Goal: Task Accomplishment & Management: Manage account settings

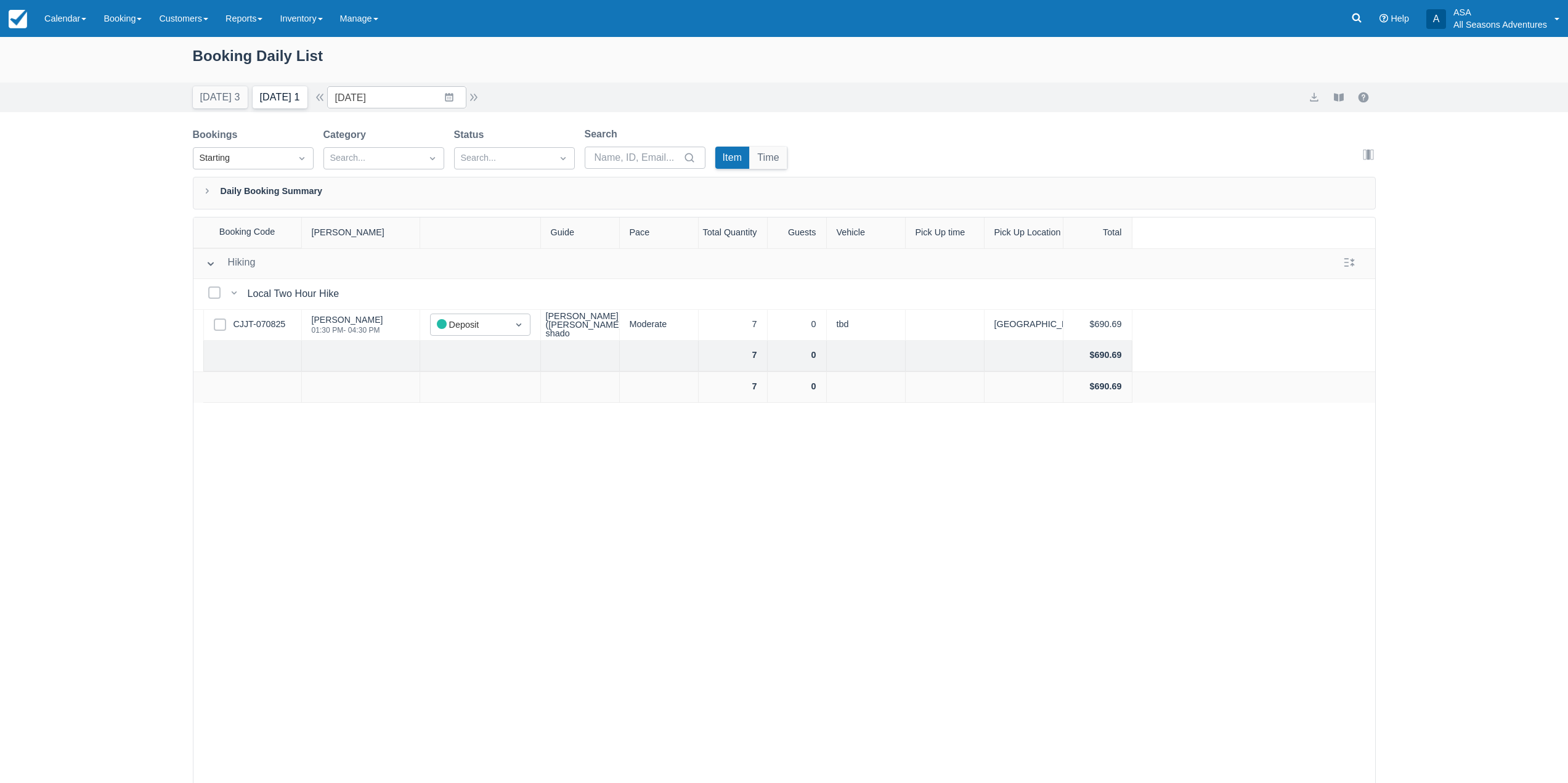
click at [305, 94] on button "Tomorrow 1" at bounding box center [280, 97] width 54 height 22
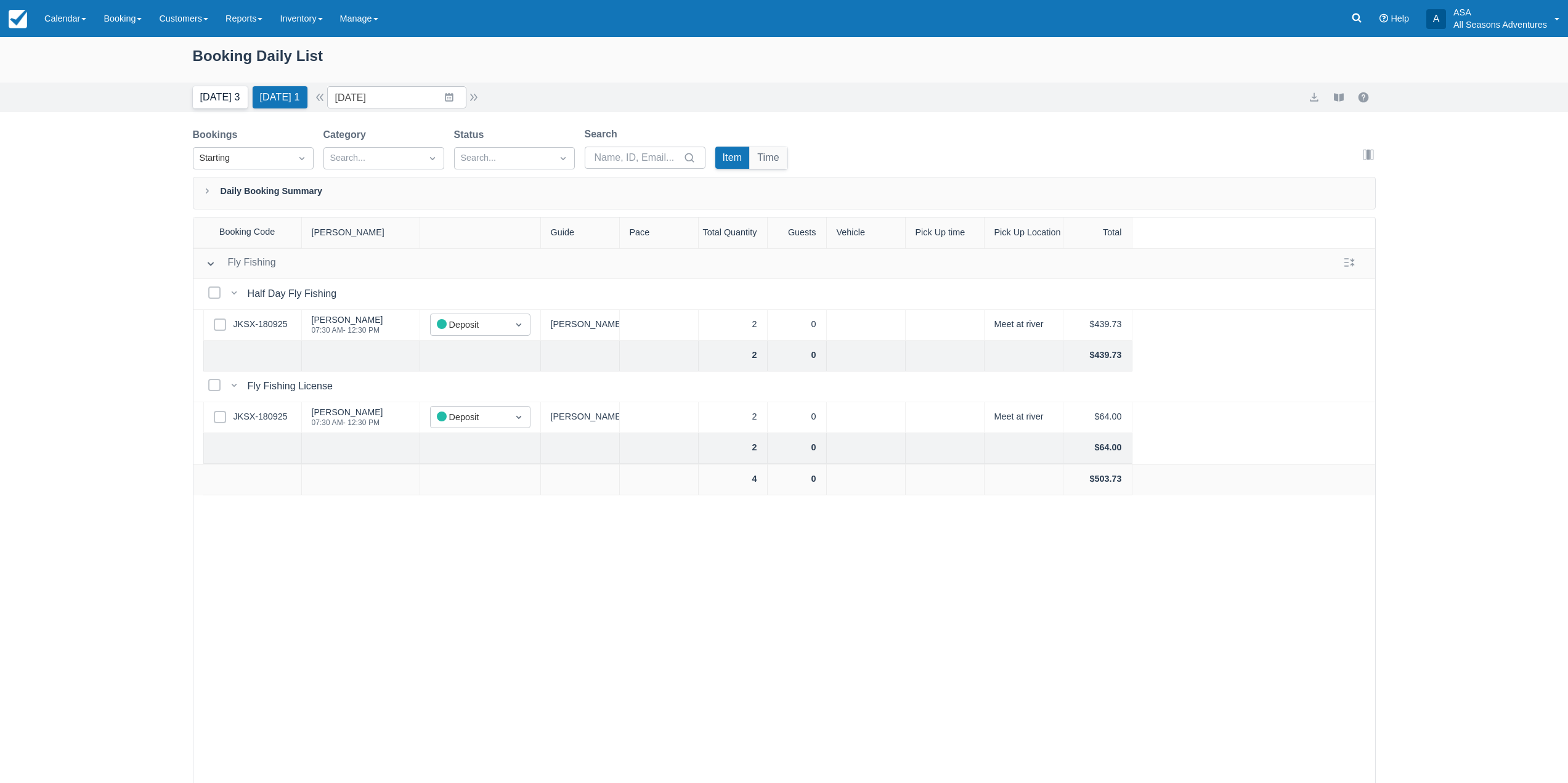
click at [221, 94] on button "Today 3" at bounding box center [220, 97] width 54 height 22
type input "09/20/25"
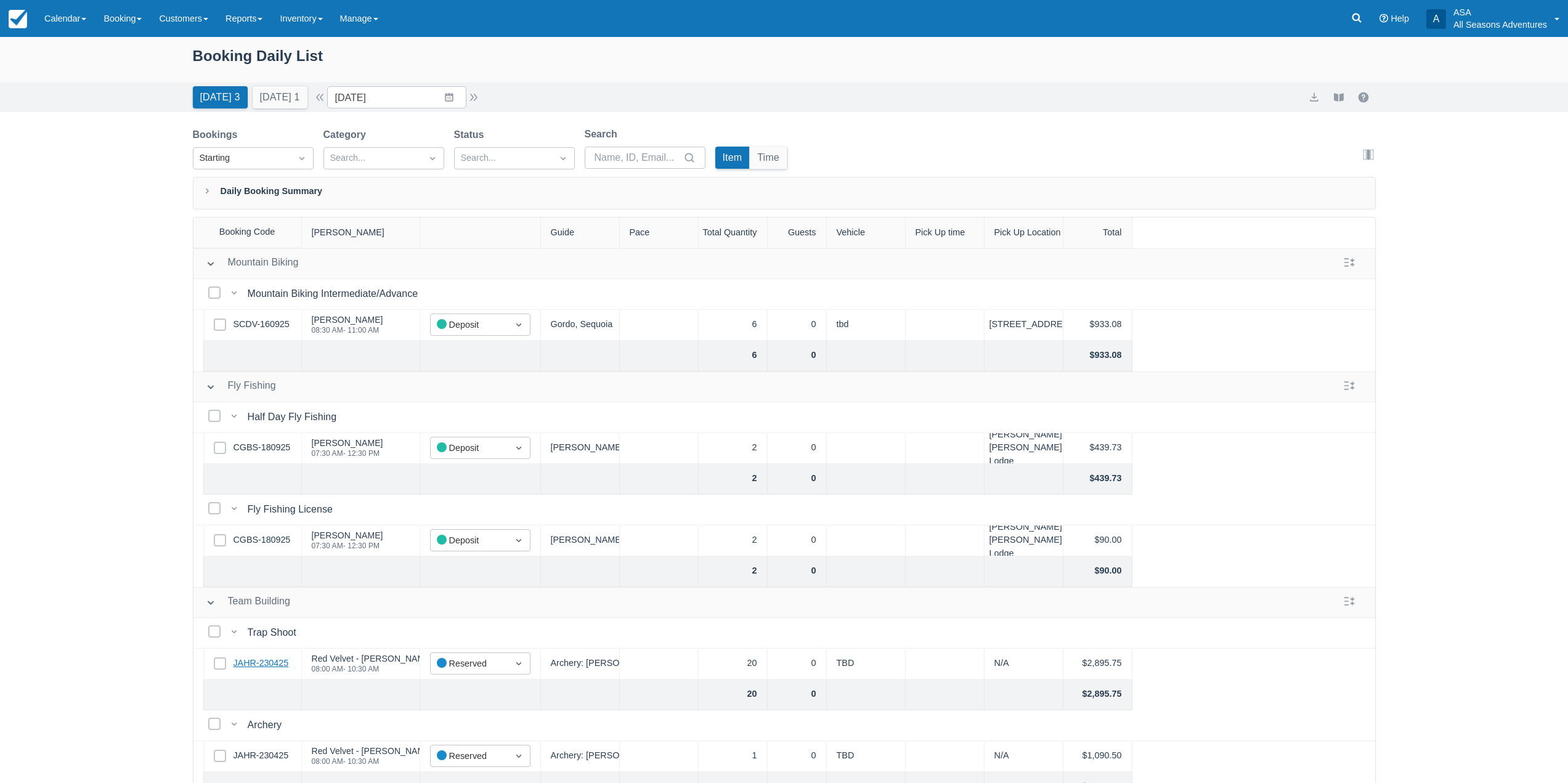
click at [251, 661] on link "JAHR-230425" at bounding box center [261, 663] width 55 height 13
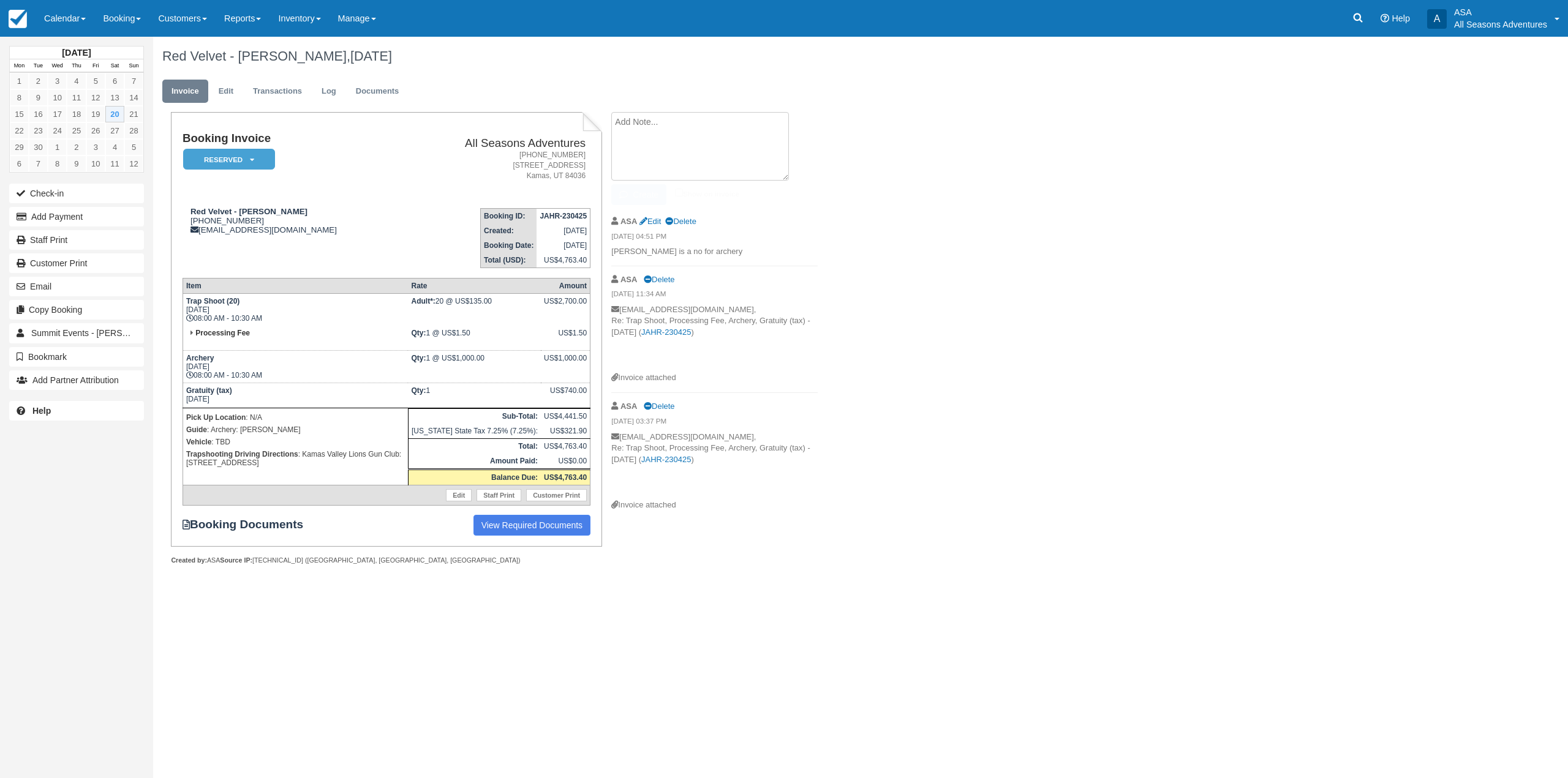
click at [686, 125] on textarea at bounding box center [700, 147] width 178 height 69
click at [681, 121] on textarea "25 Rounds $620 25 Shells $250 20 Guns $200 Total" at bounding box center [700, 147] width 178 height 69
click at [681, 163] on textarea "25 Rounds $625 25 Shells $250 20 Guns $200 Total" at bounding box center [700, 147] width 178 height 69
type textarea "25 Rounds $625 25 Shells $250 20 Guns $200 Total $1,075"
click at [639, 190] on button "Create" at bounding box center [638, 194] width 55 height 20
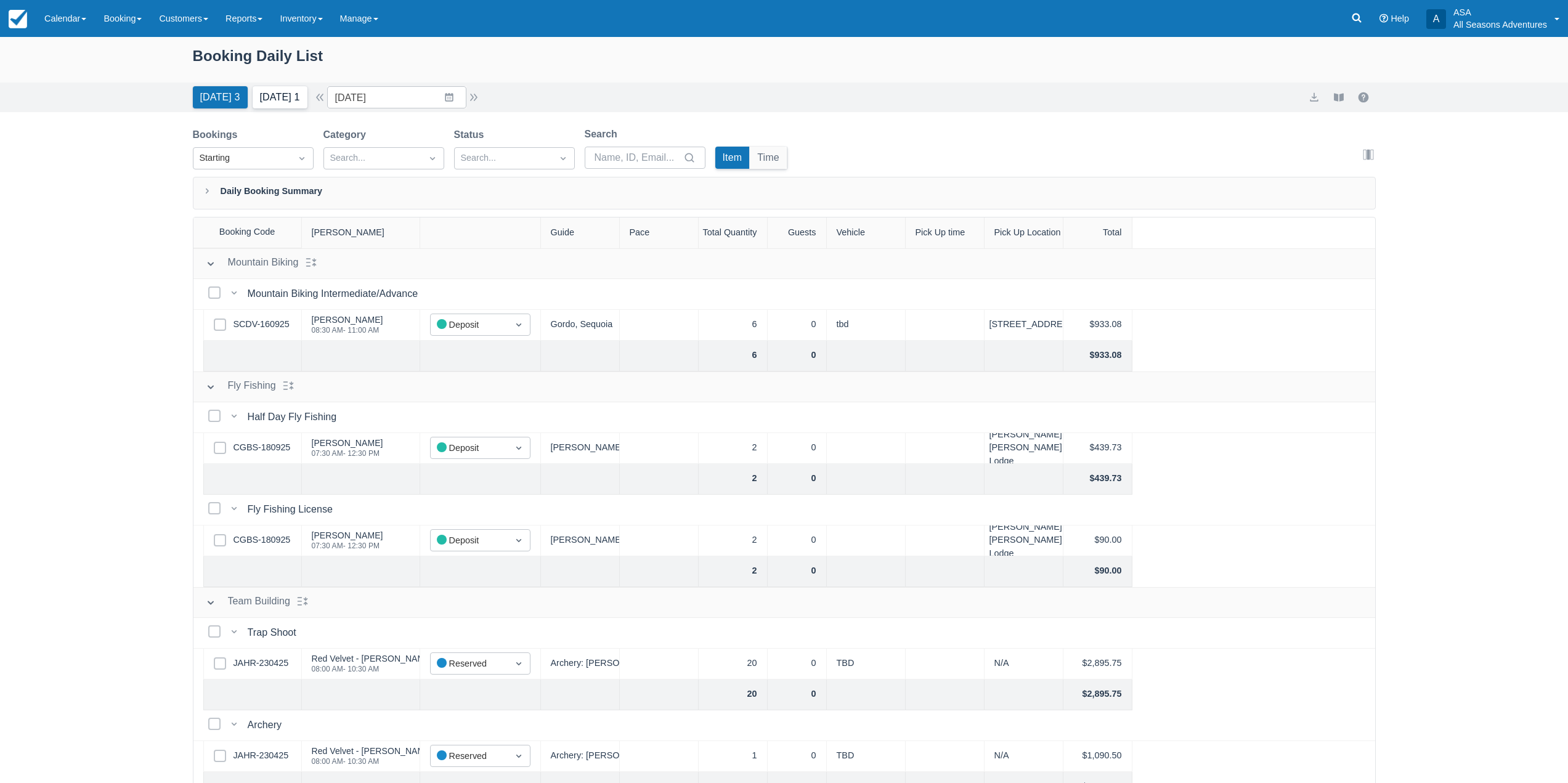
click at [276, 87] on button "Tomorrow 1" at bounding box center [280, 97] width 54 height 22
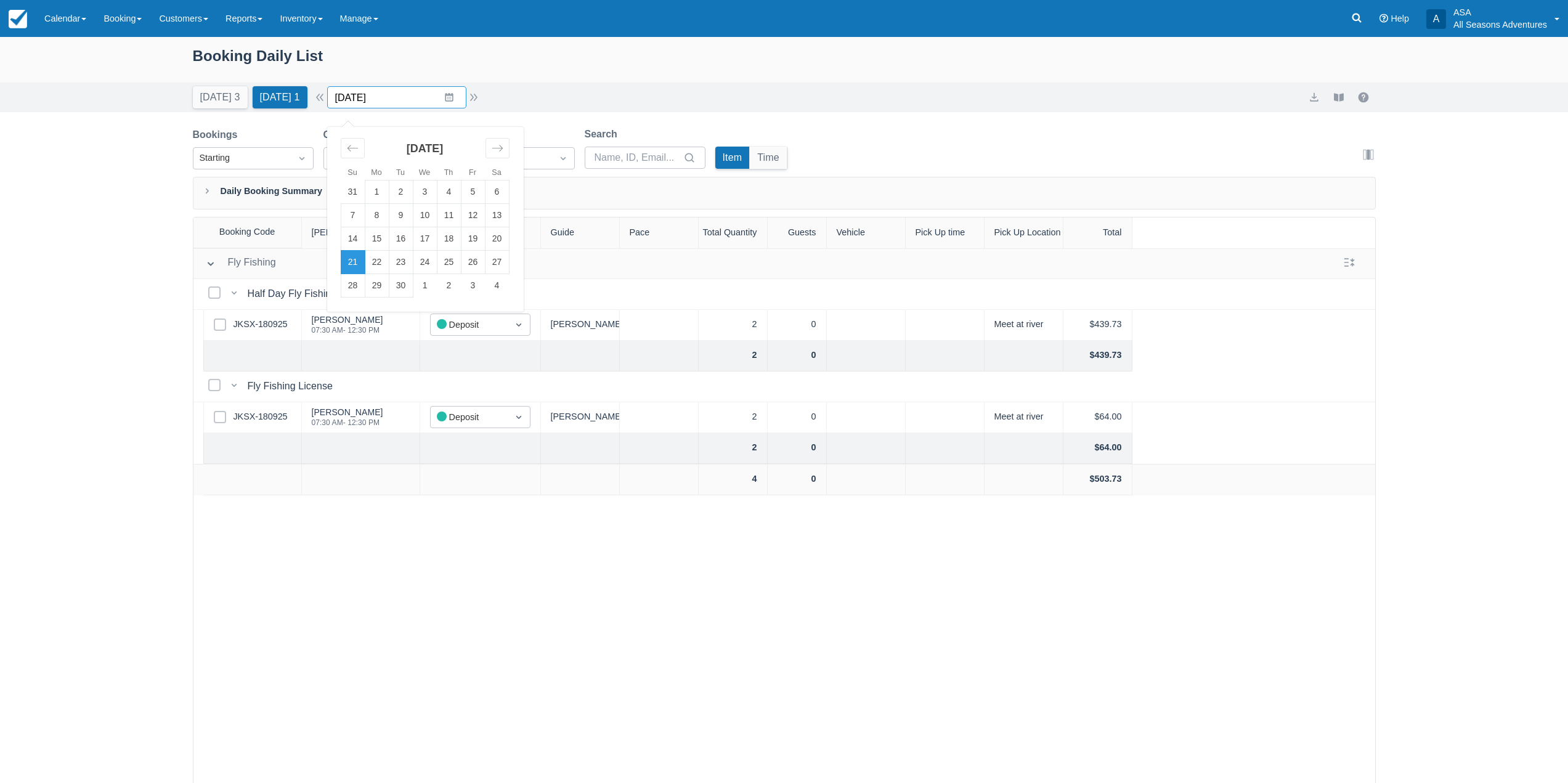
click at [460, 101] on input "09/21/25" at bounding box center [396, 97] width 139 height 22
click at [218, 72] on div "Booking Daily List" at bounding box center [785, 62] width 1183 height 35
click at [227, 90] on button "[DATE] 3" at bounding box center [220, 97] width 54 height 22
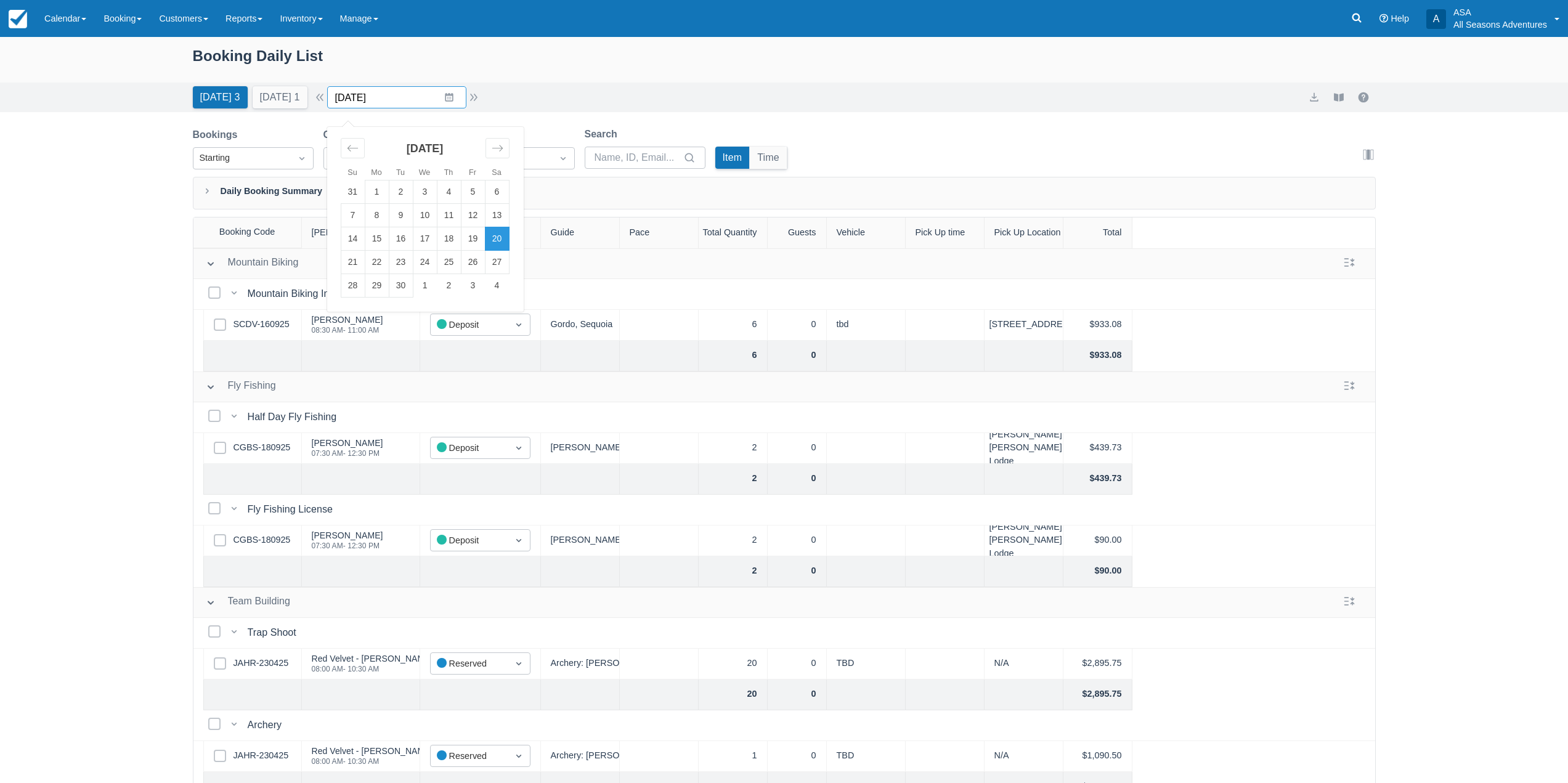
click at [445, 97] on input "[DATE]" at bounding box center [396, 97] width 139 height 22
click at [478, 265] on td "26" at bounding box center [473, 262] width 24 height 23
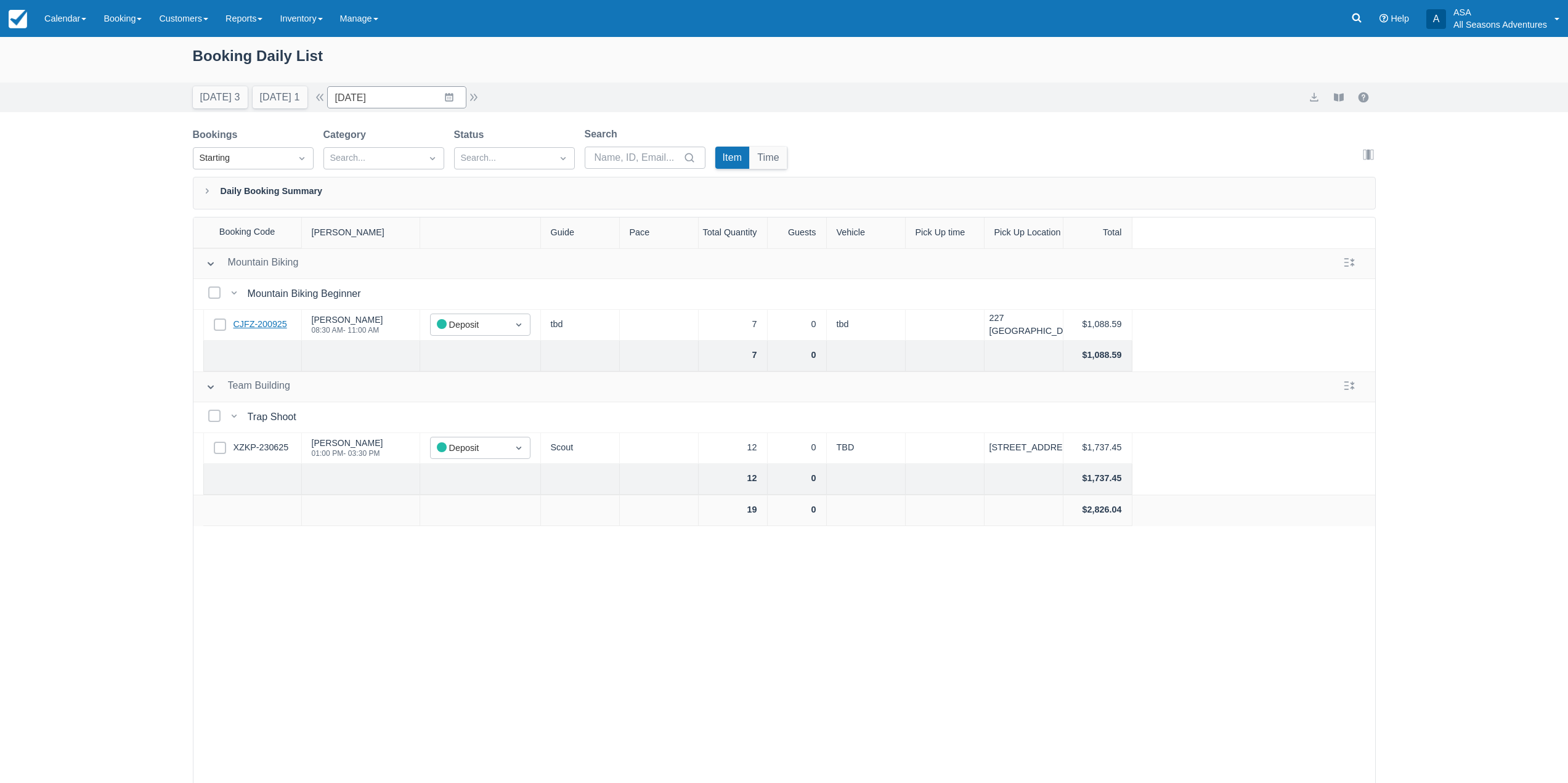
click at [257, 329] on link "CJFZ-200925" at bounding box center [260, 324] width 54 height 13
click at [210, 101] on button "Today 3" at bounding box center [220, 97] width 54 height 22
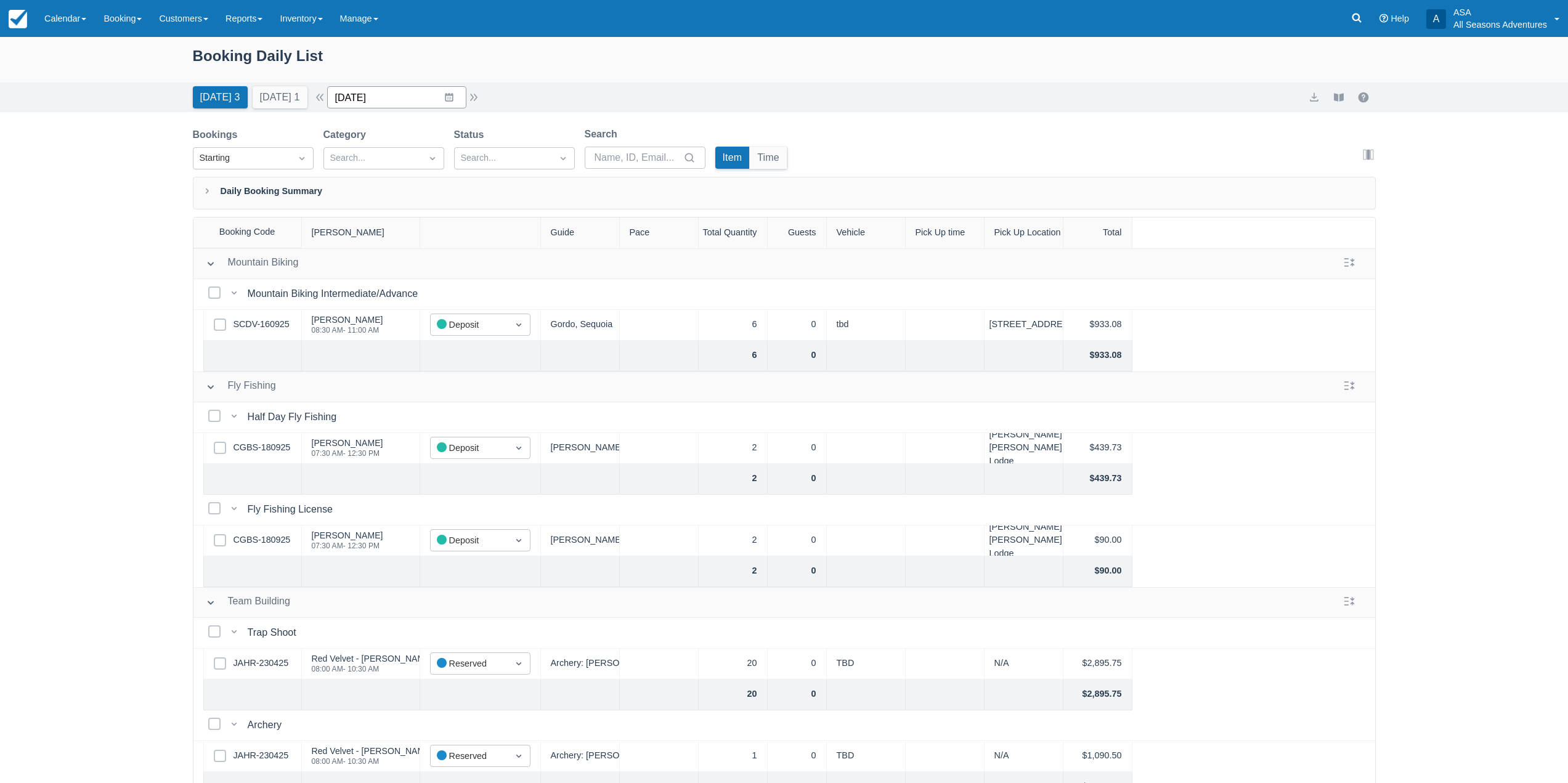
click at [416, 103] on input "09/20/25" at bounding box center [396, 97] width 139 height 22
click at [432, 238] on td "17" at bounding box center [424, 239] width 24 height 23
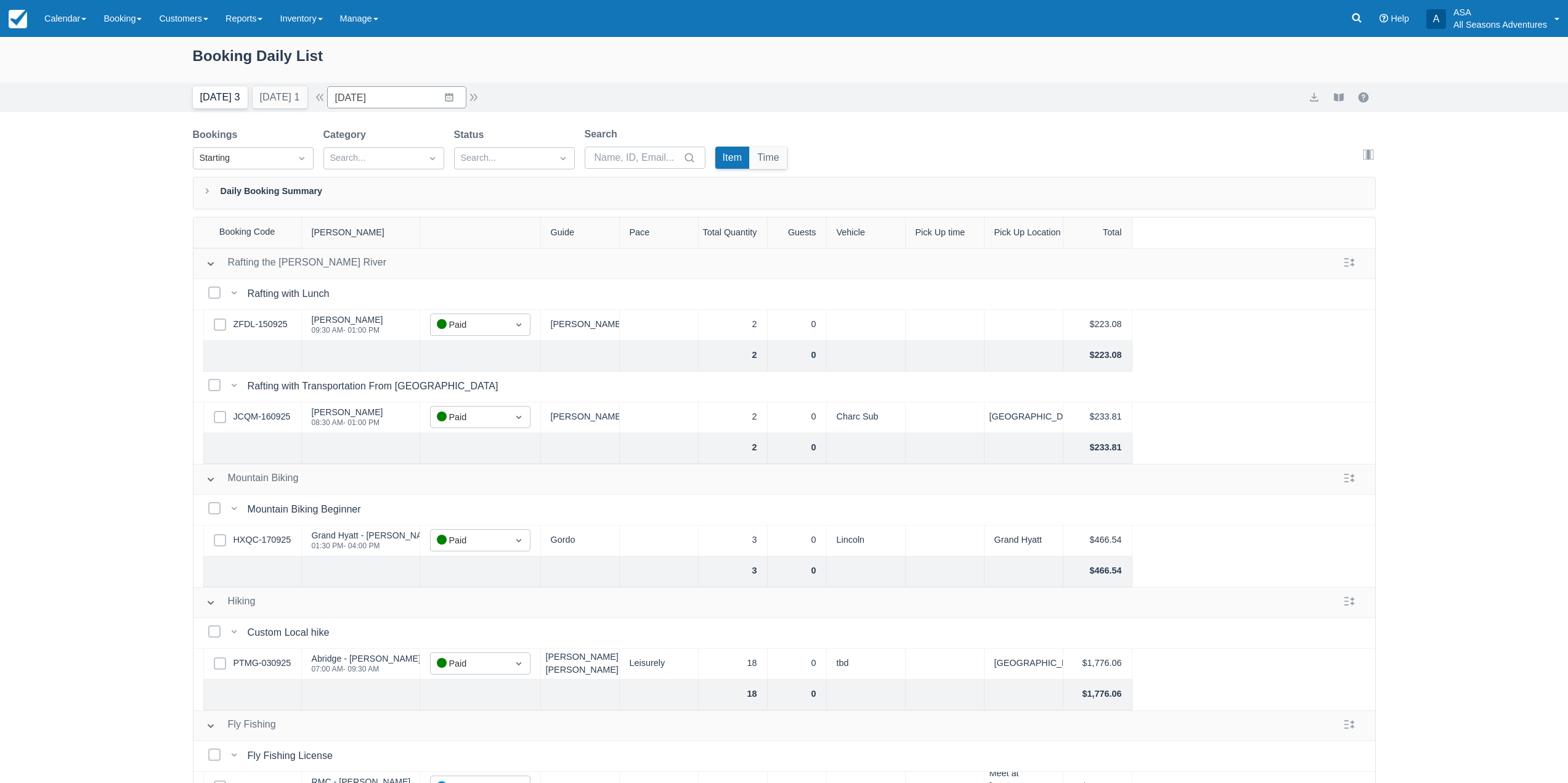
click at [237, 103] on button "Today 3" at bounding box center [220, 97] width 54 height 22
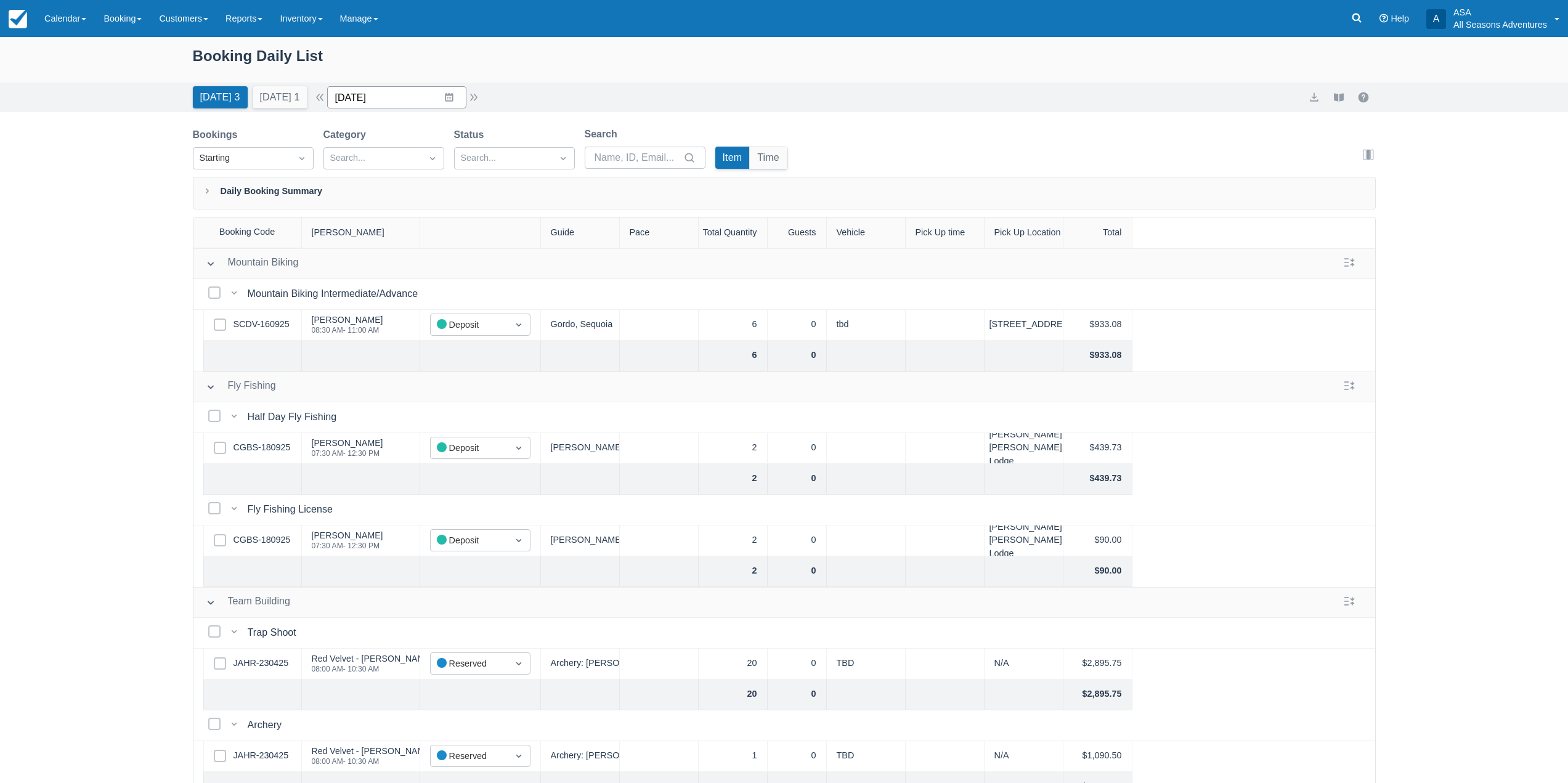
click at [459, 103] on input "09/20/25" at bounding box center [396, 97] width 139 height 22
click at [420, 239] on td "17" at bounding box center [424, 239] width 24 height 23
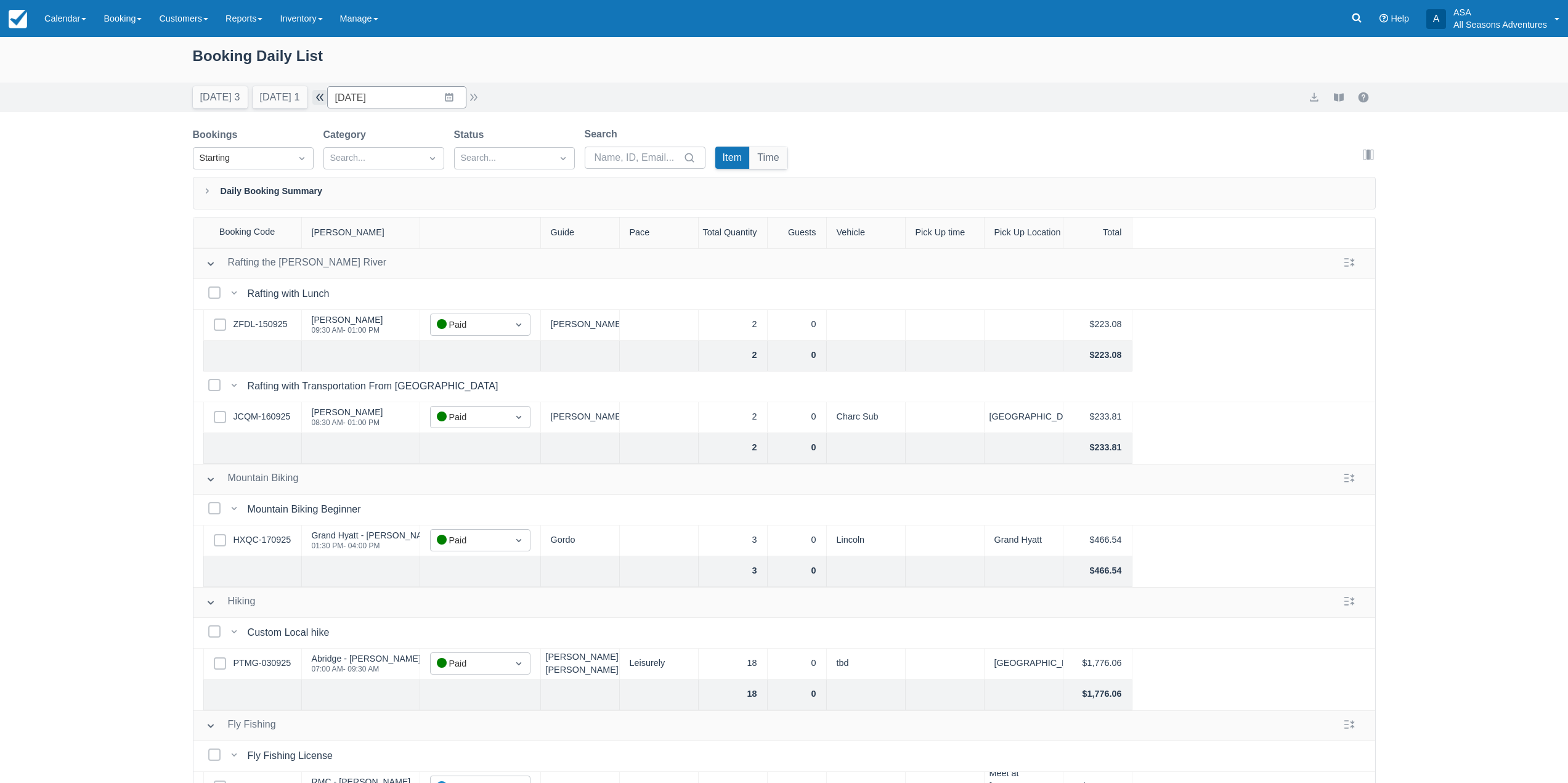
click at [325, 92] on button "button" at bounding box center [320, 97] width 15 height 15
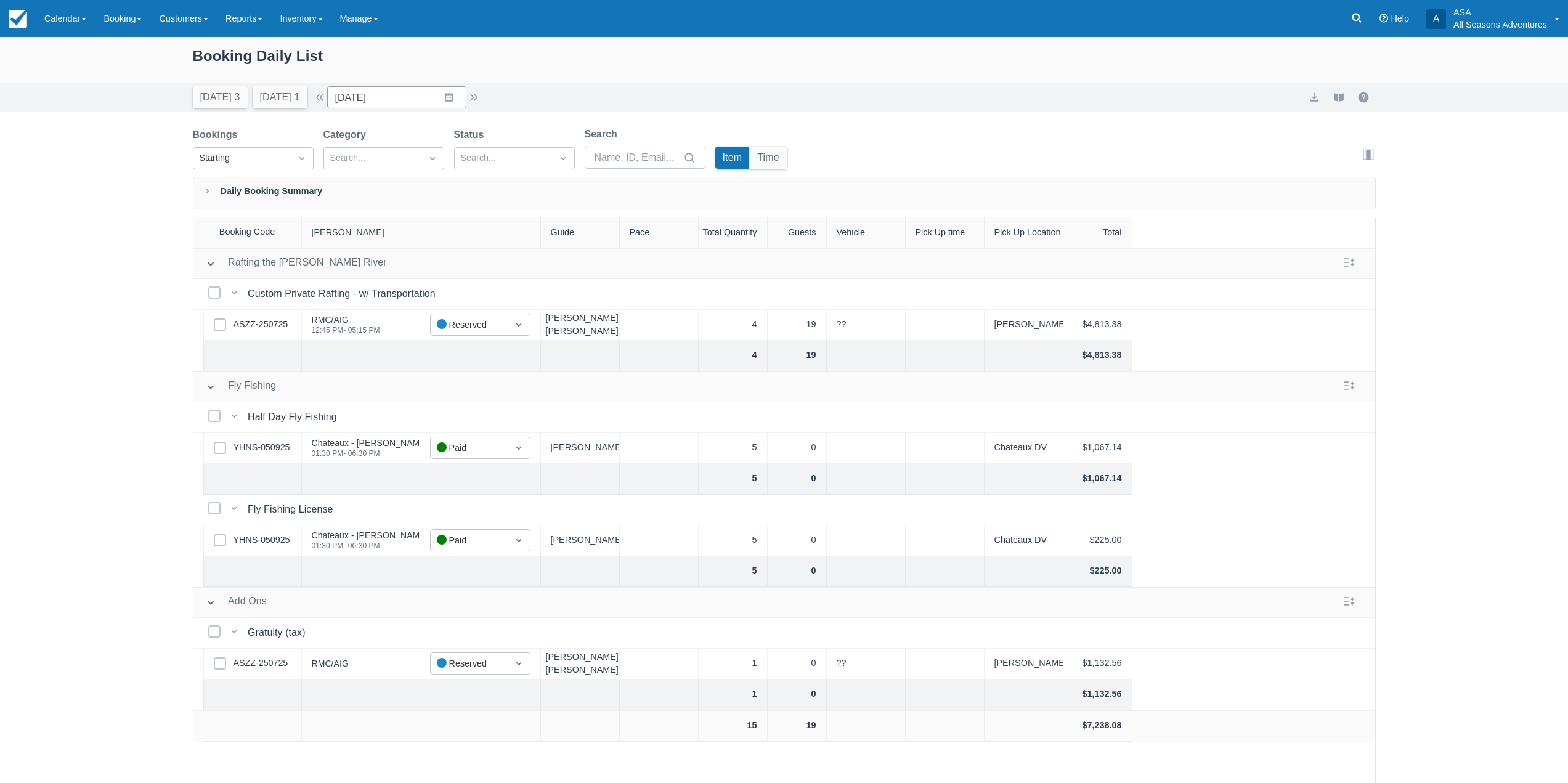
click at [325, 105] on div "Today 3 Tomorrow 1 Date 09/16/25 Navigate forward to interact with the calendar…" at bounding box center [337, 97] width 288 height 22
click at [327, 97] on button "button" at bounding box center [320, 97] width 15 height 15
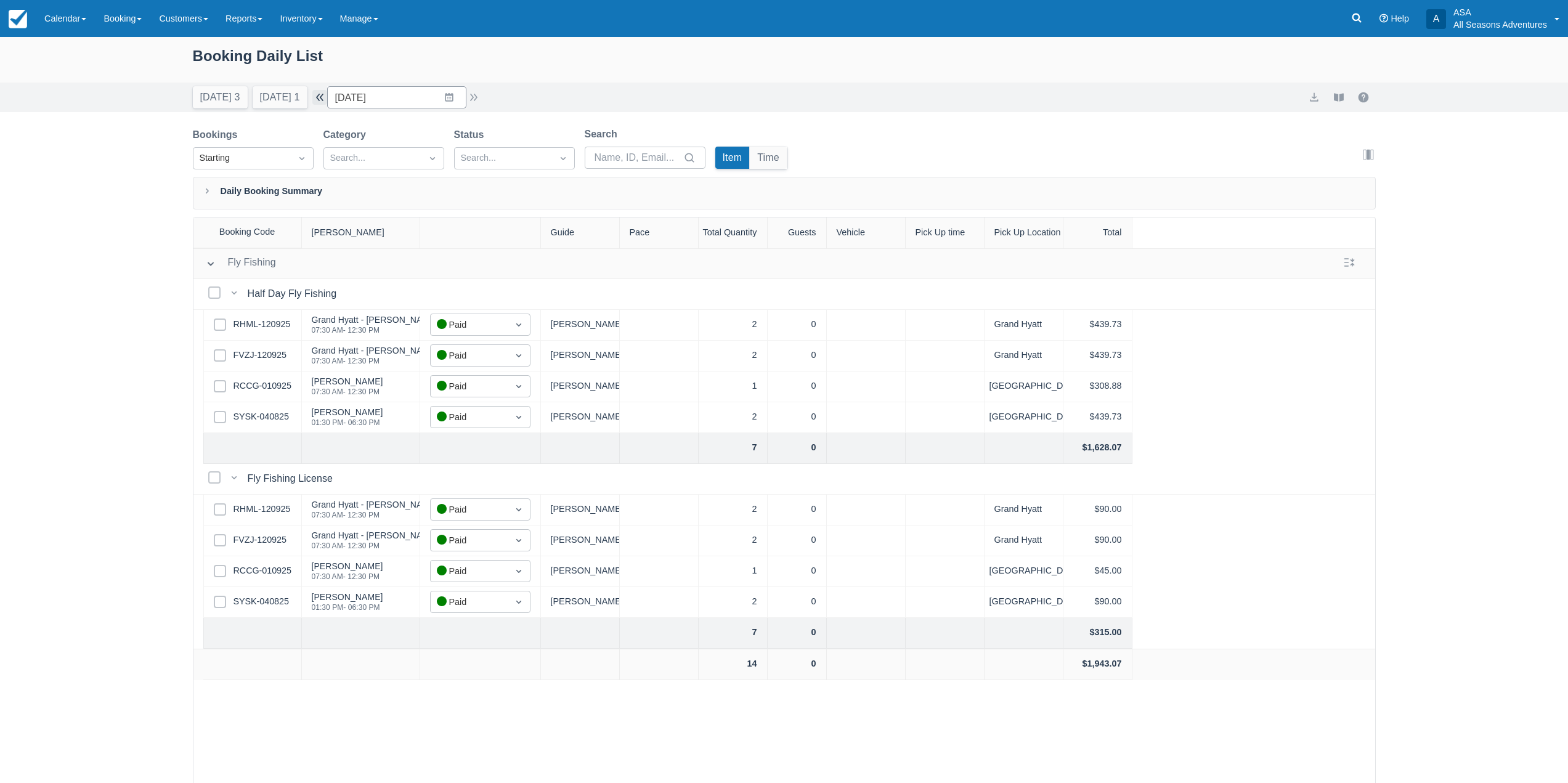
click at [327, 97] on button "button" at bounding box center [320, 97] width 15 height 15
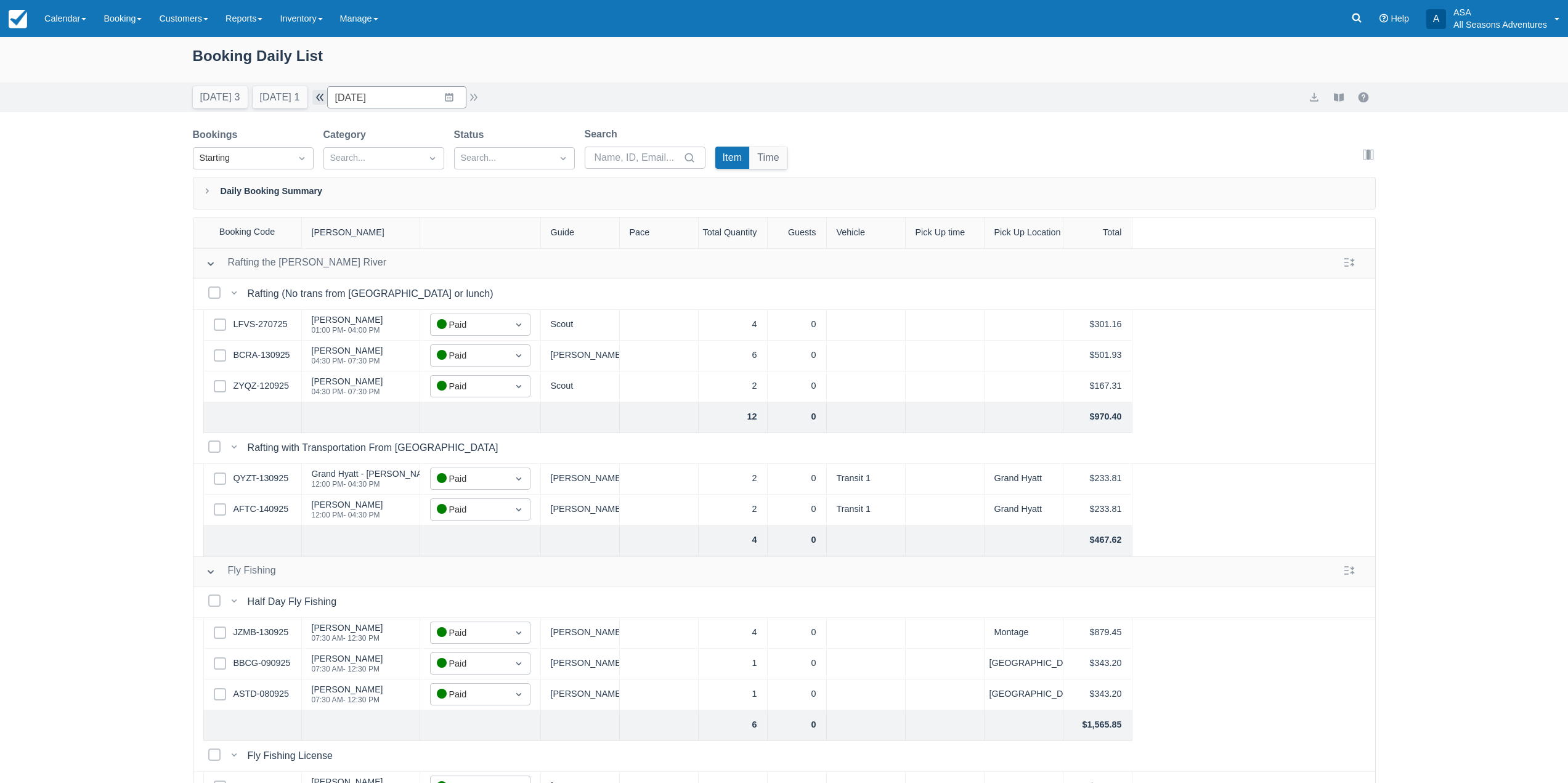
click at [327, 97] on button "button" at bounding box center [320, 97] width 15 height 15
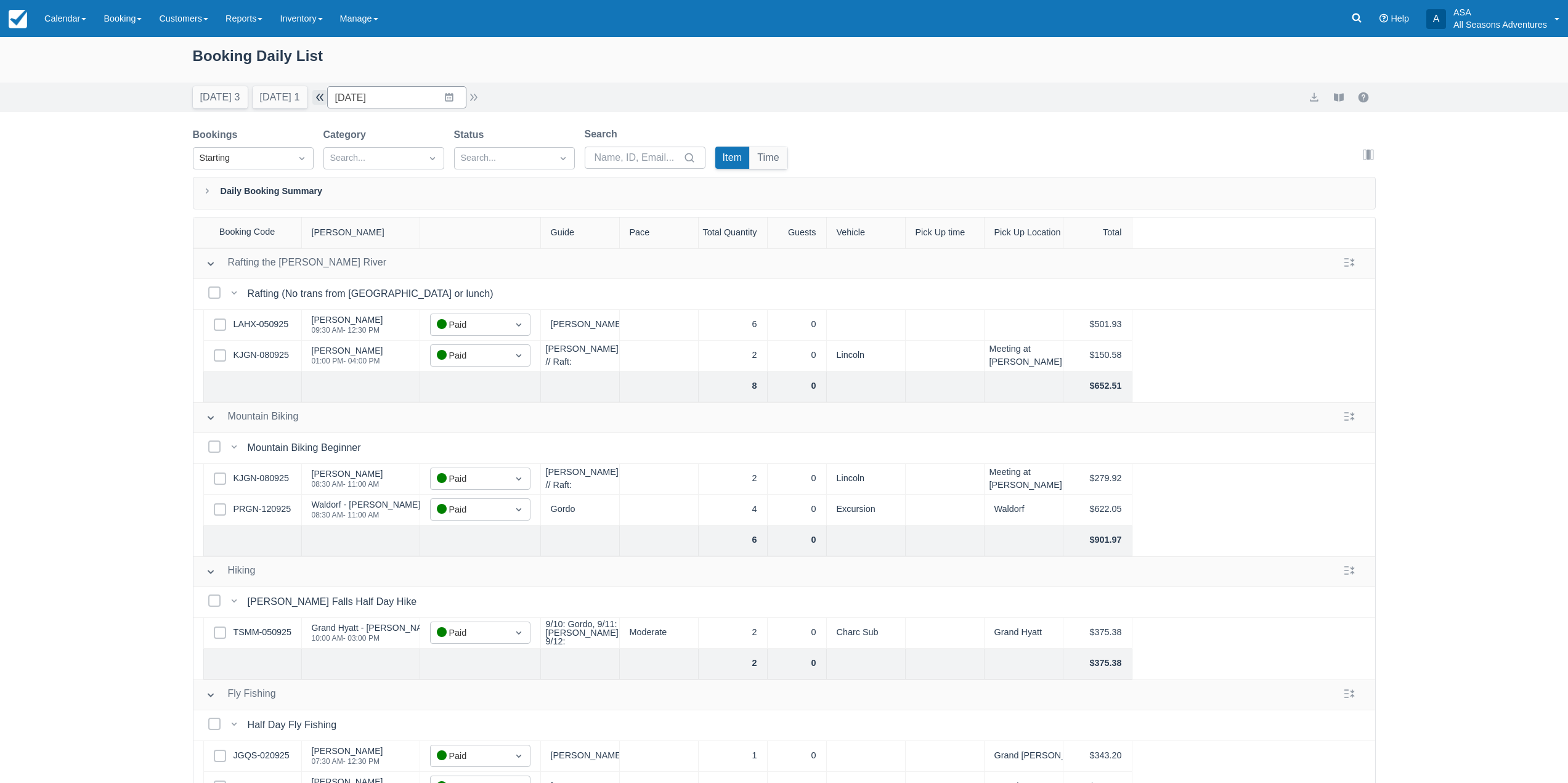
click at [325, 103] on button "button" at bounding box center [320, 97] width 15 height 15
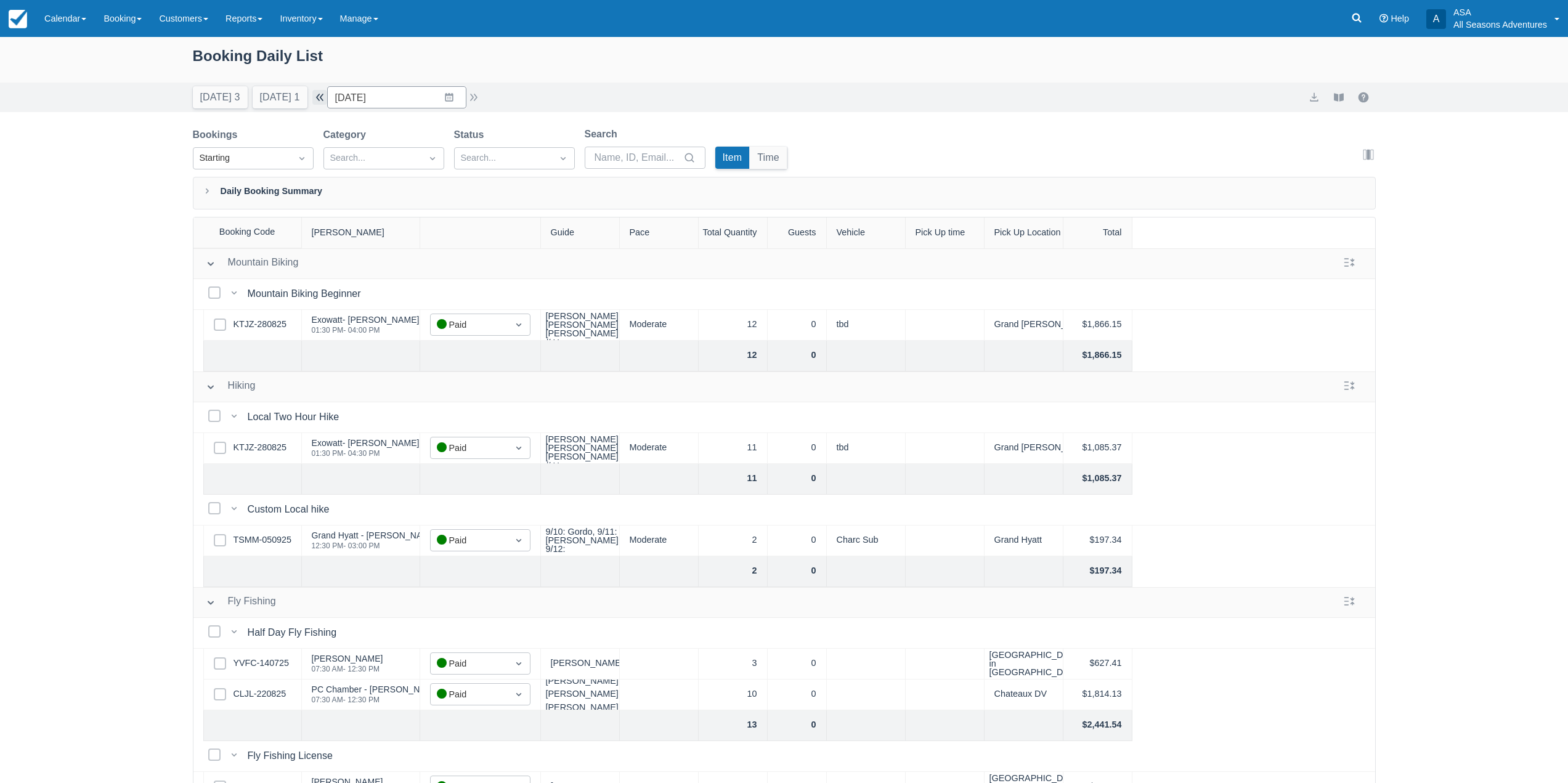
click at [327, 101] on button "button" at bounding box center [320, 97] width 15 height 15
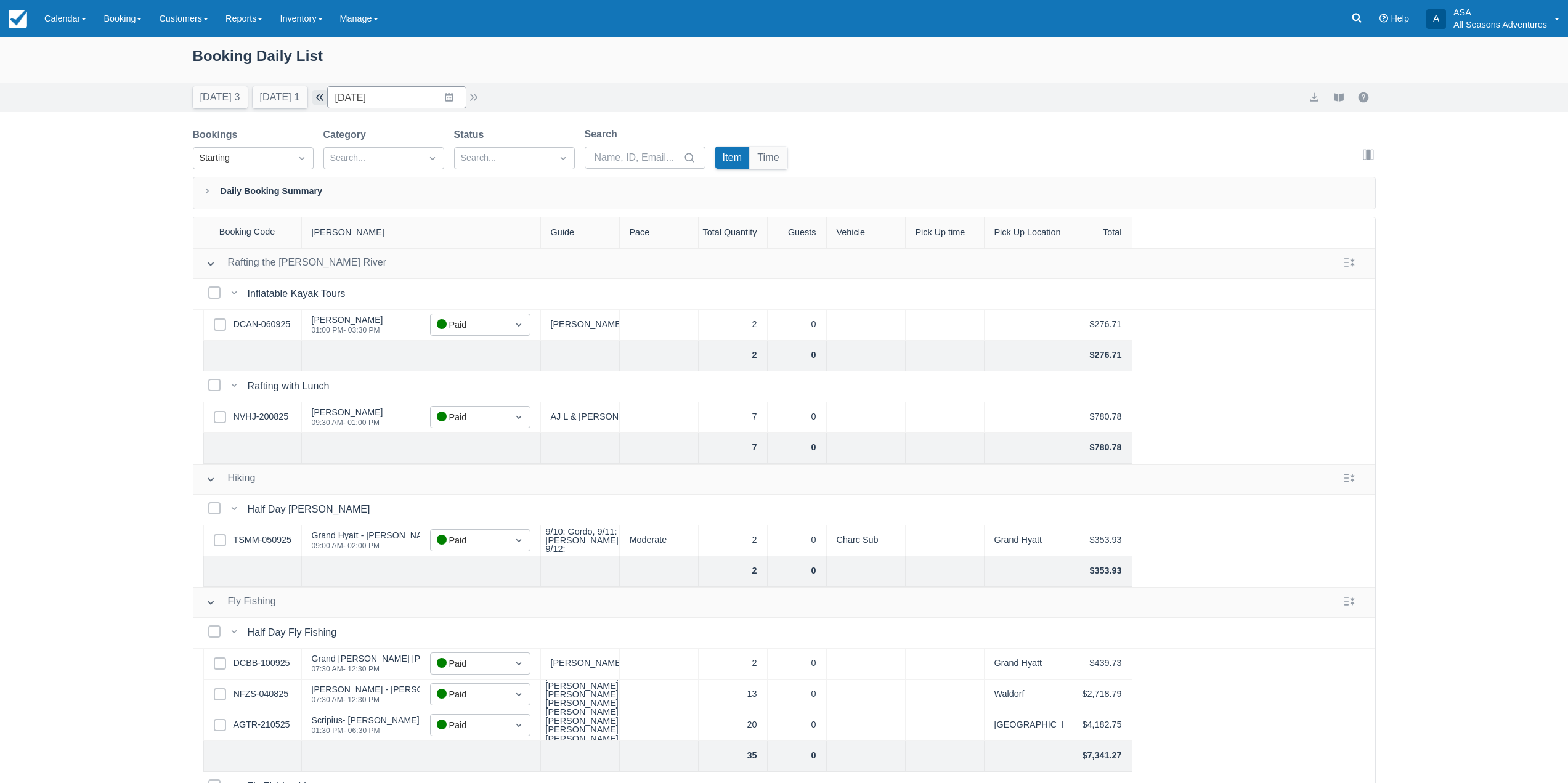
click at [327, 101] on button "button" at bounding box center [320, 97] width 15 height 15
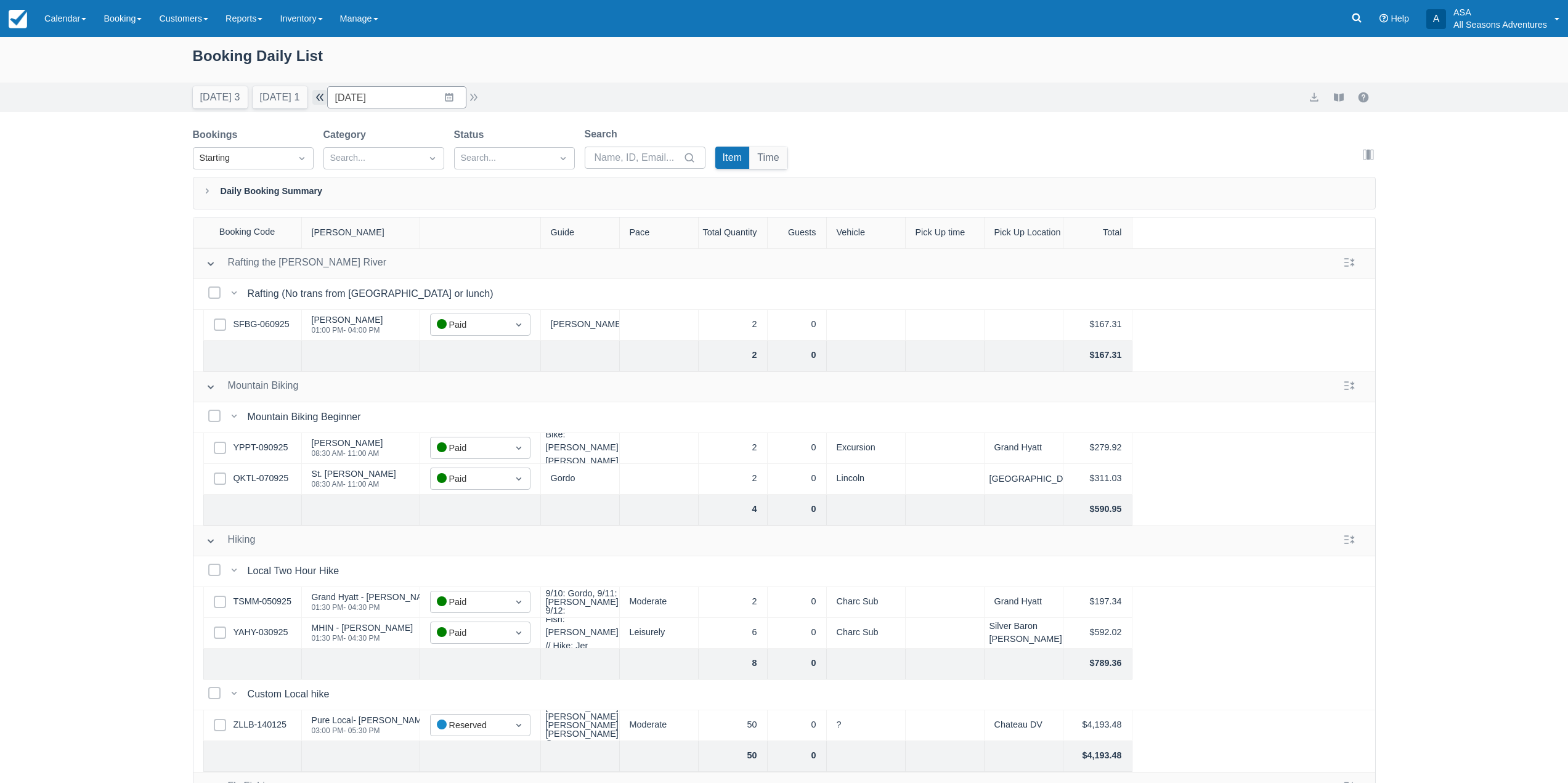
click at [327, 96] on button "button" at bounding box center [320, 97] width 15 height 15
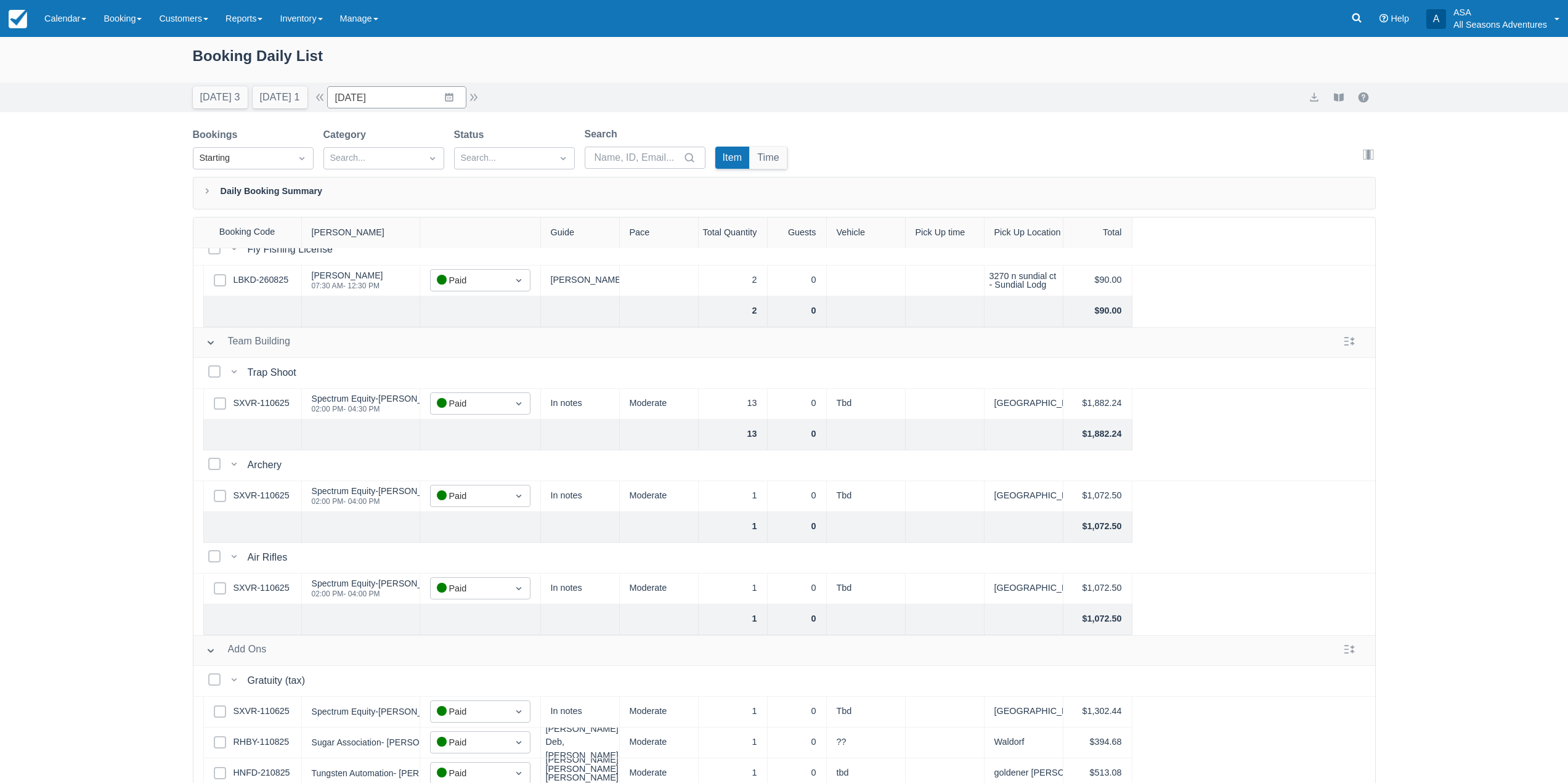
scroll to position [460, 0]
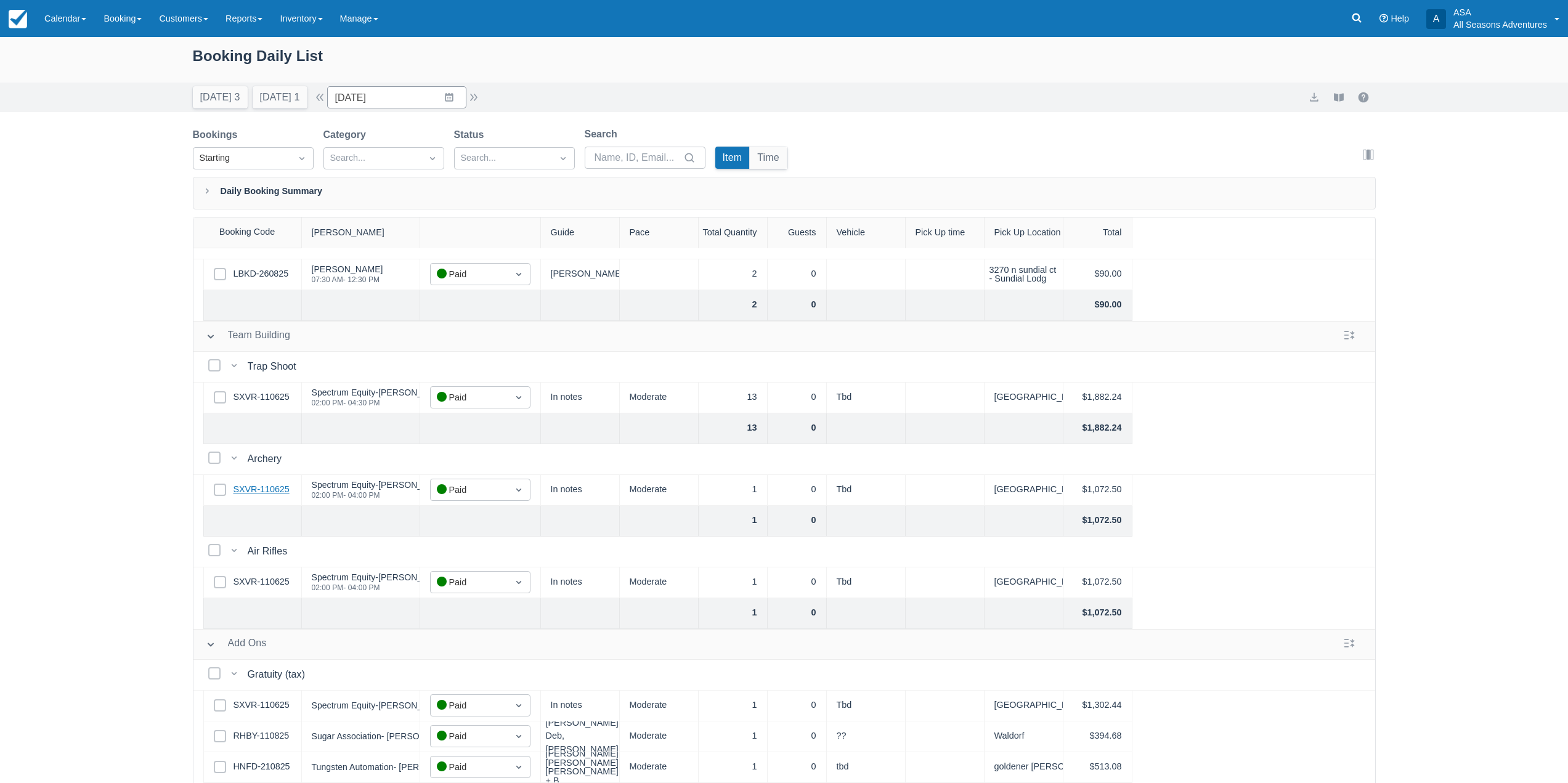
click at [265, 483] on link "SXVR-110625" at bounding box center [262, 489] width 56 height 13
click at [215, 104] on button "Today 3" at bounding box center [220, 97] width 54 height 22
type input "09/20/25"
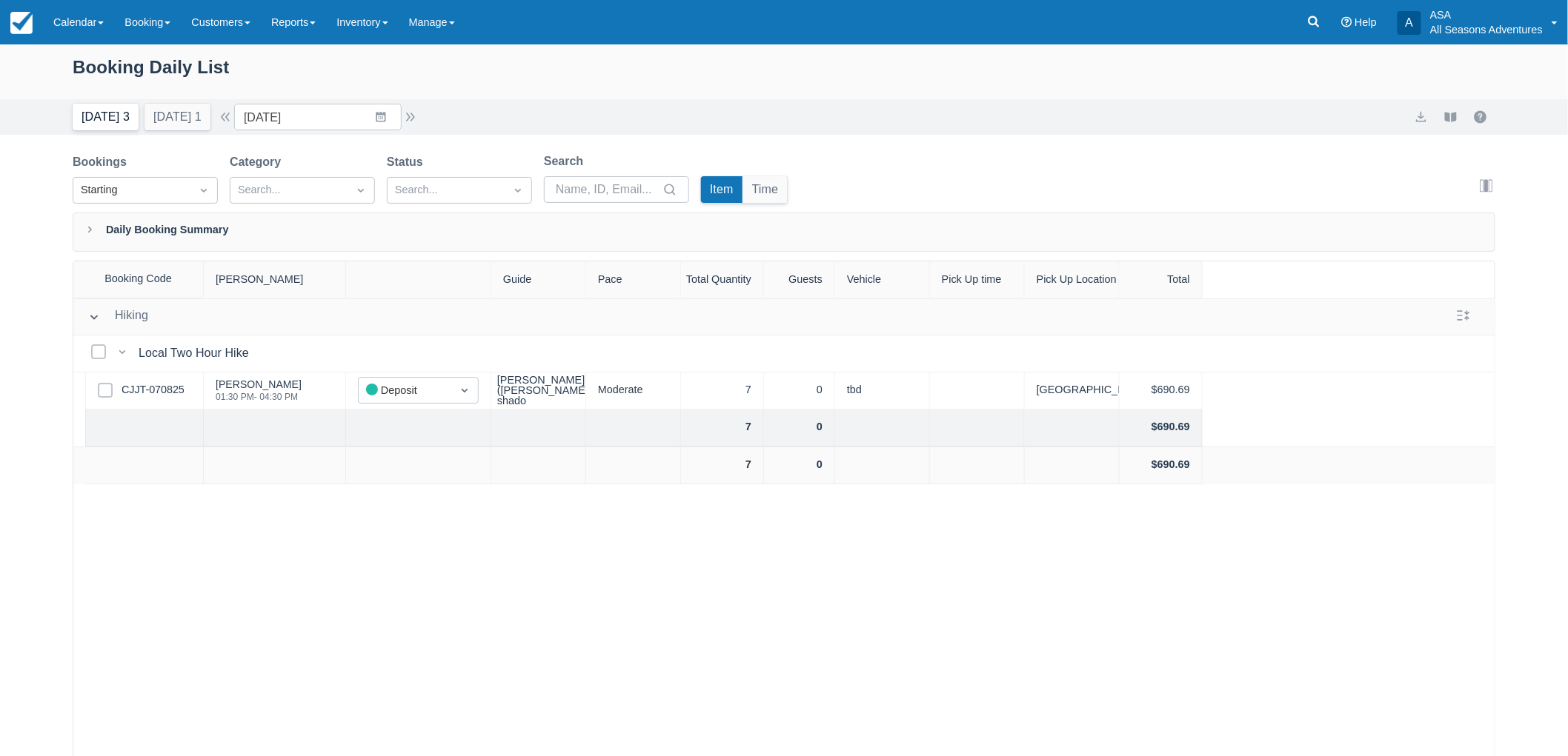
click at [117, 108] on button "Today 3" at bounding box center [105, 117] width 65 height 27
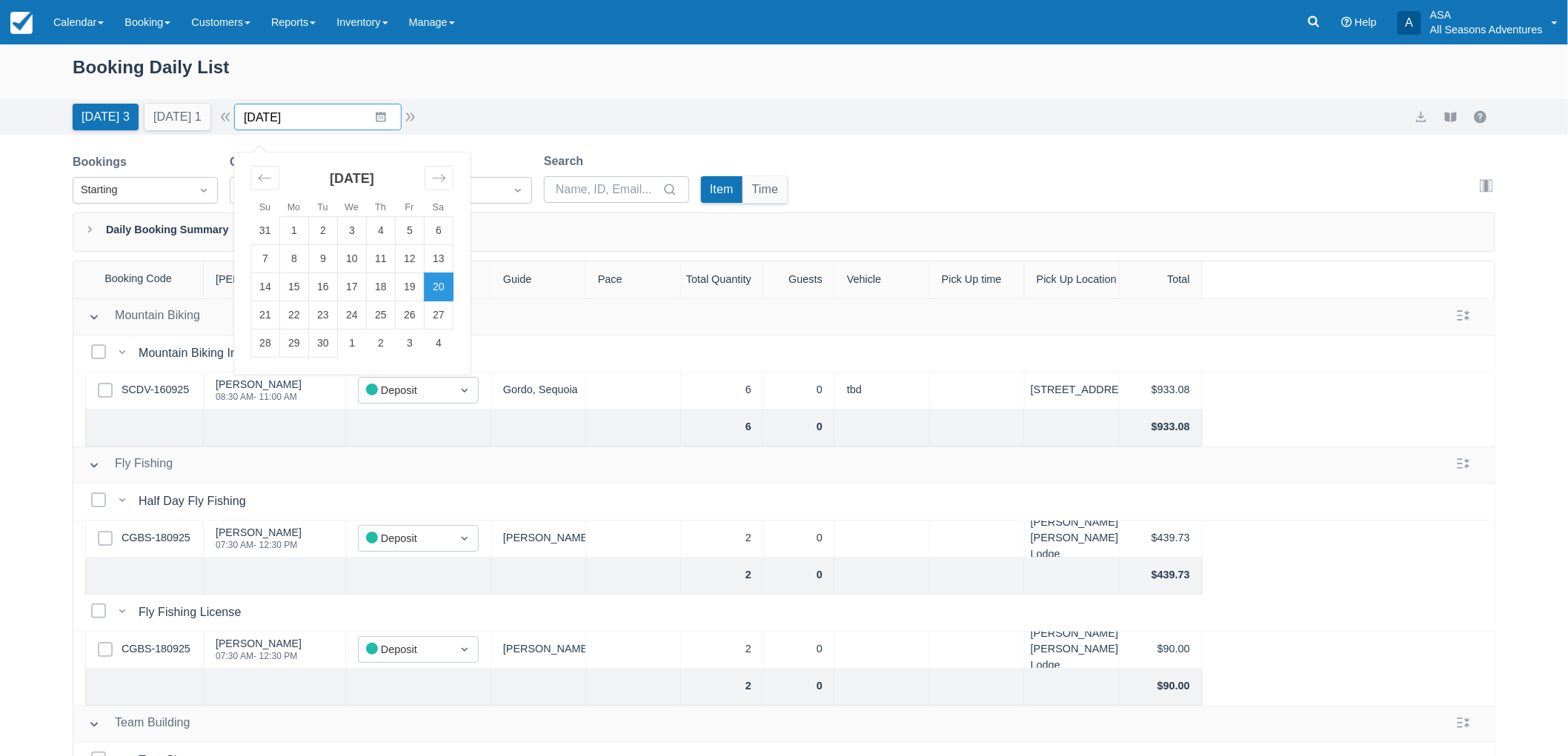
click at [321, 122] on input "09/20/25" at bounding box center [318, 117] width 168 height 27
click at [420, 312] on td "26" at bounding box center [410, 315] width 29 height 28
type input "09/26/25"
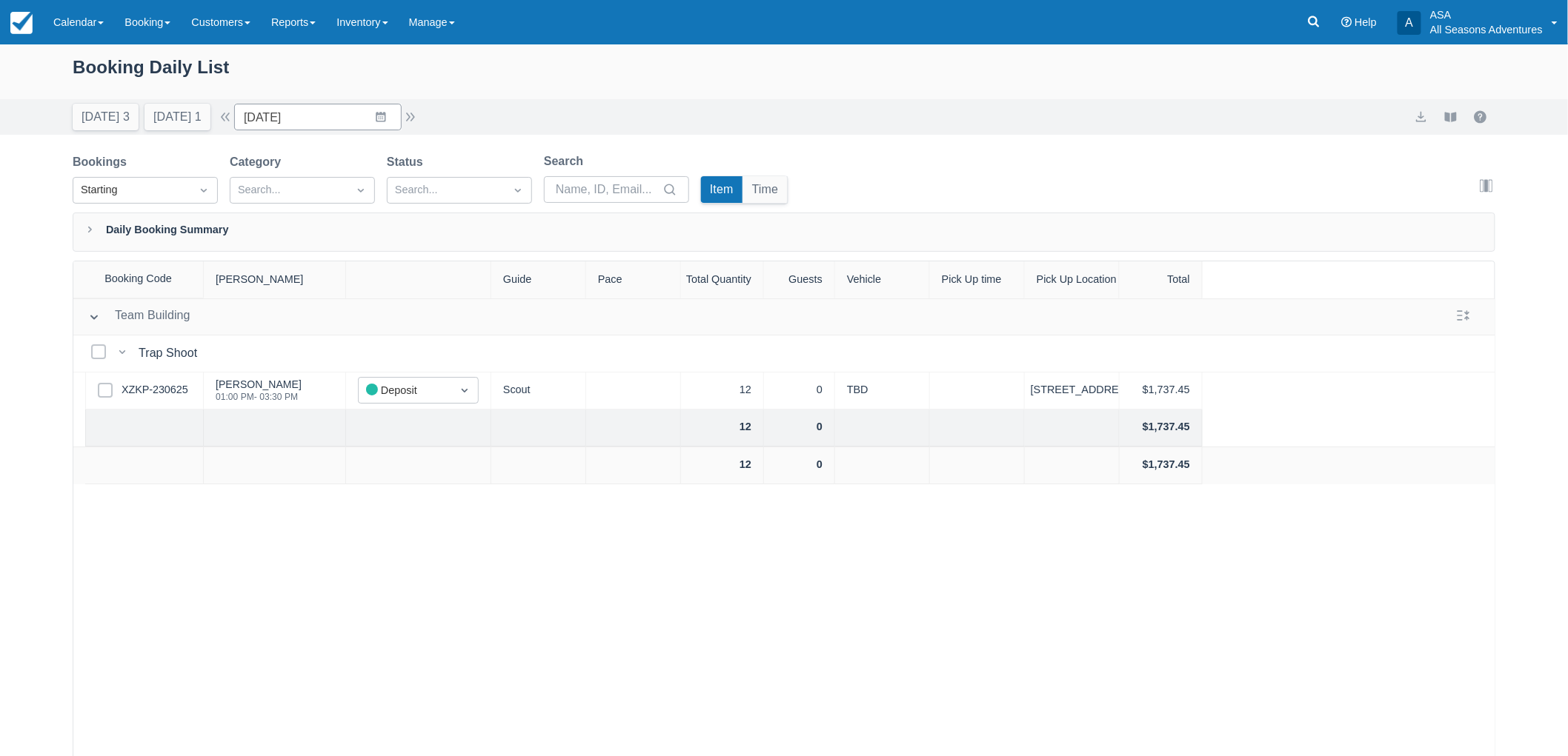
click at [604, 566] on div "Team Building Team Building Select Bookings Trap Shoot Trap Shoot Select Row XZ…" at bounding box center [784, 565] width 1421 height 533
click at [144, 26] on link "Booking" at bounding box center [147, 22] width 66 height 45
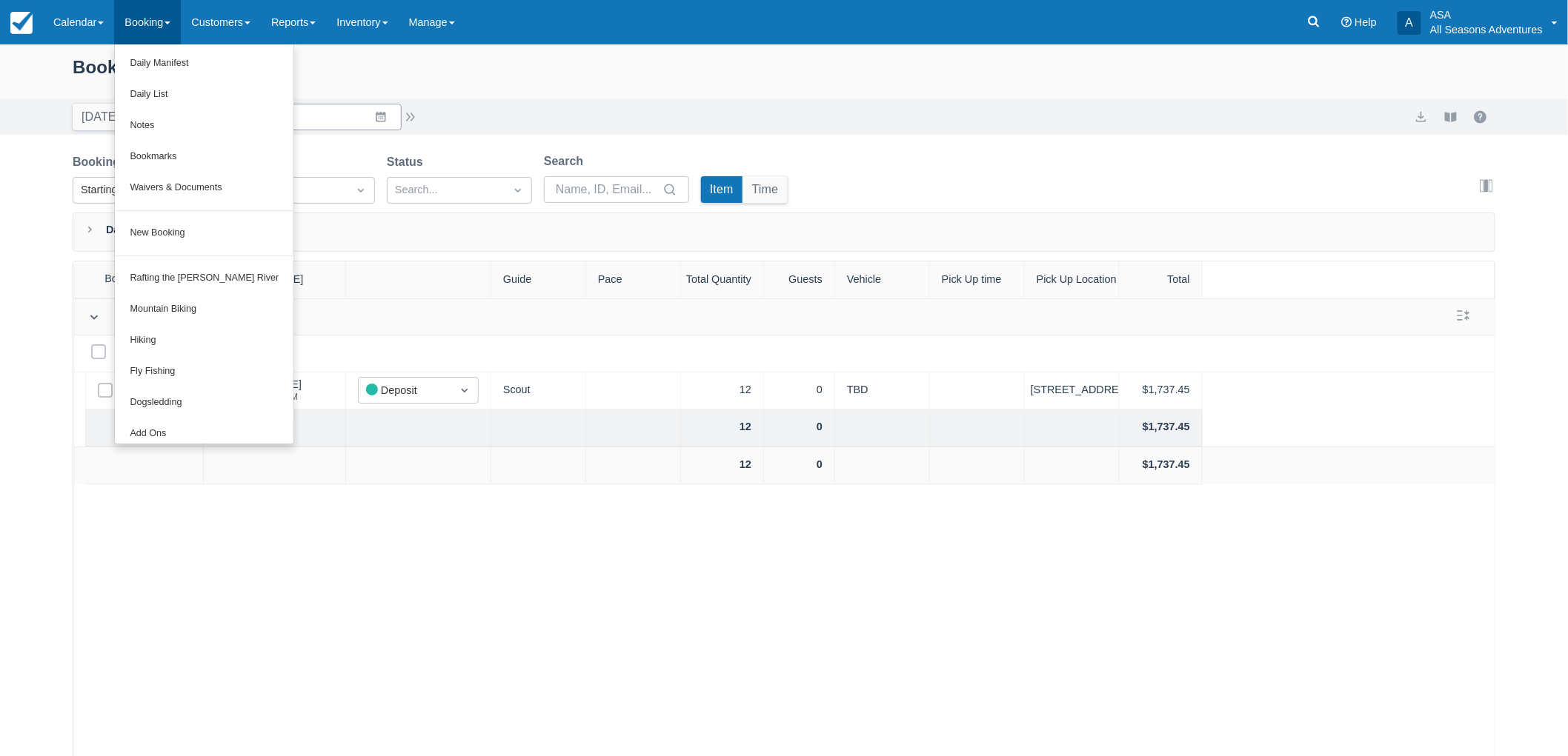
drag, startPoint x: 369, startPoint y: 60, endPoint x: 167, endPoint y: 30, distance: 204.2
click at [360, 61] on div "Booking Daily List" at bounding box center [784, 74] width 1423 height 43
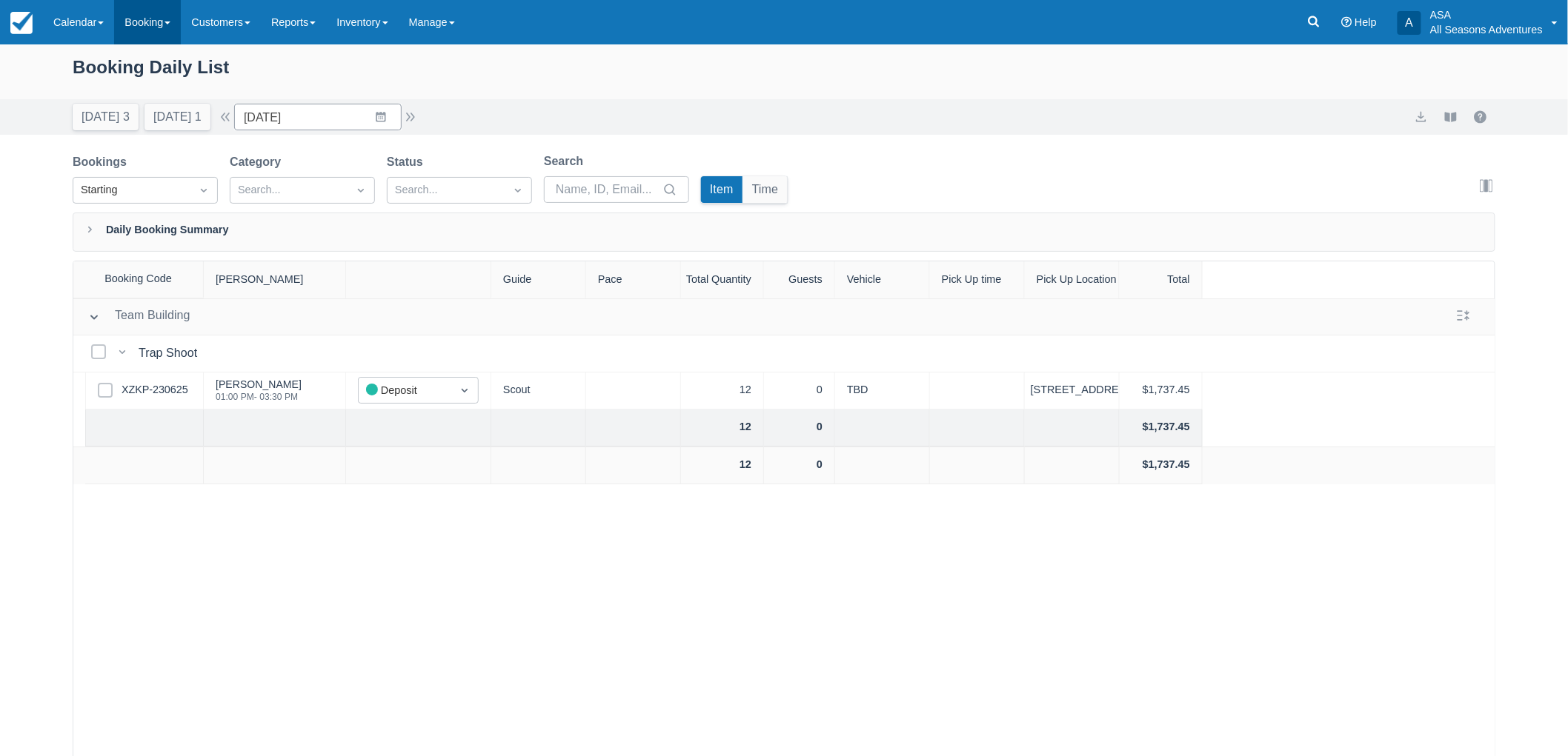
click at [144, 26] on link "Booking" at bounding box center [147, 22] width 66 height 45
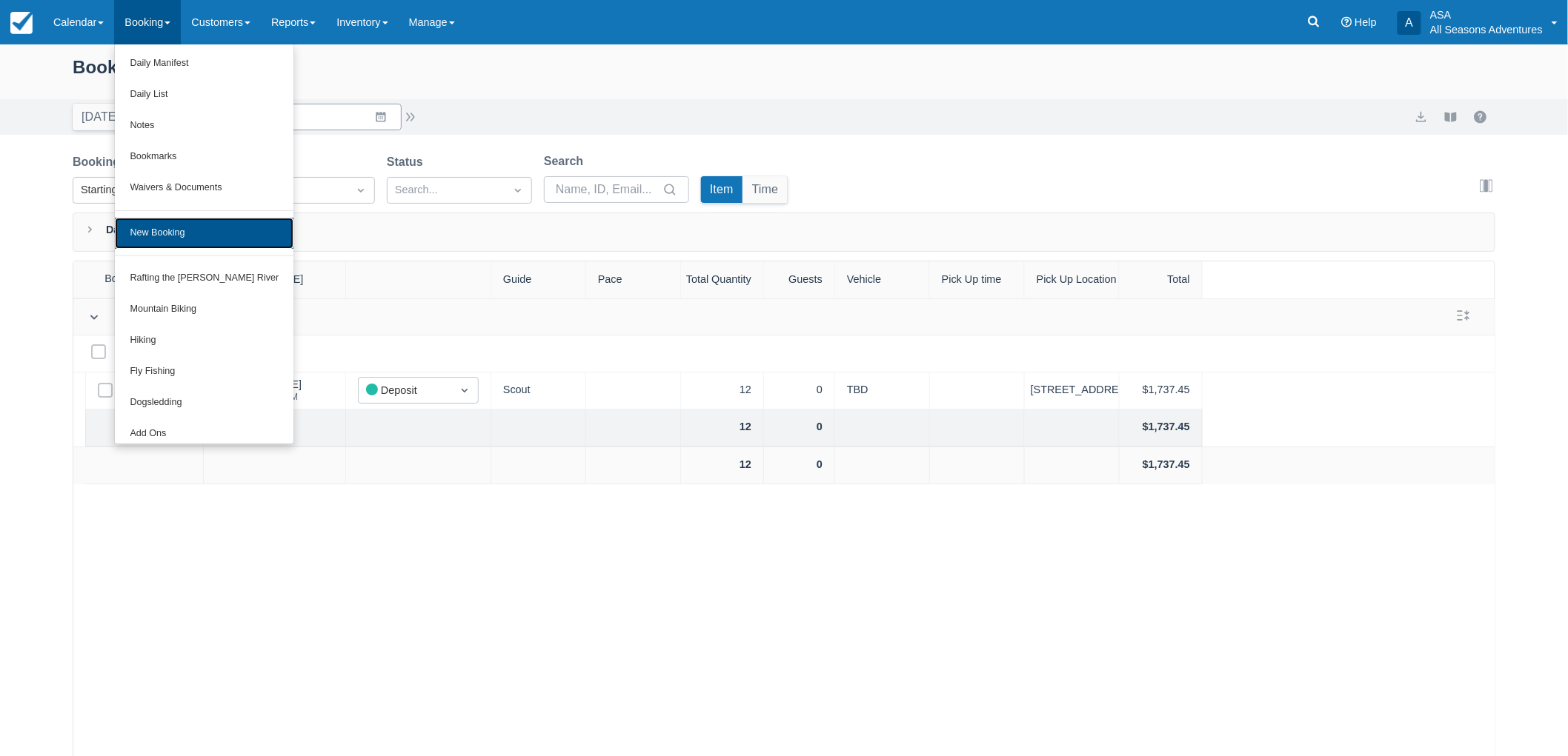
click at [213, 226] on link "New Booking" at bounding box center [204, 233] width 179 height 31
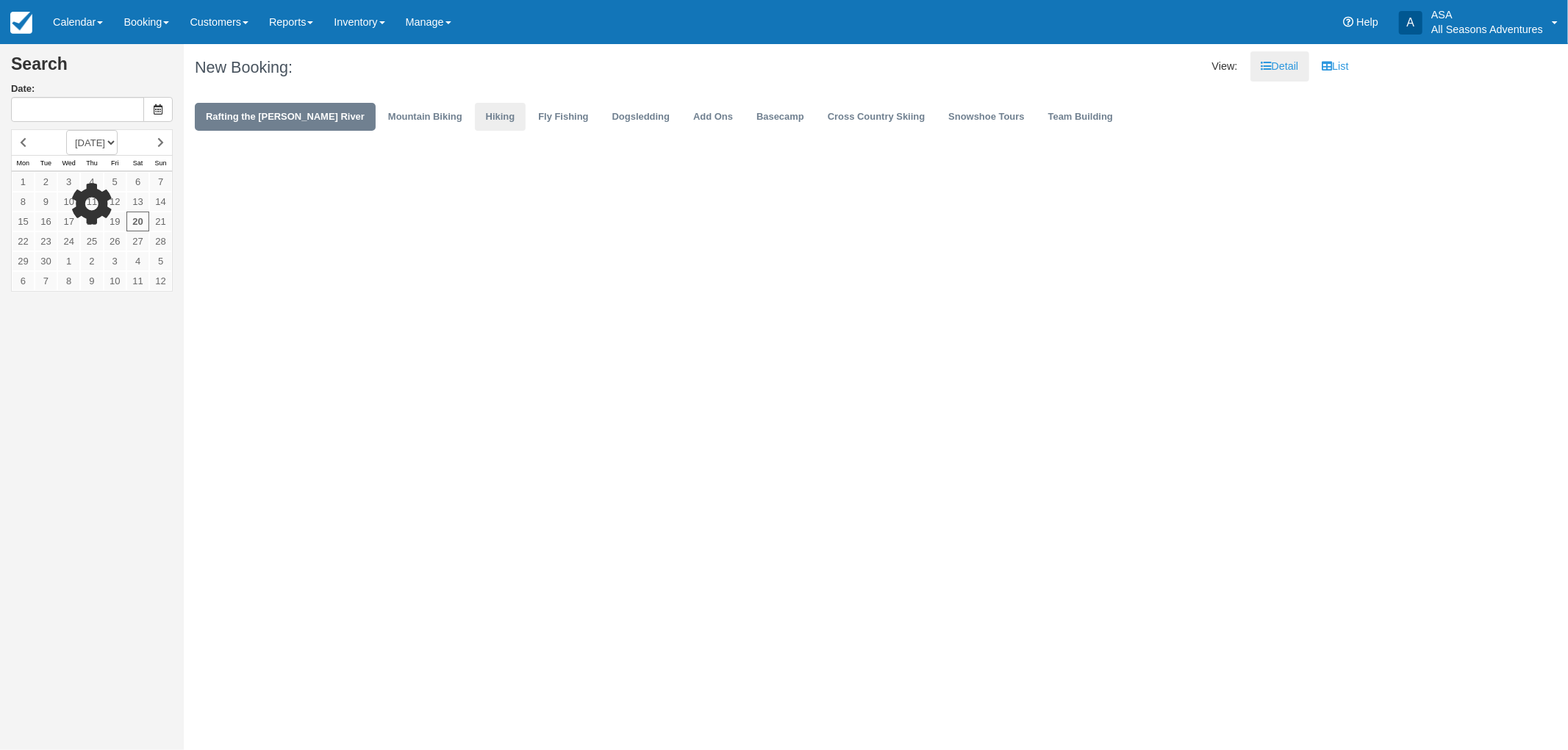
type input "[DATE]"
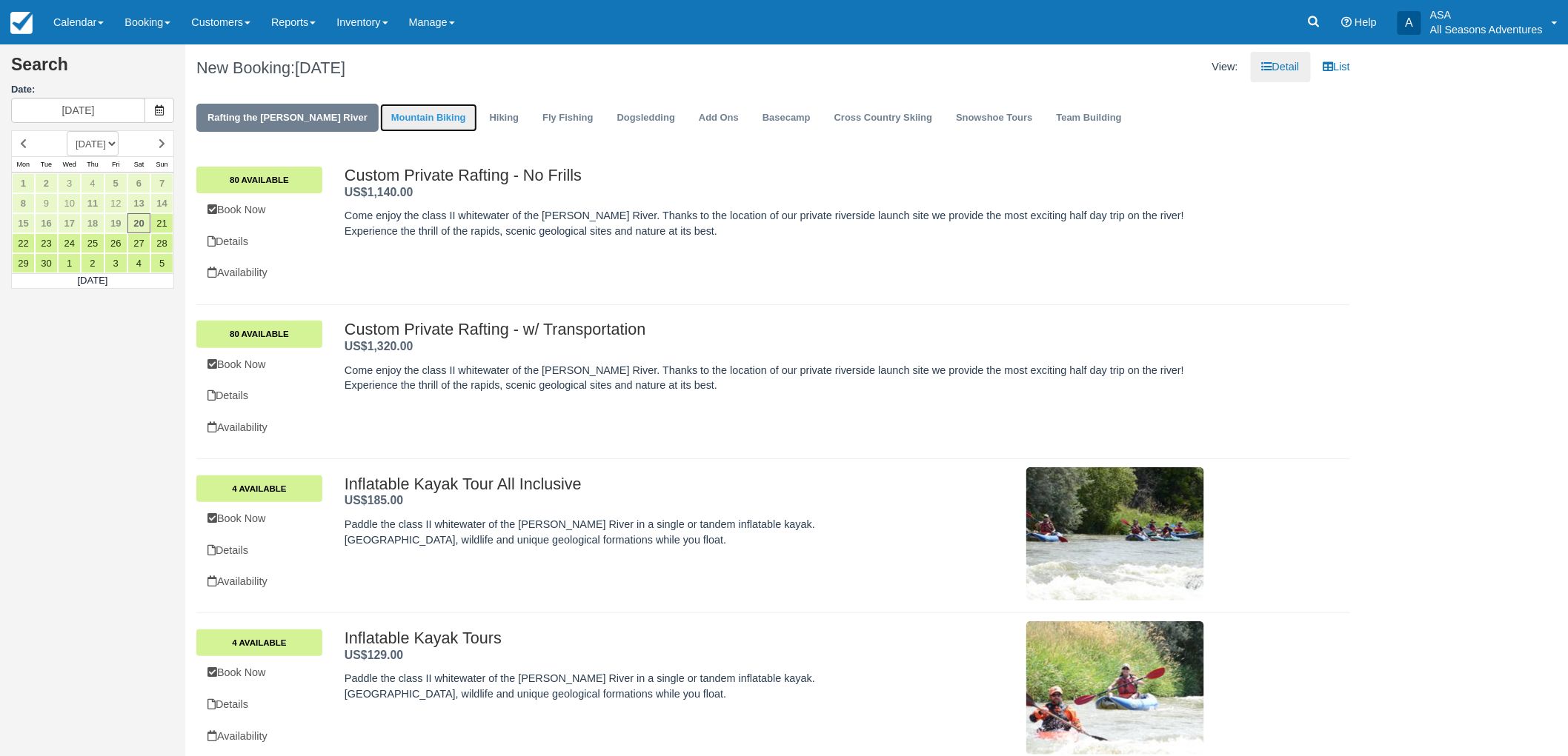
click at [396, 115] on link "Mountain Biking" at bounding box center [429, 118] width 97 height 29
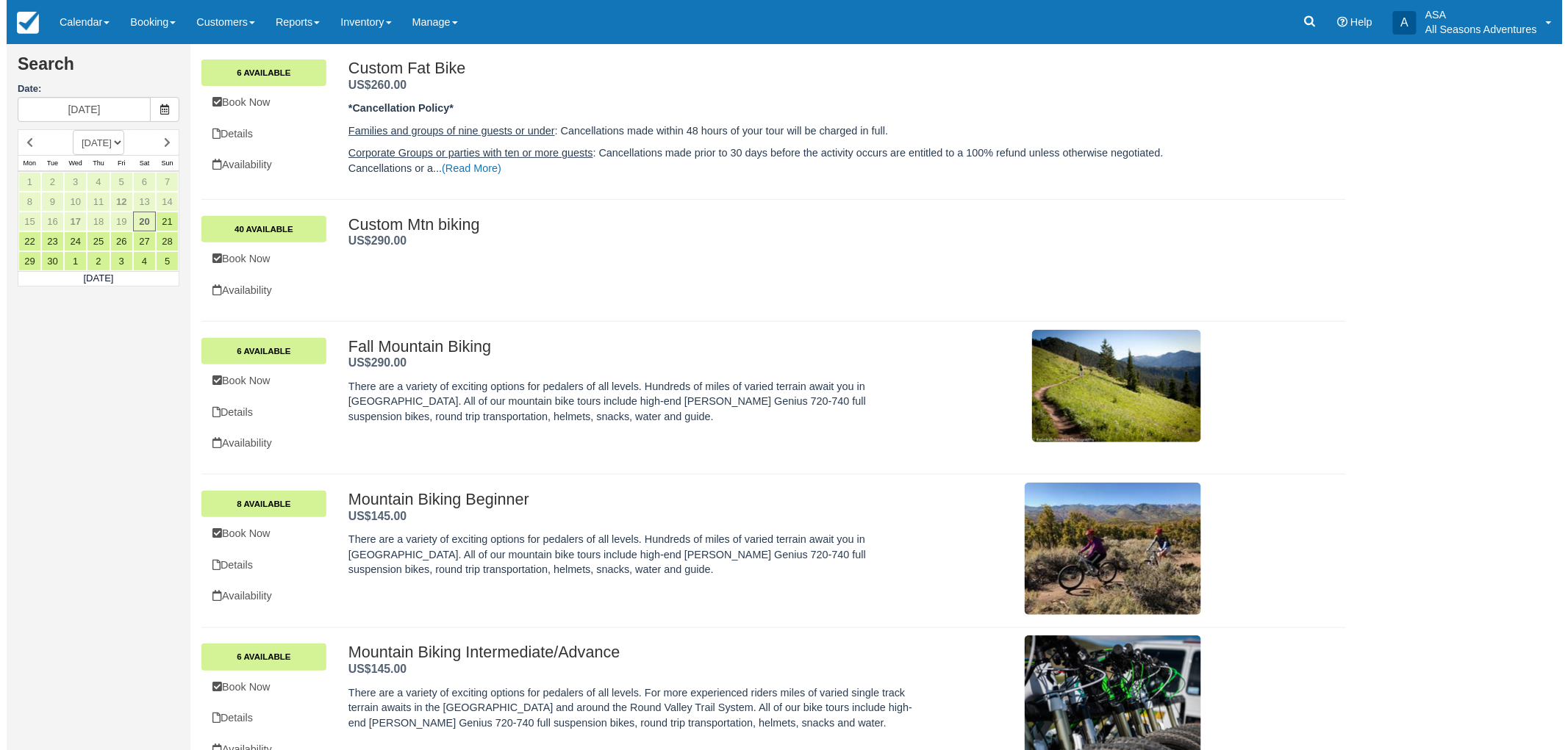
scroll to position [137, 0]
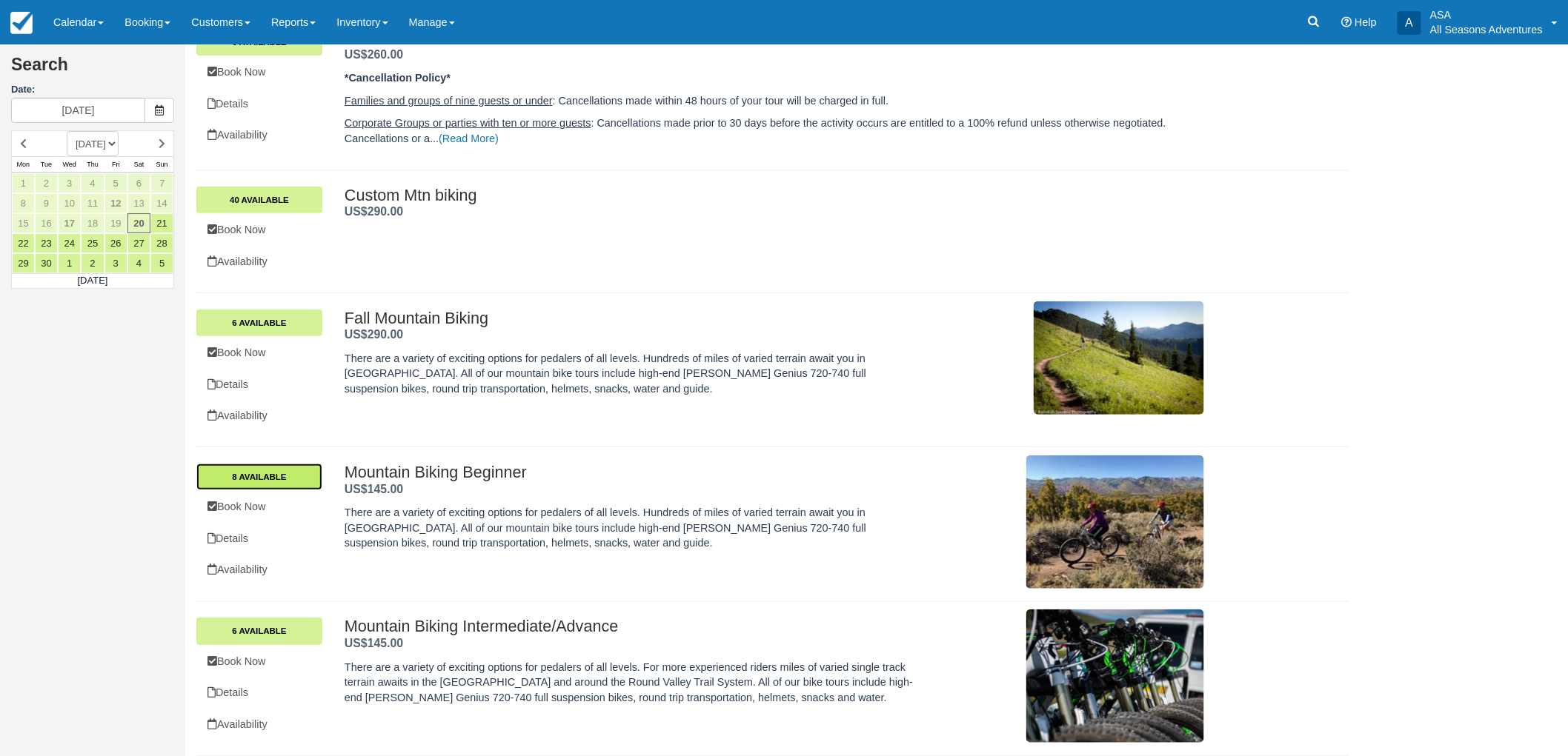
click at [270, 472] on link "8 Available" at bounding box center [259, 476] width 126 height 27
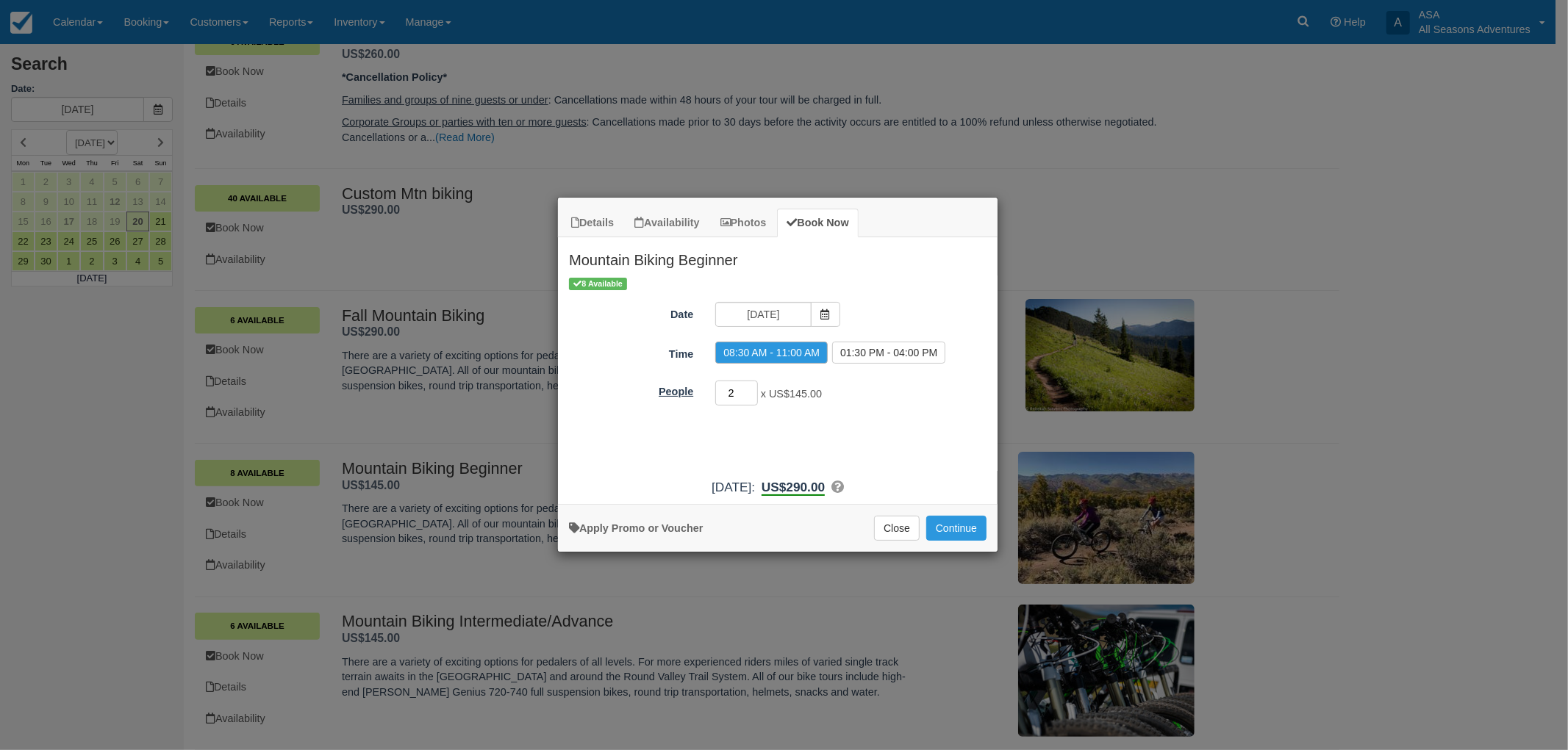
drag, startPoint x: 736, startPoint y: 393, endPoint x: 689, endPoint y: 386, distance: 47.5
click at [689, 387] on div "People 2 x US$145.00 Minimum of 2Maximum of 40" at bounding box center [778, 393] width 440 height 29
type input "7"
click at [901, 512] on div "Apply Promo or Voucher Close Continue Searching..." at bounding box center [778, 528] width 440 height 48
click at [907, 527] on button "Close" at bounding box center [897, 528] width 45 height 25
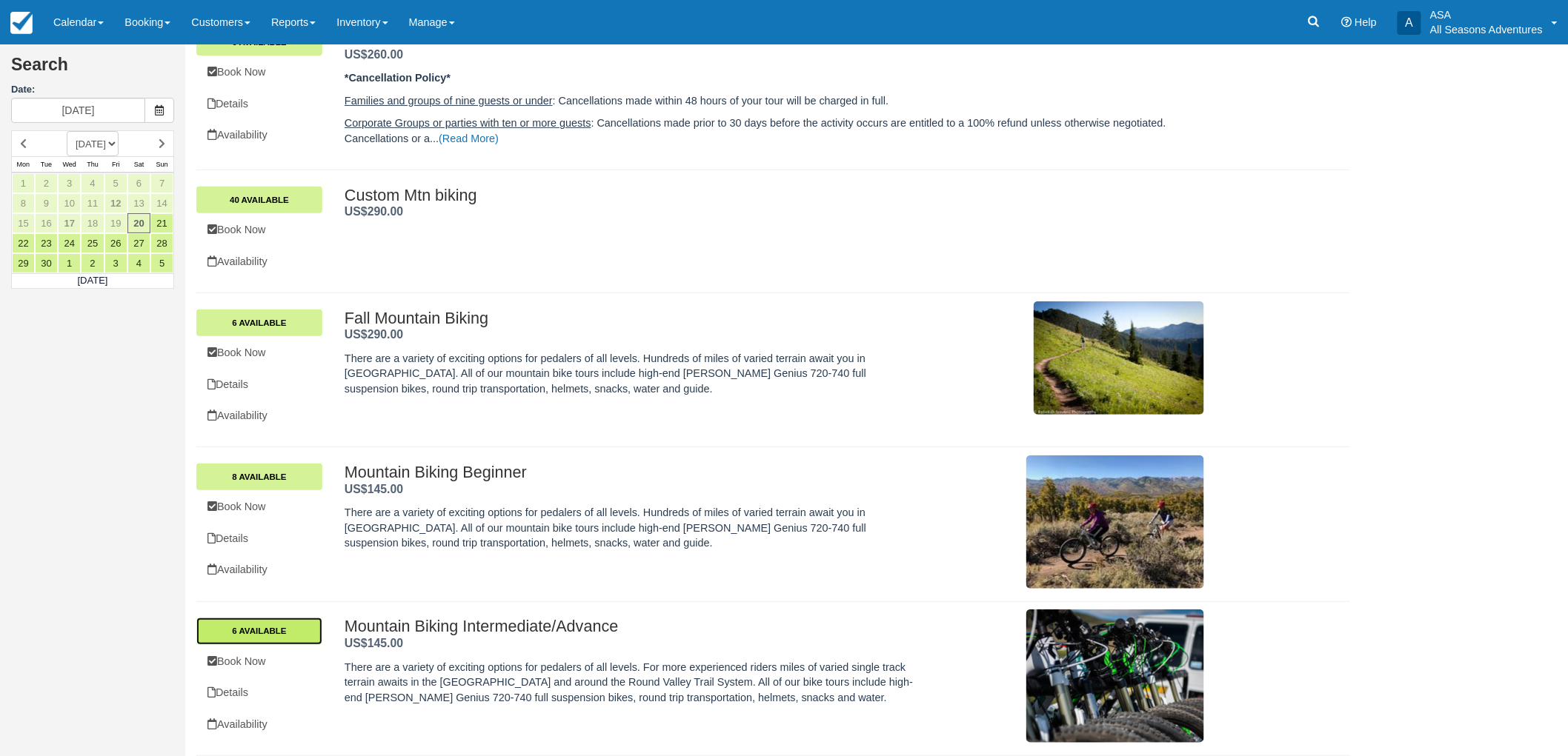
click at [293, 624] on link "6 Available" at bounding box center [259, 631] width 126 height 27
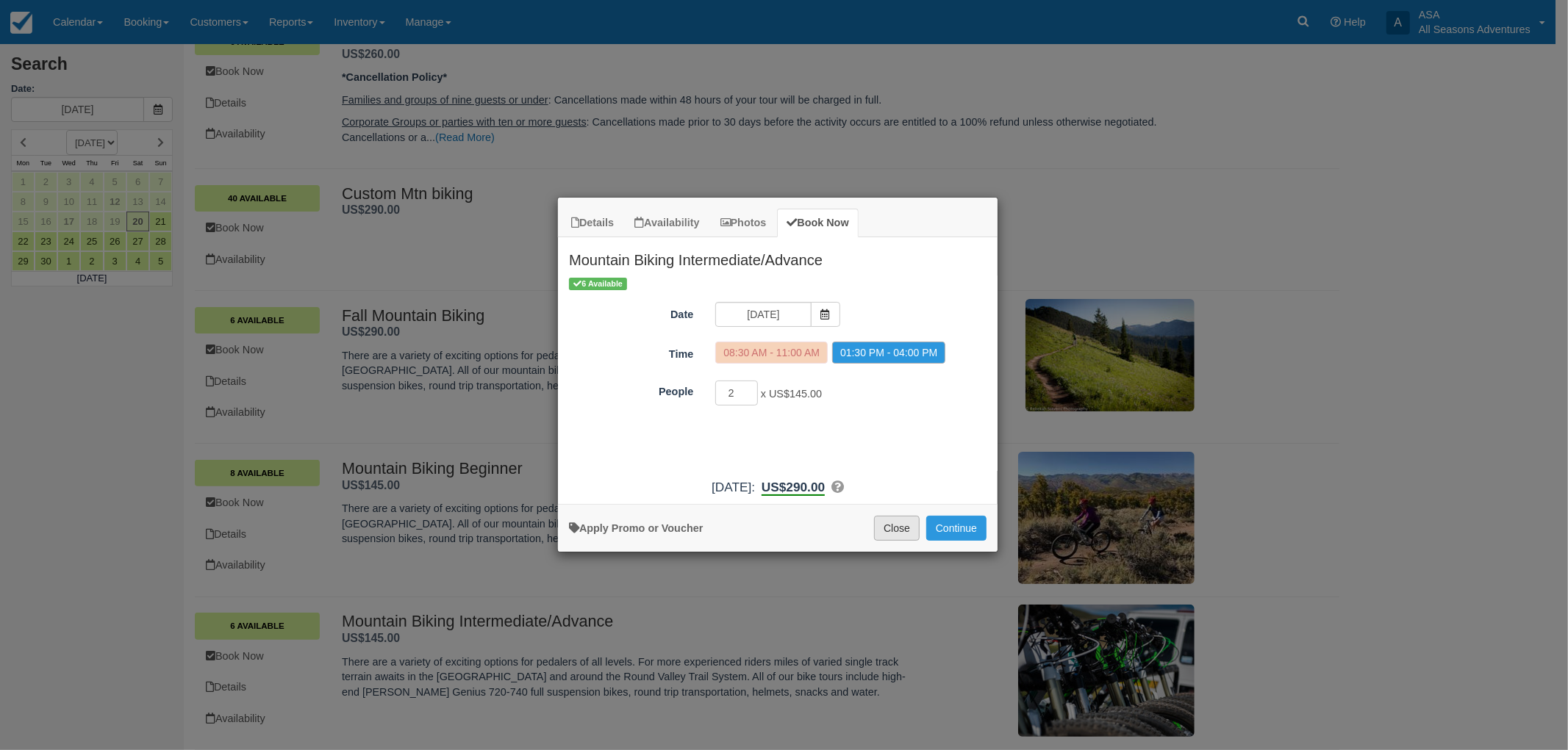
click at [895, 534] on button "Close" at bounding box center [897, 528] width 45 height 25
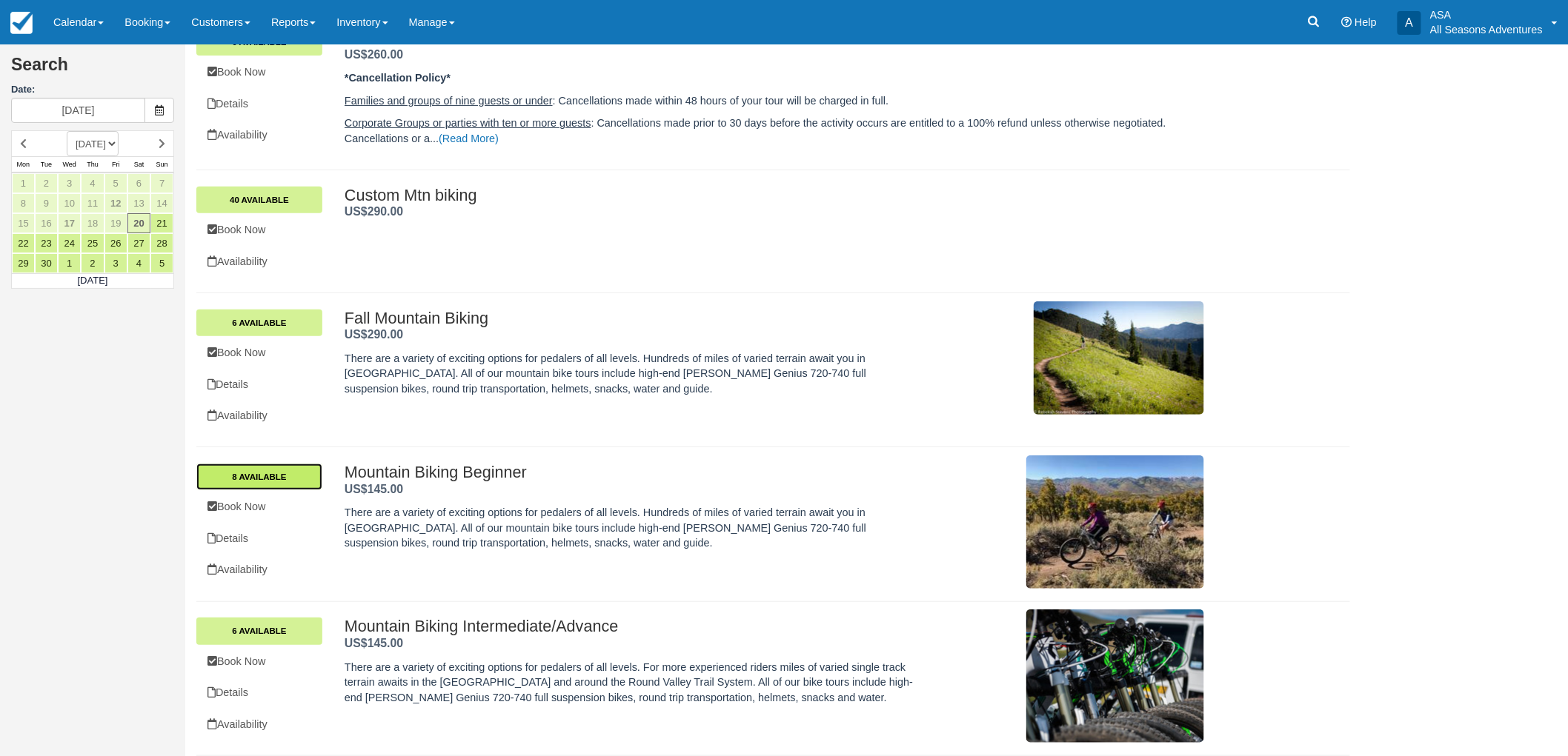
click at [270, 480] on link "8 Available" at bounding box center [259, 476] width 126 height 27
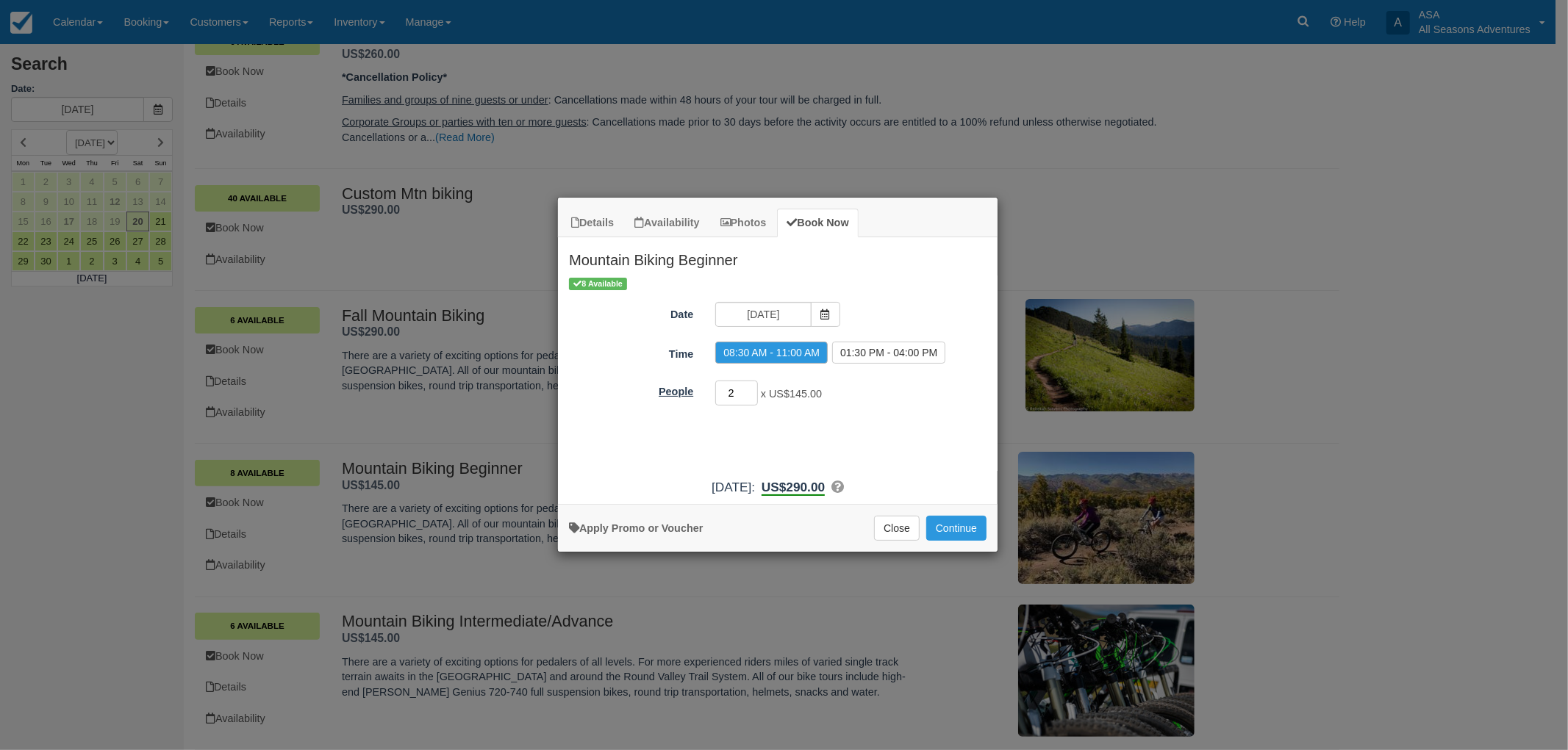
drag, startPoint x: 740, startPoint y: 398, endPoint x: 700, endPoint y: 386, distance: 41.8
click at [700, 386] on div "People 2 x US$145.00 Minimum of 2Maximum of 40" at bounding box center [778, 393] width 440 height 29
type input "7"
click at [884, 420] on div "8 Available Date 09/20/25 Time 08:30 AM - 11:00 AM 01:30 PM - 04:00 PM People 7…" at bounding box center [778, 373] width 440 height 196
click at [817, 315] on span "Item Modal" at bounding box center [826, 314] width 30 height 25
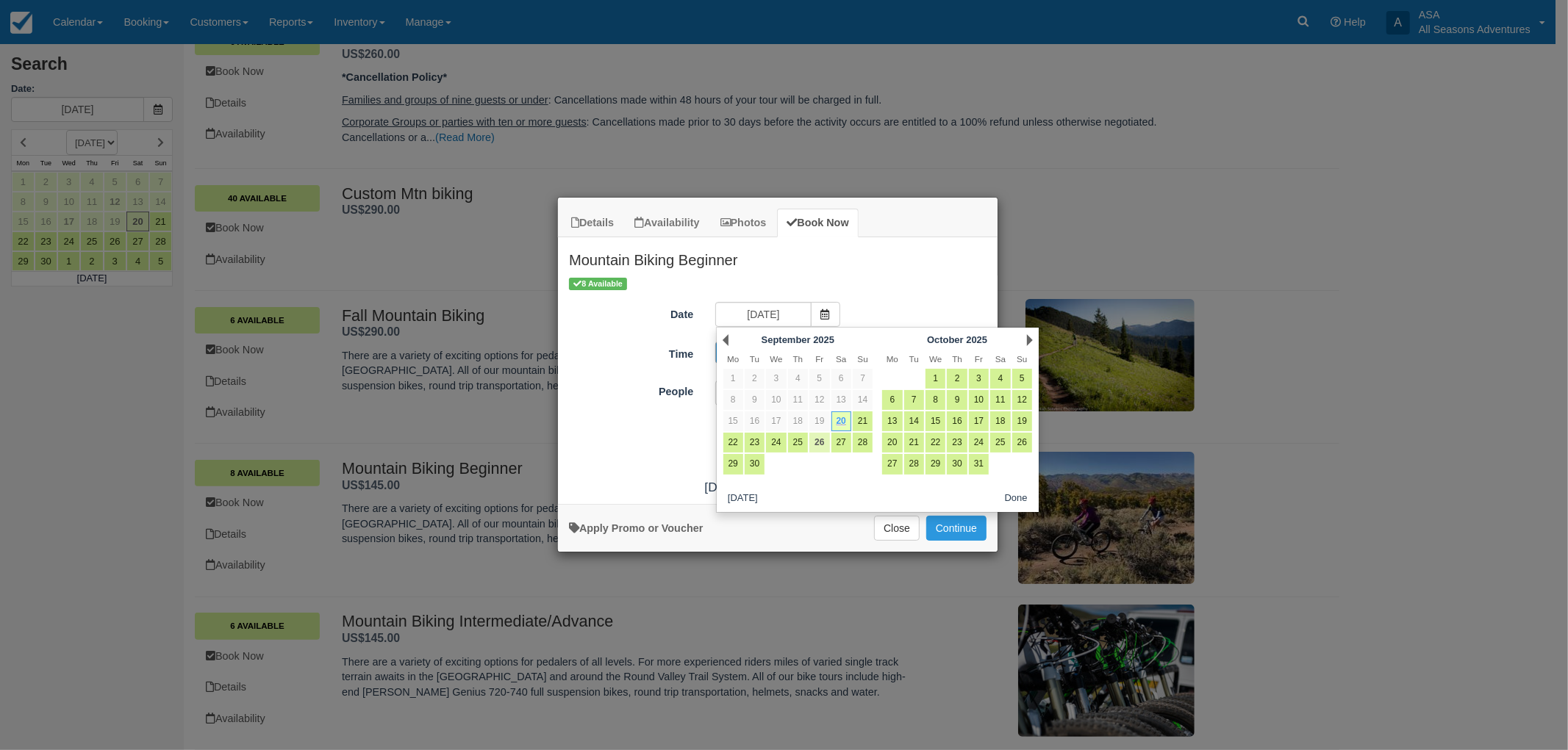
click at [822, 442] on link "26" at bounding box center [819, 443] width 20 height 20
type input "09/26/25"
radio input "false"
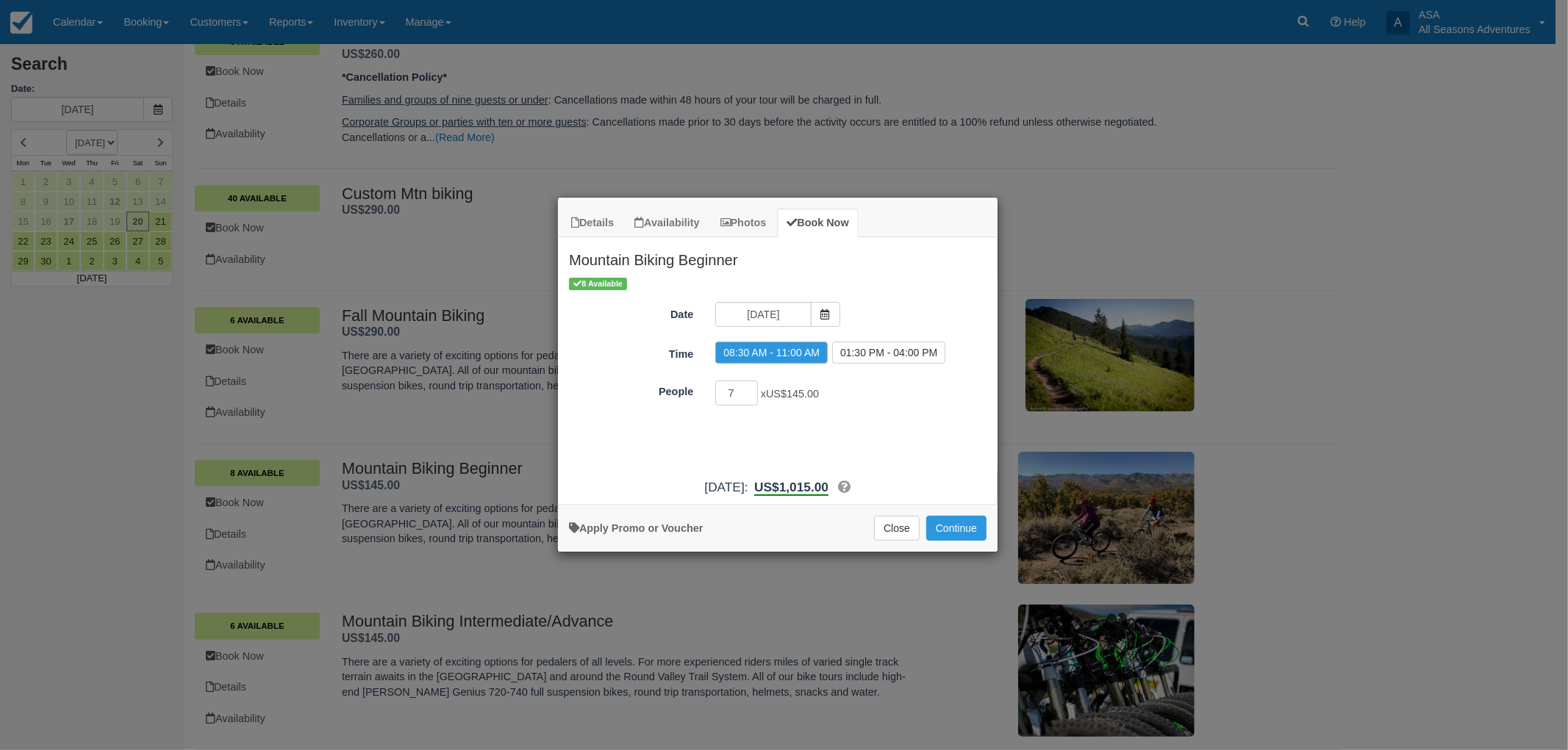
click at [931, 458] on div "8 Available Date 09/26/25 Time 08:30 AM - 11:00 AM 01:30 PM - 04:00 PM People 7…" at bounding box center [778, 373] width 440 height 196
click at [956, 530] on button "Continue" at bounding box center [956, 528] width 60 height 25
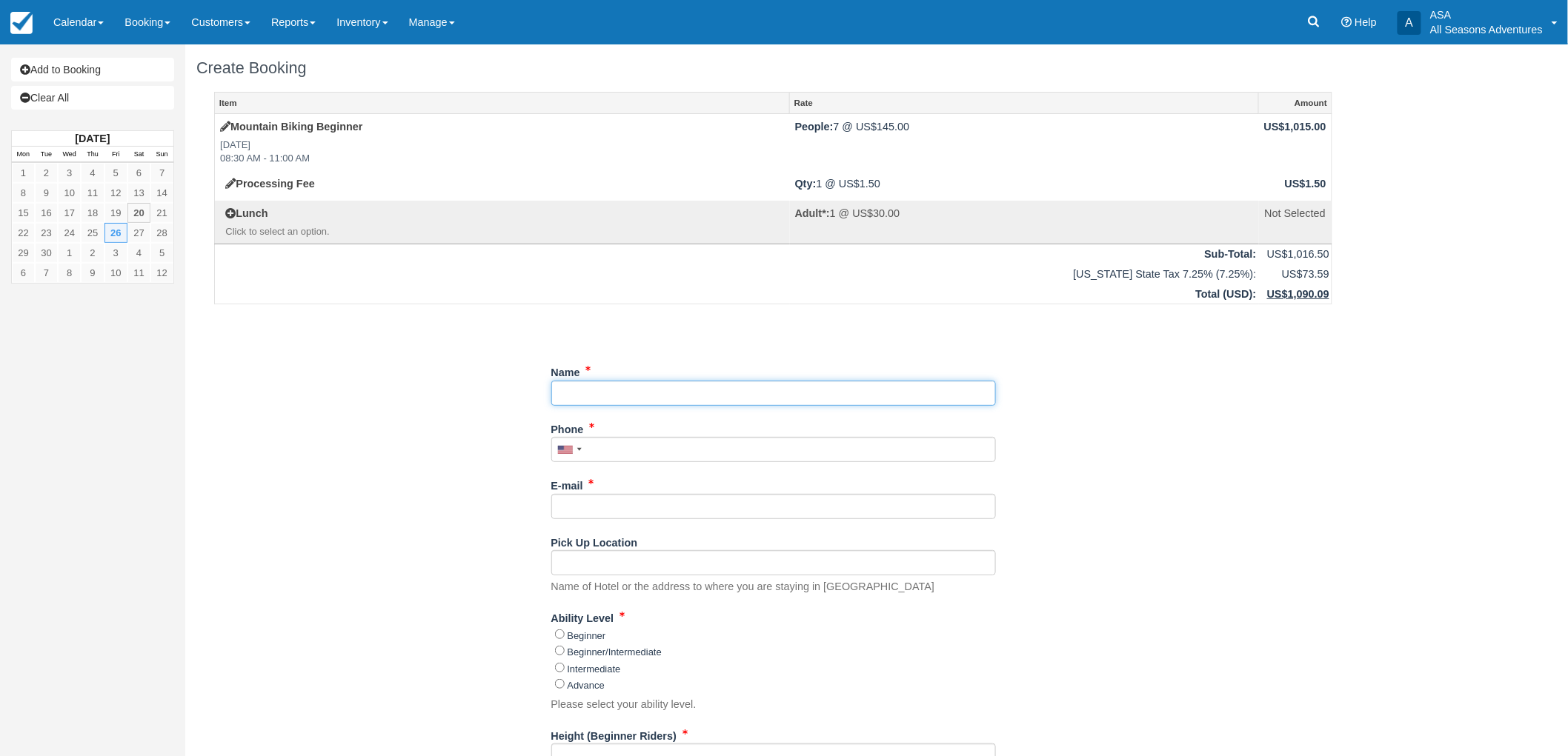
click at [749, 388] on input "Name" at bounding box center [774, 393] width 445 height 25
type input "[PERSON_NAME]"
click at [742, 461] on input "Phone" at bounding box center [774, 449] width 445 height 25
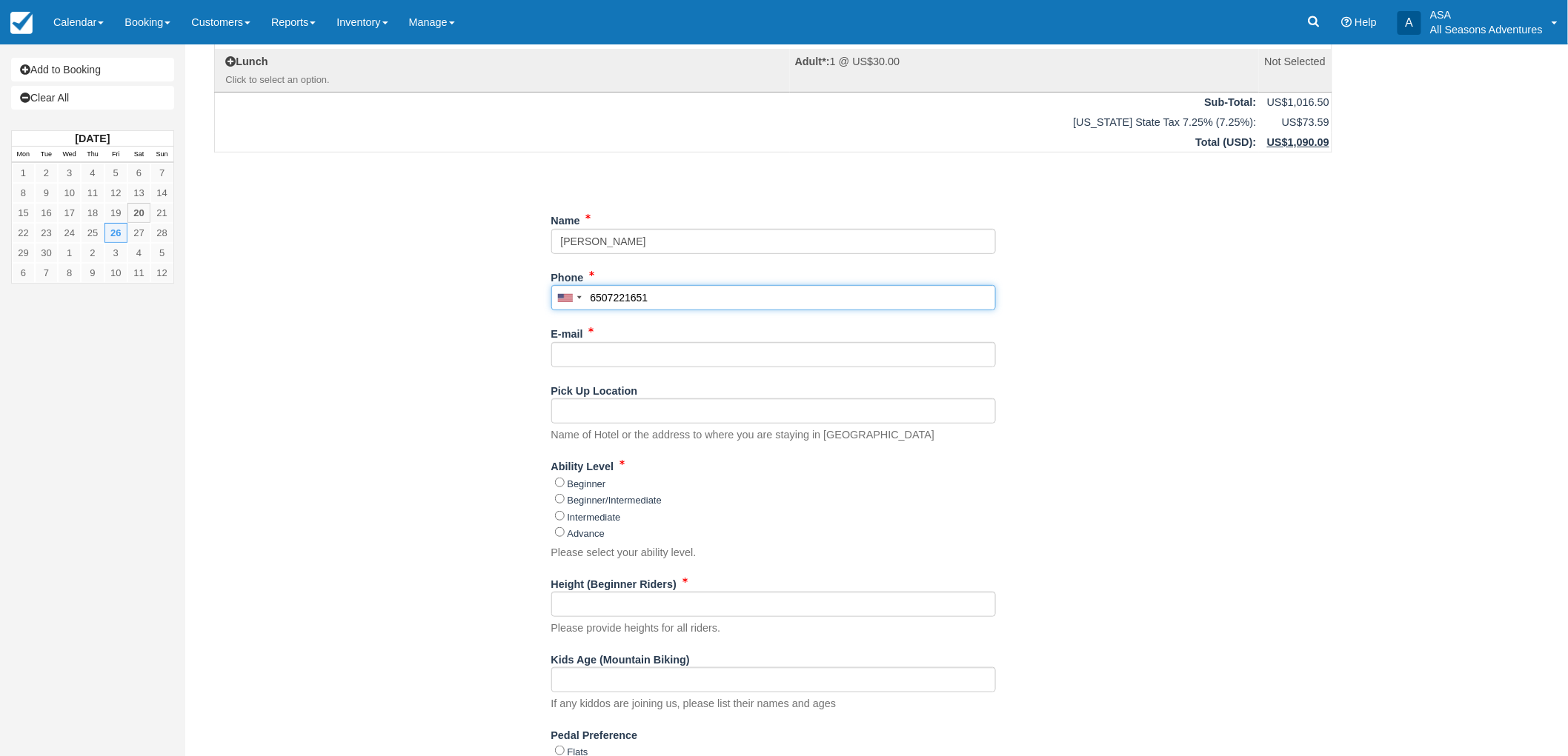
scroll to position [165, 0]
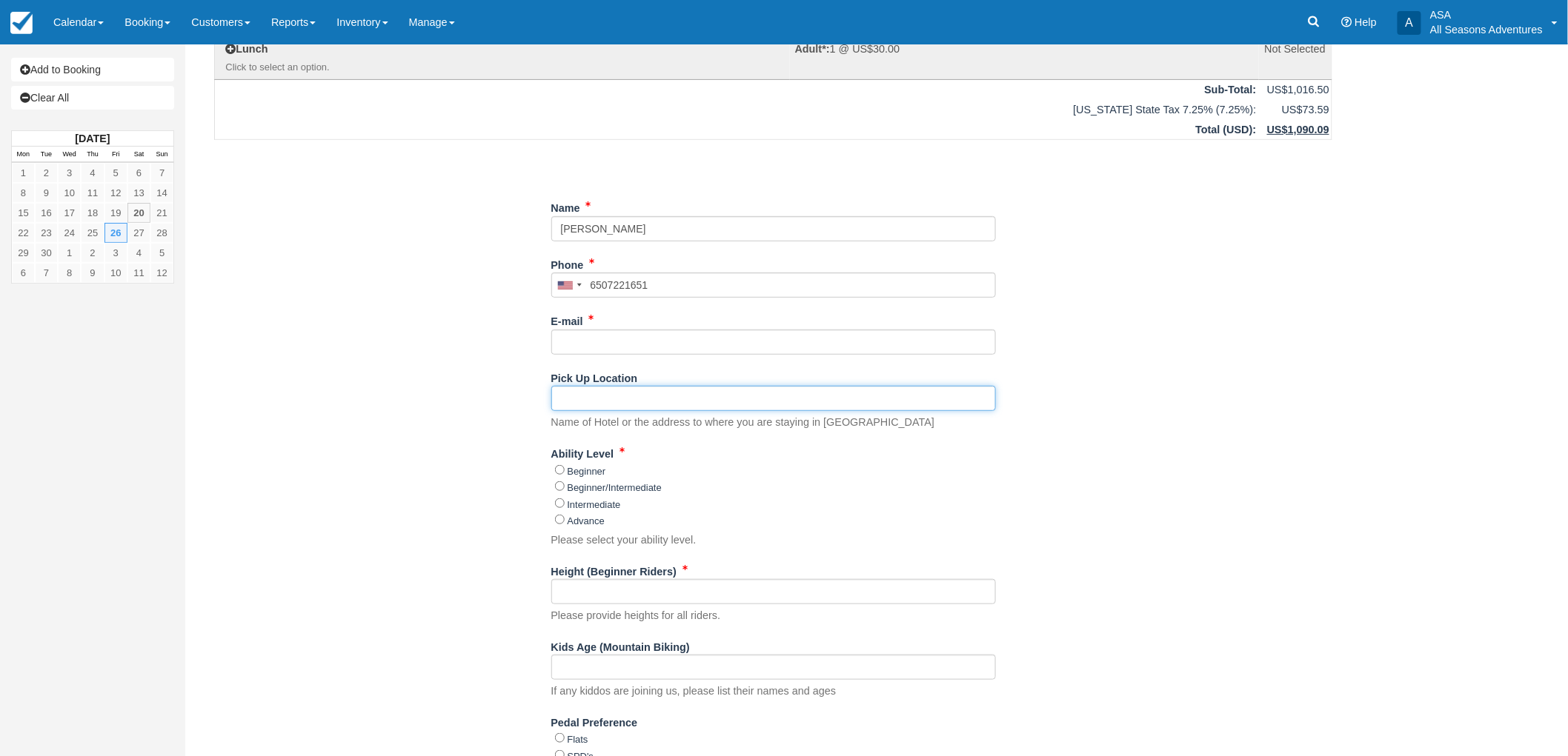
type input "[PHONE_NUMBER]"
click at [639, 391] on input "Pick Up Location" at bounding box center [774, 398] width 445 height 25
type input "227 [GEOGRAPHIC_DATA]"
click at [639, 332] on input "E-mail" at bounding box center [774, 341] width 445 height 25
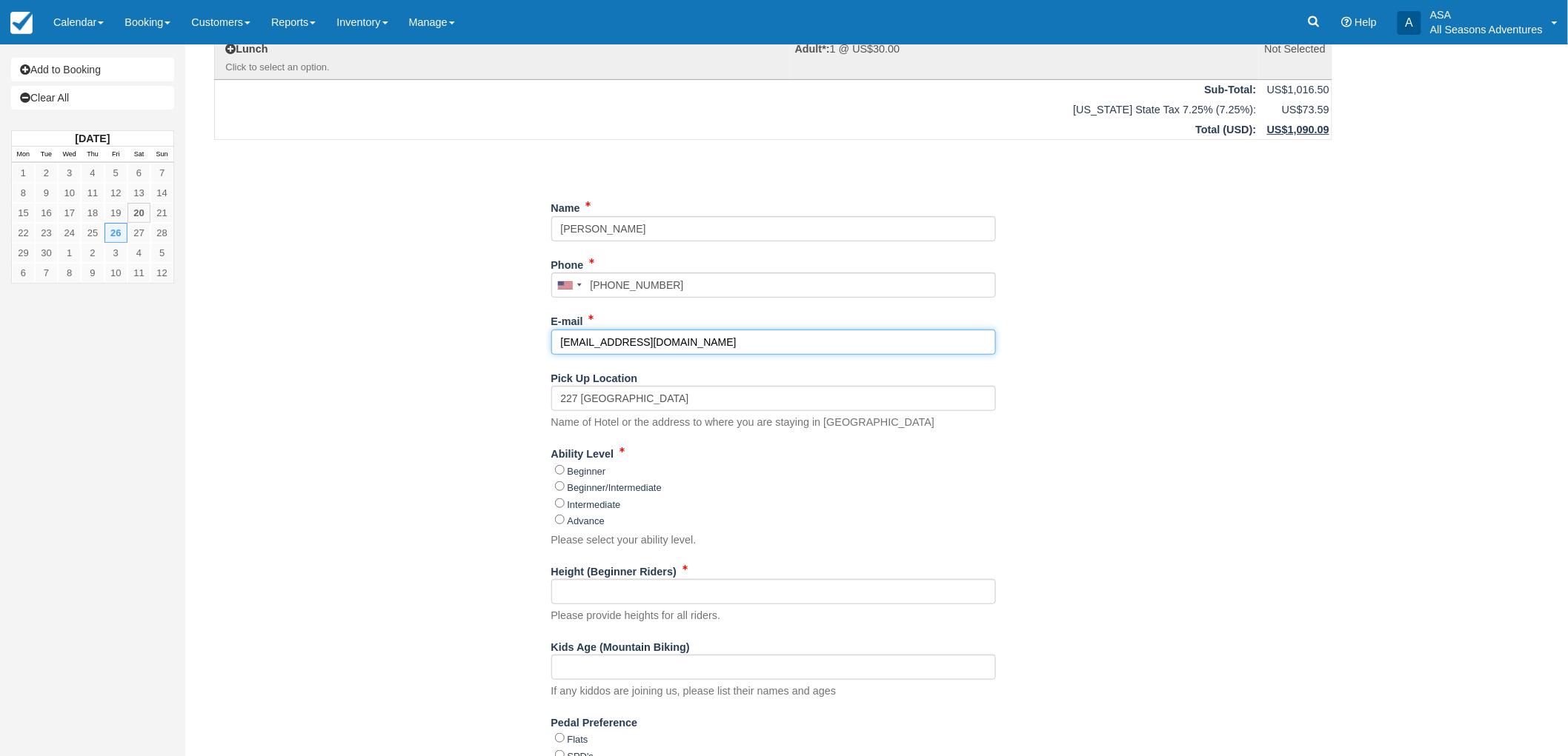
type input "[EMAIL_ADDRESS][DOMAIN_NAME]"
click at [563, 501] on input "Intermediate" at bounding box center [560, 504] width 10 height 10
radio input "true"
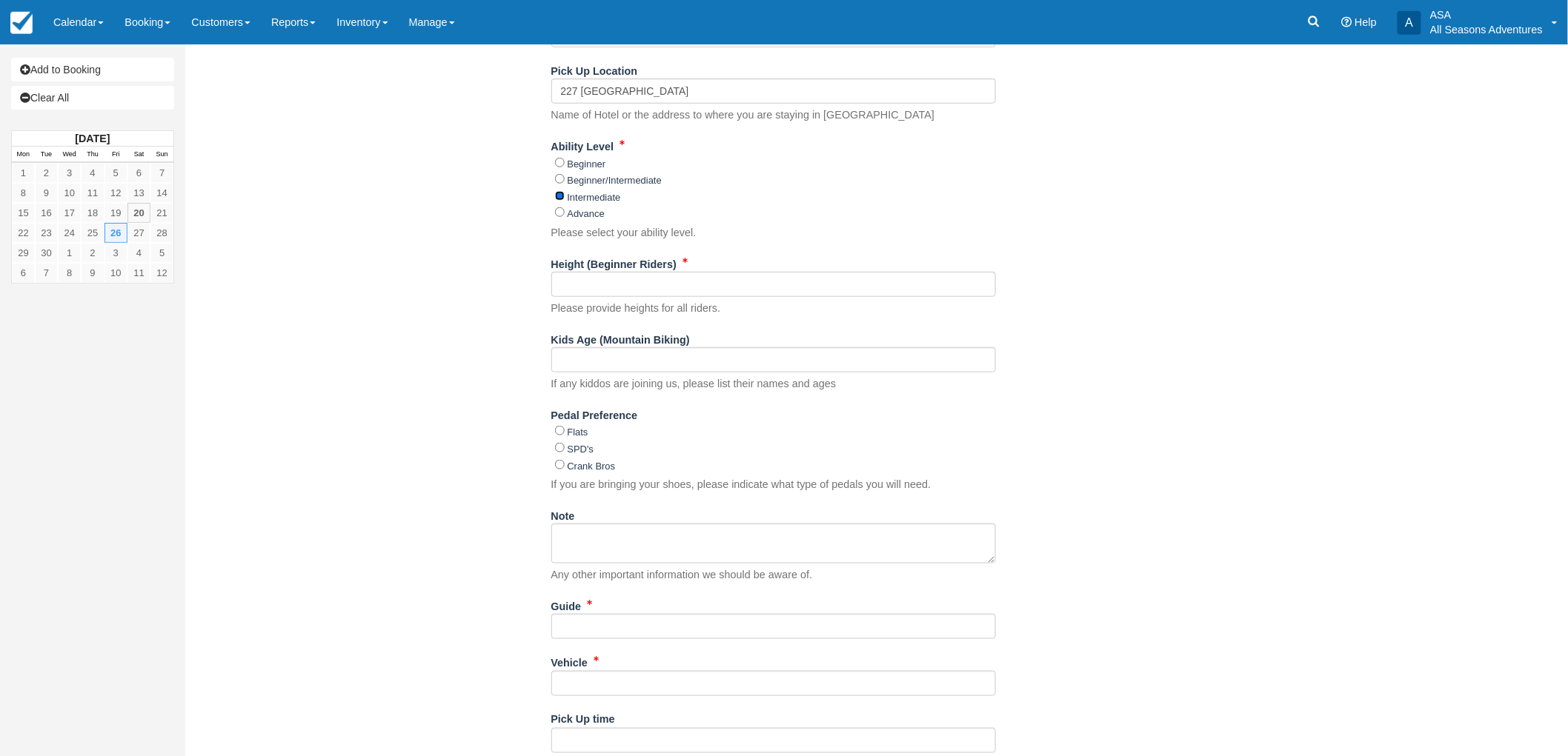
scroll to position [493, 0]
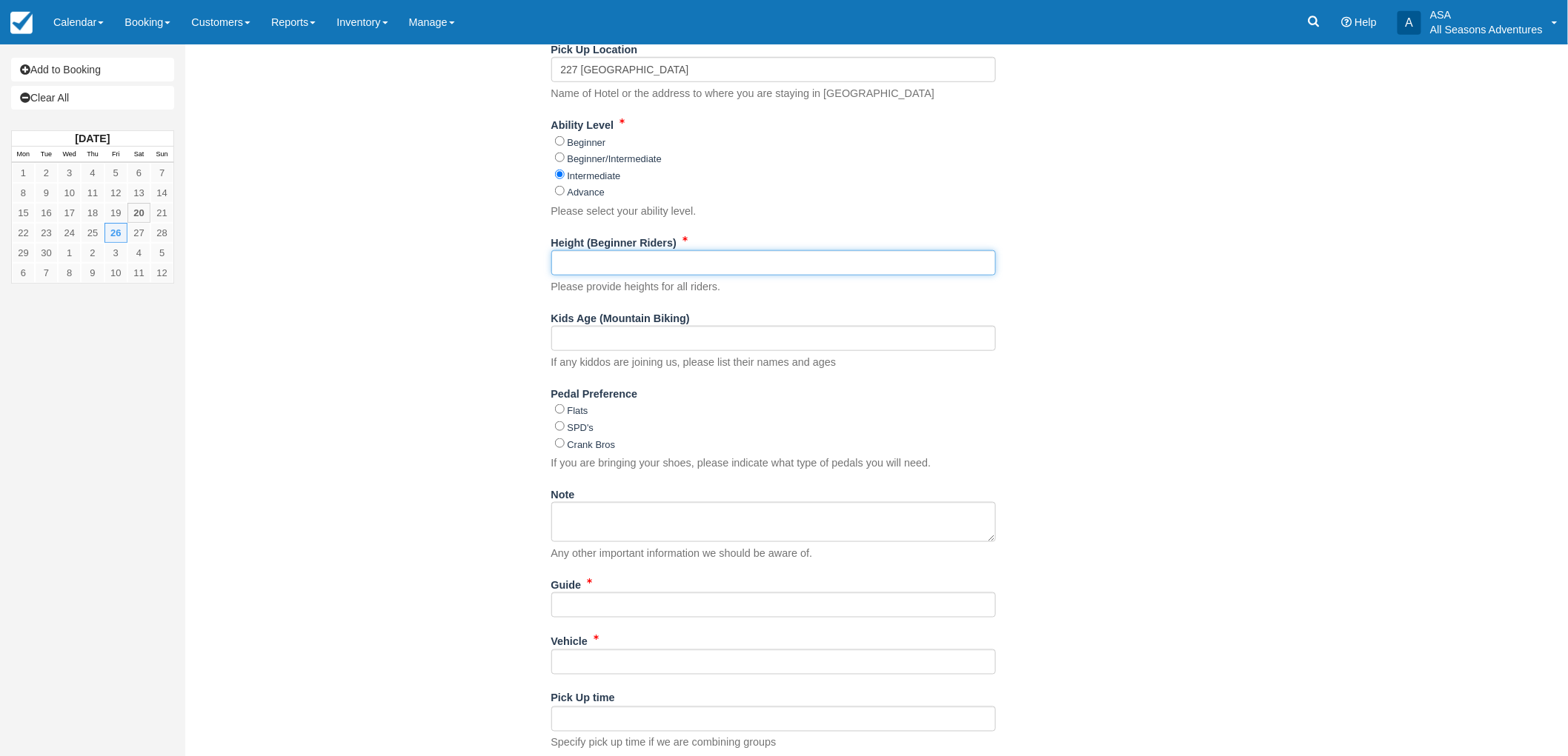
click at [642, 258] on input "Height (Beginner Riders)" at bounding box center [774, 262] width 445 height 25
click at [498, 250] on div "Item Rate Amount Mountain Biking Beginner [DATE] 08:30 AM - 11:00 AM People: 7 …" at bounding box center [773, 208] width 1154 height 1220
click at [603, 259] on input "Height (Beginner Riders)" at bounding box center [774, 262] width 445 height 25
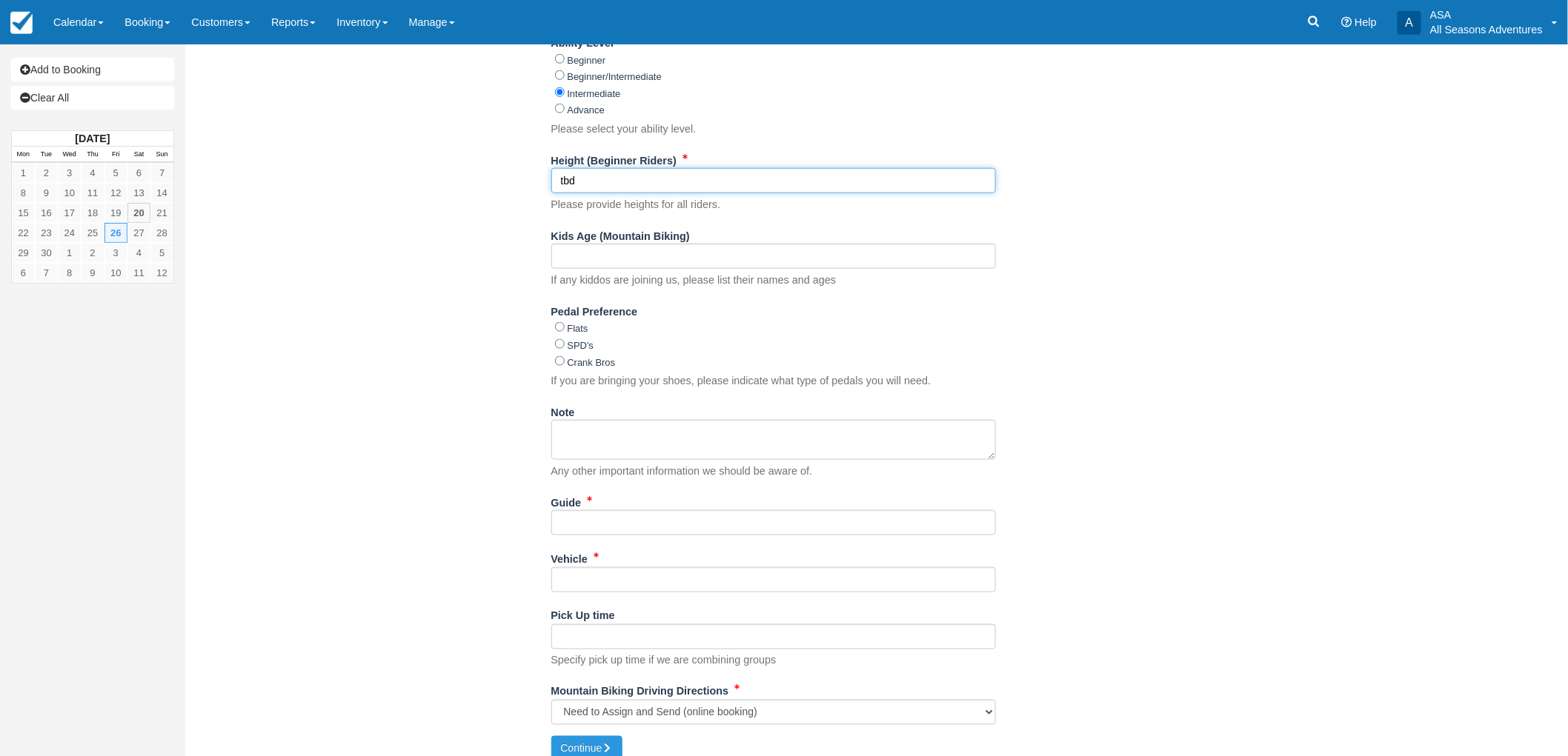
type input "tbd"
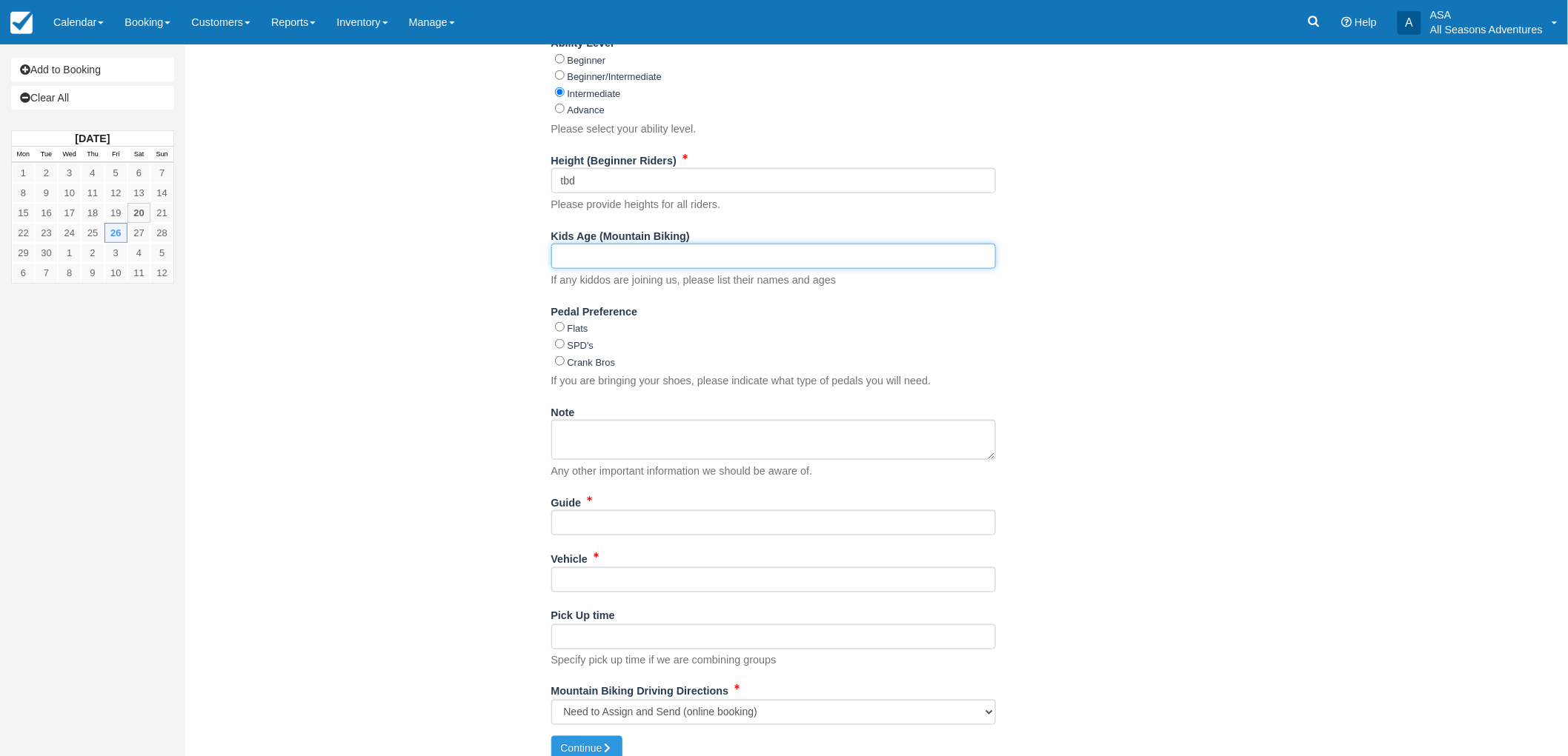
click at [742, 256] on input "Kids Age (Mountain Biking)" at bounding box center [774, 256] width 445 height 25
click at [739, 256] on input "Kids Age (Mountain Biking)" at bounding box center [774, 256] width 445 height 25
click at [500, 278] on div "Item Rate Amount Mountain Biking Beginner Fri Sept 26, 2025 08:30 AM - 11:00 AM…" at bounding box center [773, 126] width 1154 height 1220
click at [689, 276] on p "If any kiddos are joining us, please list their names and ages" at bounding box center [694, 281] width 285 height 16
click at [692, 269] on div "If any kiddos are joining us, please list their names and ages" at bounding box center [774, 266] width 445 height 45
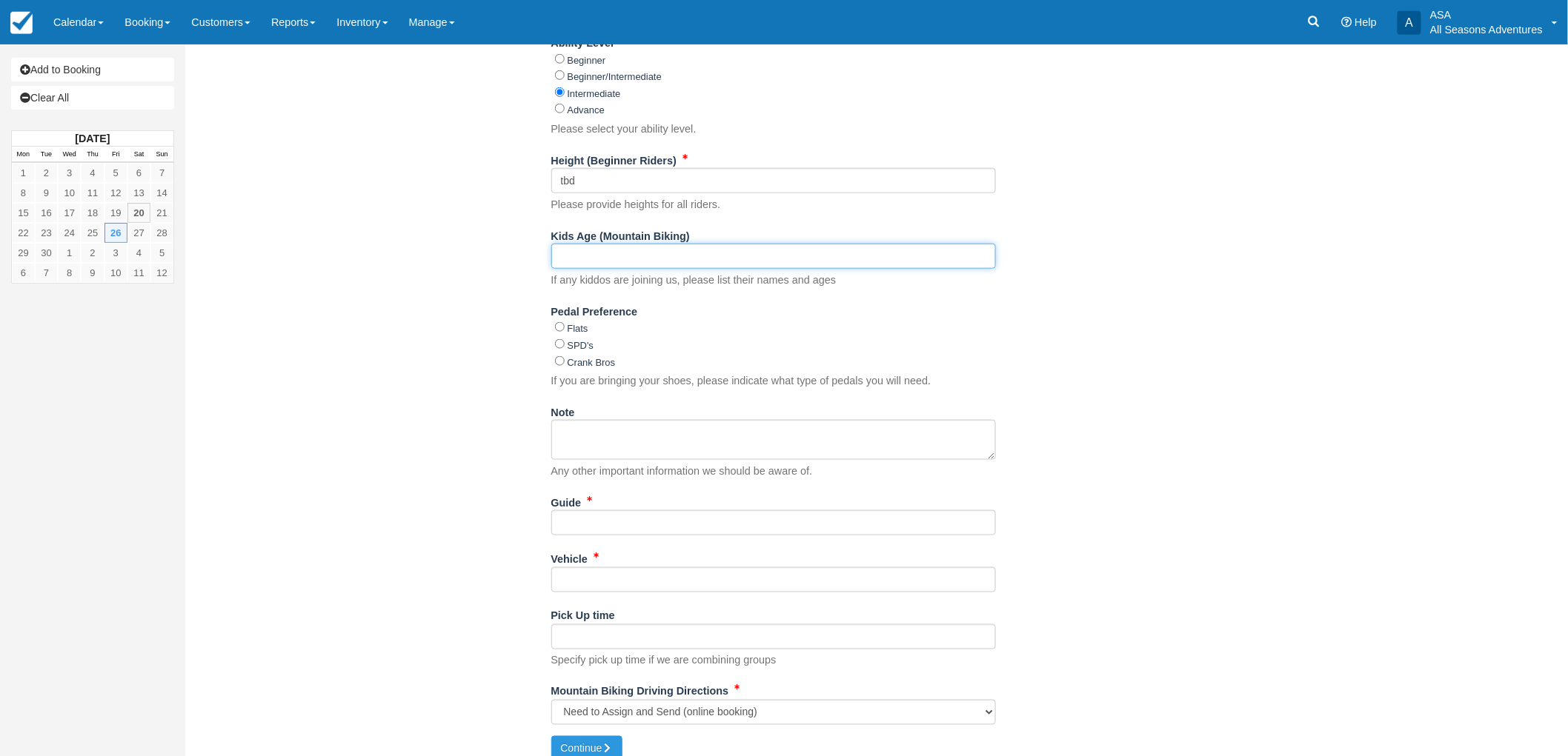
click at [692, 253] on input "Kids Age (Mountain Biking)" at bounding box center [774, 256] width 445 height 25
type input "N/A"
click at [530, 320] on div "Item Rate Amount Mountain Biking Beginner Fri Sept 26, 2025 08:30 AM - 11:00 AM…" at bounding box center [773, 126] width 1154 height 1220
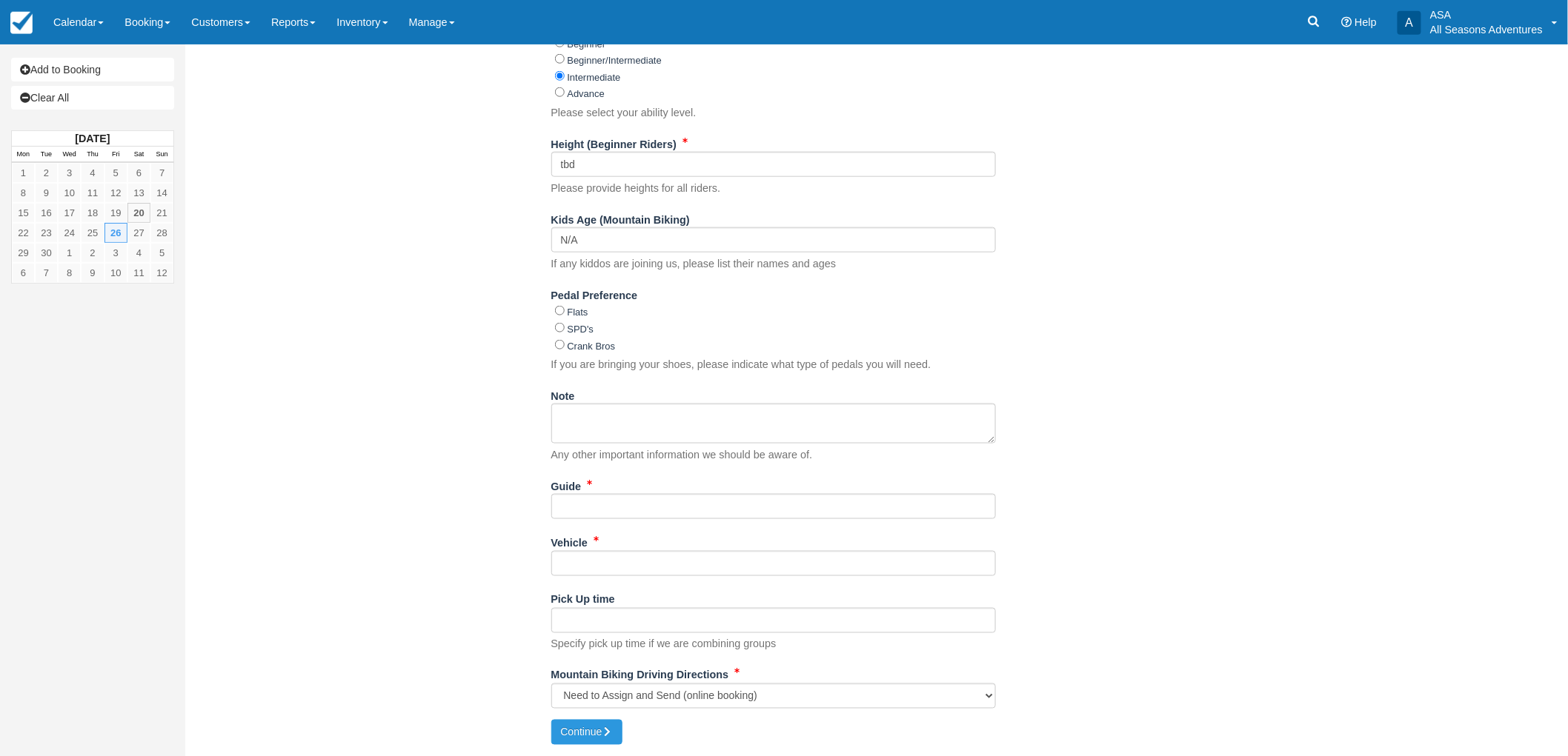
click at [524, 320] on div "Item Rate Amount Mountain Biking Beginner Fri Sept 26, 2025 08:30 AM - 11:00 AM…" at bounding box center [773, 110] width 1154 height 1220
click at [496, 369] on div "Item Rate Amount Mountain Biking Beginner Fri Sept 26, 2025 08:30 AM - 11:00 AM…" at bounding box center [773, 110] width 1154 height 1220
click at [572, 315] on label "Flats" at bounding box center [578, 312] width 21 height 11
click at [565, 315] on input "Flats" at bounding box center [560, 311] width 10 height 10
radio input "true"
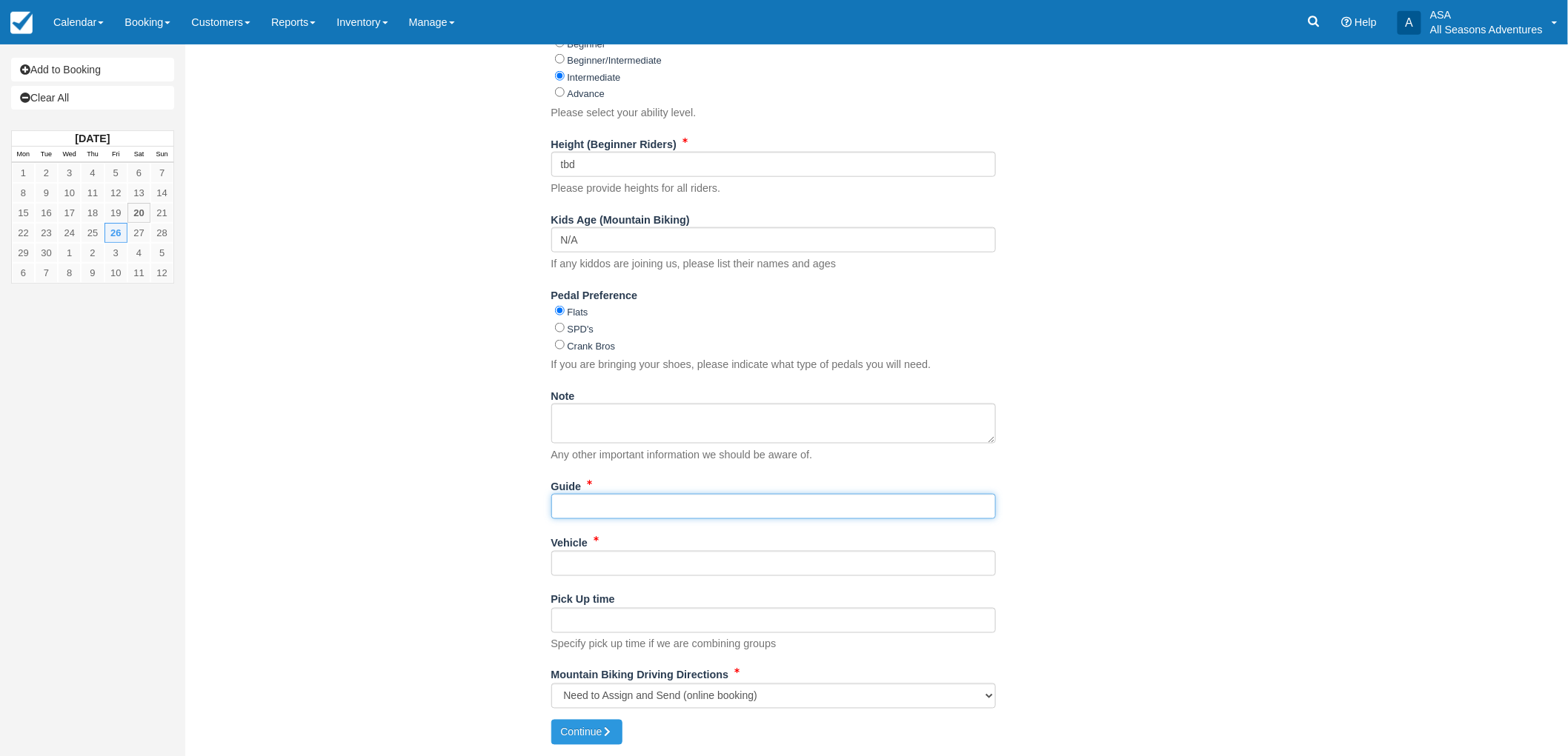
click at [707, 510] on input "Guide" at bounding box center [774, 506] width 445 height 25
type input "tbd"
click at [665, 589] on div "Pick Up time Specify pick up time if we are combining groups" at bounding box center [774, 619] width 445 height 64
click at [660, 573] on input "Vehicle" at bounding box center [774, 564] width 445 height 25
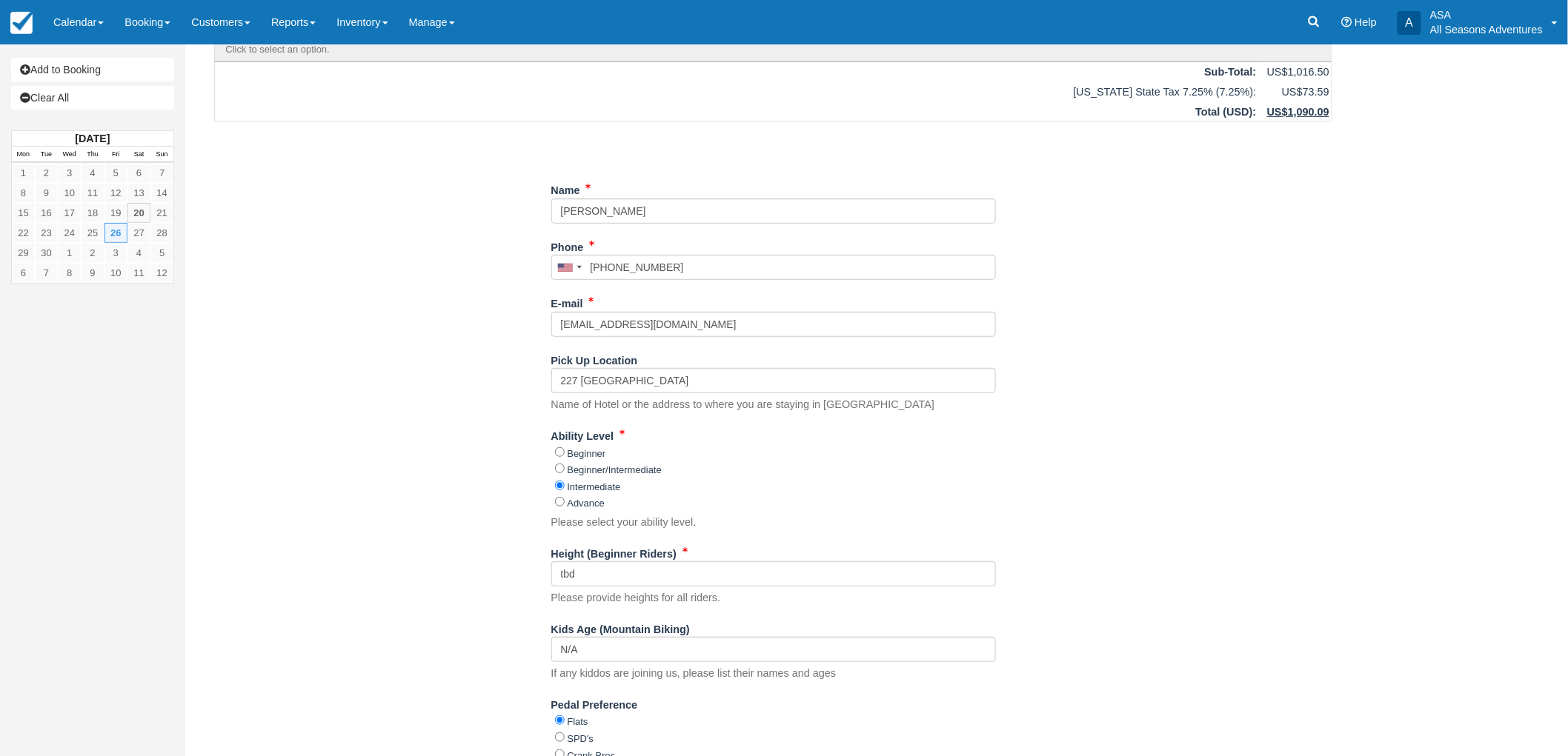
scroll to position [411, 0]
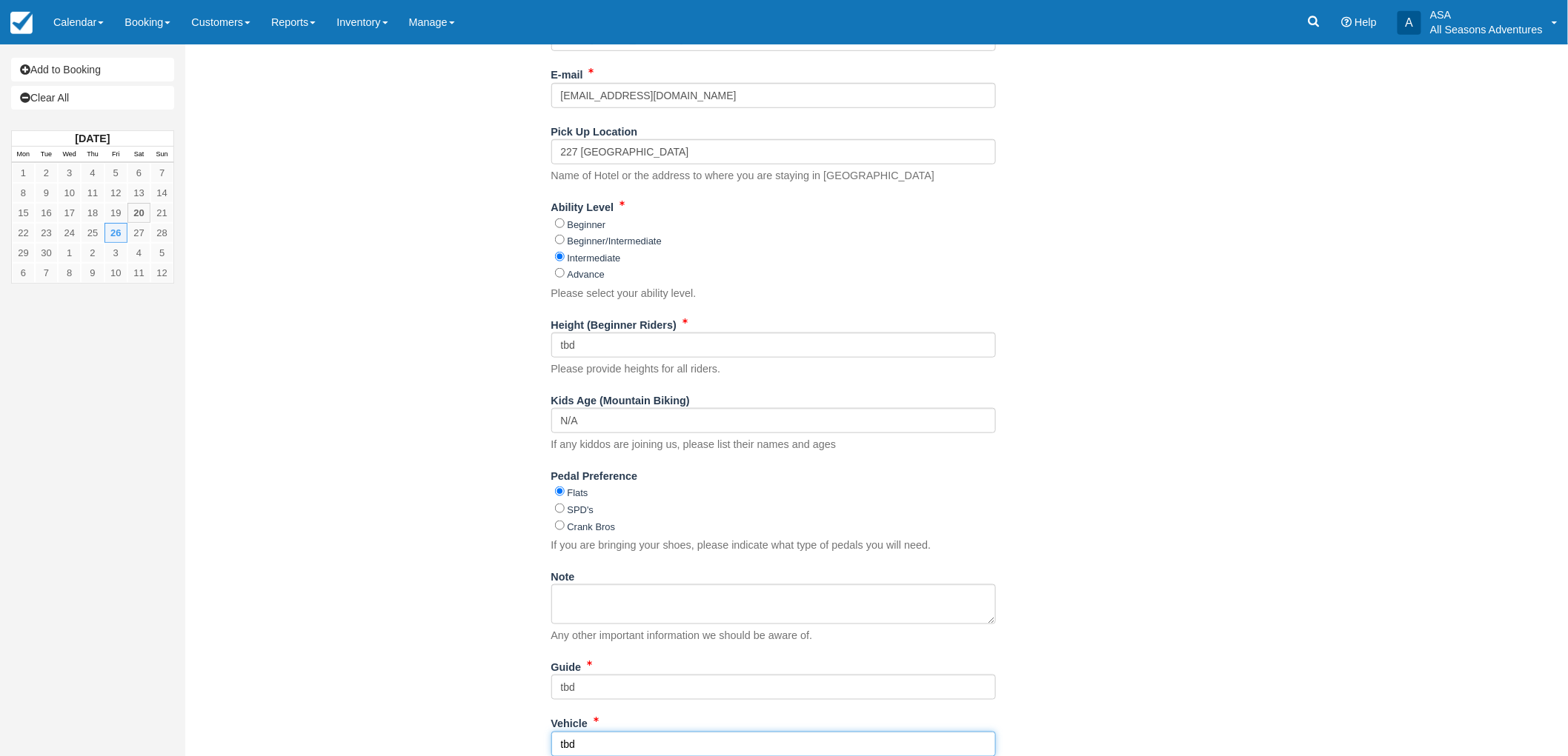
type input "tbd"
click at [469, 491] on div "Item Rate Amount Mountain Biking Beginner Fri Sept 26, 2025 08:30 AM - 11:00 AM…" at bounding box center [773, 291] width 1154 height 1220
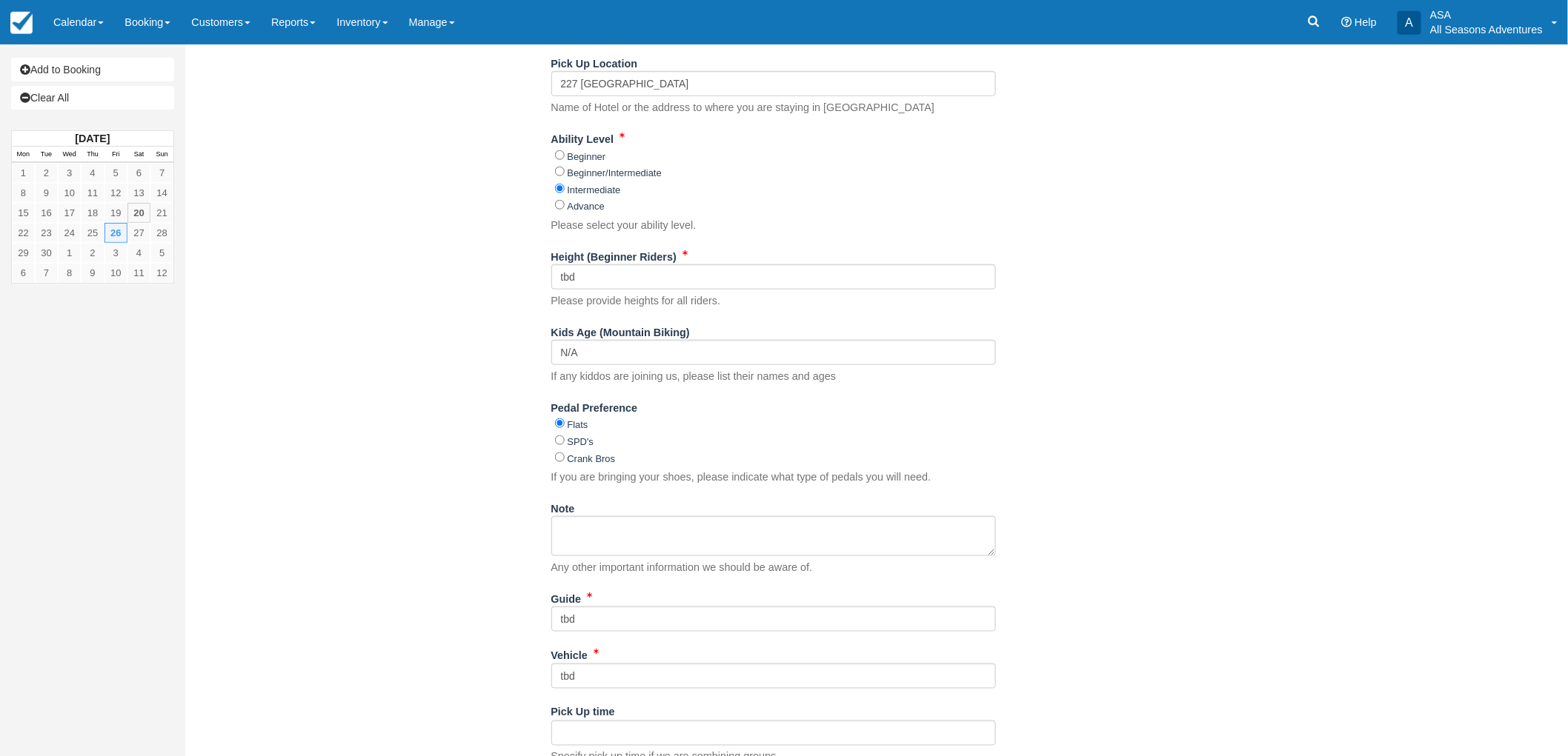
scroll to position [594, 0]
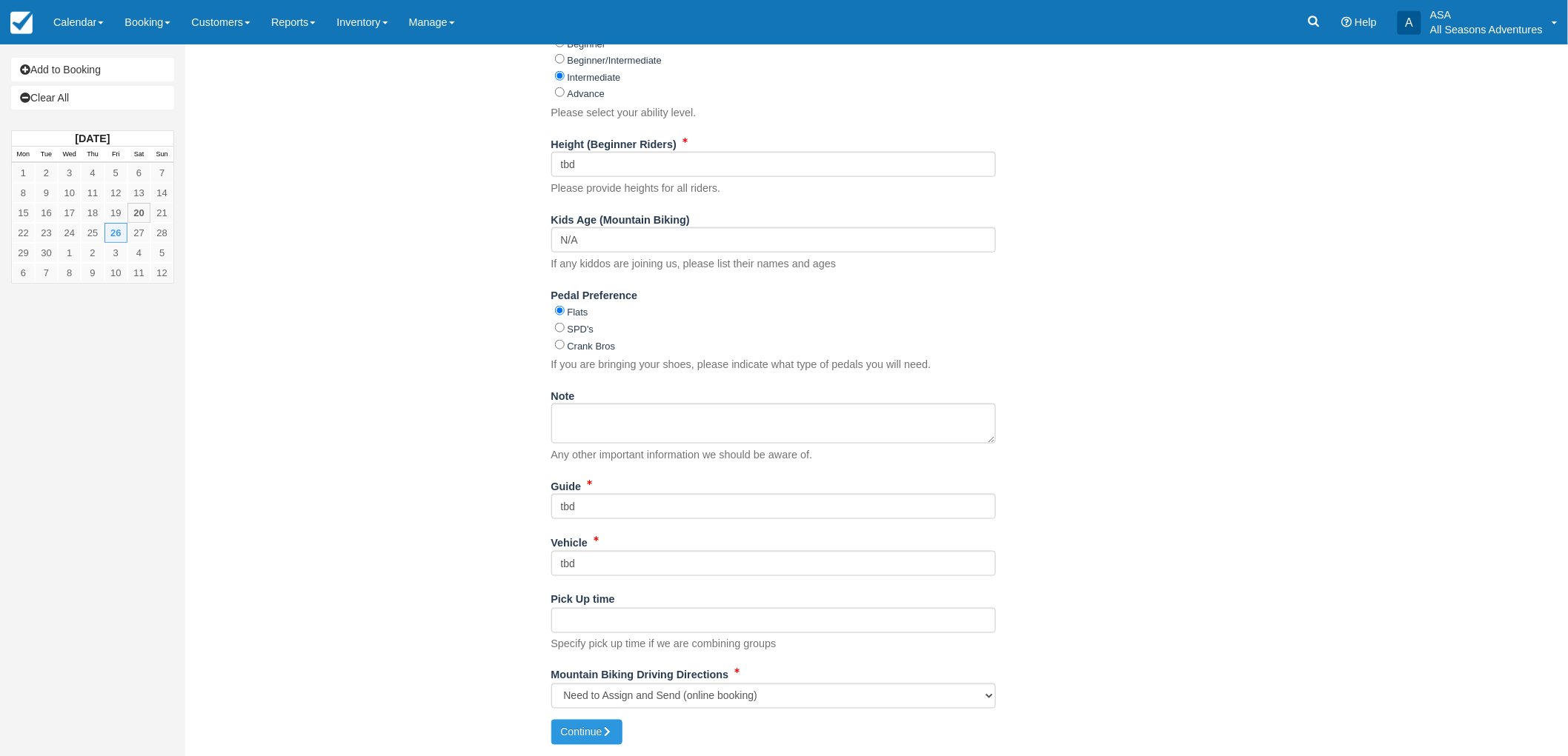
click at [469, 491] on div "Item Rate Amount Mountain Biking Beginner Fri Sept 26, 2025 08:30 AM - 11:00 AM…" at bounding box center [773, 110] width 1154 height 1220
click at [707, 692] on select "Quinn's Junction Trailhead: https://goo.gl/maps/qRDszhVH1E7tmAiF7 All Seasons A…" at bounding box center [774, 695] width 445 height 25
click at [669, 698] on select "Quinn's Junction Trailhead: https://goo.gl/maps/qRDszhVH1E7tmAiF7 All Seasons A…" at bounding box center [774, 695] width 445 height 25
select select "N/A"
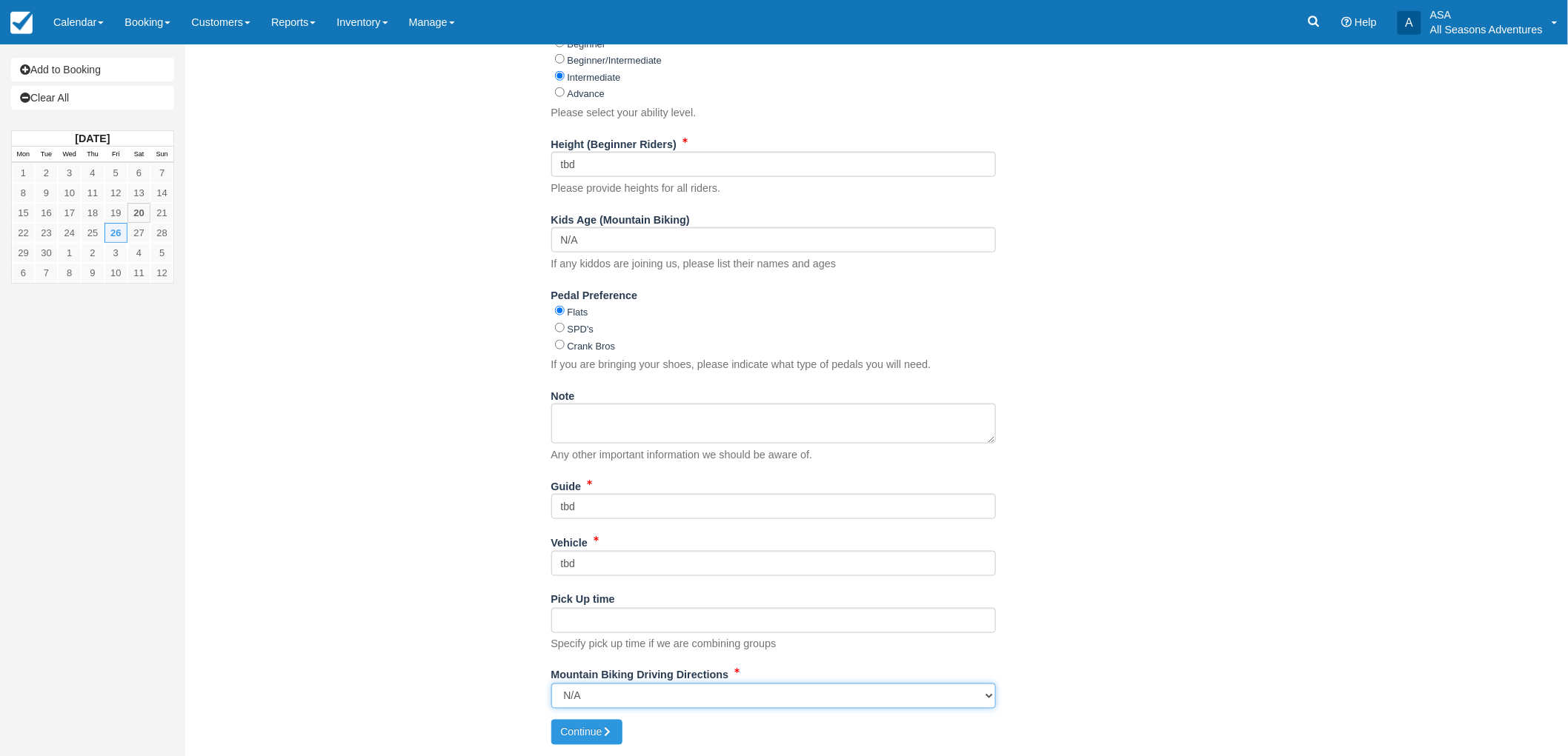
click at [552, 684] on select "Quinn's Junction Trailhead: https://goo.gl/maps/qRDszhVH1E7tmAiF7 All Seasons A…" at bounding box center [774, 695] width 445 height 25
click at [596, 738] on button "Continue" at bounding box center [588, 732] width 71 height 25
type input "+16507221651"
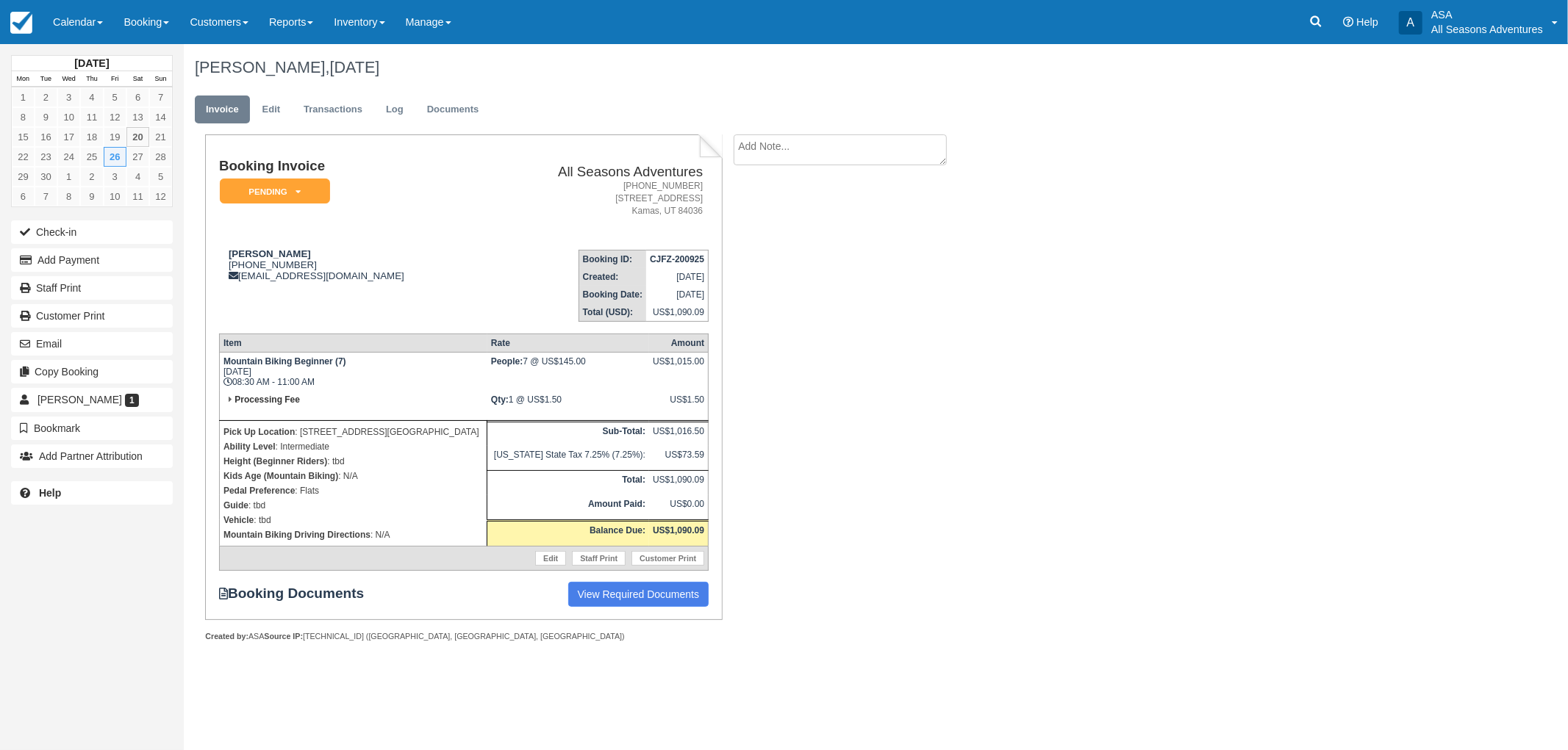
click at [848, 395] on div "Booking Invoice Pending   Reserved Deposit Paid Waiting Cancelled Void All Seas…" at bounding box center [588, 405] width 808 height 539
click at [833, 520] on div "Booking Invoice Pending   Reserved Deposit Paid Waiting Cancelled Void All Seas…" at bounding box center [588, 405] width 808 height 539
click at [432, 263] on div "David Pringle 1 (650) 722-1651 dpringle08@gmail.com" at bounding box center [352, 265] width 266 height 33
click at [66, 256] on button "Add Payment" at bounding box center [92, 260] width 161 height 24
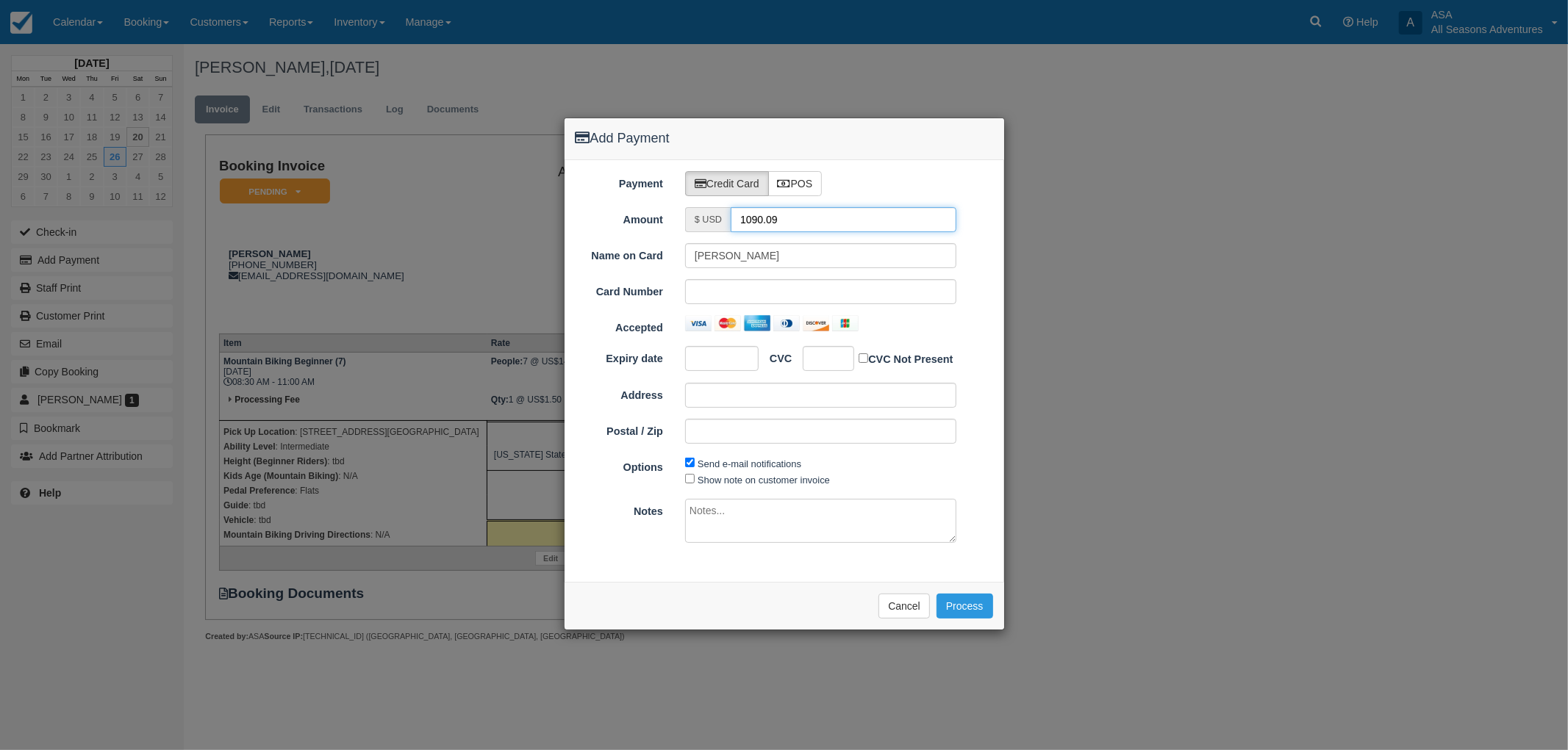
drag, startPoint x: 796, startPoint y: 218, endPoint x: 679, endPoint y: 185, distance: 121.6
click at [684, 187] on div "Payment Credit Card POS Amount $ USD 1090.09 Name on Card David Pringle Card Nu…" at bounding box center [784, 371] width 440 height 422
type input "1.50"
click at [777, 298] on iframe at bounding box center [821, 291] width 252 height 15
click at [899, 335] on div "Name on Card David Pringle Card Number Accepted Expiry date CVC CVC Not Present…" at bounding box center [784, 348] width 417 height 212
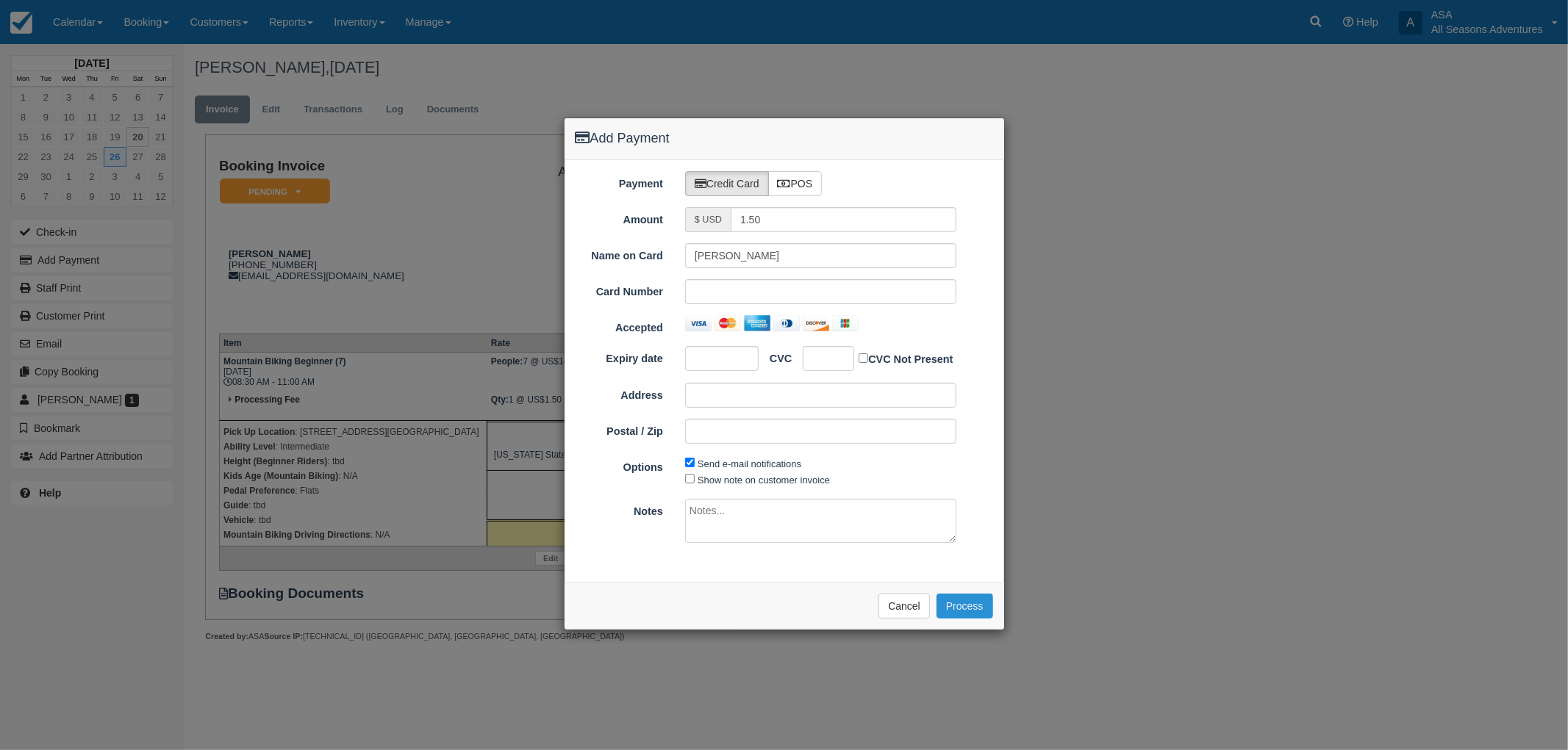
click at [968, 611] on button "Process" at bounding box center [964, 605] width 56 height 25
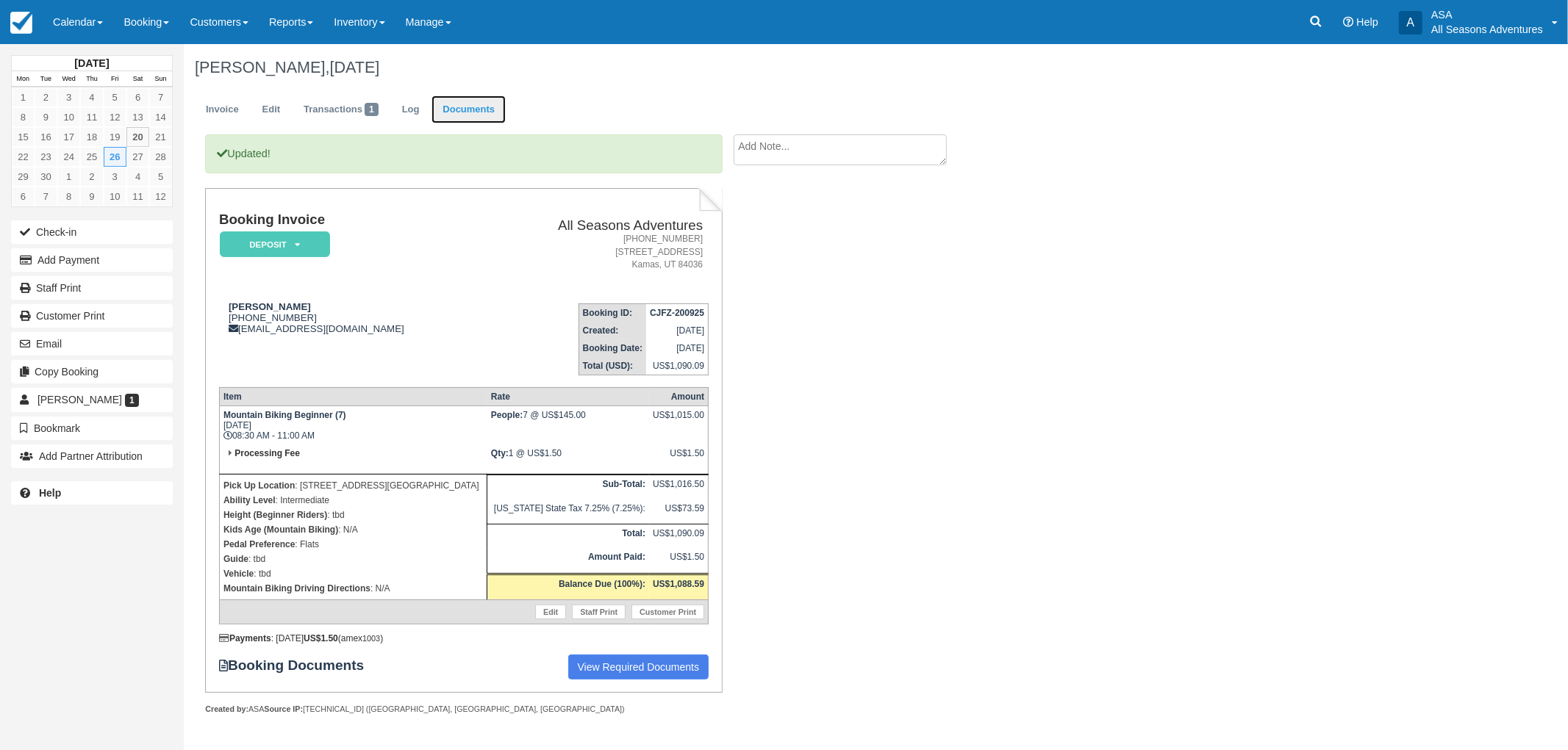
click at [474, 118] on link "Documents" at bounding box center [468, 109] width 74 height 29
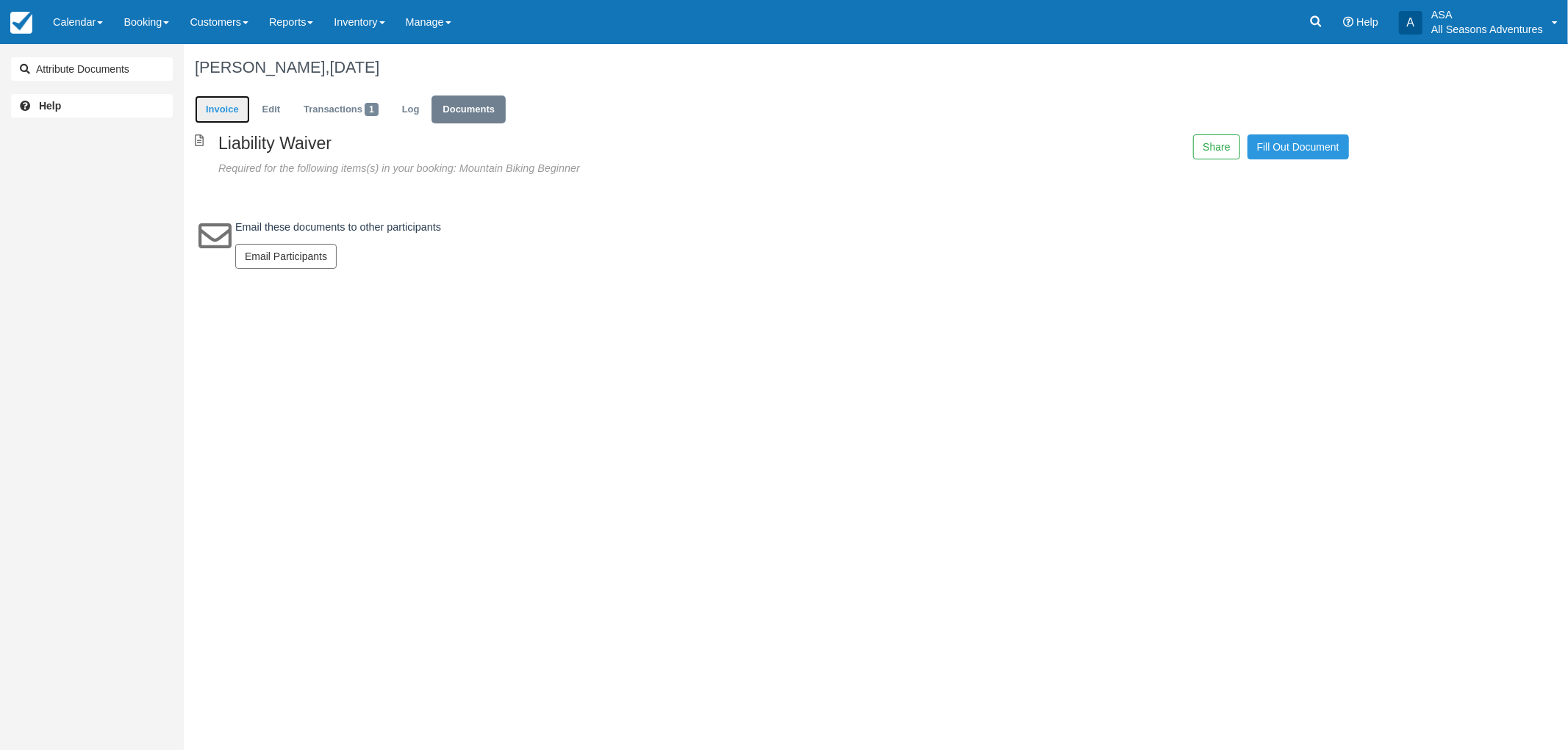
click at [233, 106] on link "Invoice" at bounding box center [222, 109] width 55 height 29
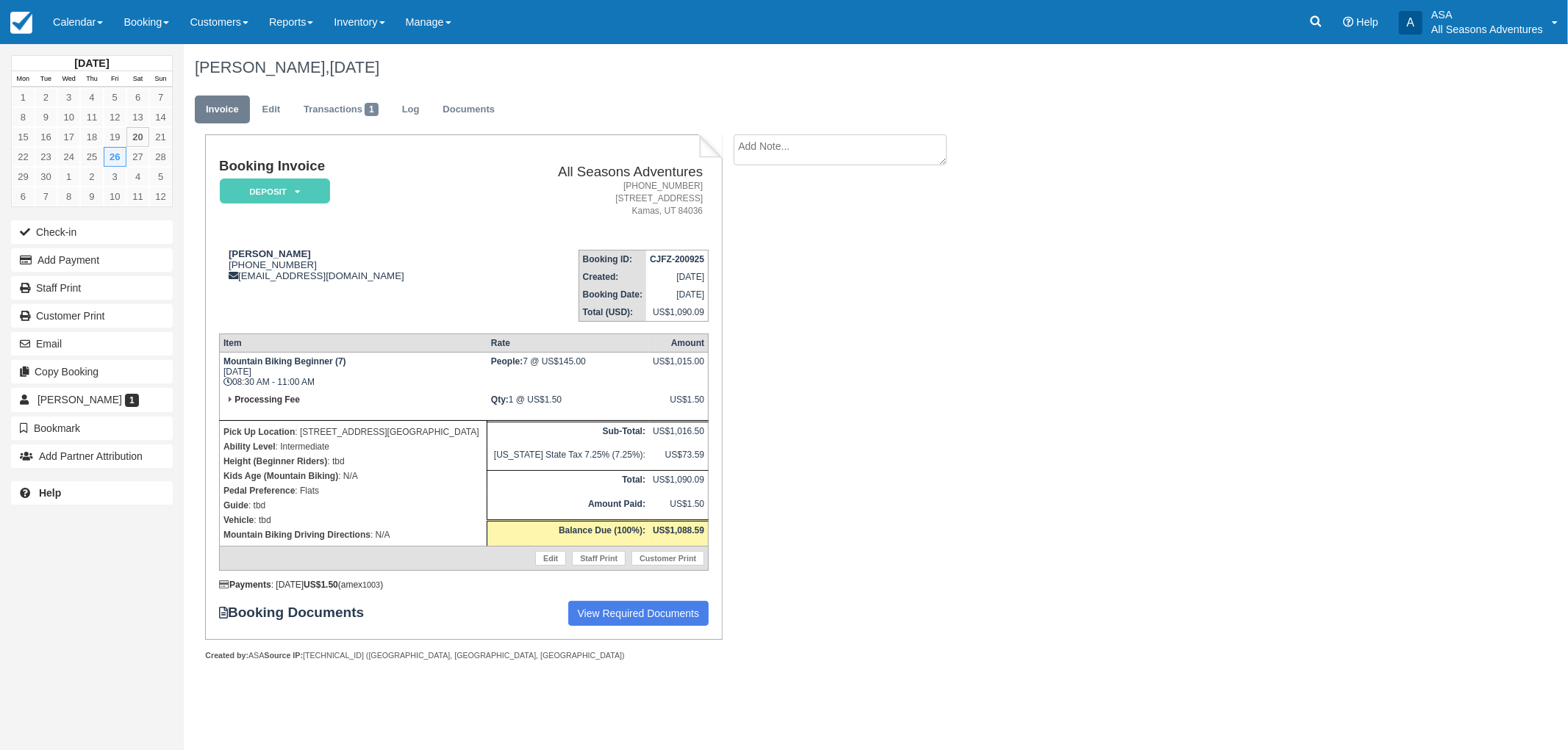
click at [836, 326] on div "Booking Invoice Deposit   Pending Reserved Paid Waiting Cancelled All Seasons A…" at bounding box center [588, 413] width 808 height 558
click at [860, 371] on div "Booking Invoice Deposit   Pending Reserved Paid Waiting Cancelled All Seasons A…" at bounding box center [588, 413] width 808 height 558
click at [899, 362] on div "Booking Invoice Deposit   Pending Reserved Paid Waiting Cancelled All Seasons A…" at bounding box center [588, 413] width 808 height 558
click at [814, 467] on div "Booking Invoice Deposit   Pending Reserved Paid Waiting Cancelled All Seasons A…" at bounding box center [588, 413] width 808 height 558
click at [882, 472] on div "Booking Invoice Deposit   Pending Reserved Paid Waiting Cancelled All Seasons A…" at bounding box center [588, 413] width 808 height 558
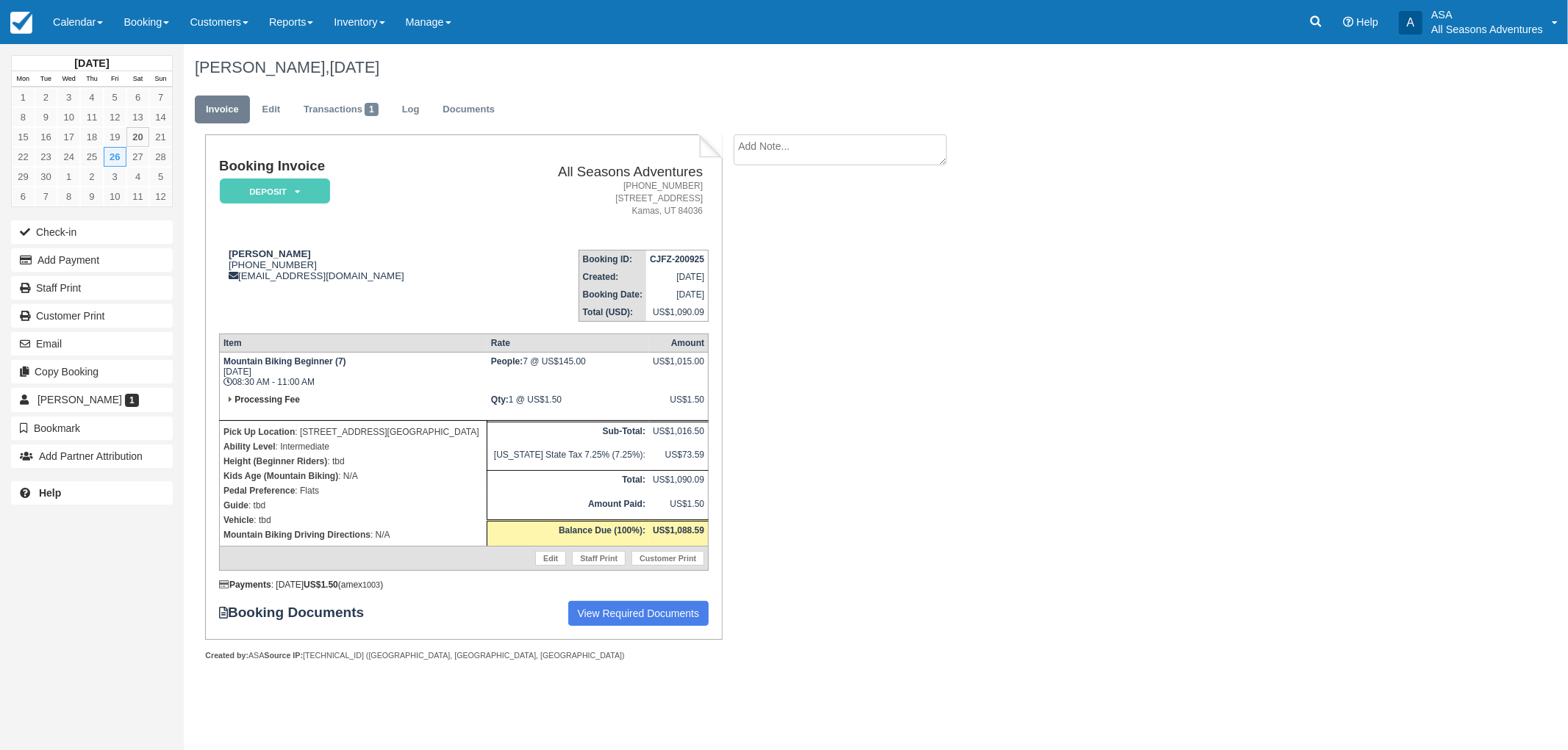
click at [892, 469] on div "Booking Invoice Deposit   Pending Reserved Paid Waiting Cancelled All Seasons A…" at bounding box center [588, 413] width 808 height 558
click at [953, 397] on div "Booking Invoice Deposit   Pending Reserved Paid Waiting Cancelled All Seasons A…" at bounding box center [588, 413] width 808 height 558
click at [273, 114] on link "Edit" at bounding box center [271, 109] width 39 height 29
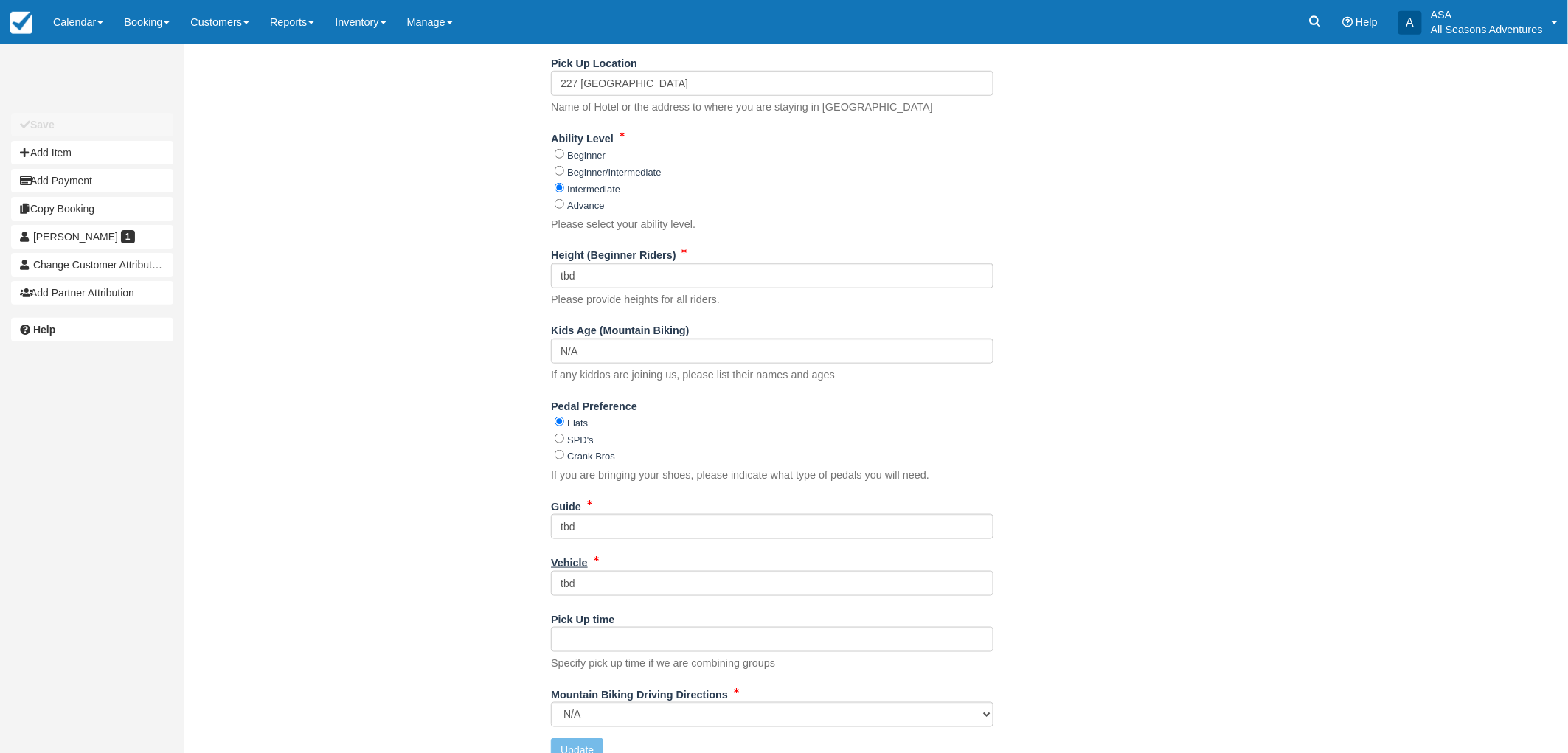
scroll to position [488, 0]
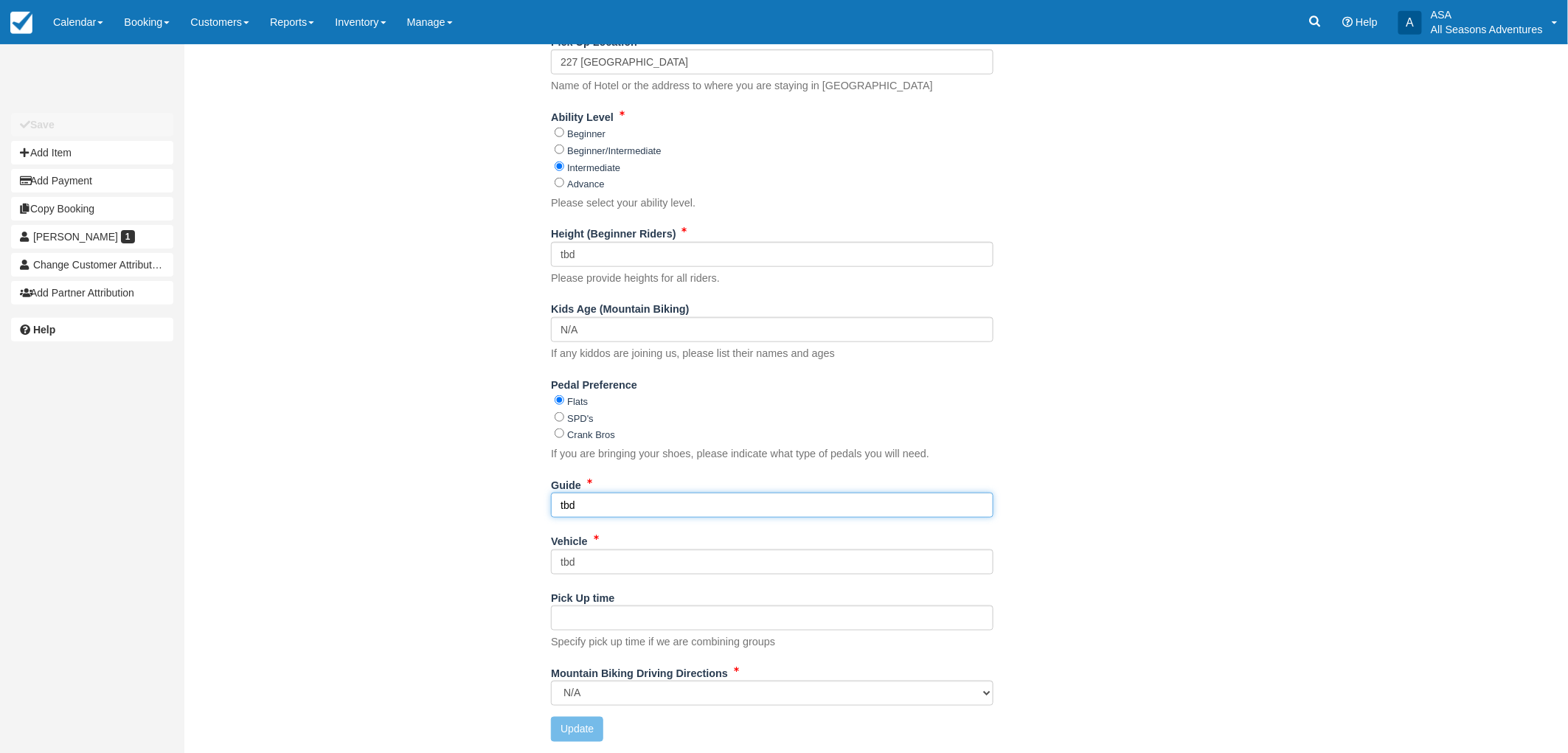
drag, startPoint x: 589, startPoint y: 514, endPoint x: 520, endPoint y: 515, distance: 69.0
click at [520, 515] on div "Name [PERSON_NAME] Phone [GEOGRAPHIC_DATA] +1 [GEOGRAPHIC_DATA] +1 [GEOGRAPHIC_…" at bounding box center [773, 306] width 1177 height 893
type input "[PERSON_NAME]"
click at [568, 727] on button "Update" at bounding box center [577, 729] width 52 height 25
type input "+16507221651"
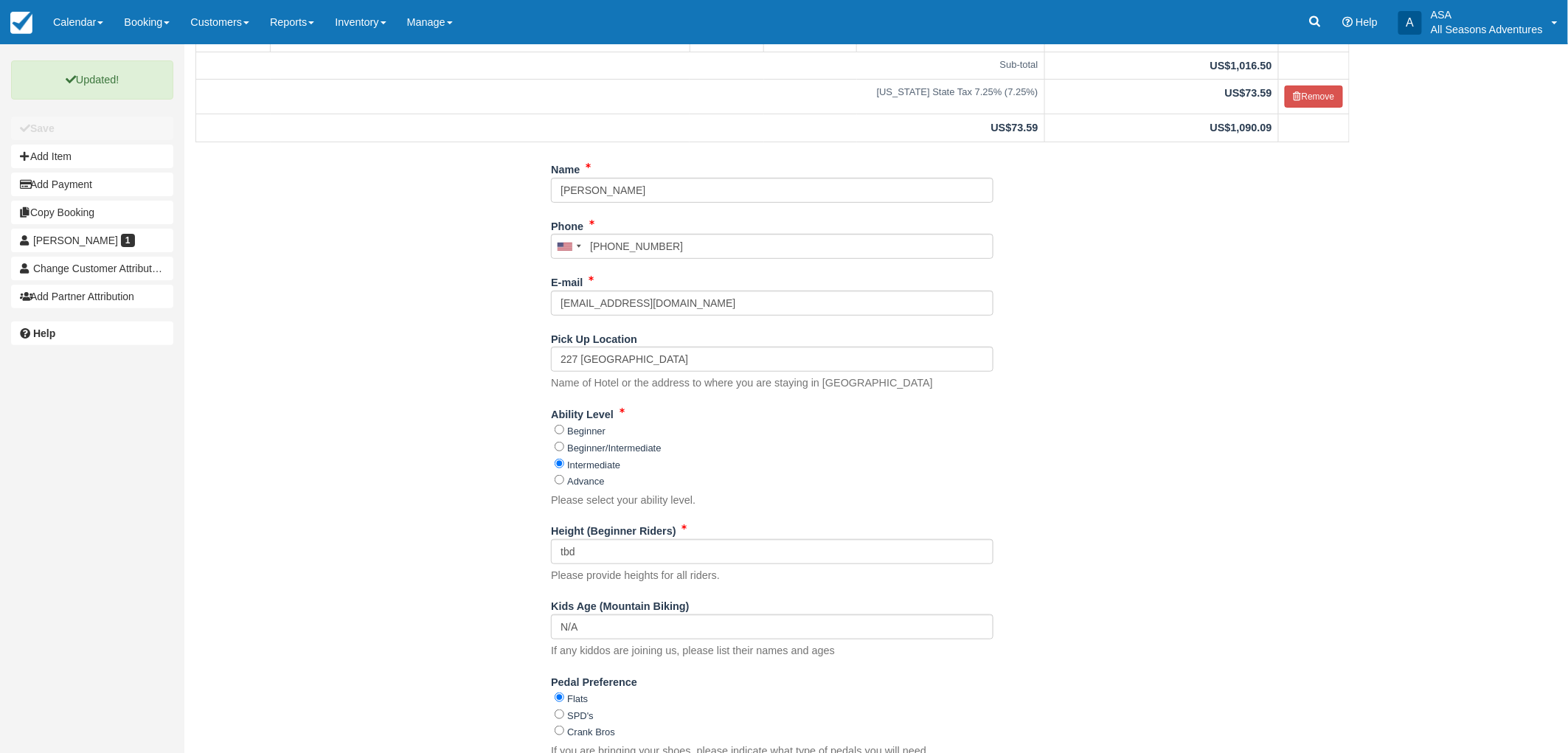
scroll to position [0, 0]
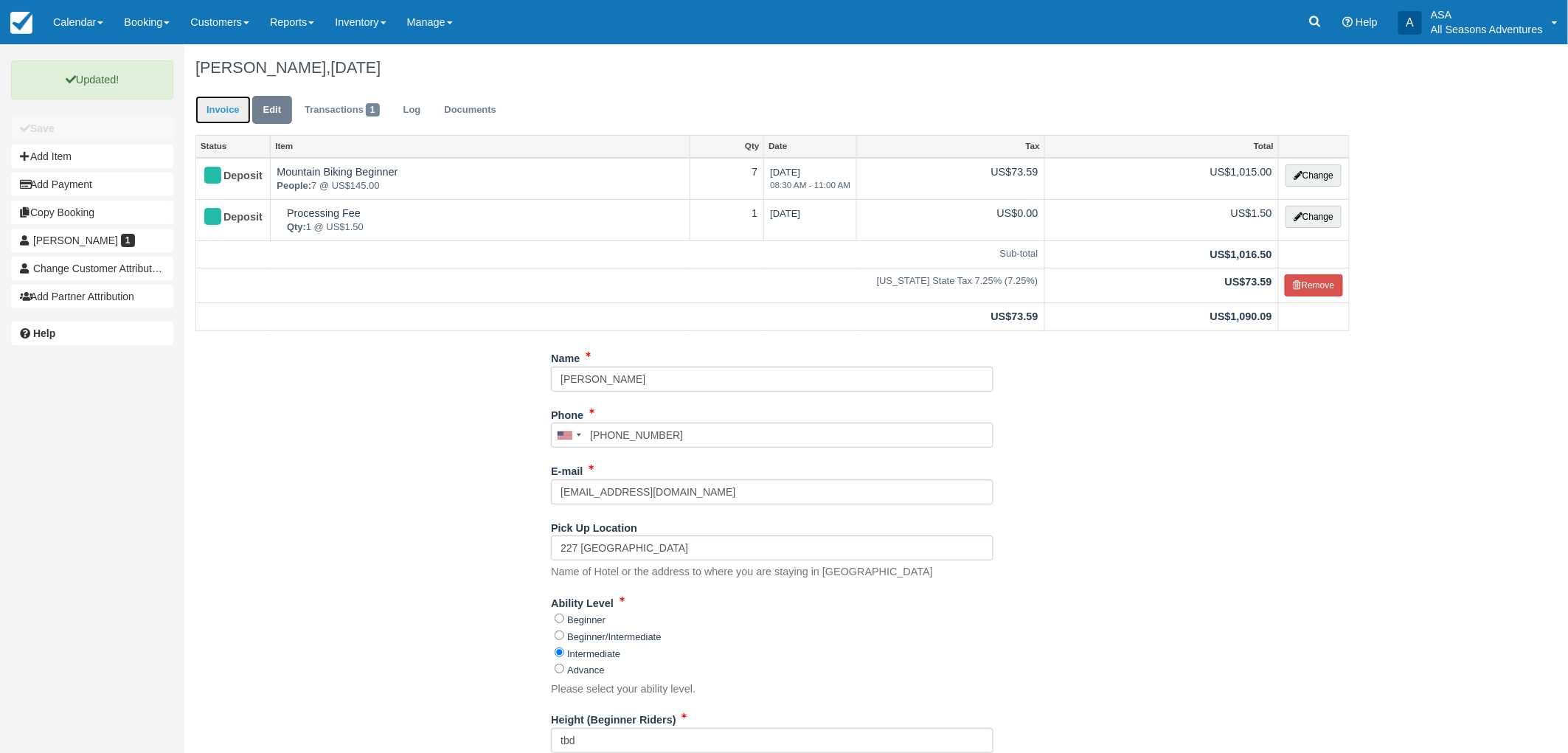
click at [231, 121] on link "Invoice" at bounding box center [223, 110] width 55 height 29
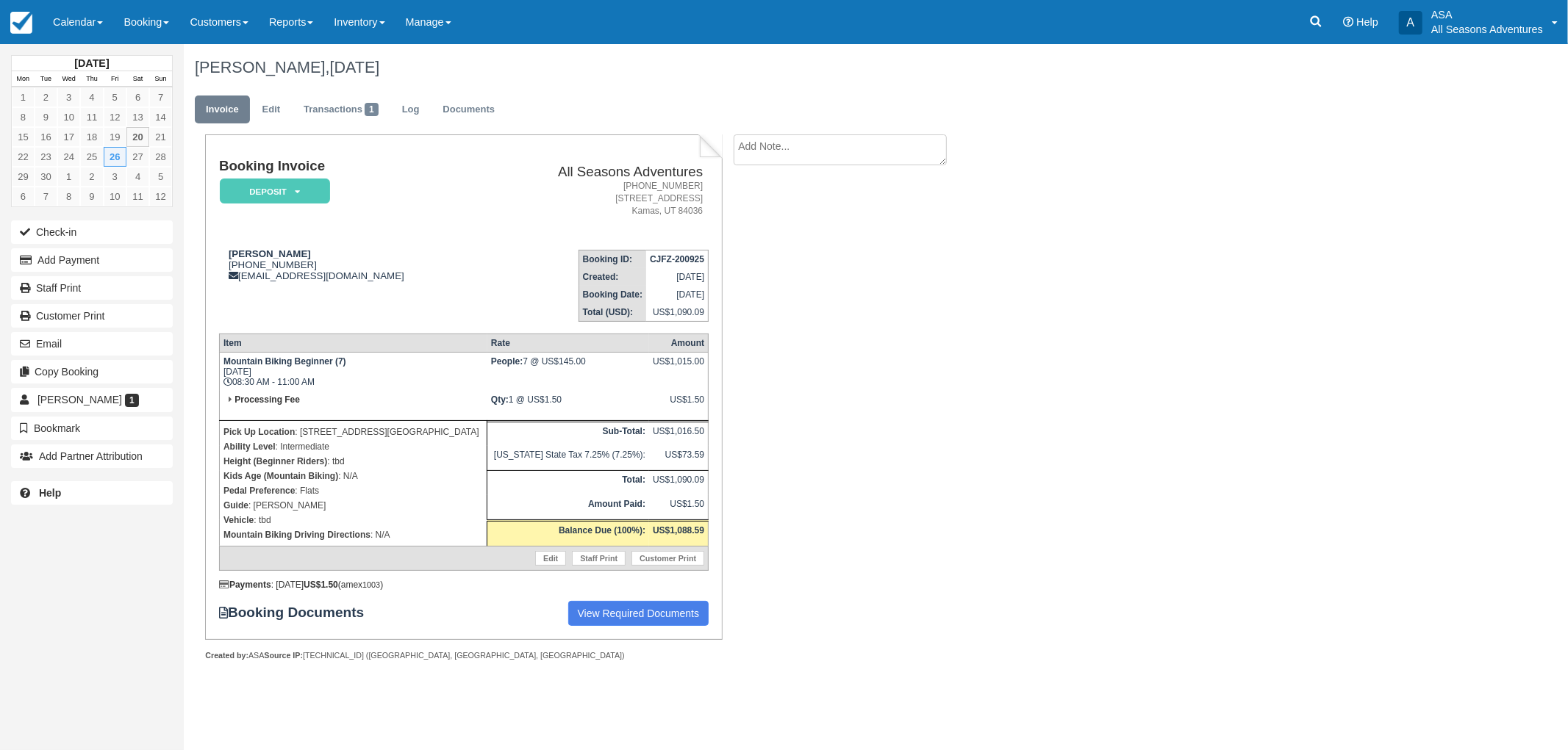
click at [848, 150] on textarea at bounding box center [840, 150] width 214 height 31
type textarea "Intermediate riders - explained most guests ride at RV, shuttle could be arrang…"
click at [820, 226] on div "Show on invoice" at bounding box center [852, 231] width 85 height 17
click at [812, 232] on input "Show on invoice" at bounding box center [815, 231] width 10 height 10
checkbox input "true"
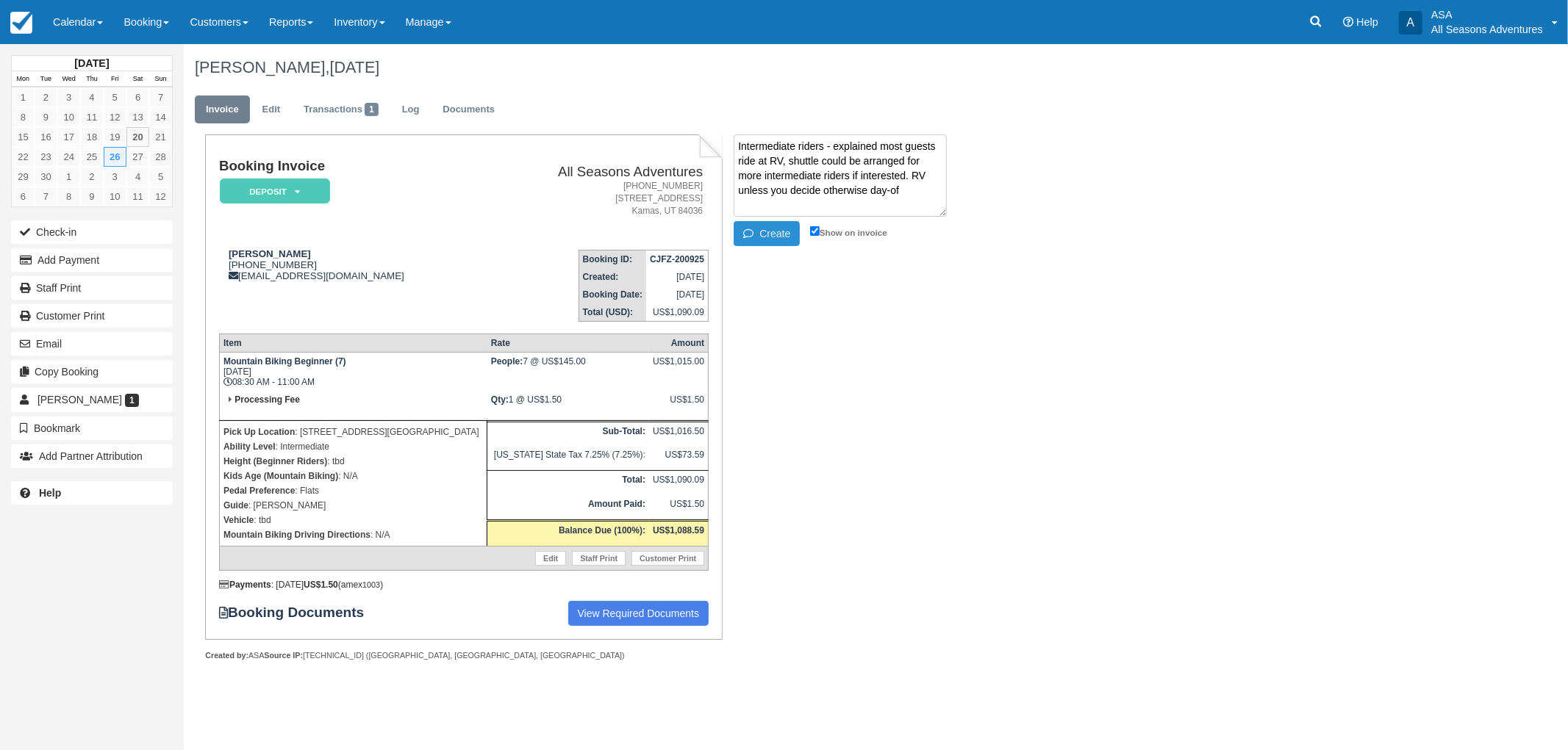
click at [787, 238] on button "Create" at bounding box center [766, 233] width 66 height 25
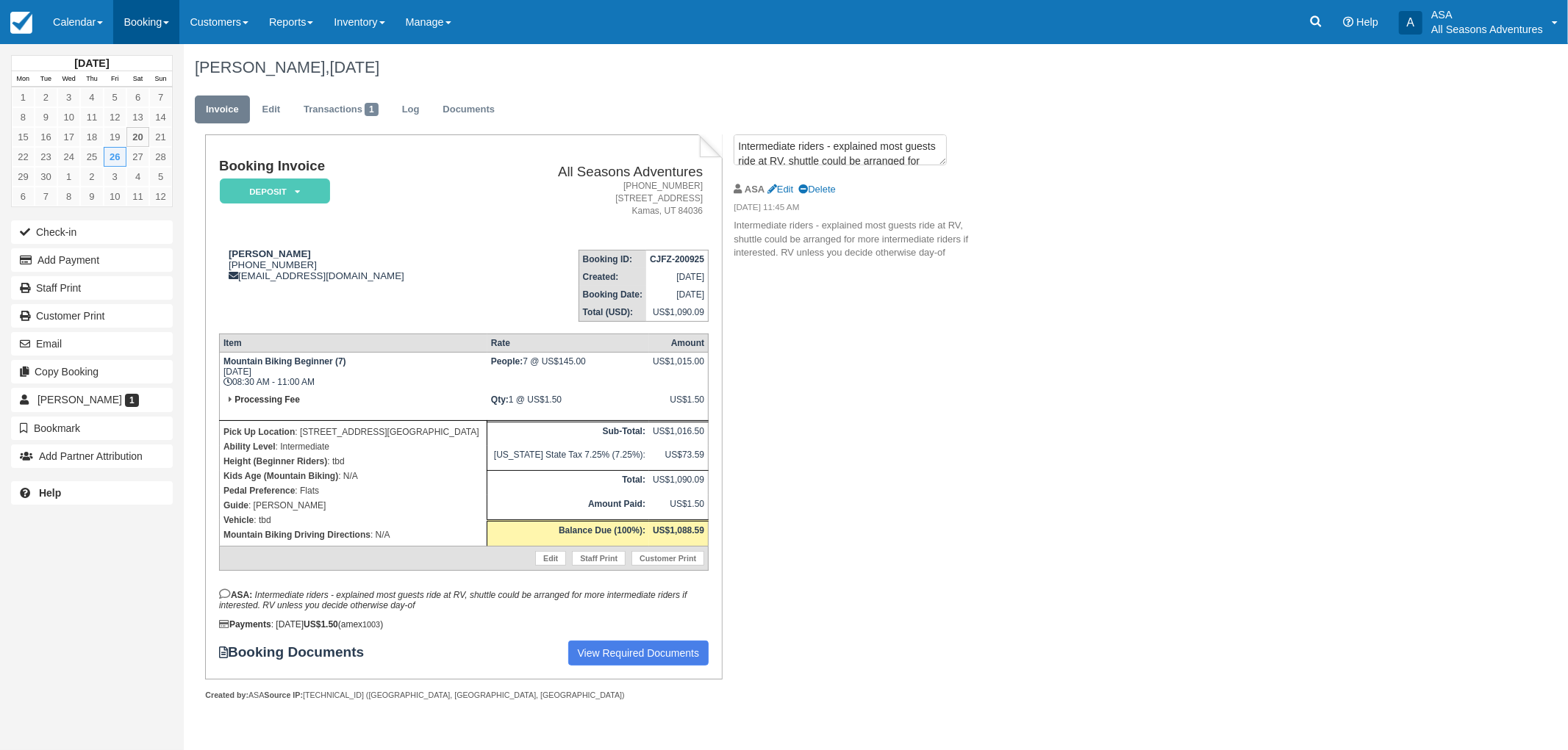
click at [141, 17] on link "Booking" at bounding box center [146, 22] width 66 height 44
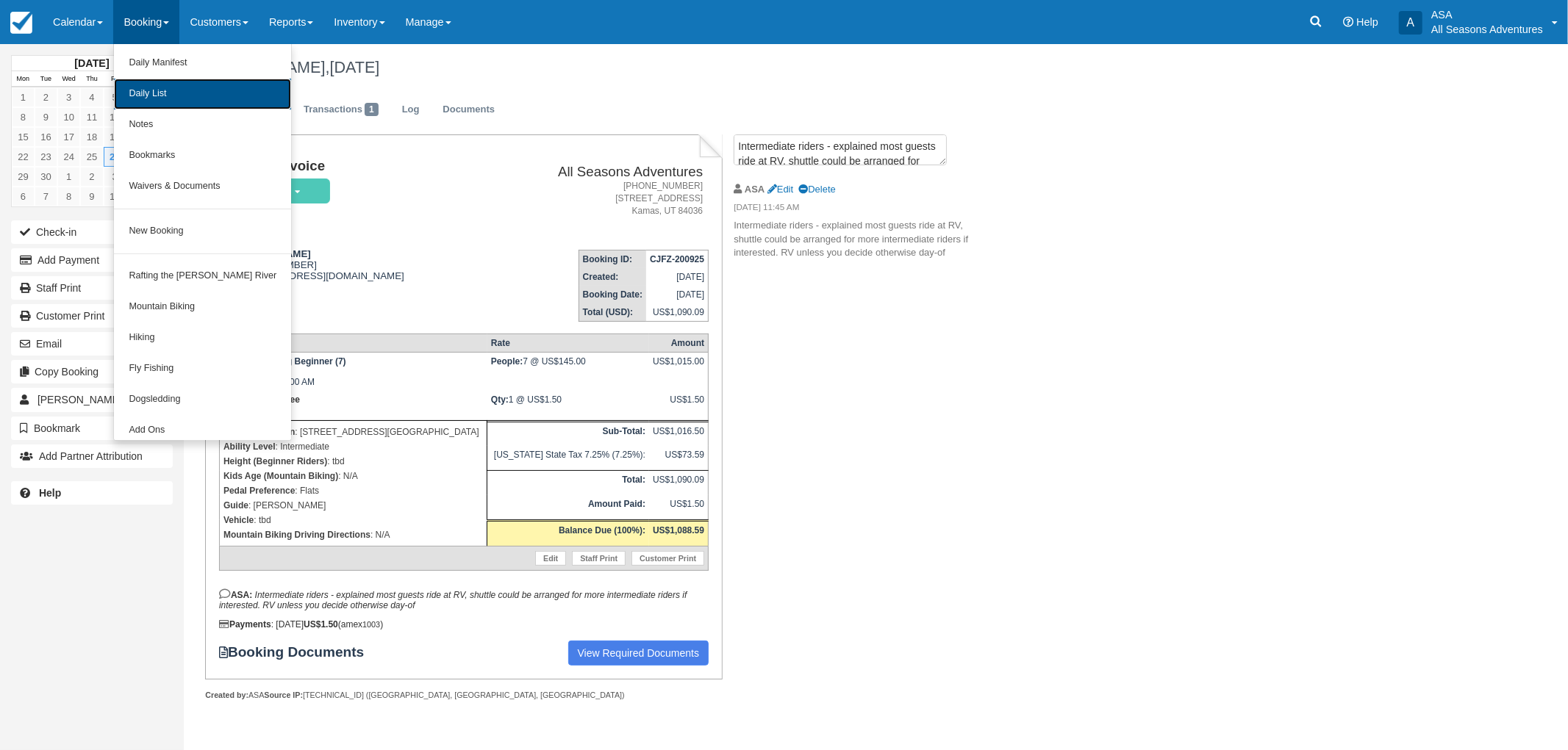
click at [193, 97] on link "Daily List" at bounding box center [203, 94] width 177 height 31
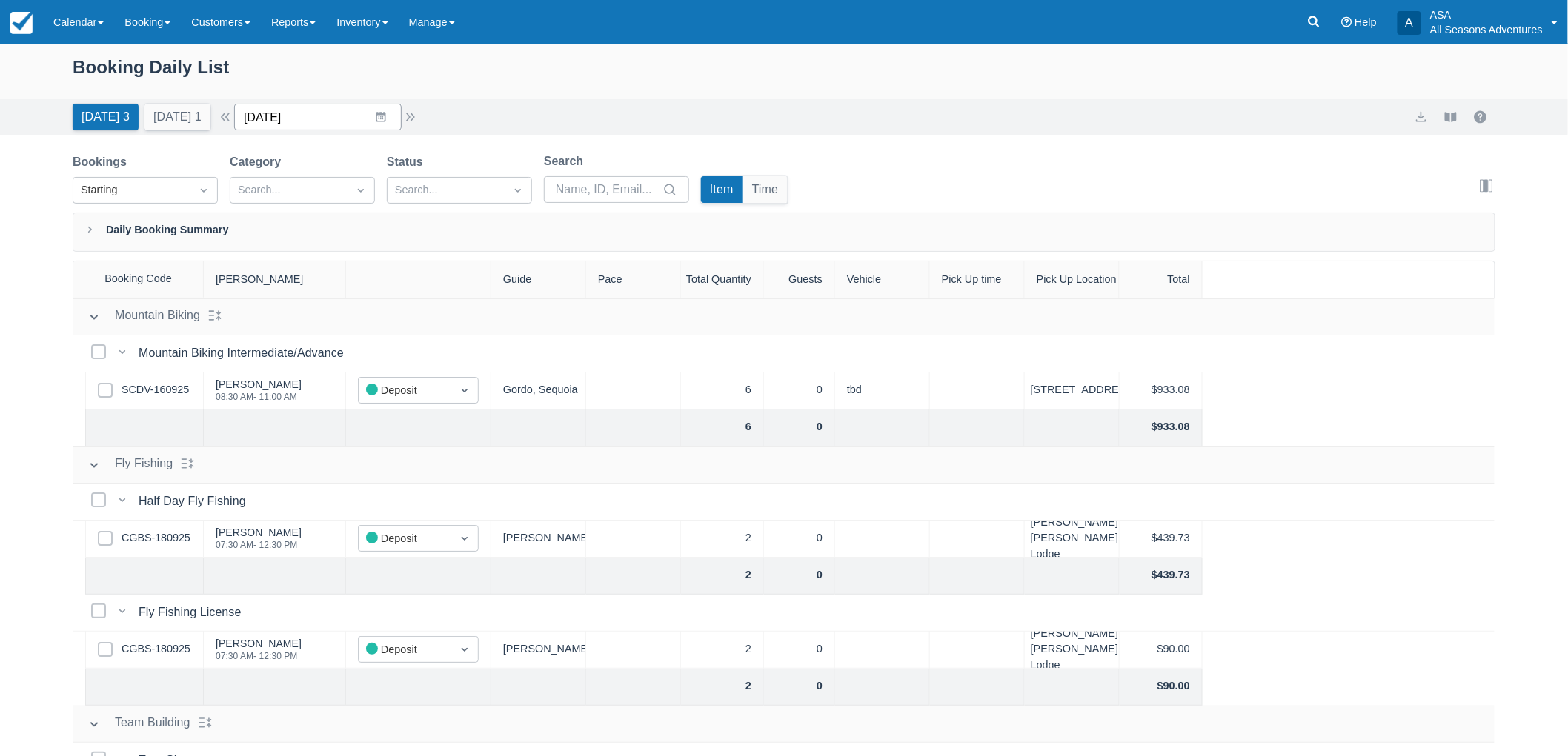
click at [327, 123] on input "09/20/25" at bounding box center [318, 117] width 168 height 27
click at [306, 313] on td "22" at bounding box center [294, 315] width 29 height 28
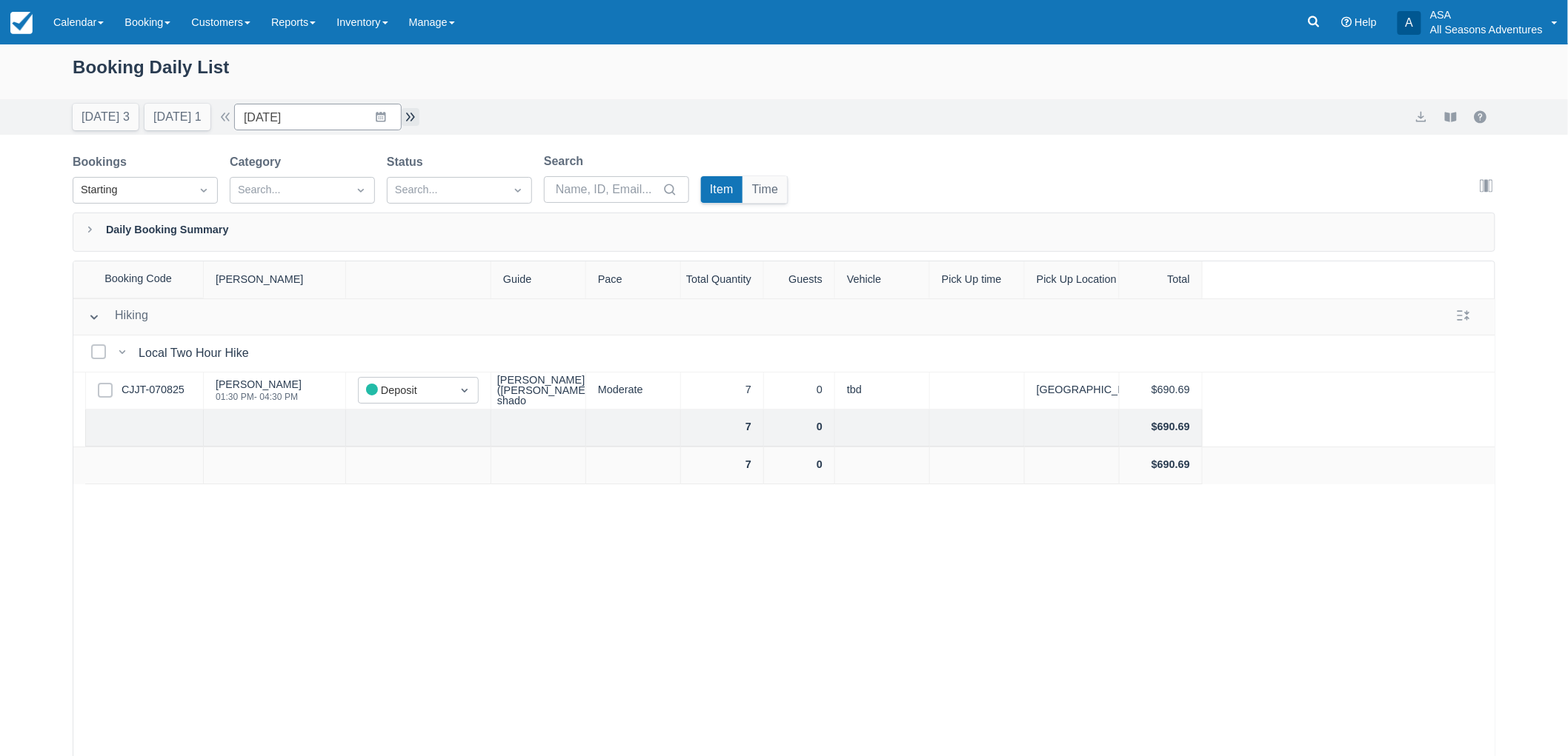
click at [416, 120] on button "button" at bounding box center [411, 117] width 18 height 18
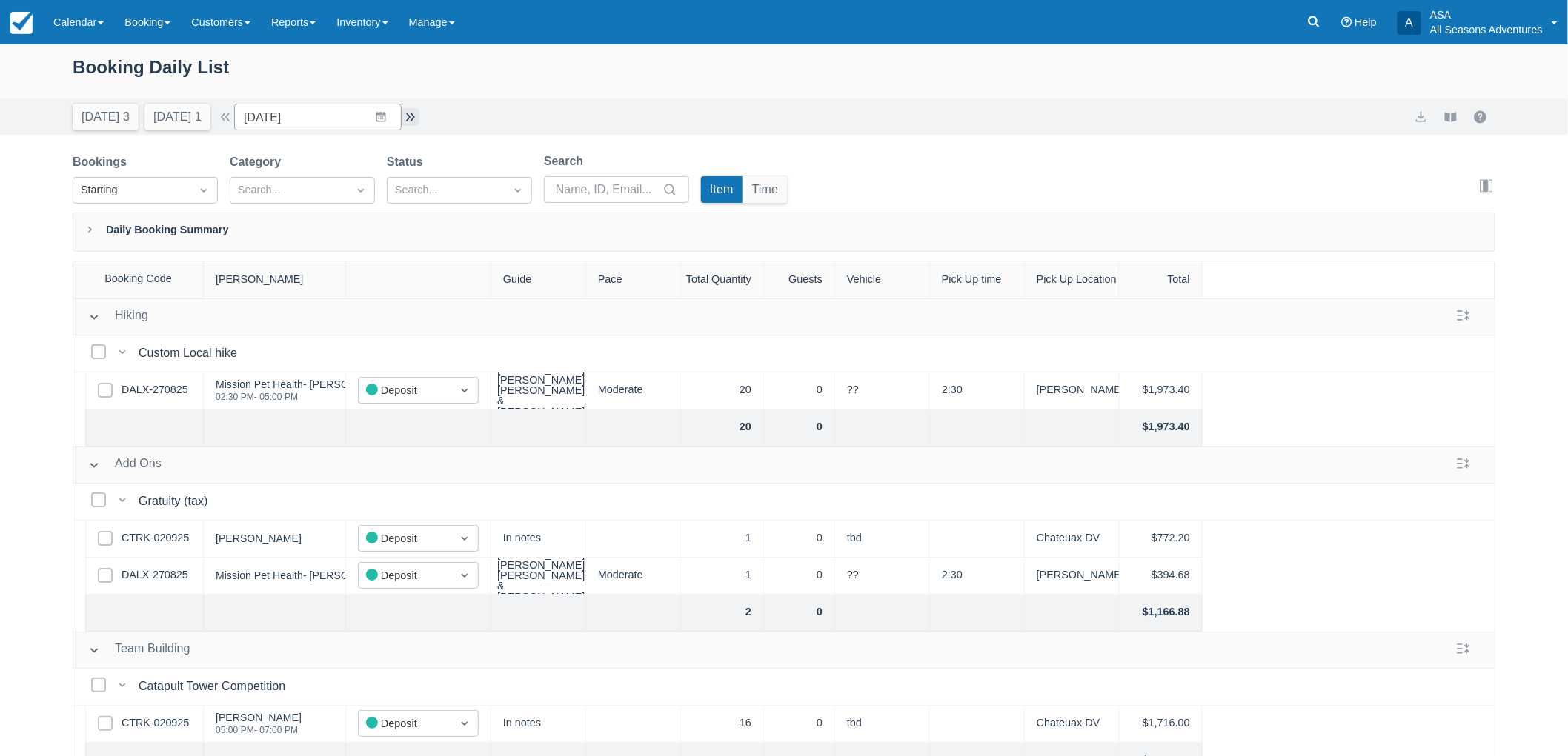
click at [420, 123] on button "button" at bounding box center [411, 117] width 18 height 18
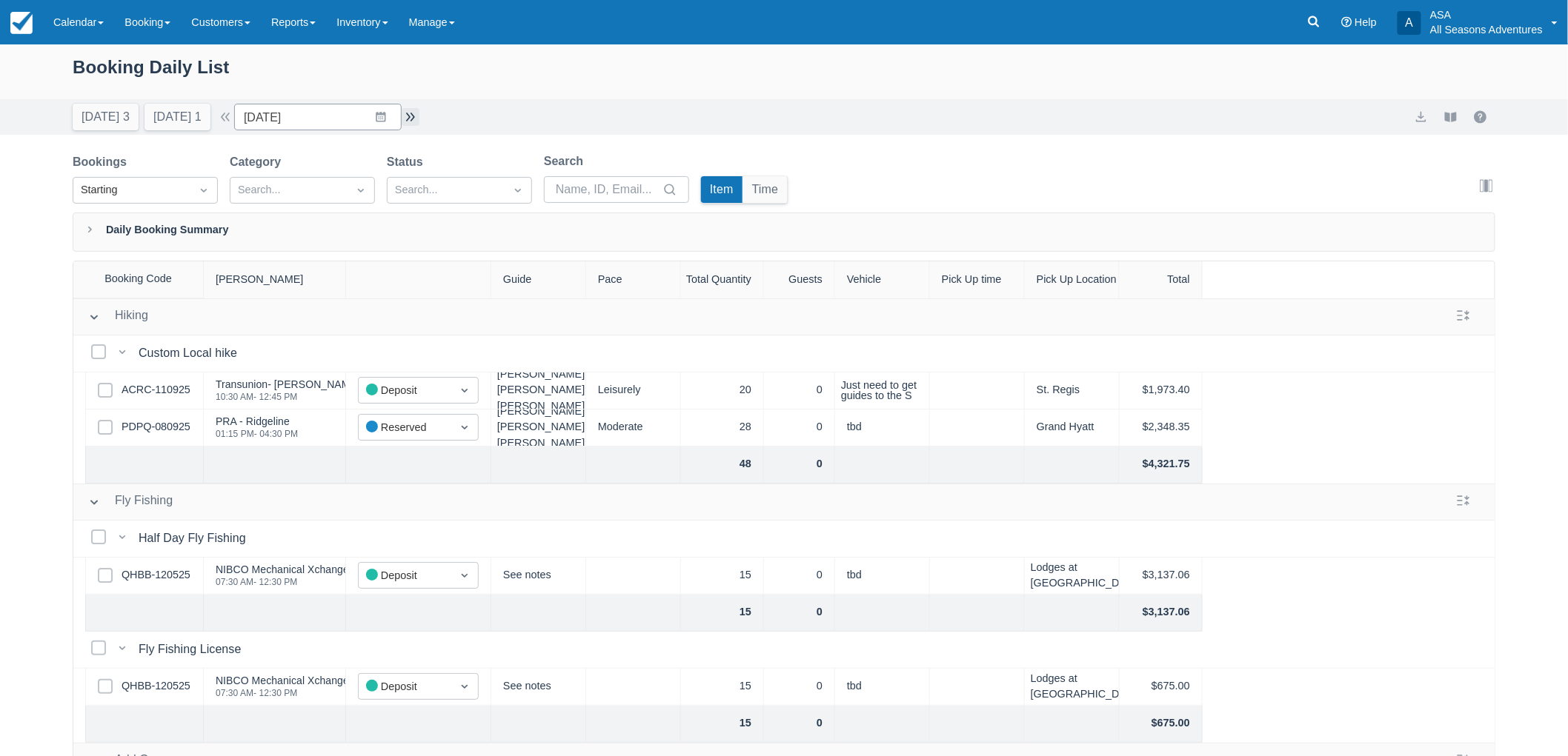
click at [420, 118] on button "button" at bounding box center [411, 117] width 18 height 18
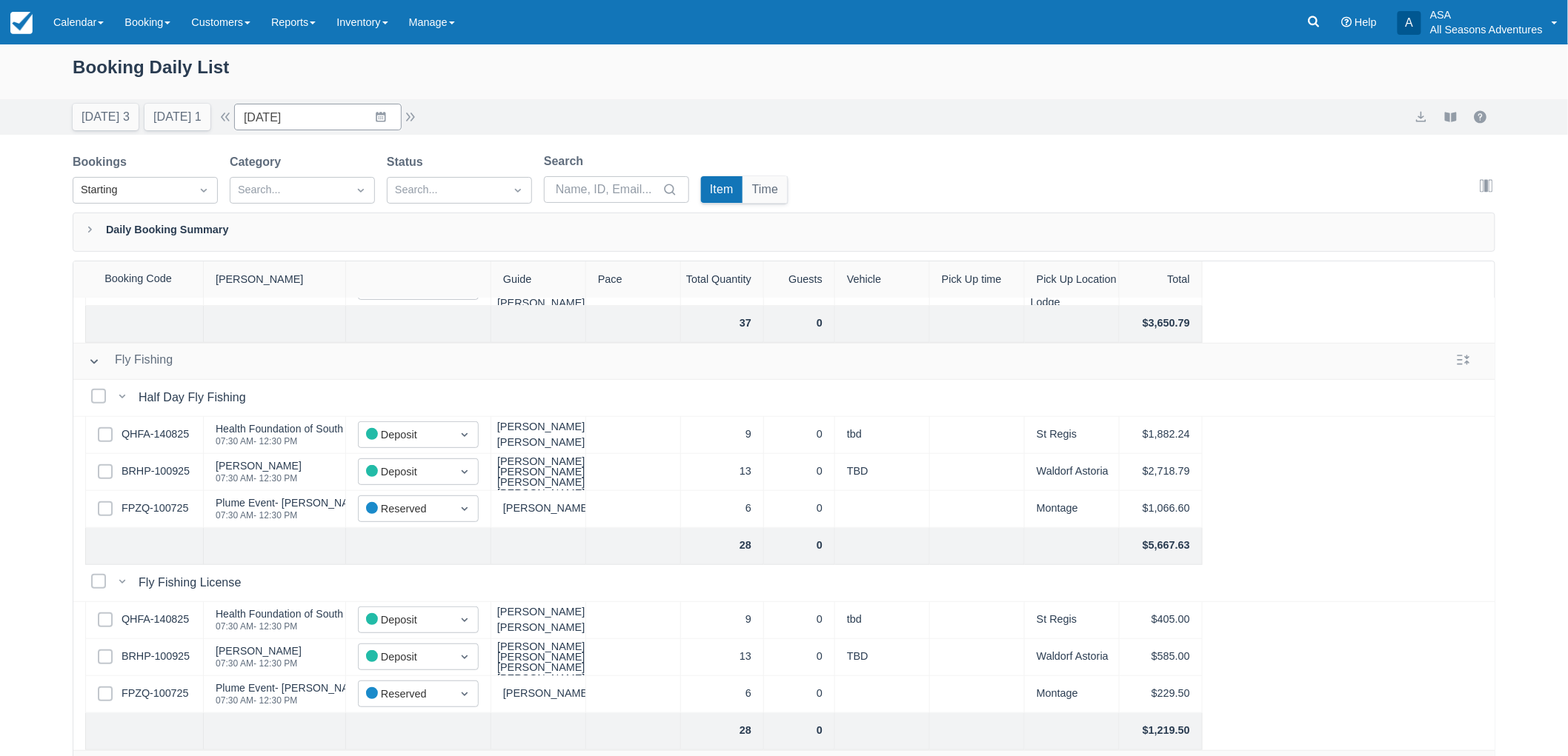
scroll to position [329, 0]
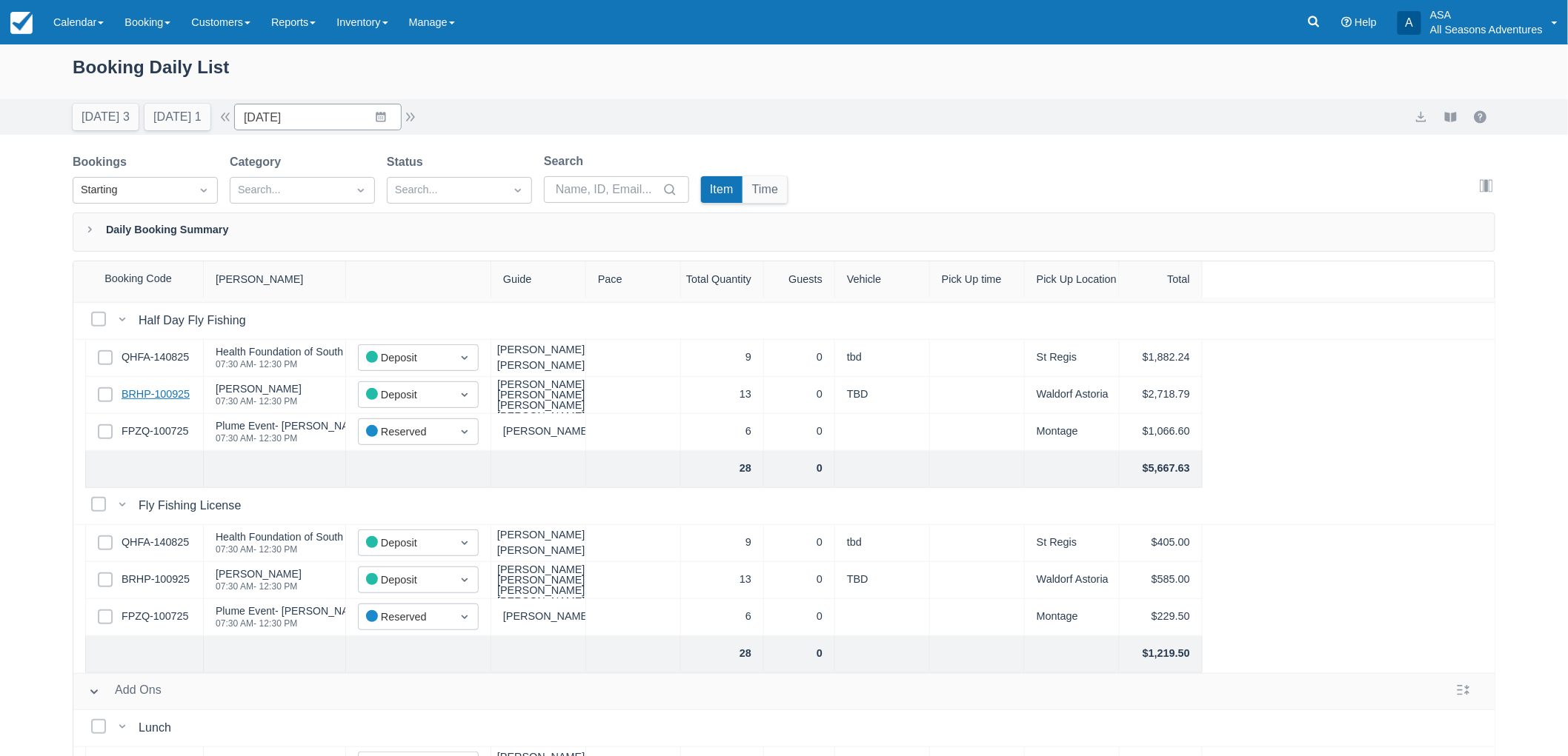
click at [129, 394] on link "BRHP-100925" at bounding box center [155, 395] width 68 height 16
click at [136, 540] on link "QHFA-140825" at bounding box center [155, 543] width 67 height 16
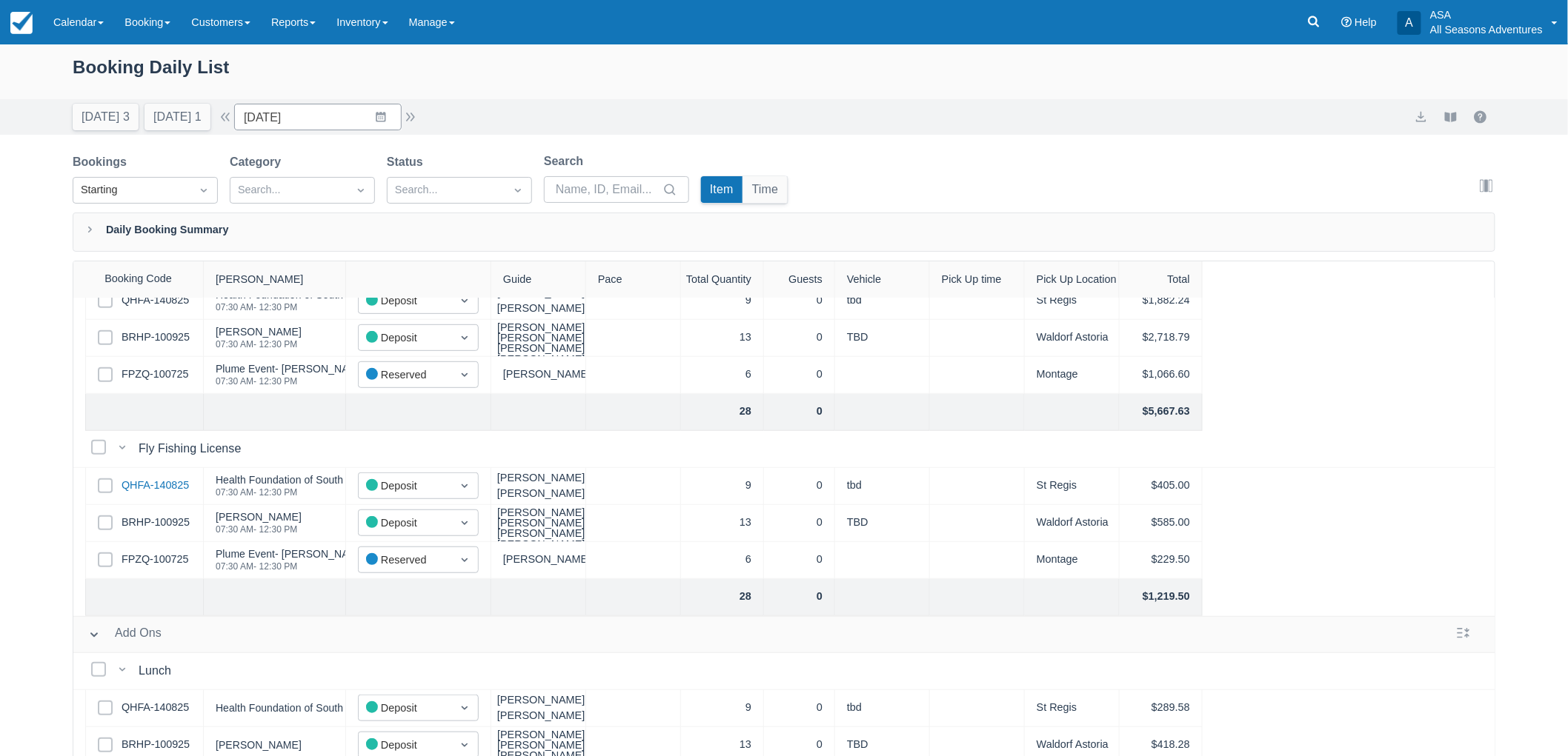
scroll to position [411, 0]
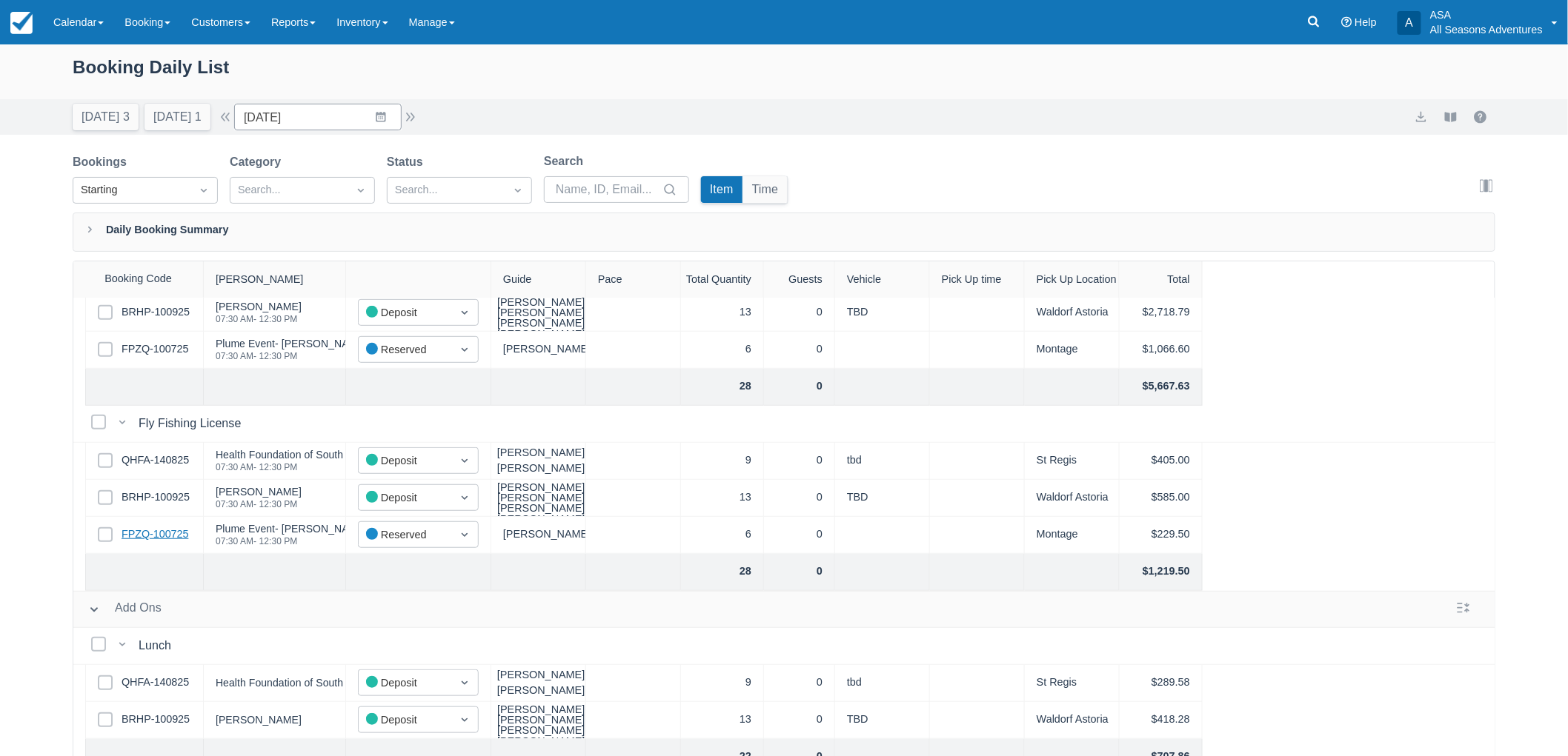
click at [180, 536] on link "FPZQ-100725" at bounding box center [154, 535] width 66 height 16
click at [189, 114] on button "Tomorrow 1" at bounding box center [178, 117] width 65 height 27
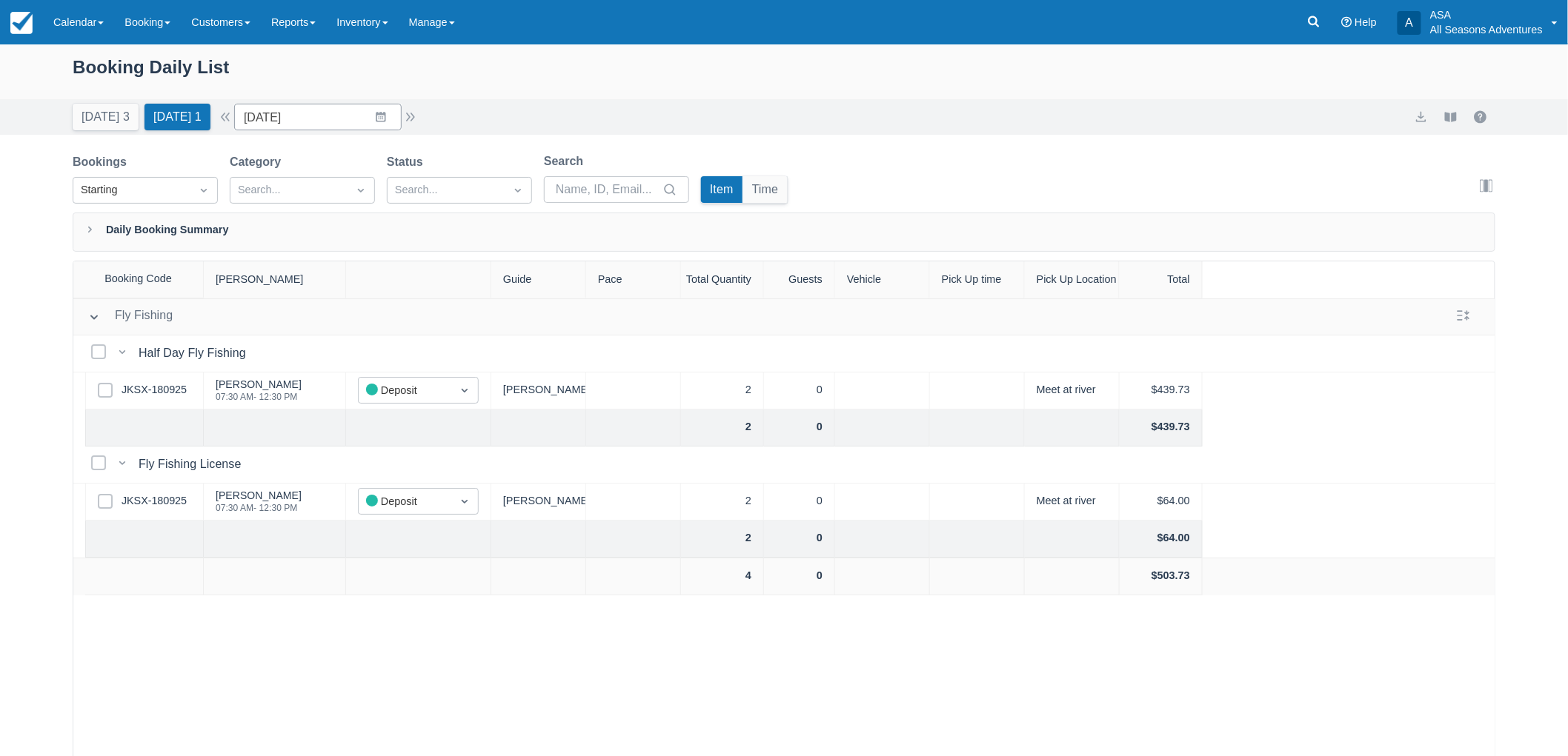
click at [420, 129] on div "Today 3 Tomorrow 1 Date 09/21/25 Navigate forward to interact with the calendar…" at bounding box center [245, 117] width 346 height 27
click at [420, 121] on button "button" at bounding box center [411, 117] width 18 height 18
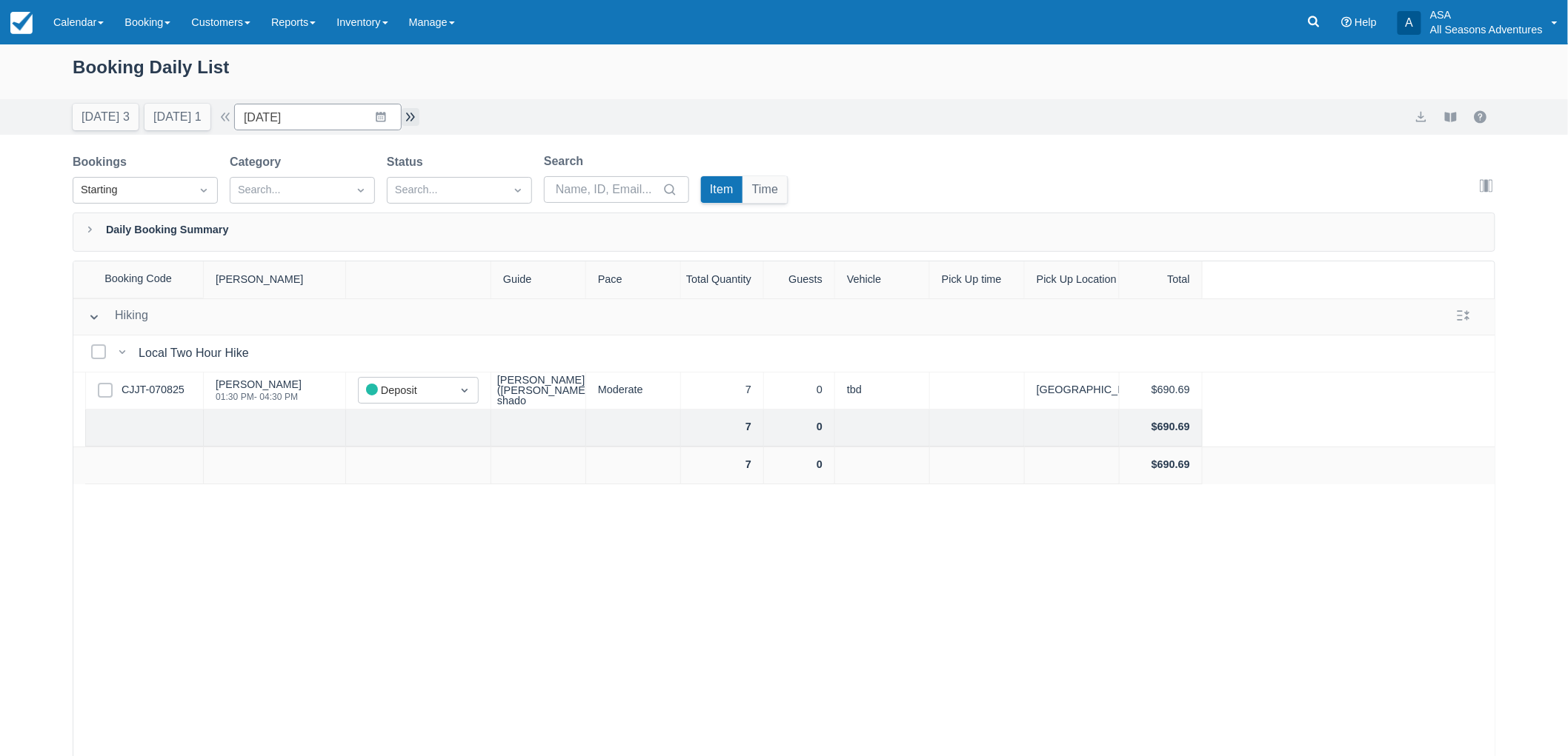
click at [420, 121] on button "button" at bounding box center [411, 117] width 18 height 18
type input "09/23/25"
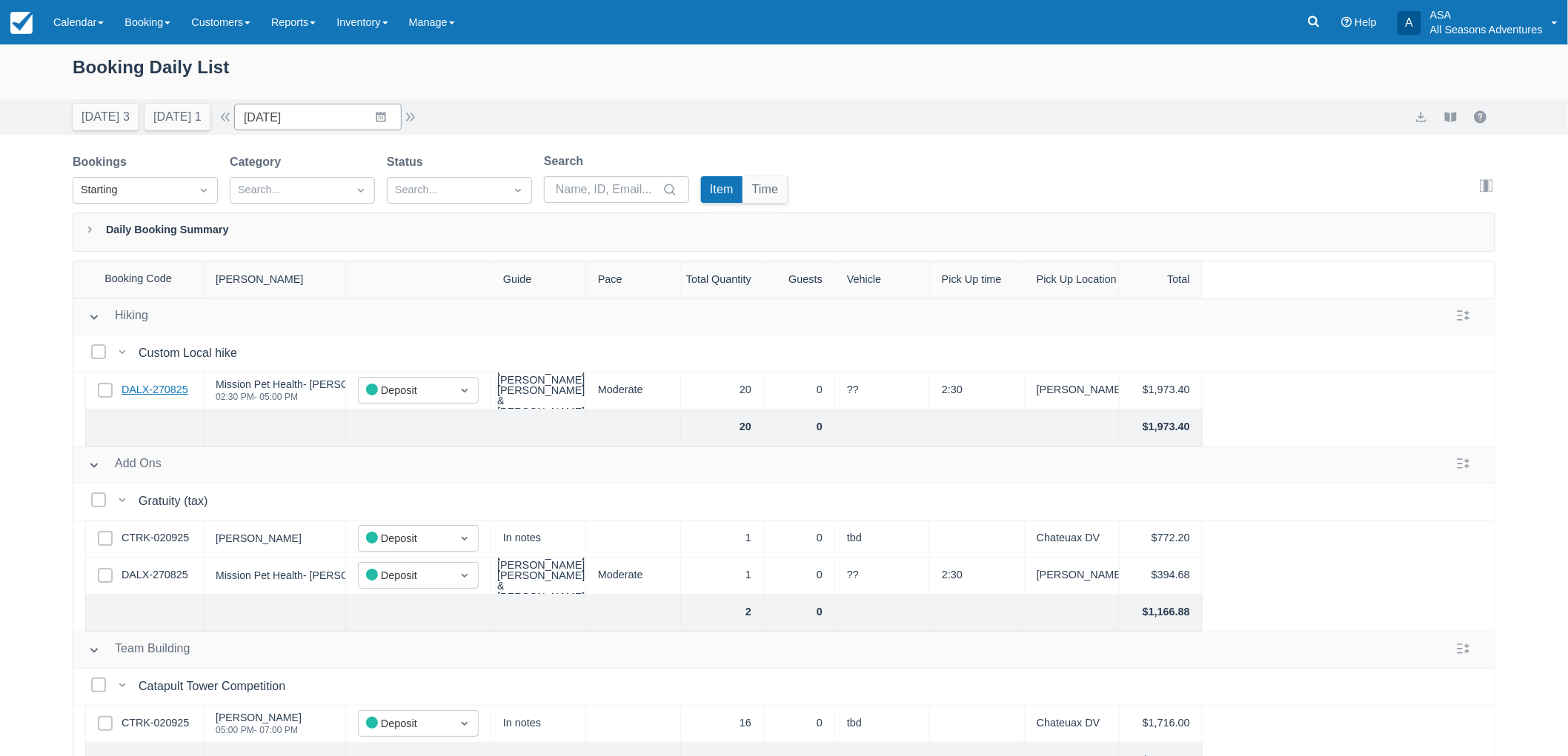
click at [149, 391] on link "DALX-270825" at bounding box center [154, 390] width 66 height 16
click at [267, 100] on div "Today 3 Tomorrow 1 Date 09/23/25 Navigate forward to interact with the calendar…" at bounding box center [784, 117] width 1568 height 36
click at [268, 104] on input "09/23/25" at bounding box center [318, 117] width 168 height 27
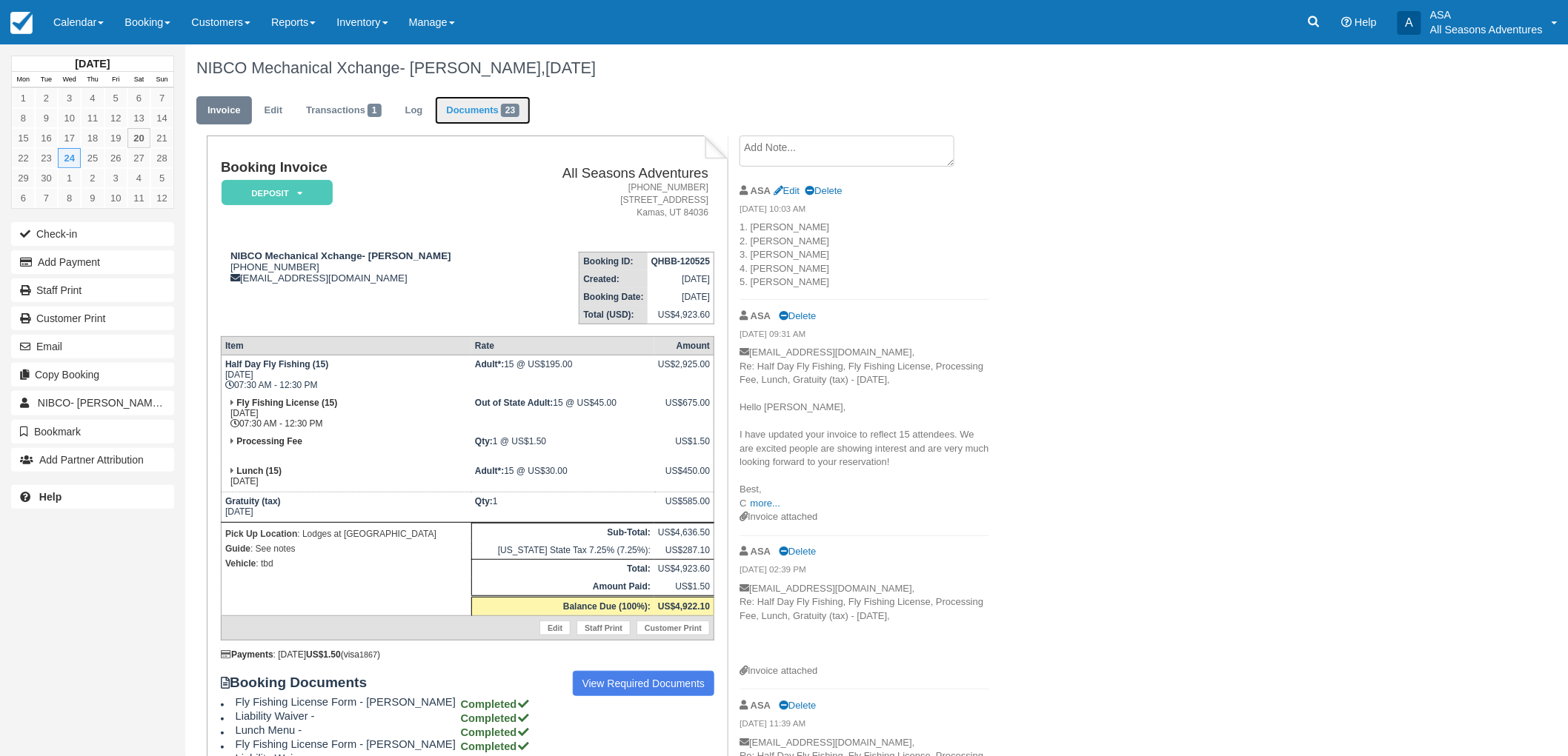
click at [490, 118] on link "Documents 23" at bounding box center [482, 110] width 95 height 29
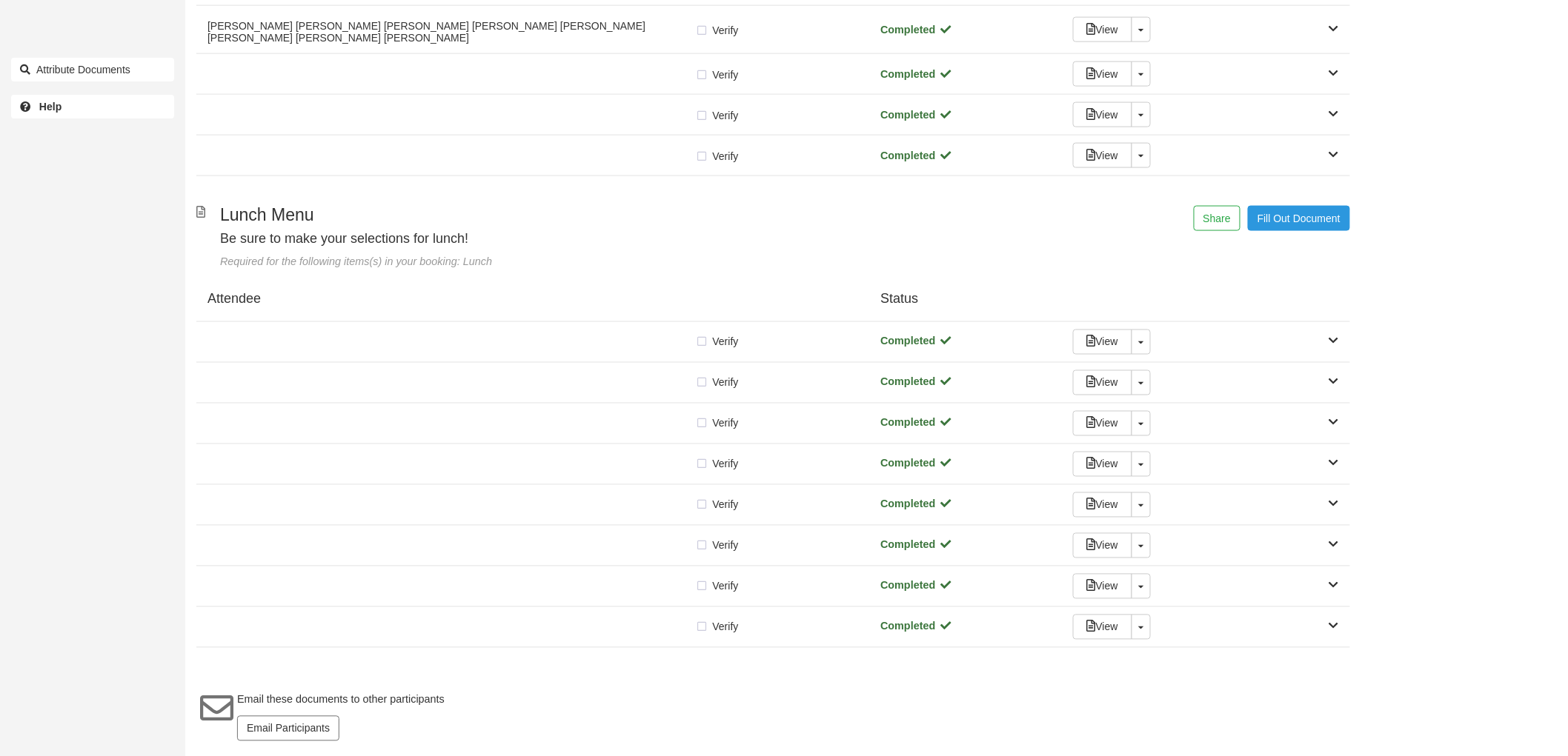
scroll to position [837, 0]
click at [612, 627] on div at bounding box center [452, 627] width 488 height 7
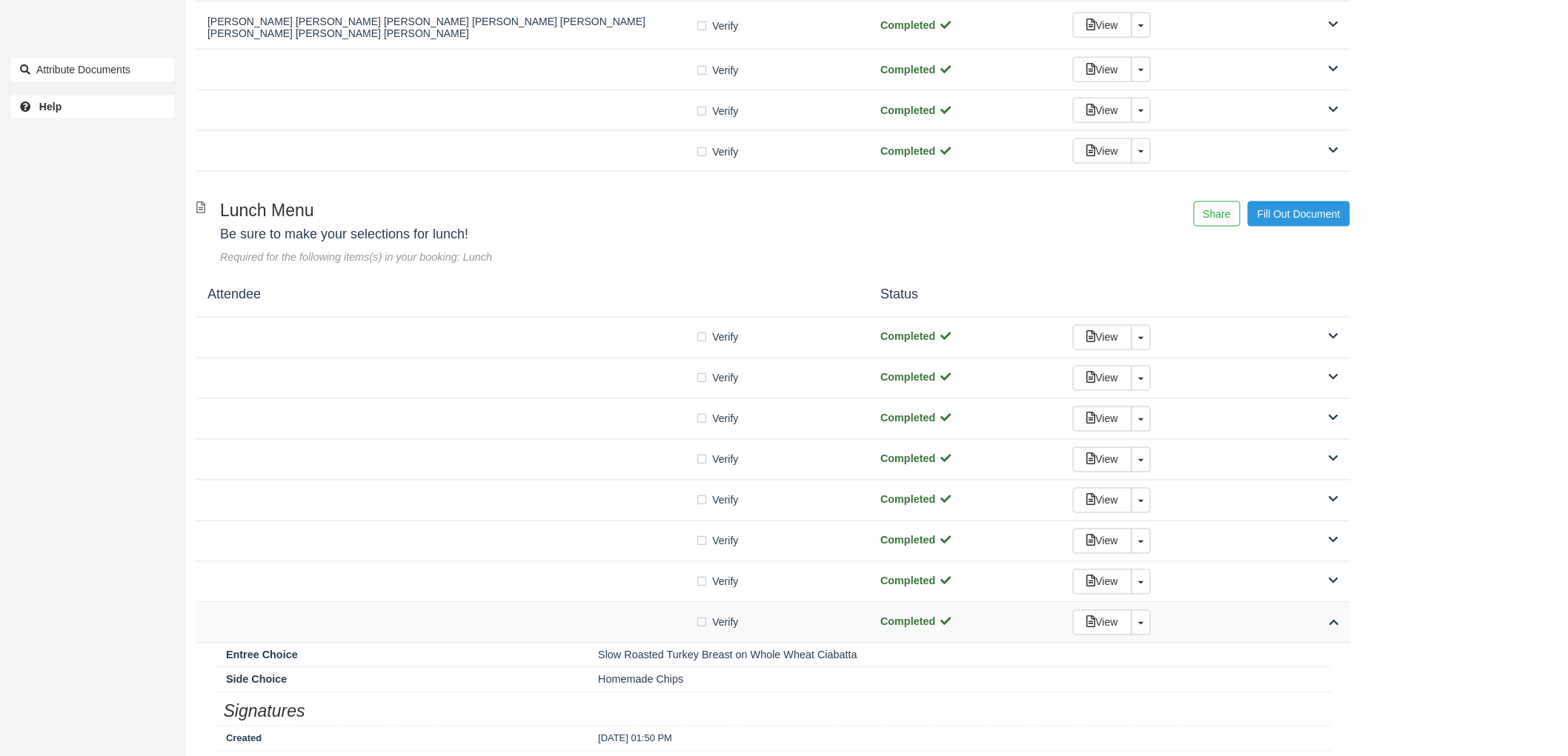
click at [612, 627] on div at bounding box center [452, 622] width 488 height 7
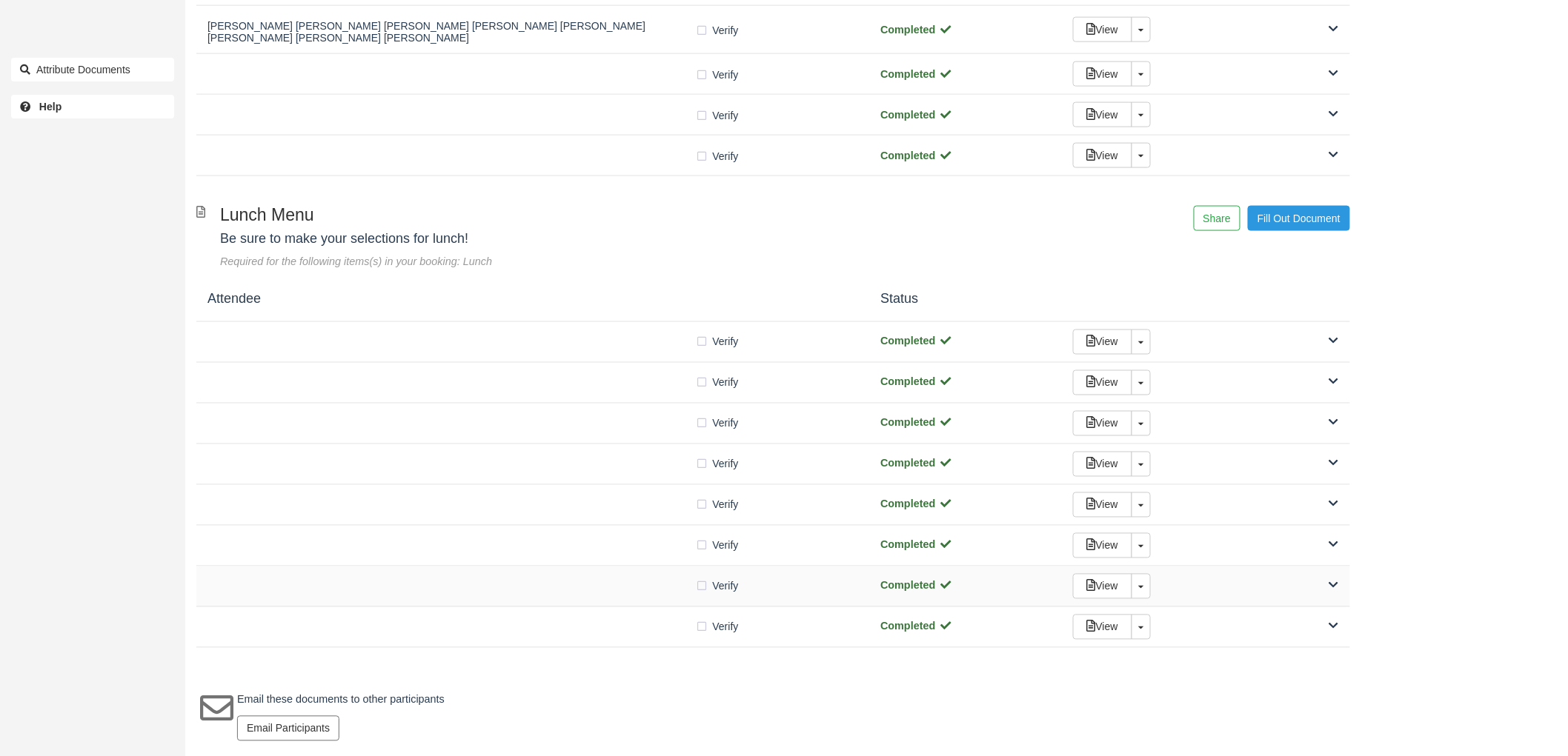
click at [608, 601] on div "Verify Verified Completed View Toggle Dropdown Detach" at bounding box center [773, 586] width 1154 height 41
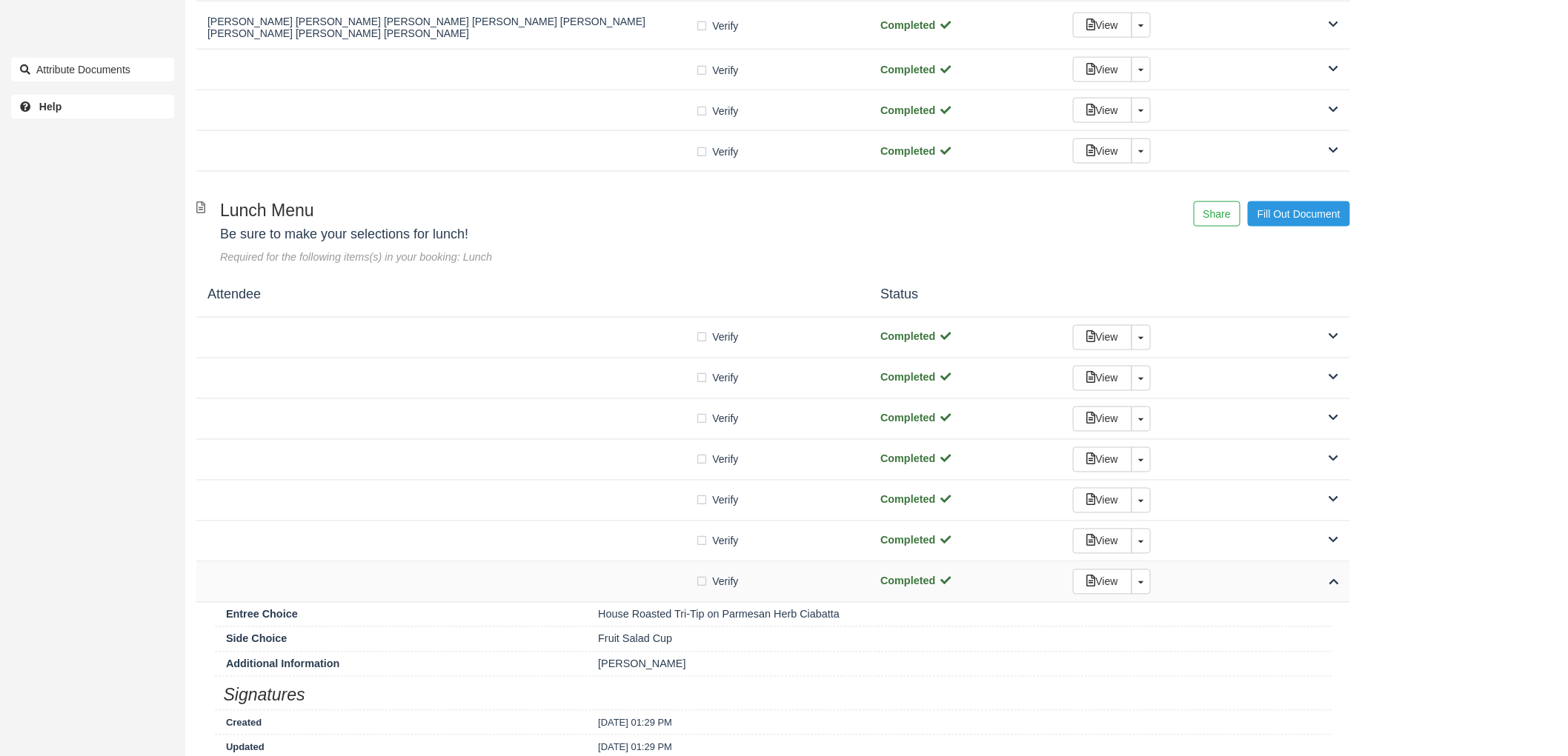
click at [608, 601] on div "Verify Verified Completed View Toggle Dropdown Detach" at bounding box center [773, 582] width 1154 height 41
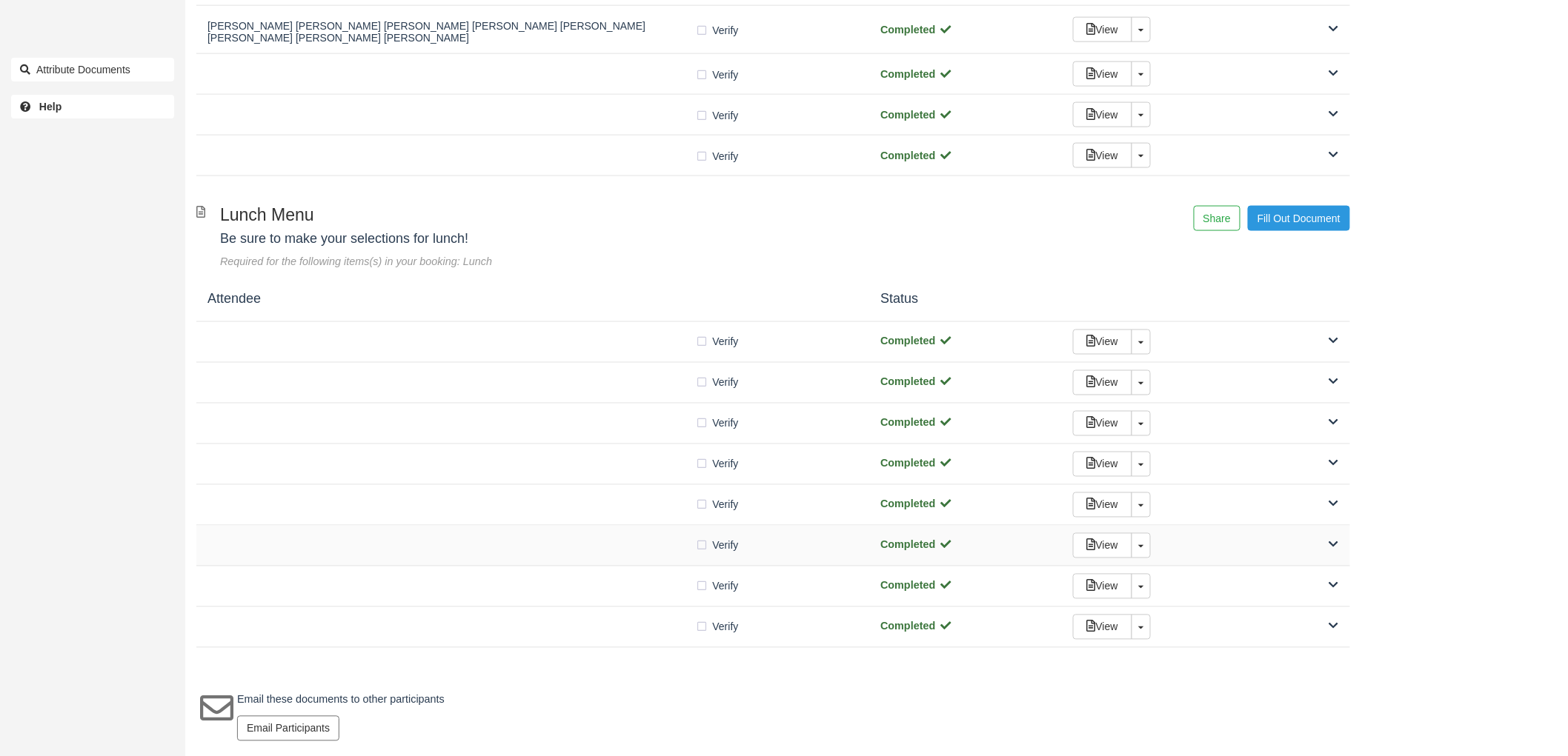
click at [605, 558] on div "Verify Verified Completed View Toggle Dropdown Detach" at bounding box center [773, 546] width 1154 height 41
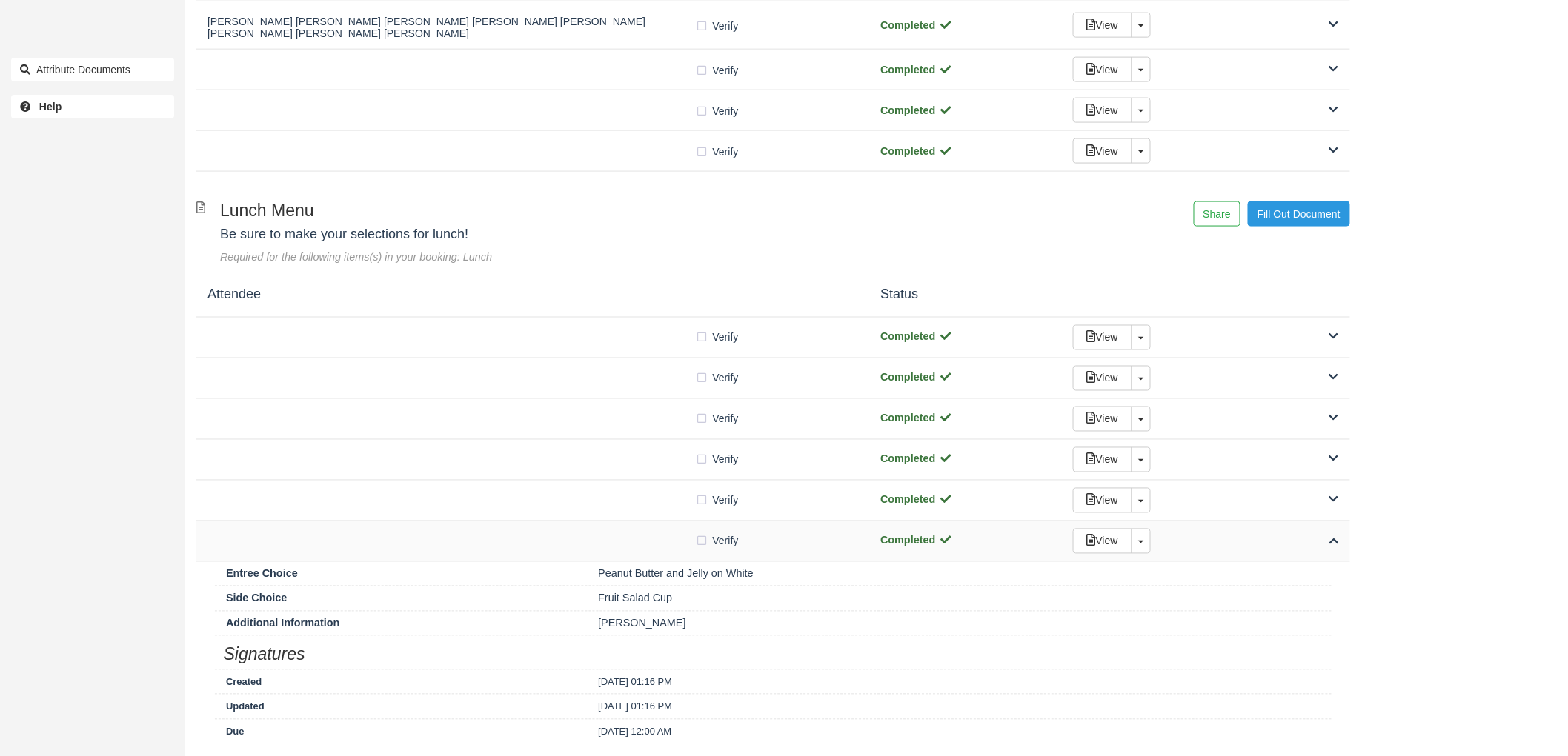
click at [605, 558] on div "Verify Verified Completed View Toggle Dropdown Detach" at bounding box center [773, 542] width 1154 height 41
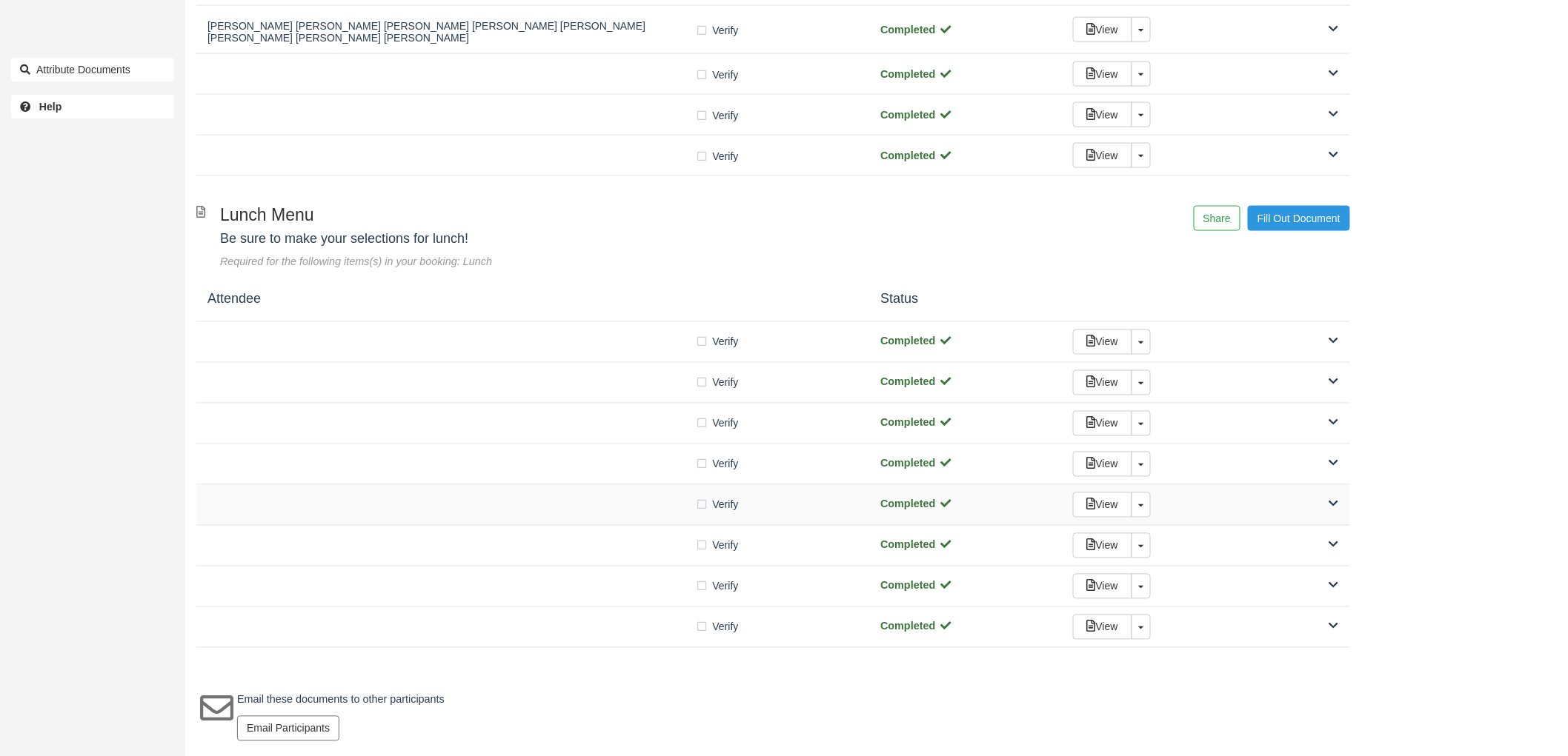
click at [613, 517] on div "Verify Verified Completed View Toggle Dropdown Detach" at bounding box center [773, 505] width 1154 height 41
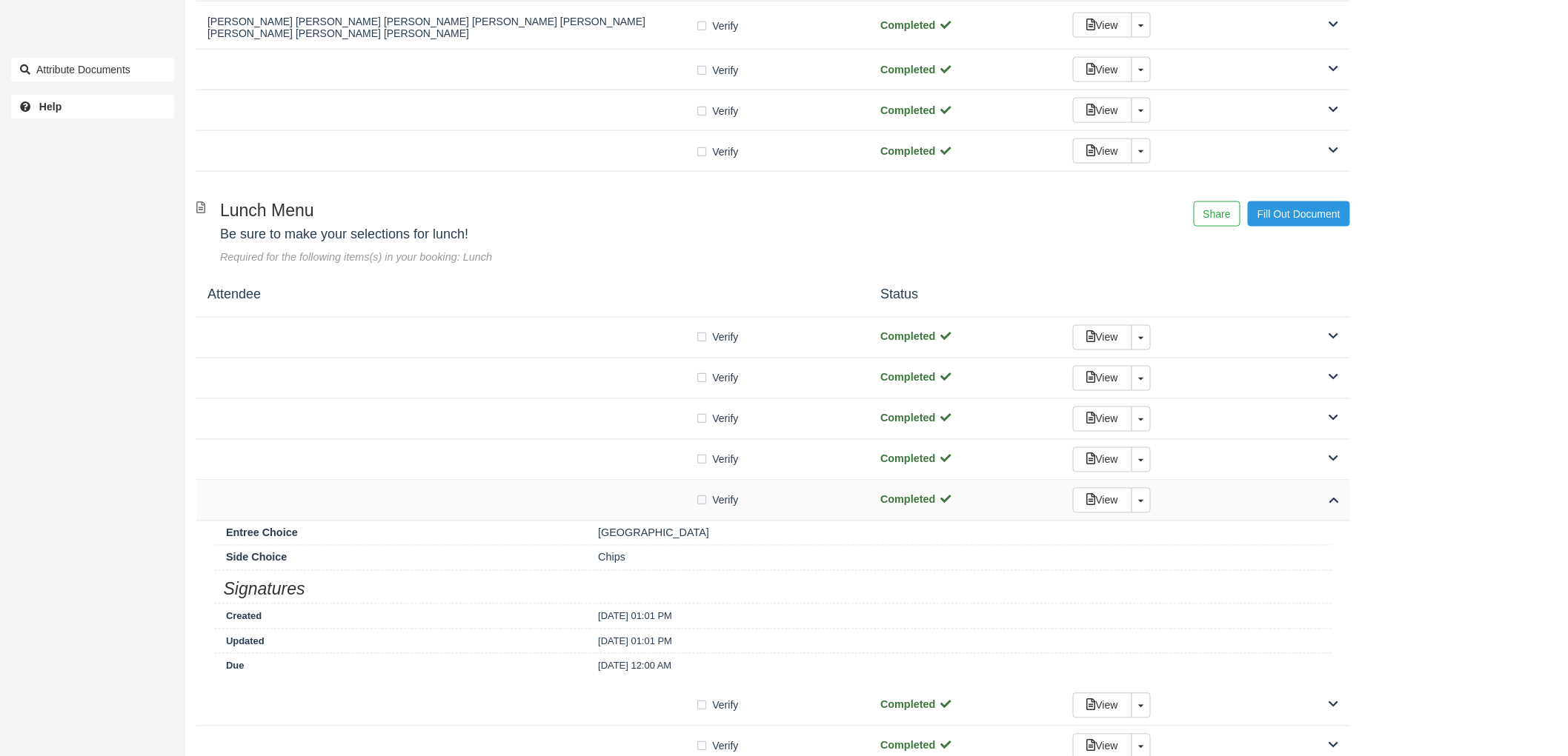
click at [613, 517] on div "Verify Verified Completed View Toggle Dropdown Detach" at bounding box center [773, 501] width 1154 height 41
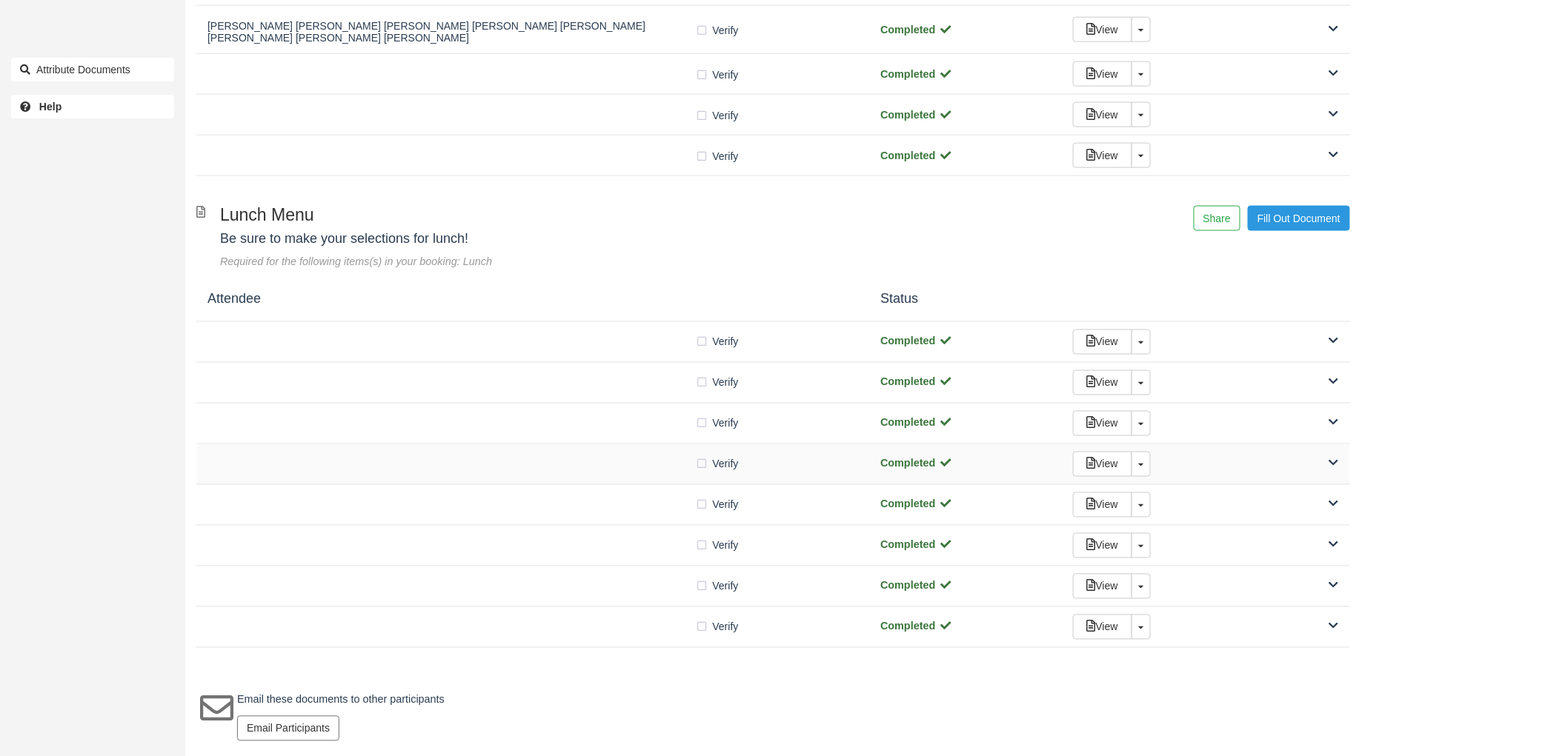
click at [615, 479] on div "Verify Verified Completed View Toggle Dropdown Detach" at bounding box center [773, 464] width 1154 height 41
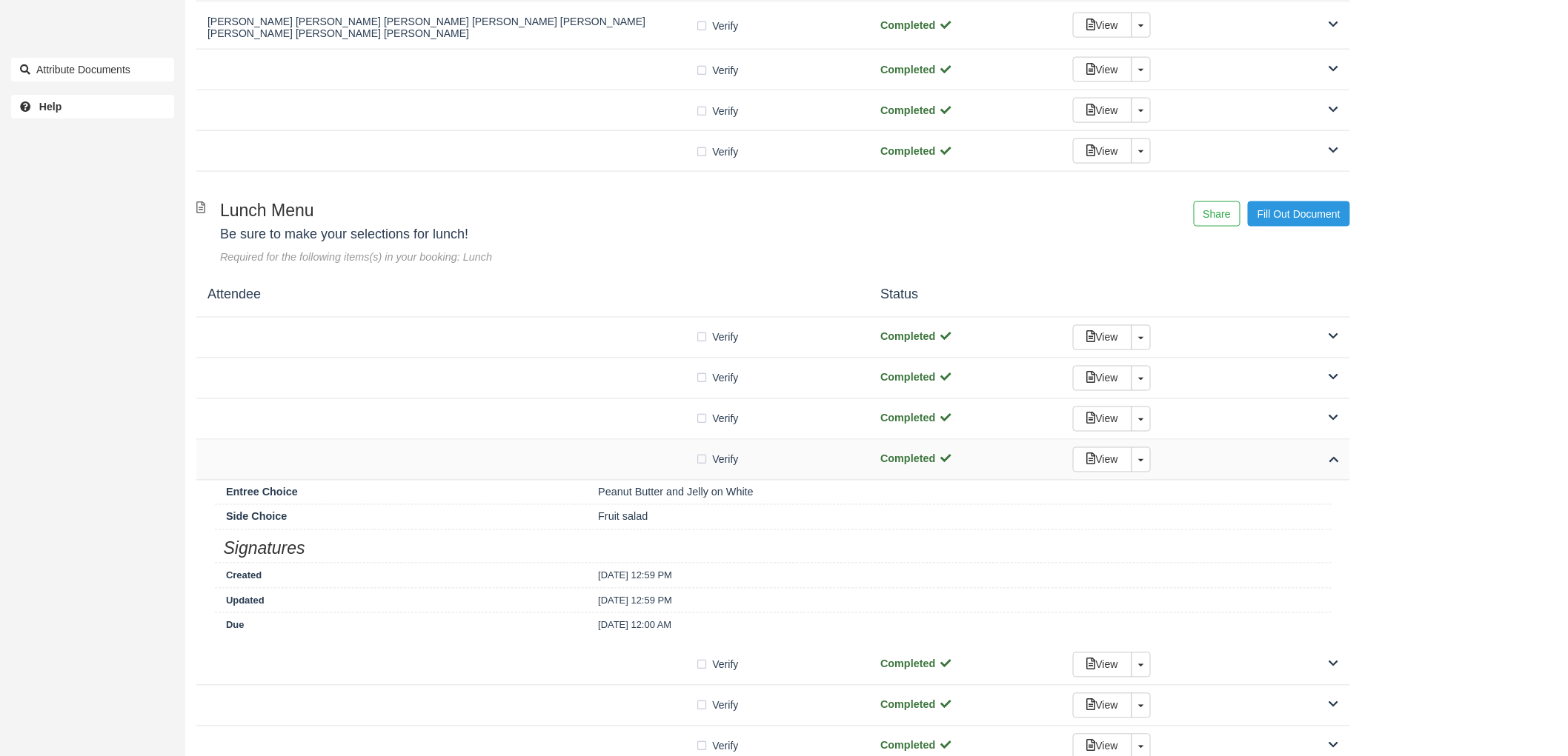
click at [615, 479] on div "Verify Verified Completed View Toggle Dropdown Detach" at bounding box center [773, 460] width 1154 height 41
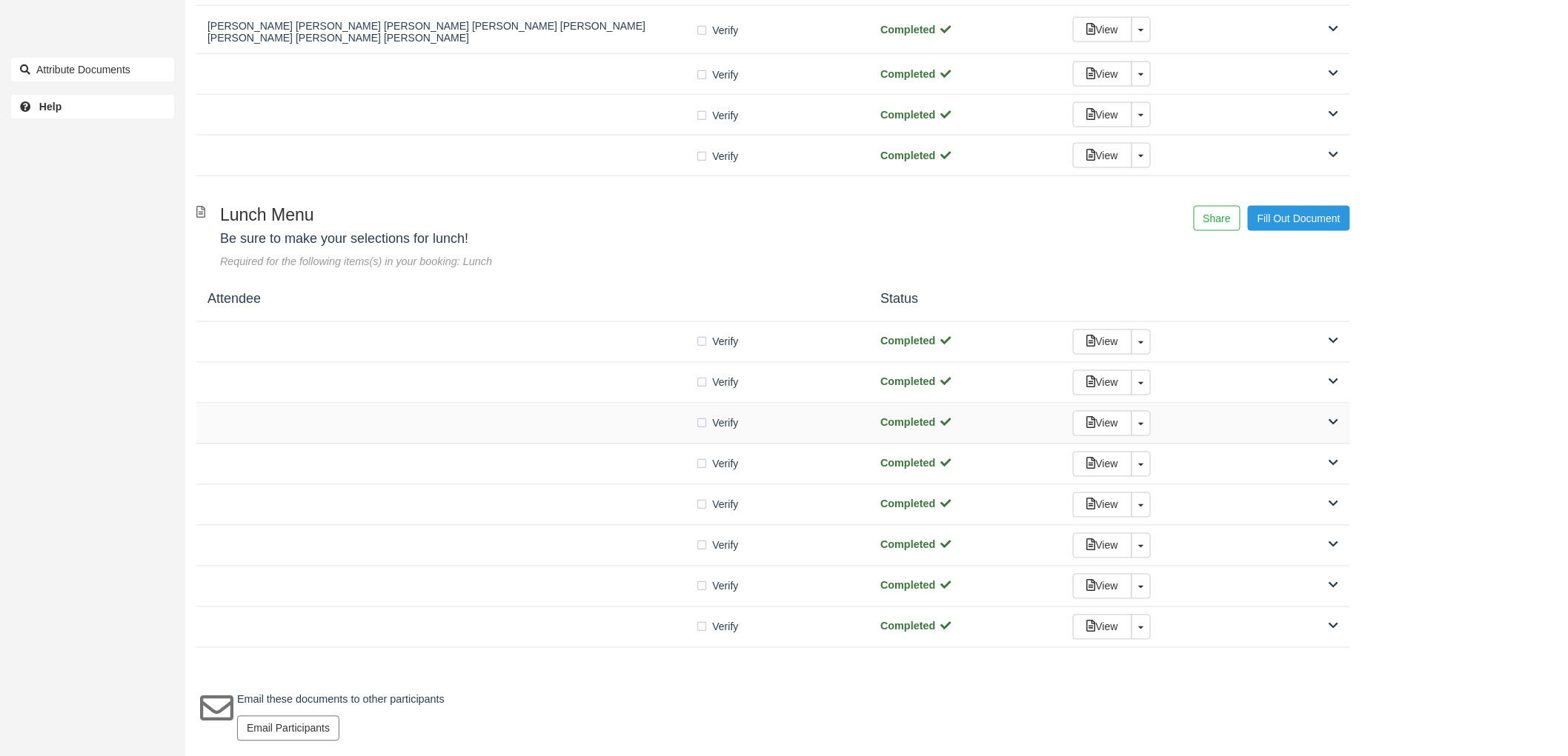
click at [626, 427] on div "Verify Verified" at bounding box center [533, 424] width 651 height 16
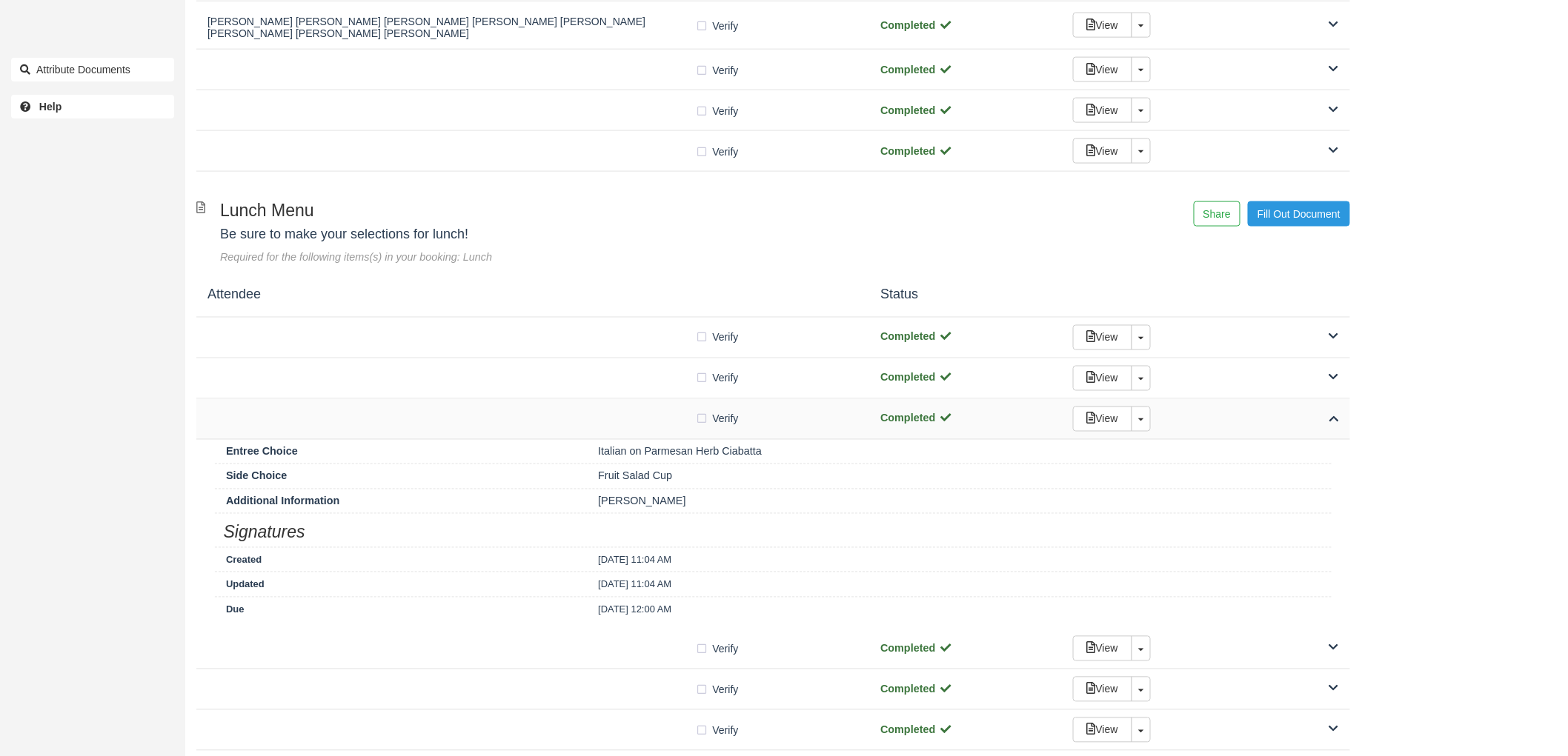
drag, startPoint x: 626, startPoint y: 427, endPoint x: 620, endPoint y: 413, distance: 15.2
click at [624, 427] on div "Verify Verified" at bounding box center [533, 419] width 651 height 16
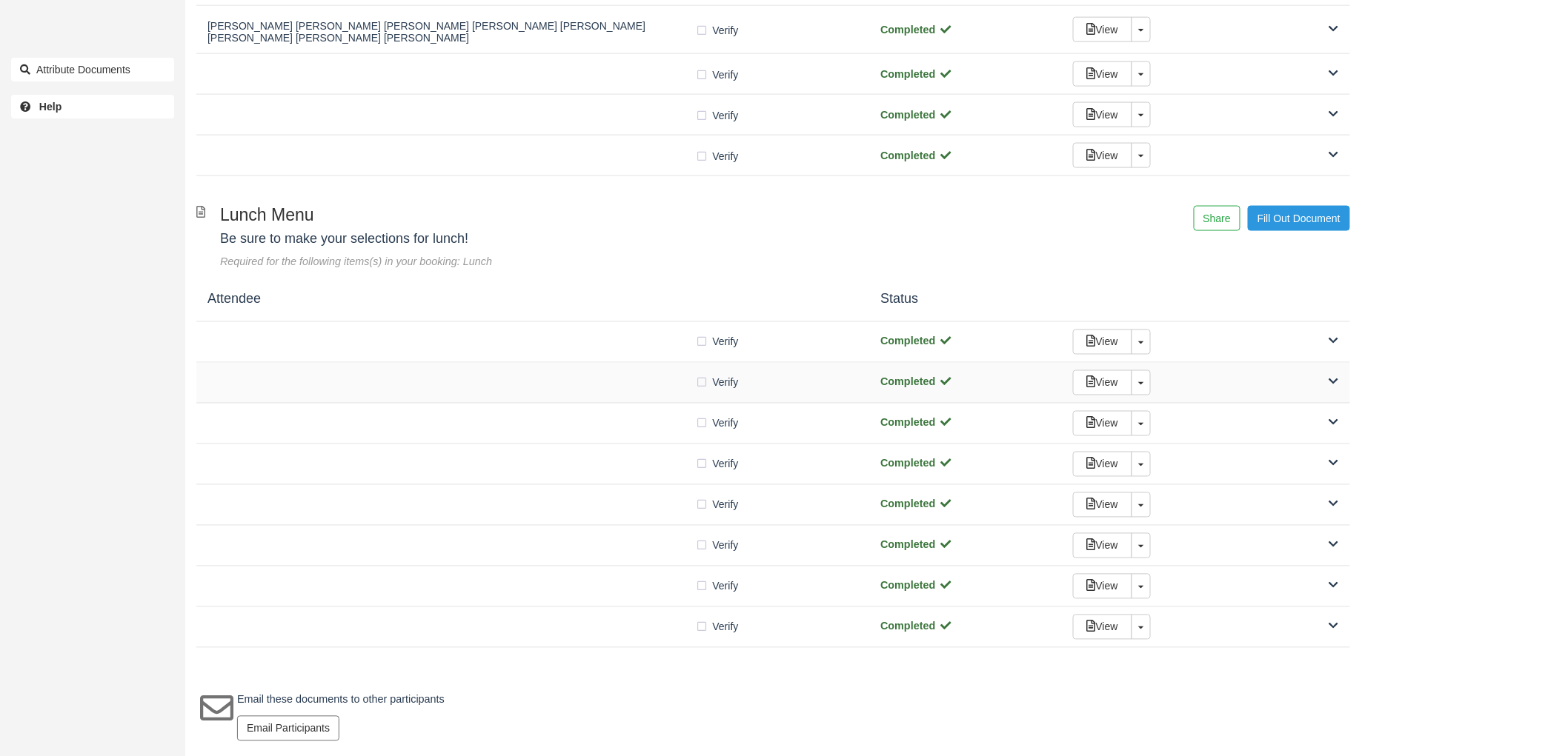
click at [615, 368] on div "Verify Verified Completed View Toggle Dropdown Detach" at bounding box center [773, 383] width 1154 height 41
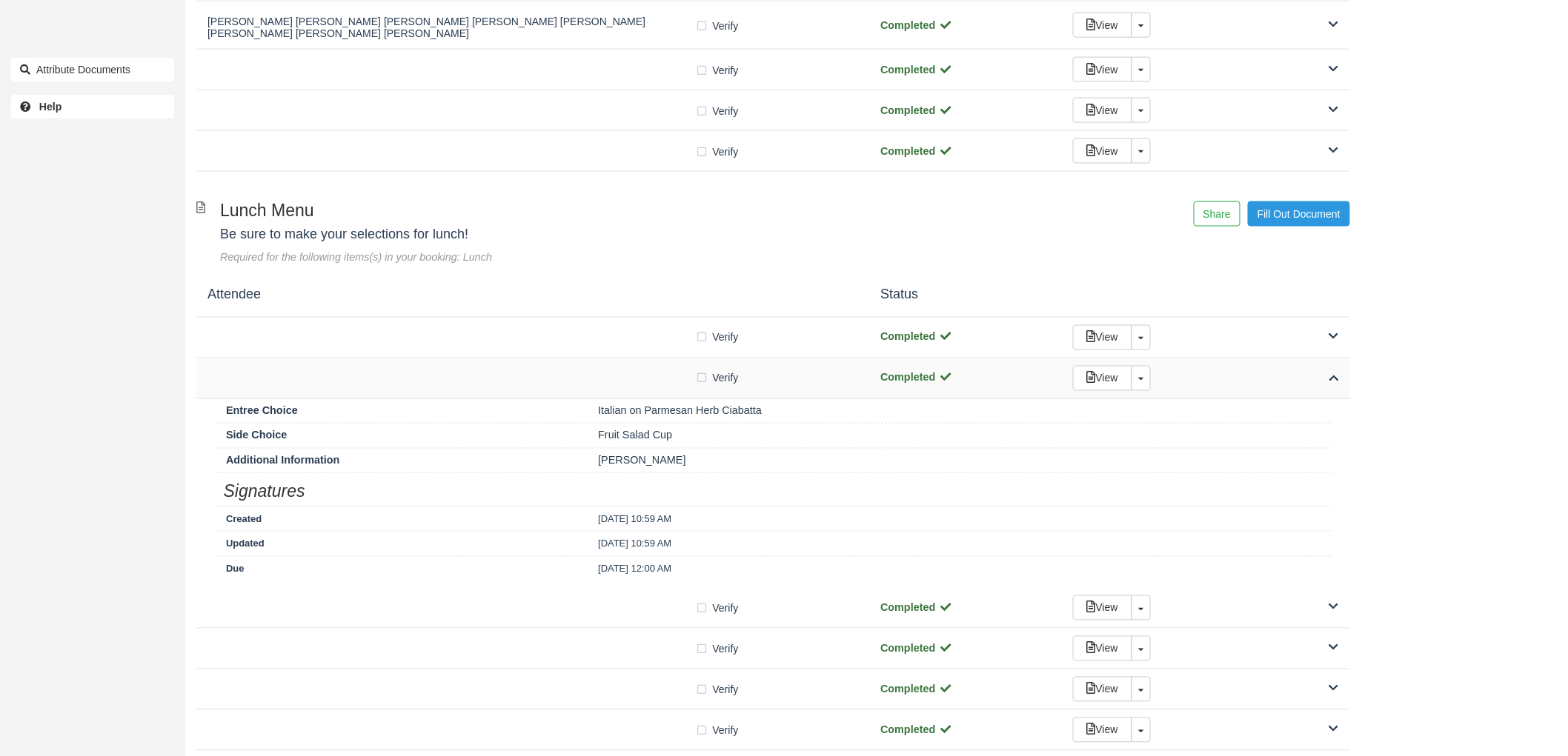
click at [616, 380] on div at bounding box center [452, 378] width 488 height 7
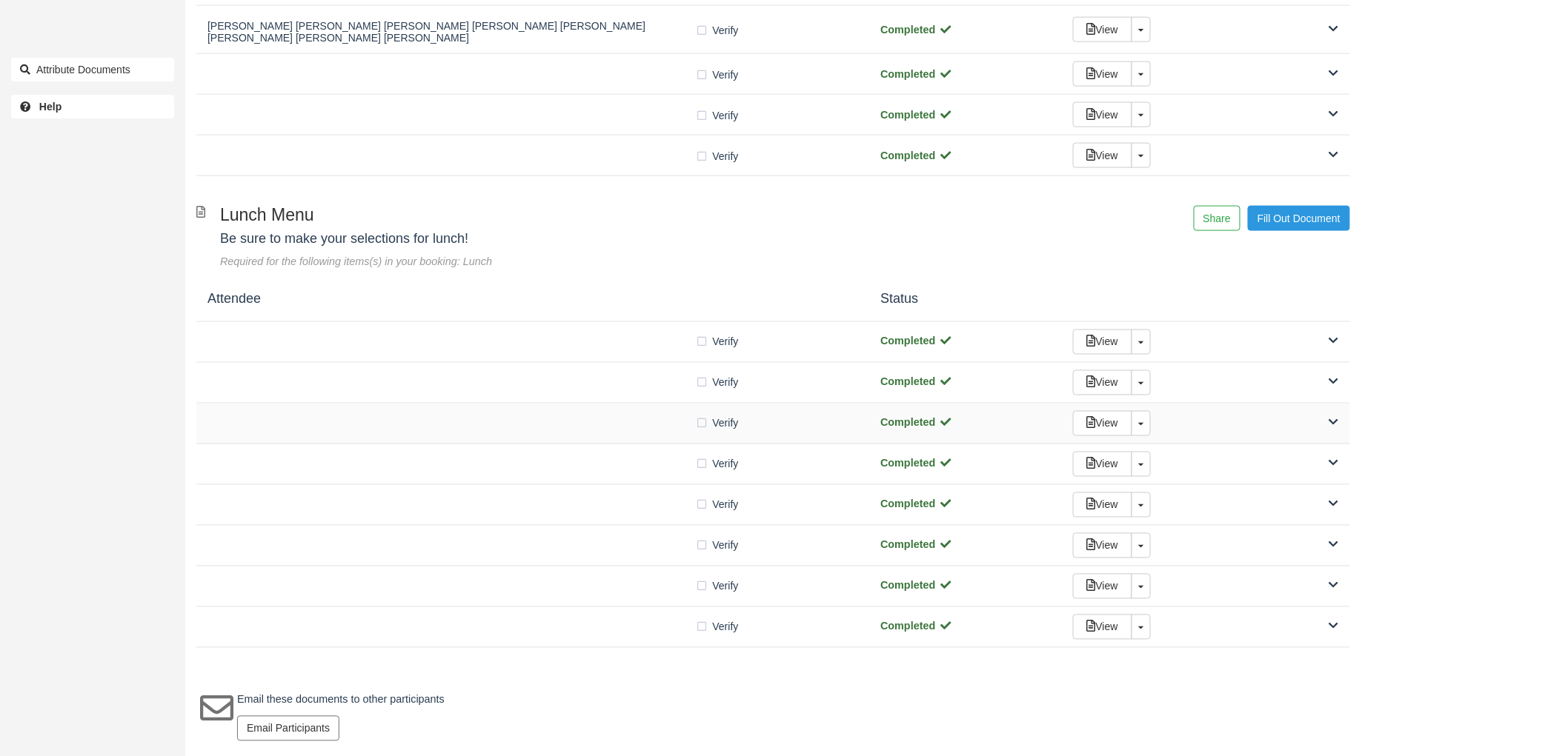
click at [631, 435] on div "Verify Verified Completed View Toggle Dropdown Detach" at bounding box center [773, 424] width 1154 height 41
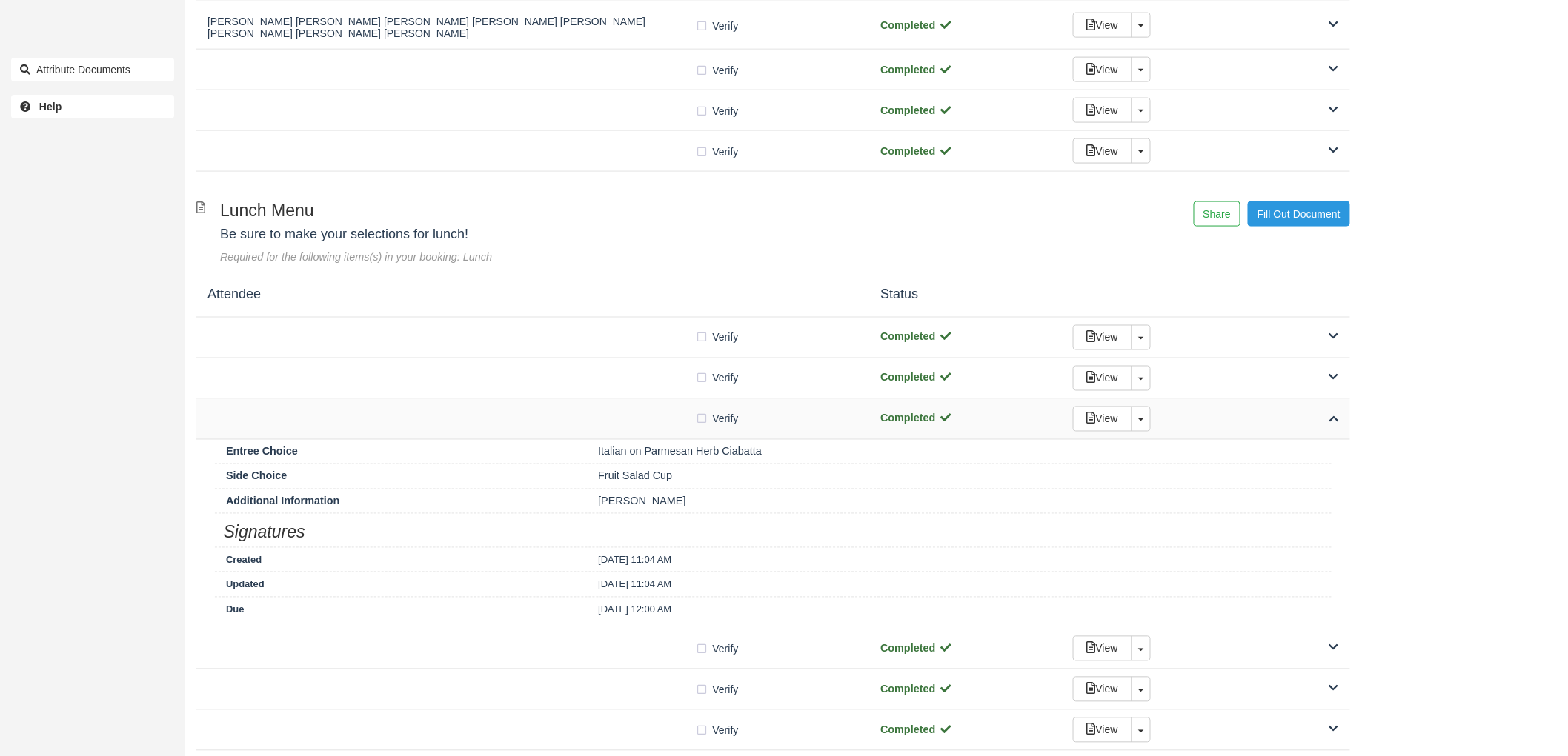
click at [631, 435] on div "Verify Verified Completed View Toggle Dropdown Detach" at bounding box center [773, 419] width 1154 height 41
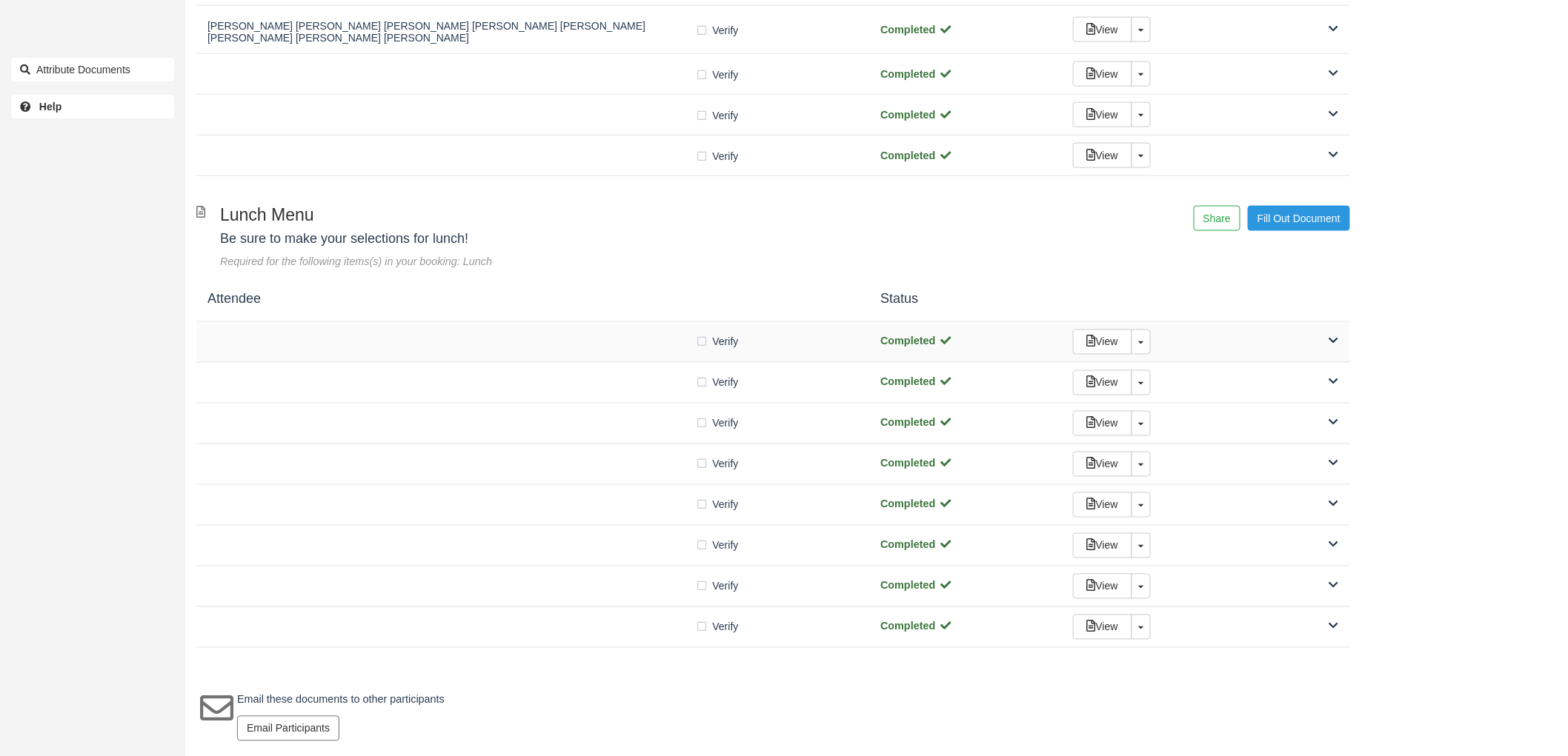
click at [635, 353] on div "Verify Verified Completed View Toggle Dropdown Detach" at bounding box center [773, 342] width 1154 height 41
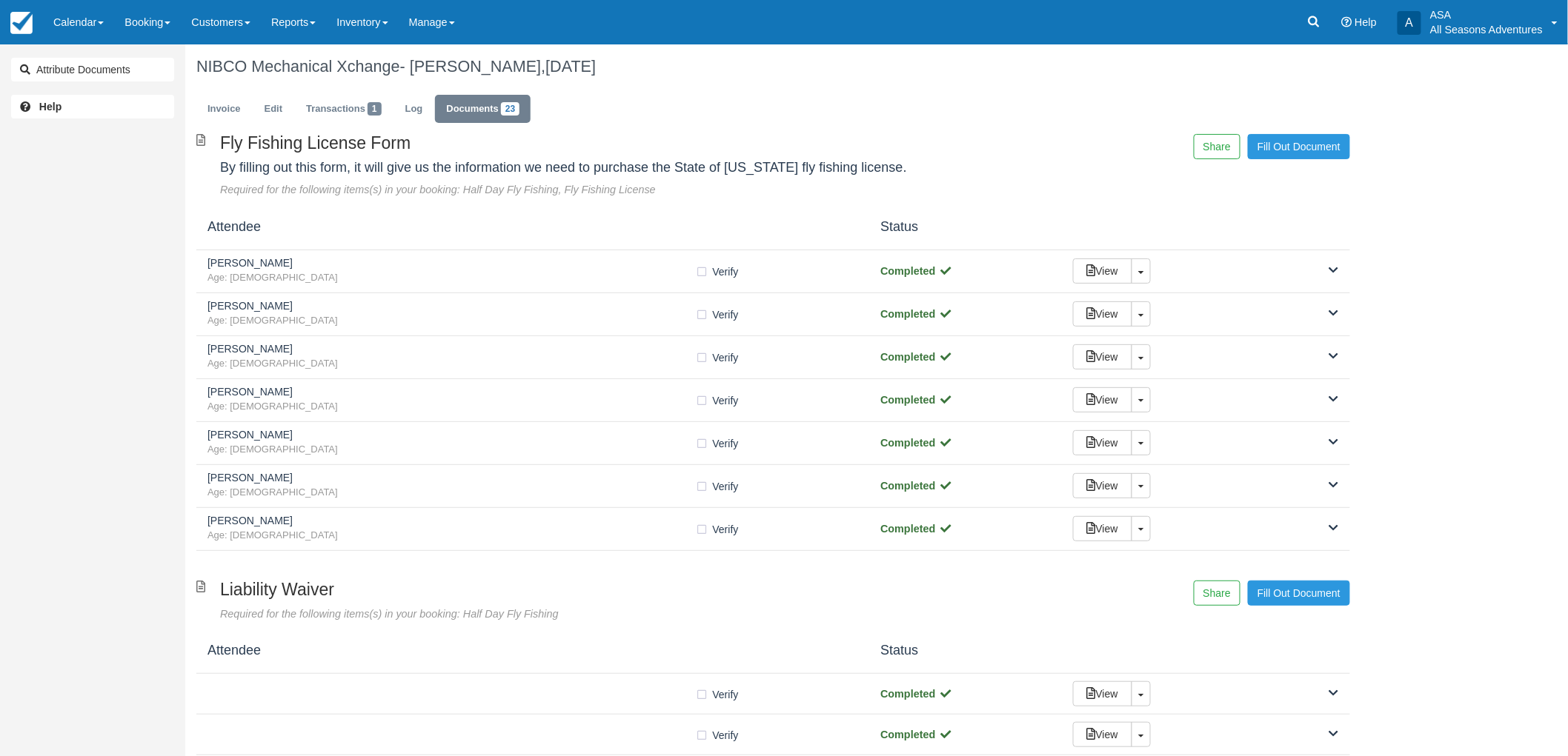
scroll to position [0, 0]
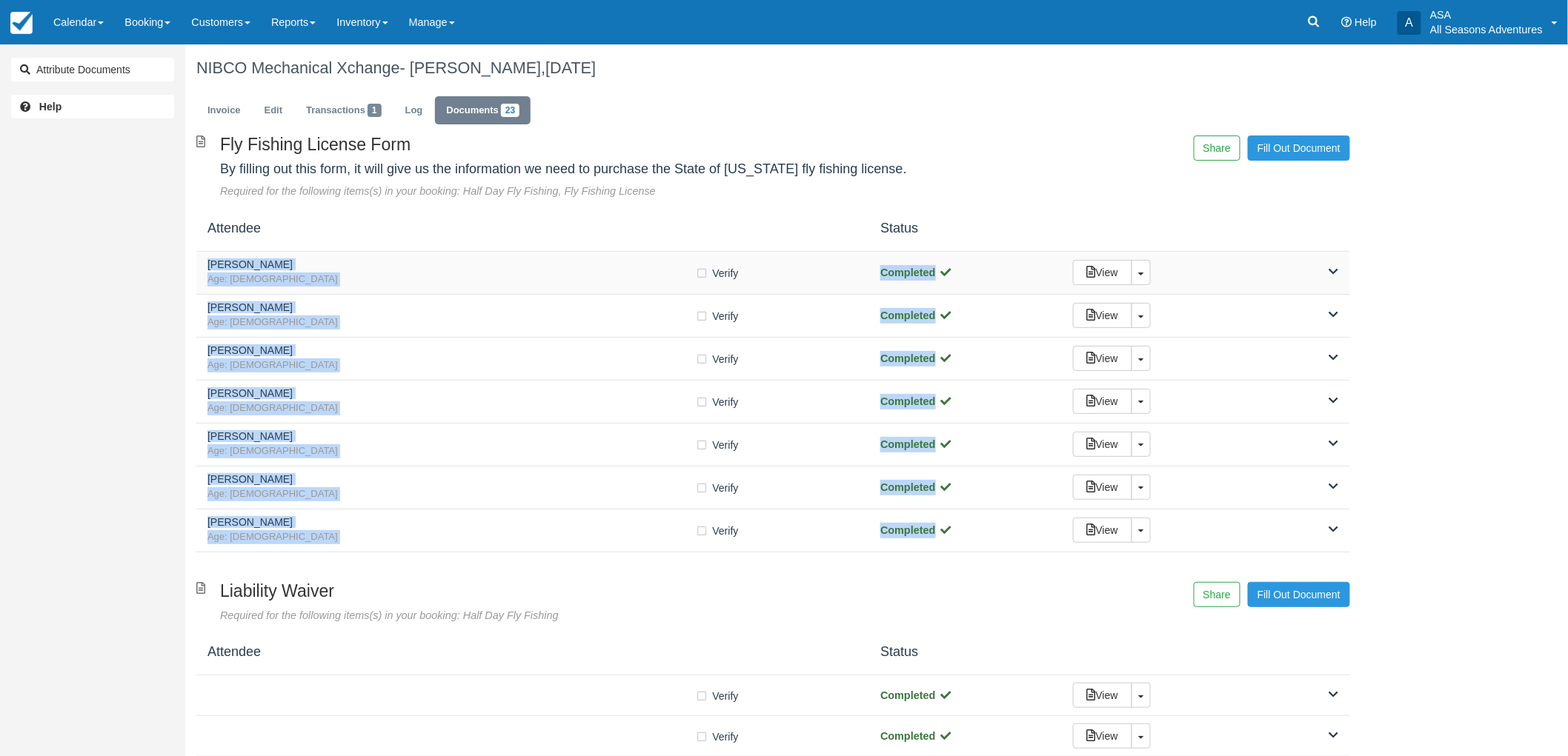
drag, startPoint x: 263, startPoint y: 568, endPoint x: 198, endPoint y: 262, distance: 312.8
copy div "Bradley Hanson Age: 45 Verify Verified Completed View Toggle Dropdown Detach Fi…"
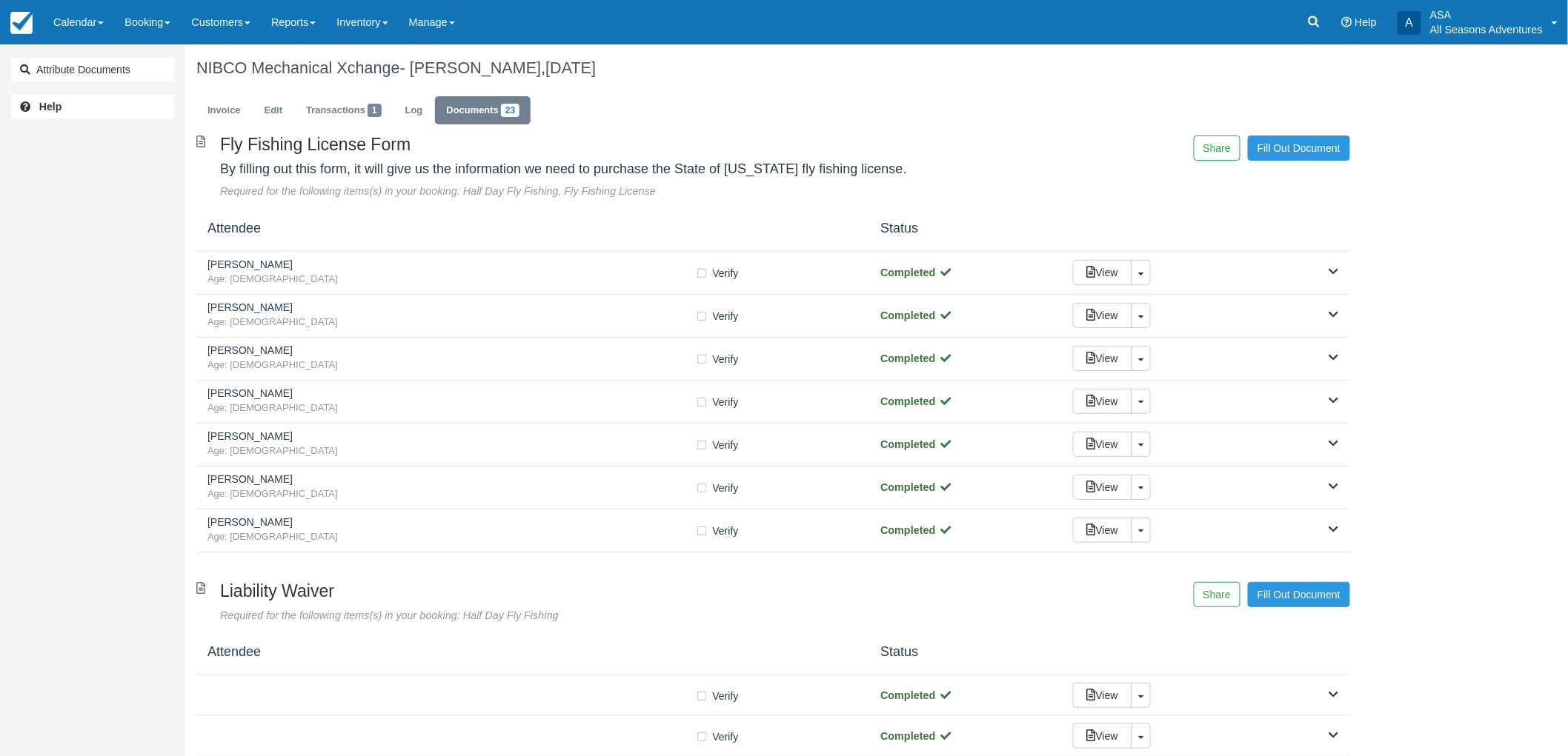
click at [104, 273] on div "Attribute Documents Help" at bounding box center [92, 378] width 186 height 756
click at [249, 105] on link "Invoice" at bounding box center [224, 110] width 56 height 29
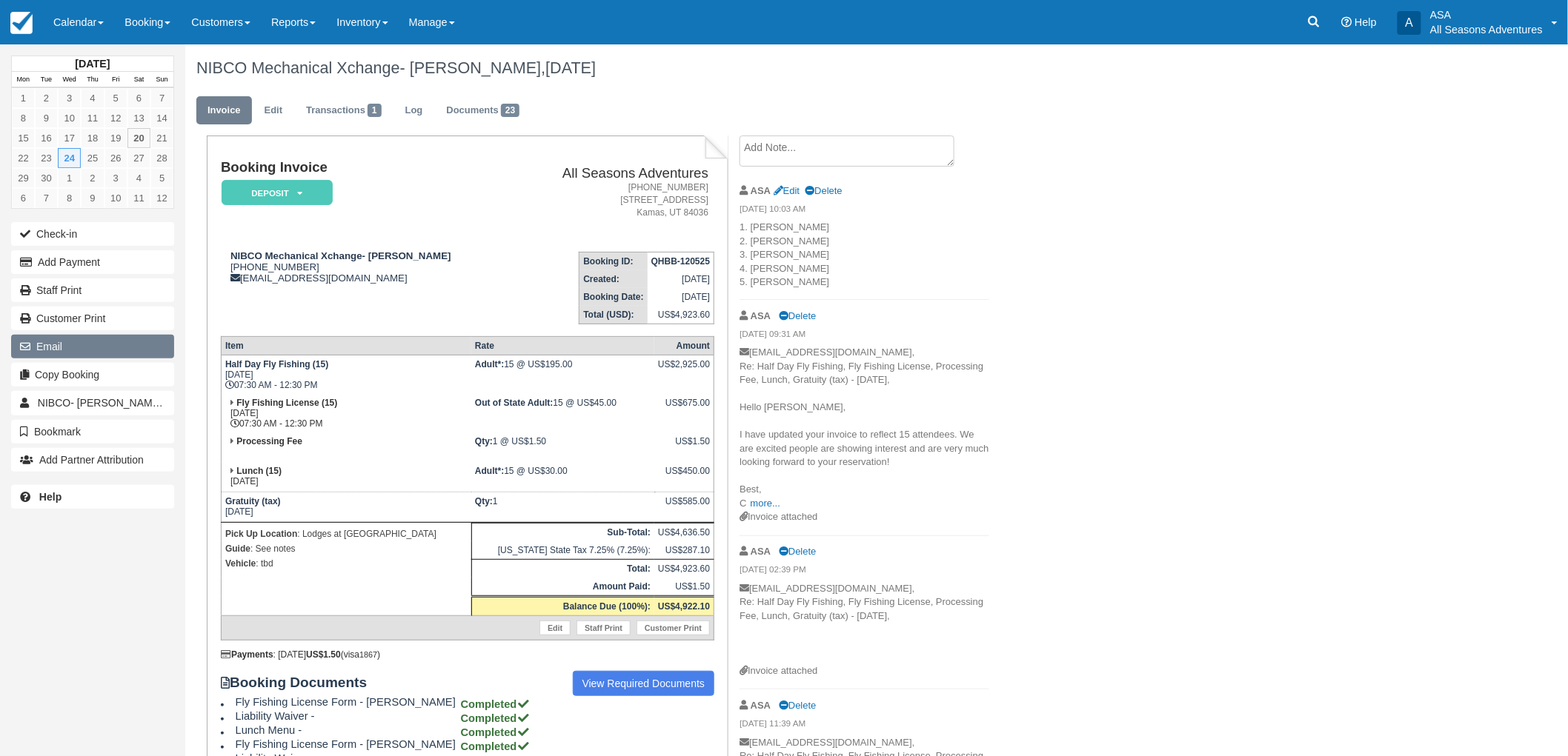
click at [144, 346] on button "Email" at bounding box center [92, 347] width 163 height 24
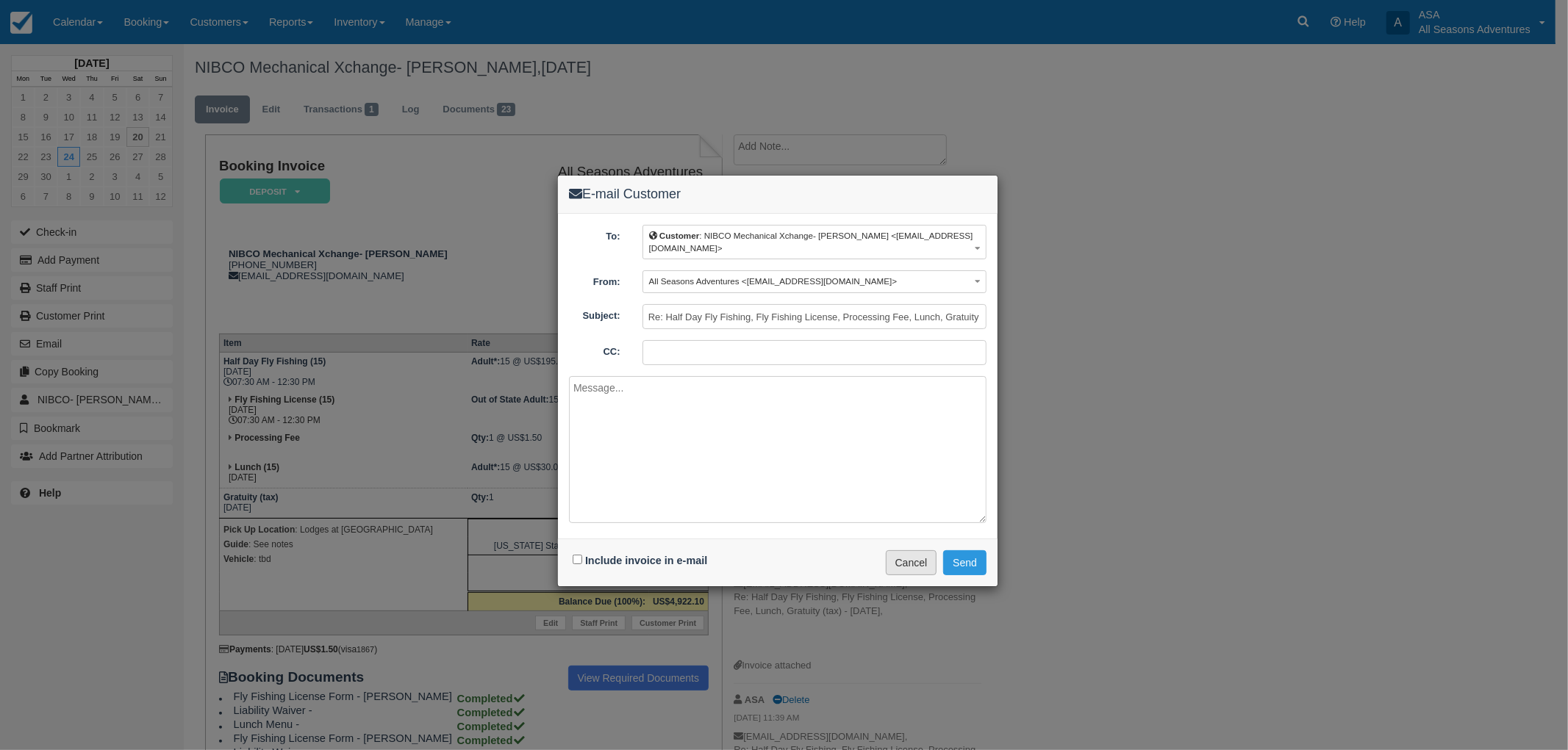
click at [895, 551] on button "Cancel" at bounding box center [911, 562] width 51 height 25
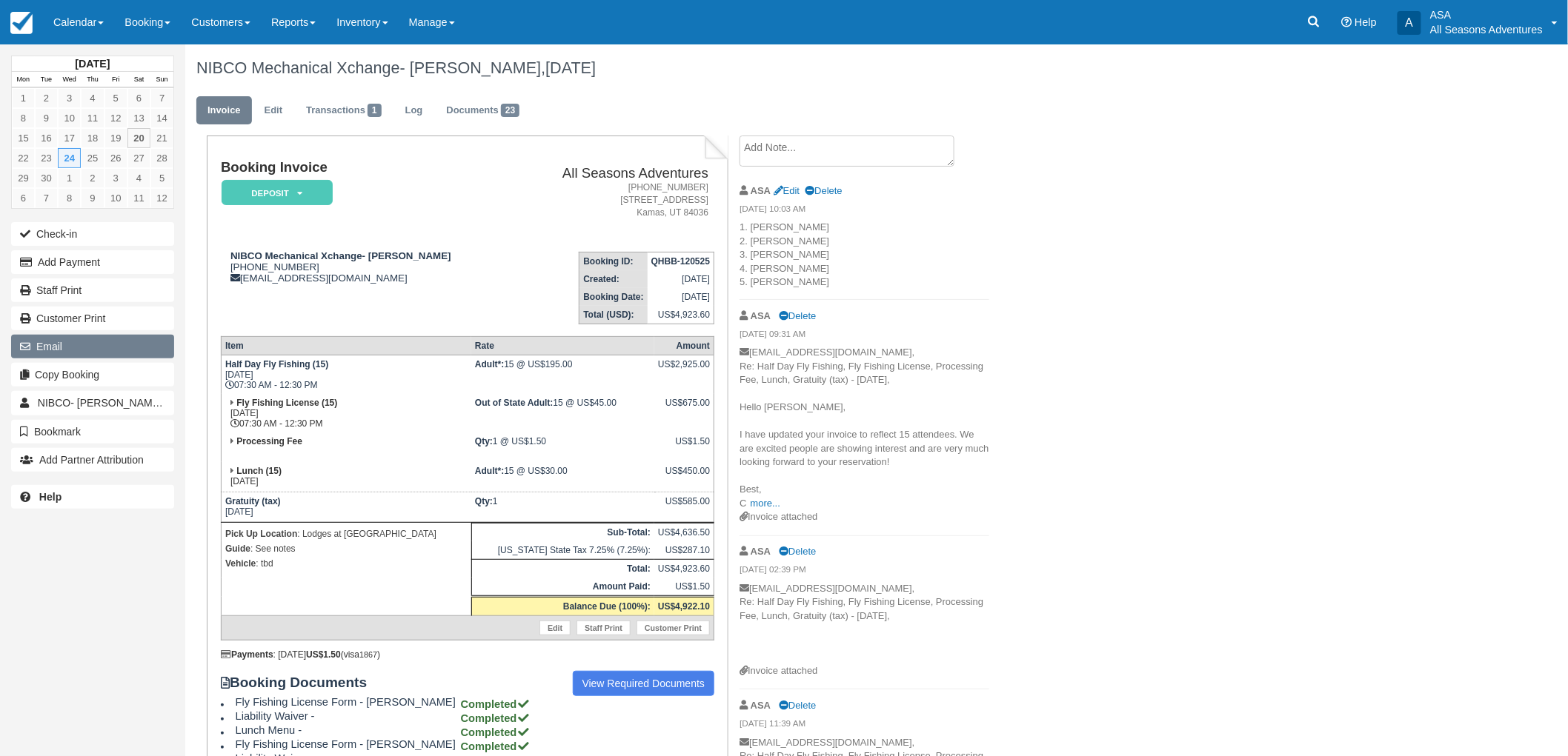
click at [89, 351] on button "Email" at bounding box center [92, 347] width 163 height 24
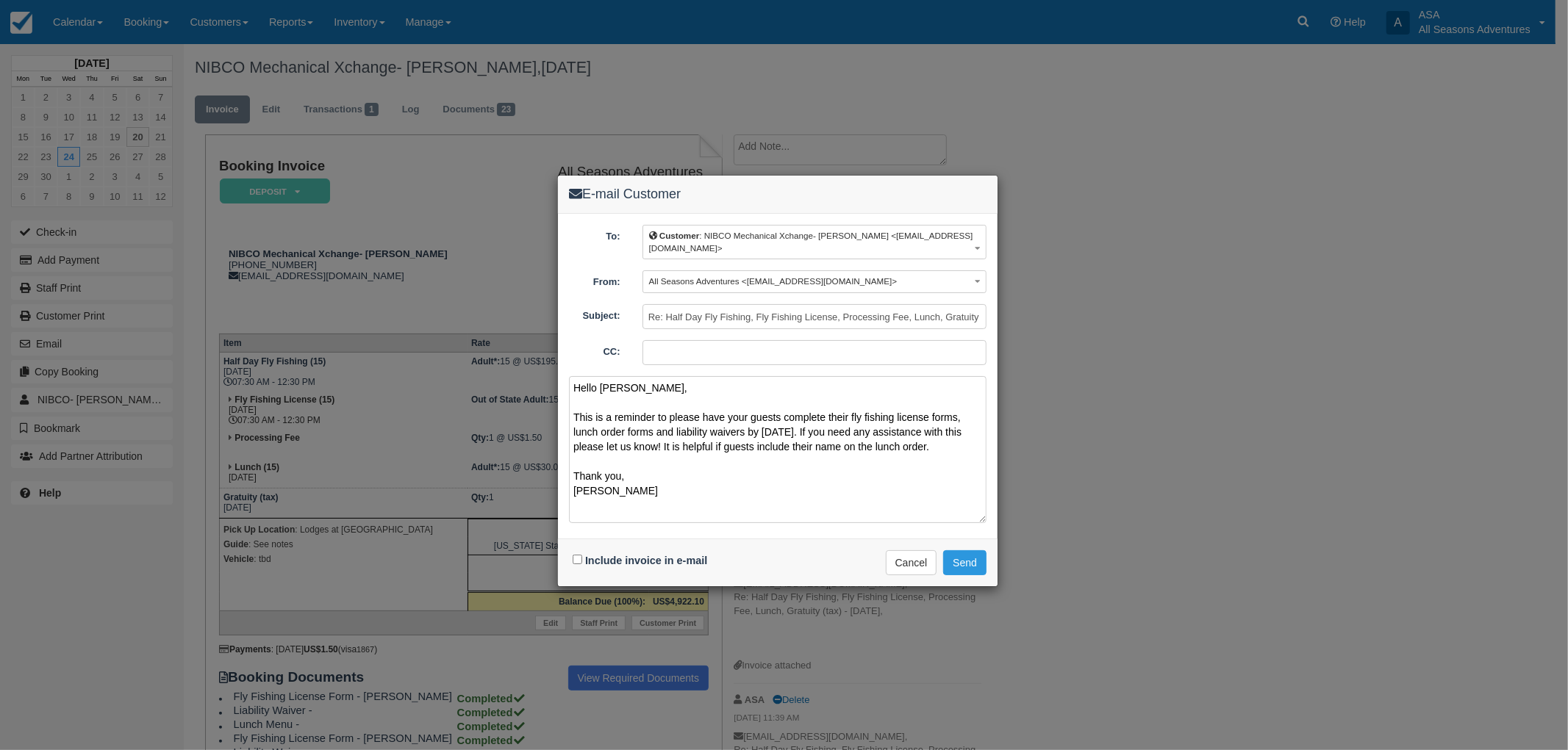
type textarea "Hello Morgan, This is a reminder to please have your guests complete their fly …"
click at [583, 551] on div "Include invoice in e-mail" at bounding box center [642, 561] width 146 height 22
click at [575, 555] on input "Include invoice in e-mail" at bounding box center [578, 560] width 10 height 10
checkbox input "true"
click at [965, 550] on button "Send" at bounding box center [965, 562] width 43 height 25
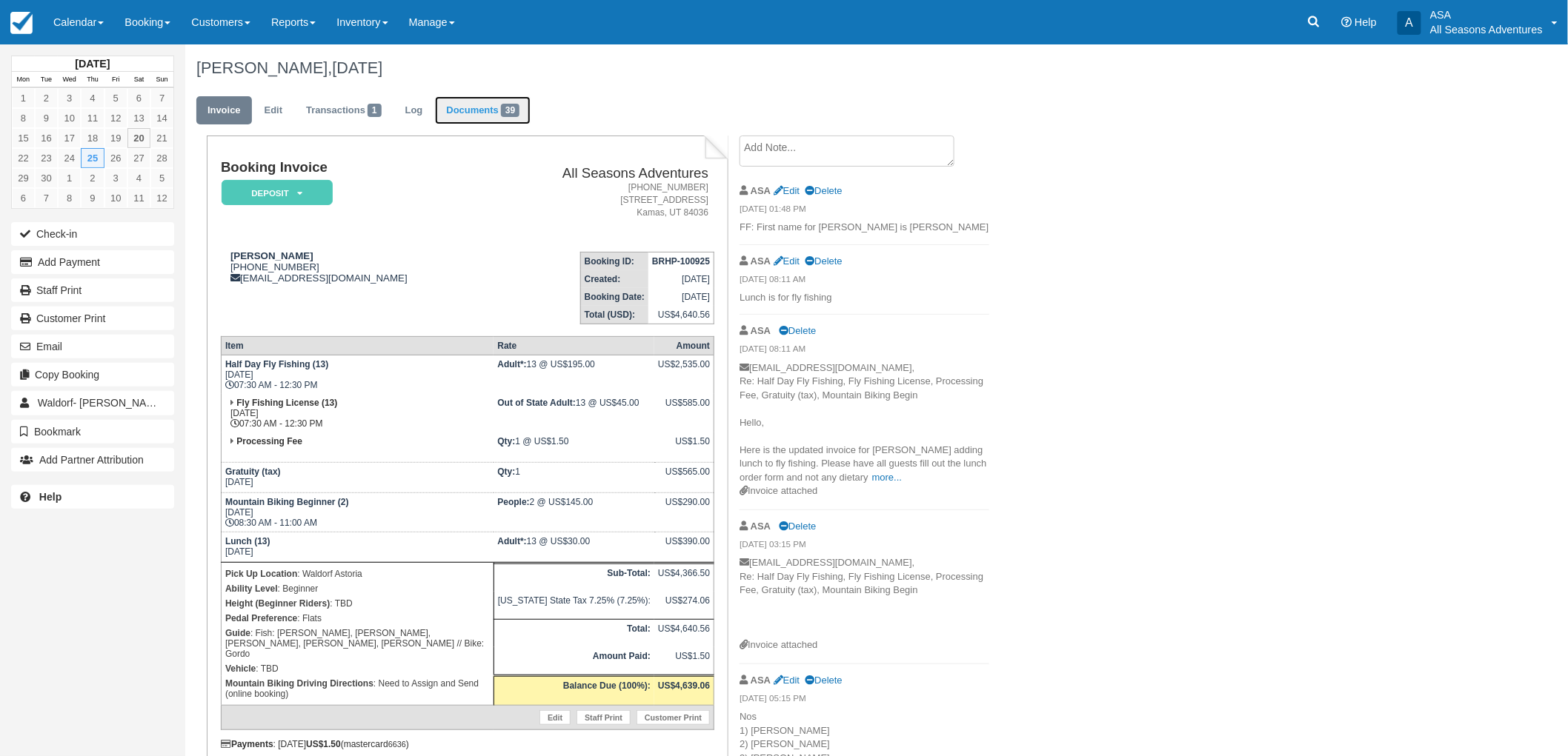
click at [457, 113] on link "Documents 39" at bounding box center [482, 110] width 95 height 29
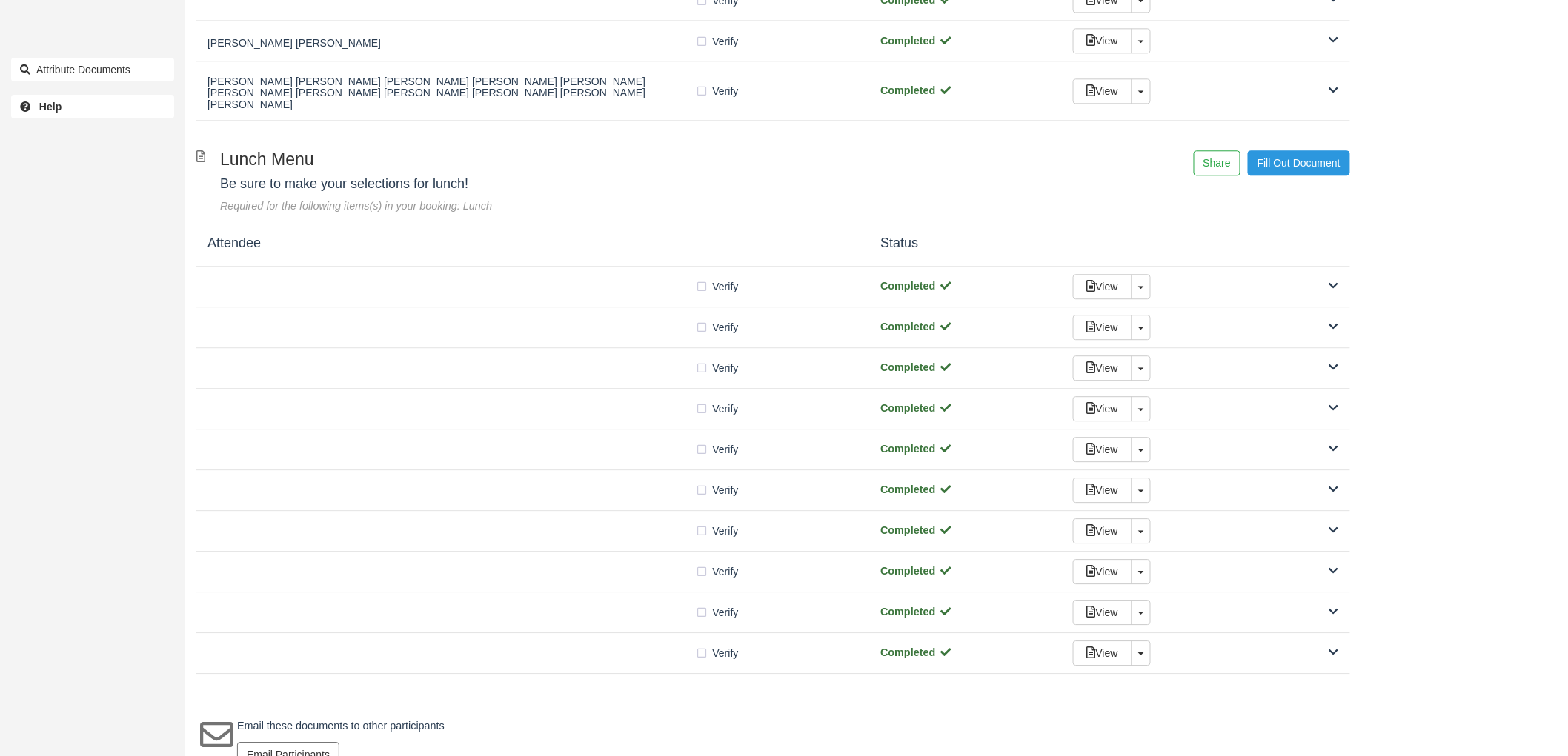
scroll to position [1514, 0]
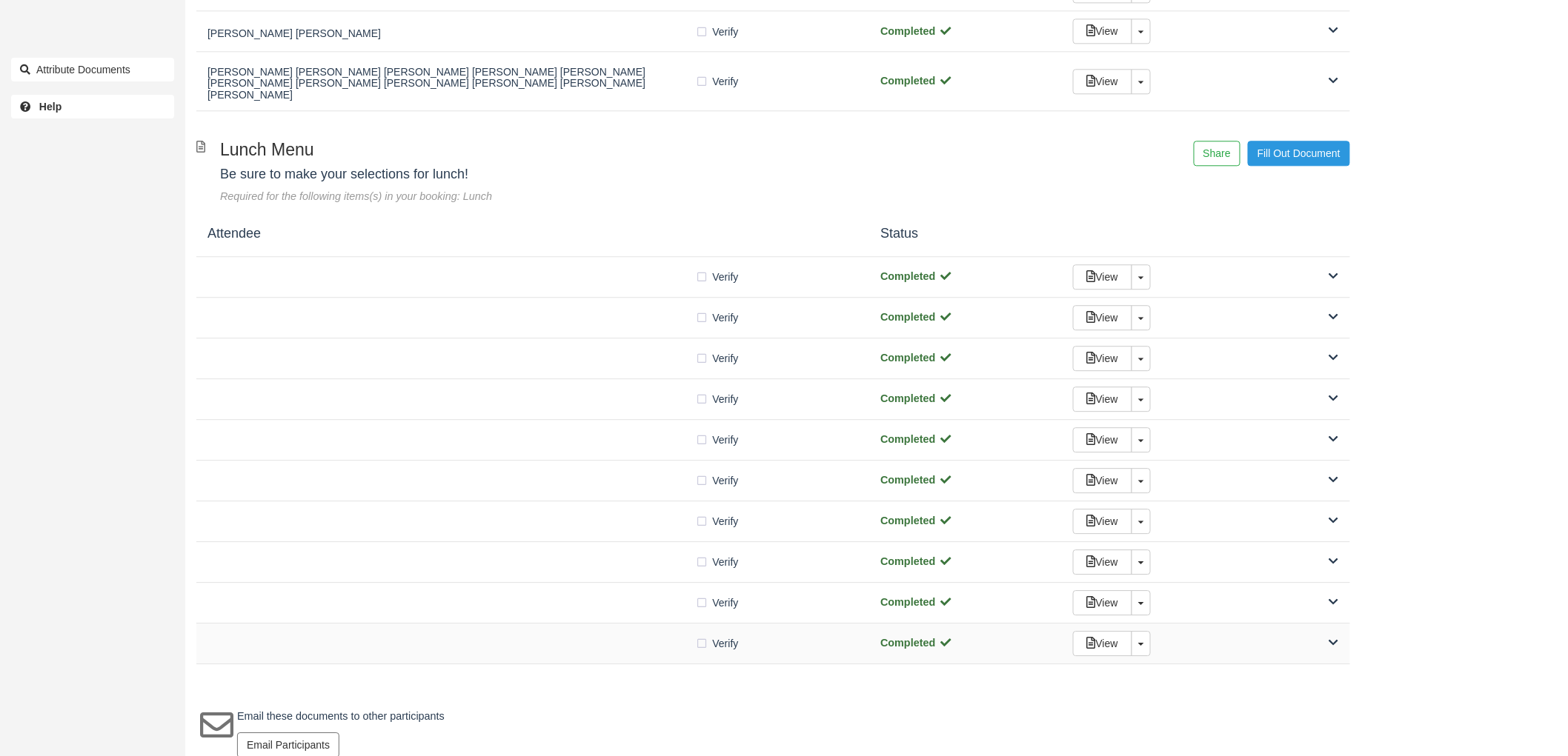
click at [657, 640] on div at bounding box center [452, 643] width 488 height 7
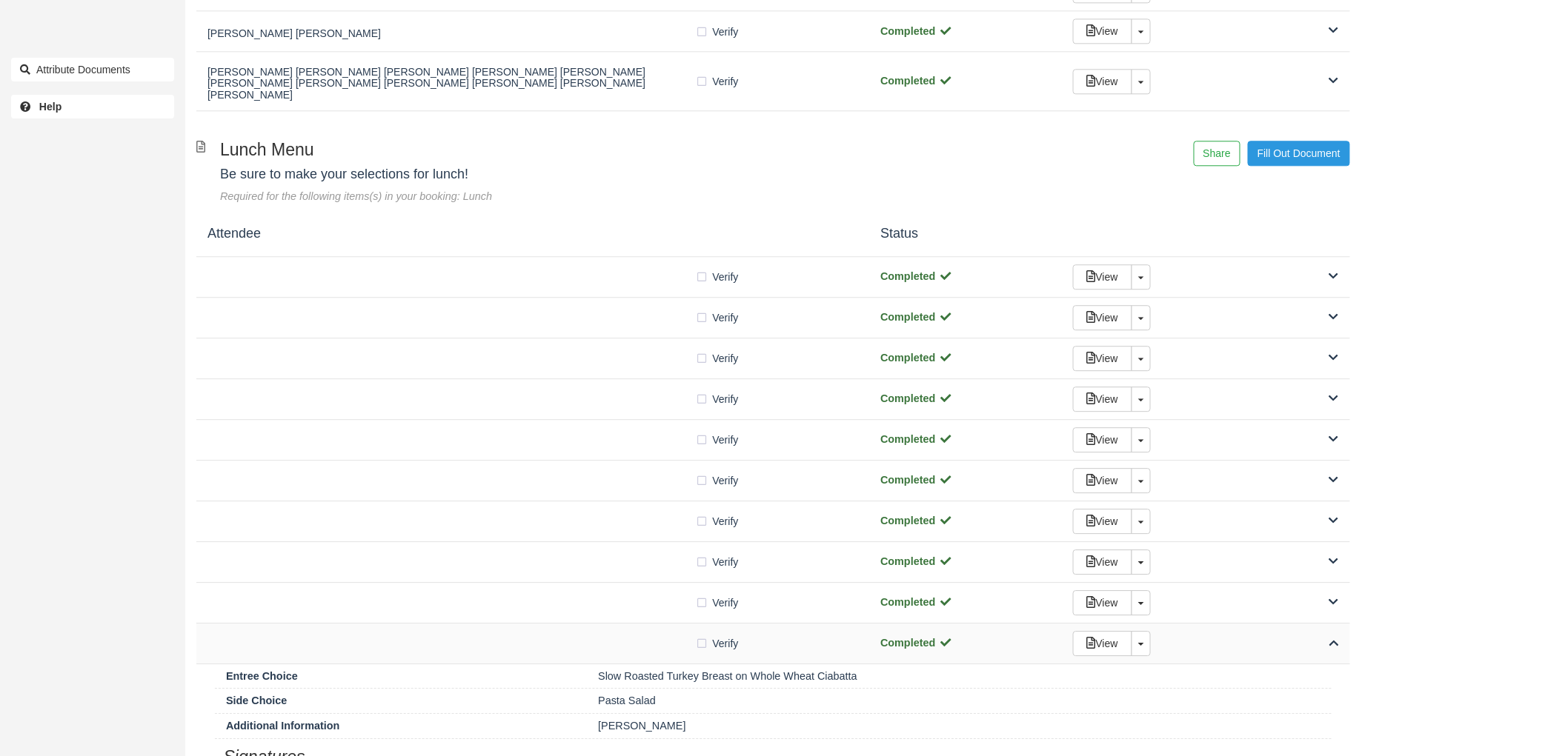
click at [654, 640] on div at bounding box center [452, 643] width 488 height 7
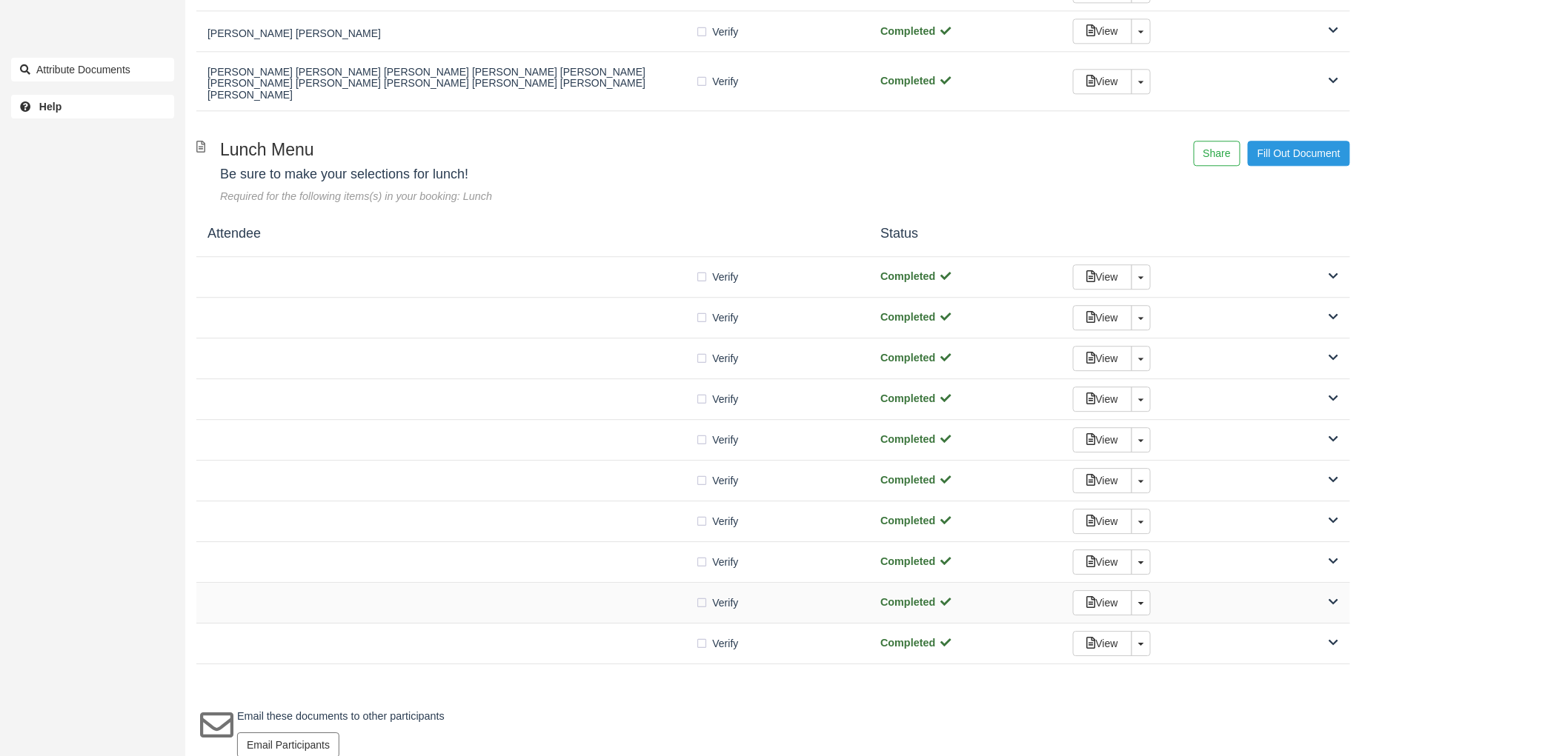
click at [647, 601] on div "Verify Verified Completed View Toggle Dropdown Detach" at bounding box center [773, 603] width 1154 height 41
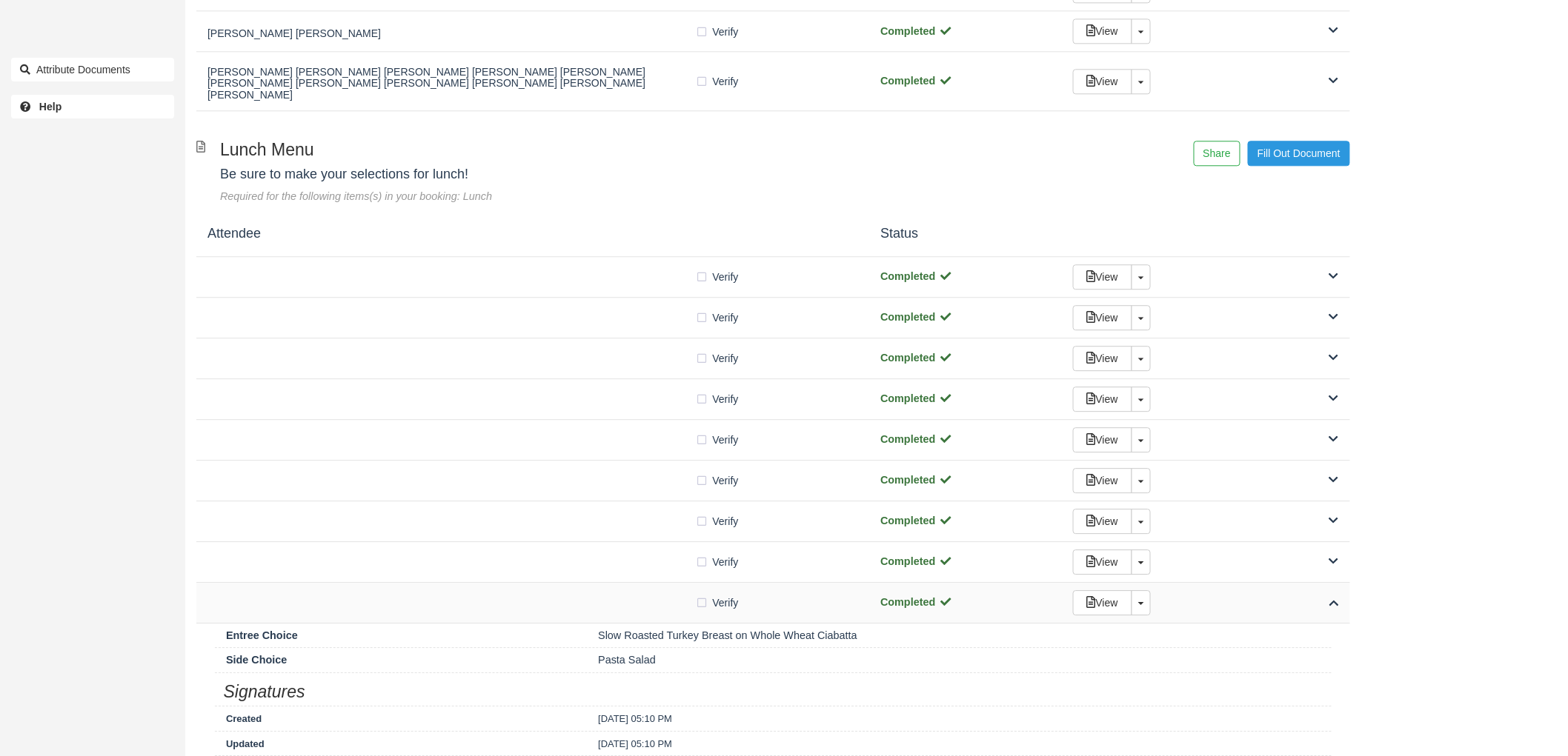
click at [647, 601] on div "Verify Verified Completed View Toggle Dropdown Detach" at bounding box center [773, 603] width 1154 height 41
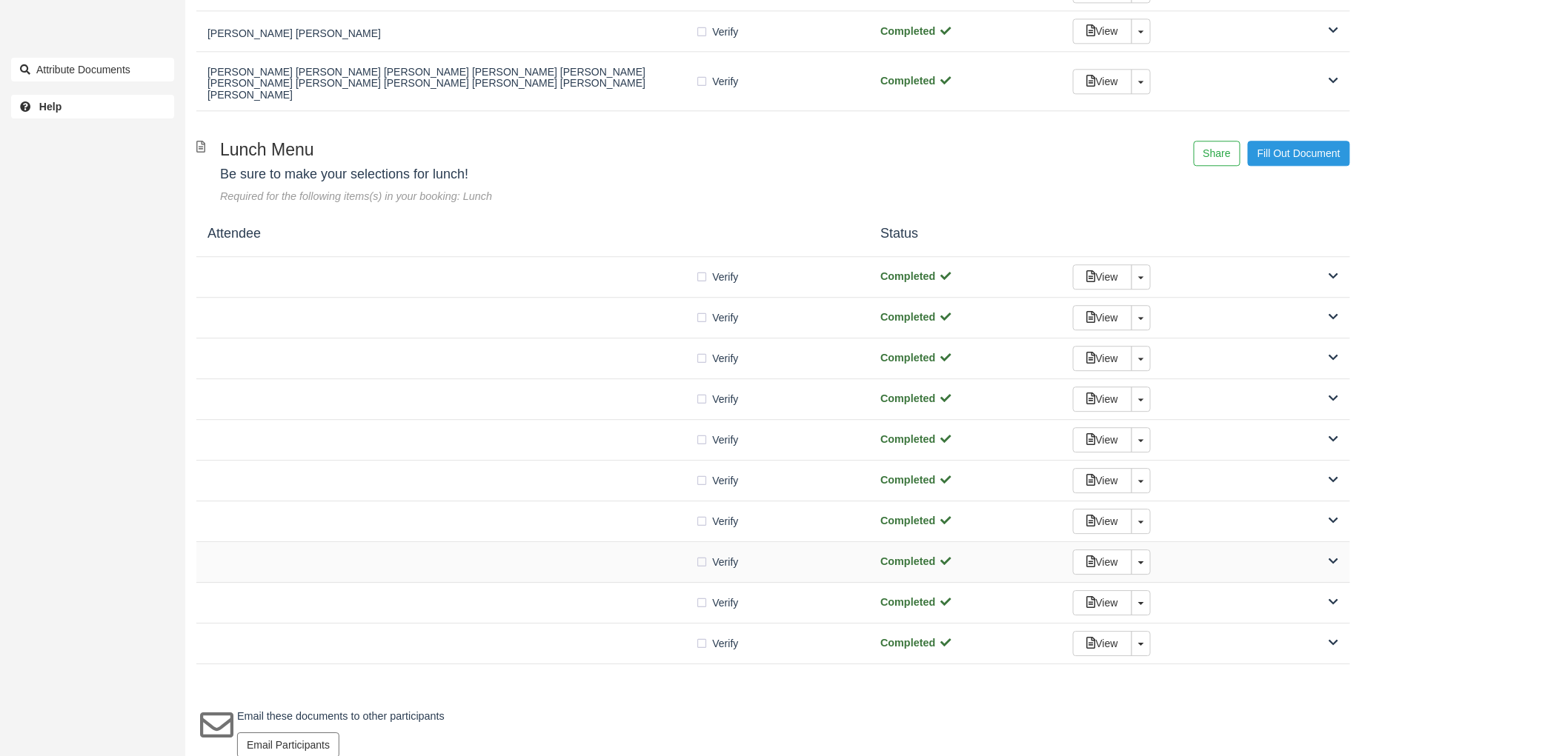
click at [636, 559] on div at bounding box center [452, 562] width 488 height 7
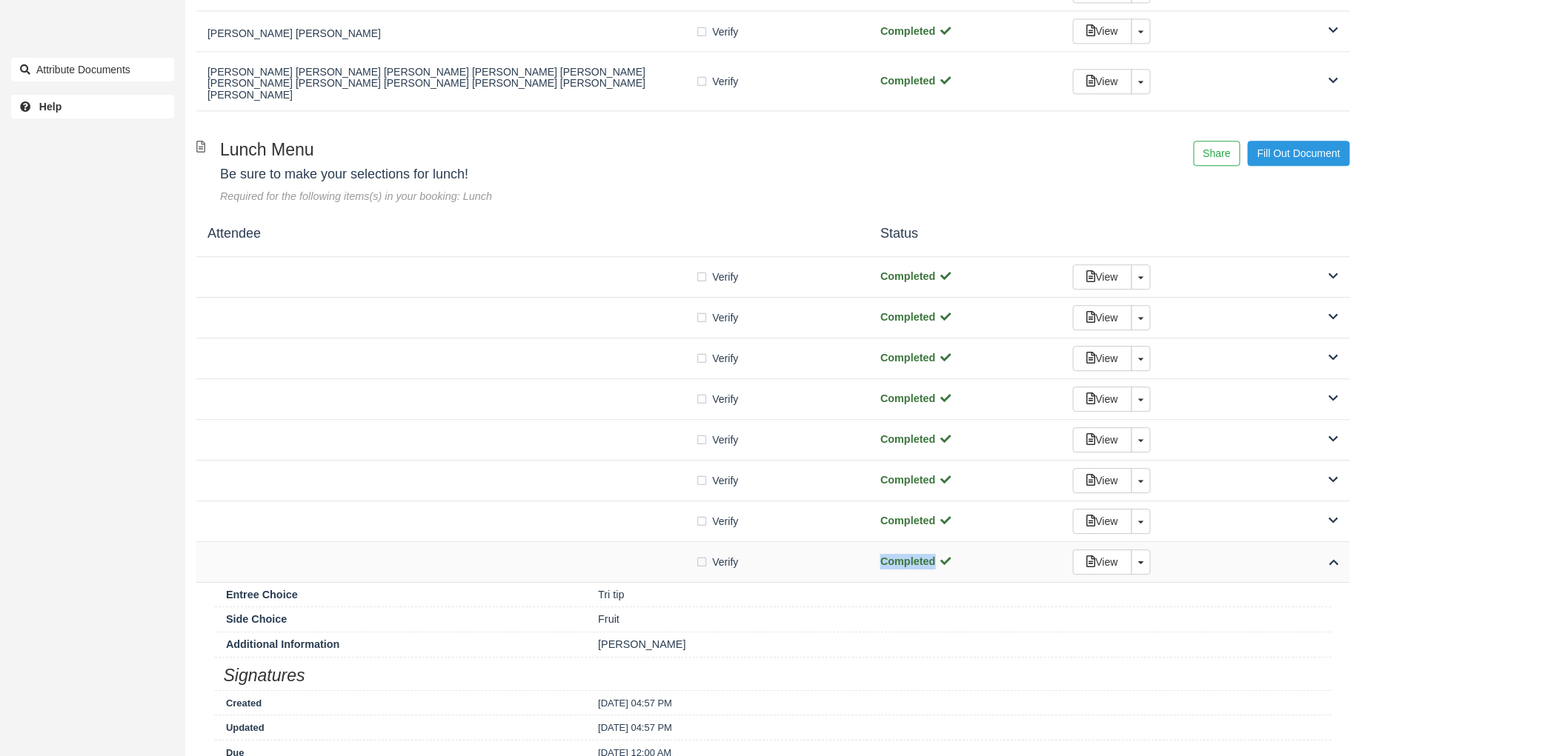
click at [636, 559] on div at bounding box center [452, 562] width 488 height 7
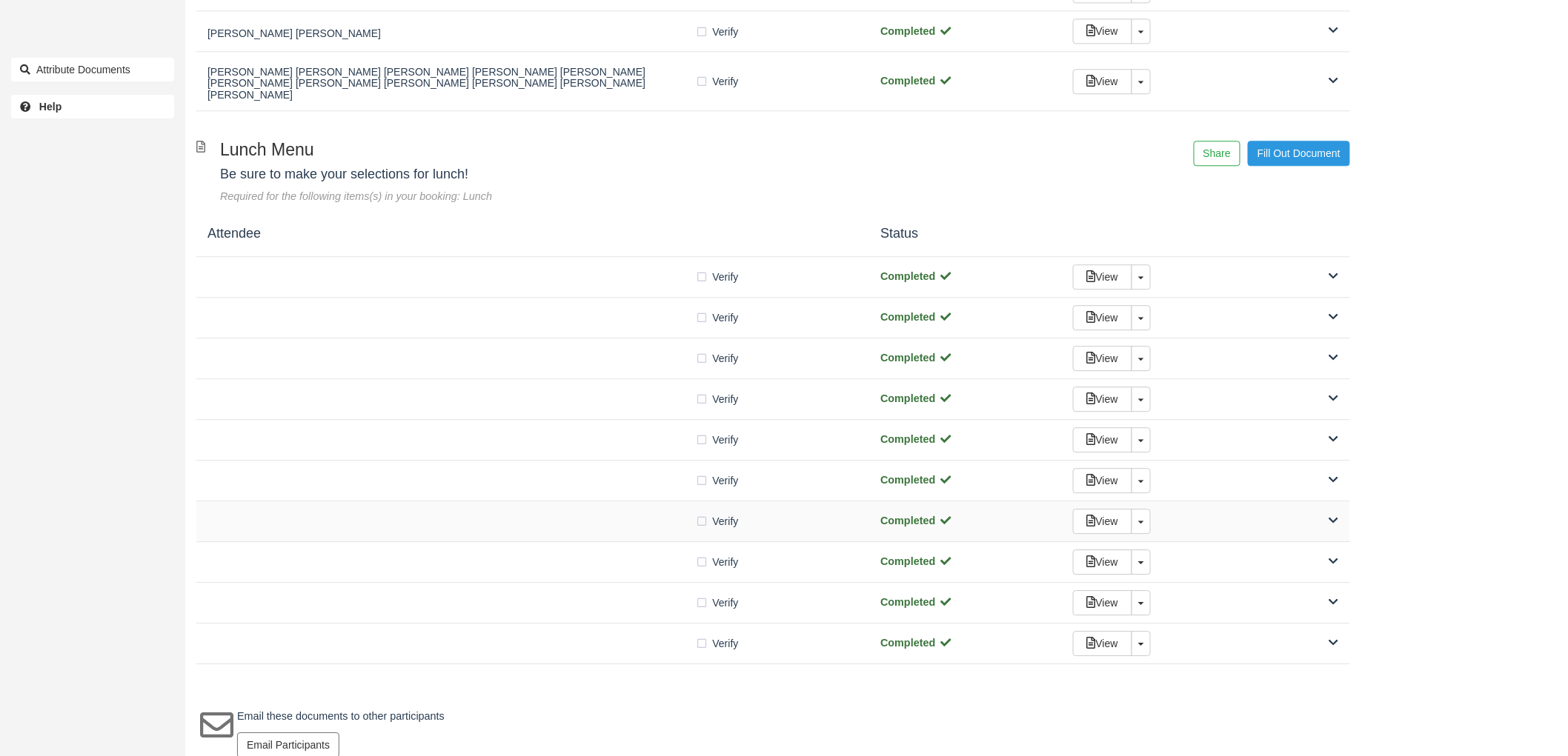
click at [634, 513] on div "Verify Verified" at bounding box center [533, 521] width 651 height 16
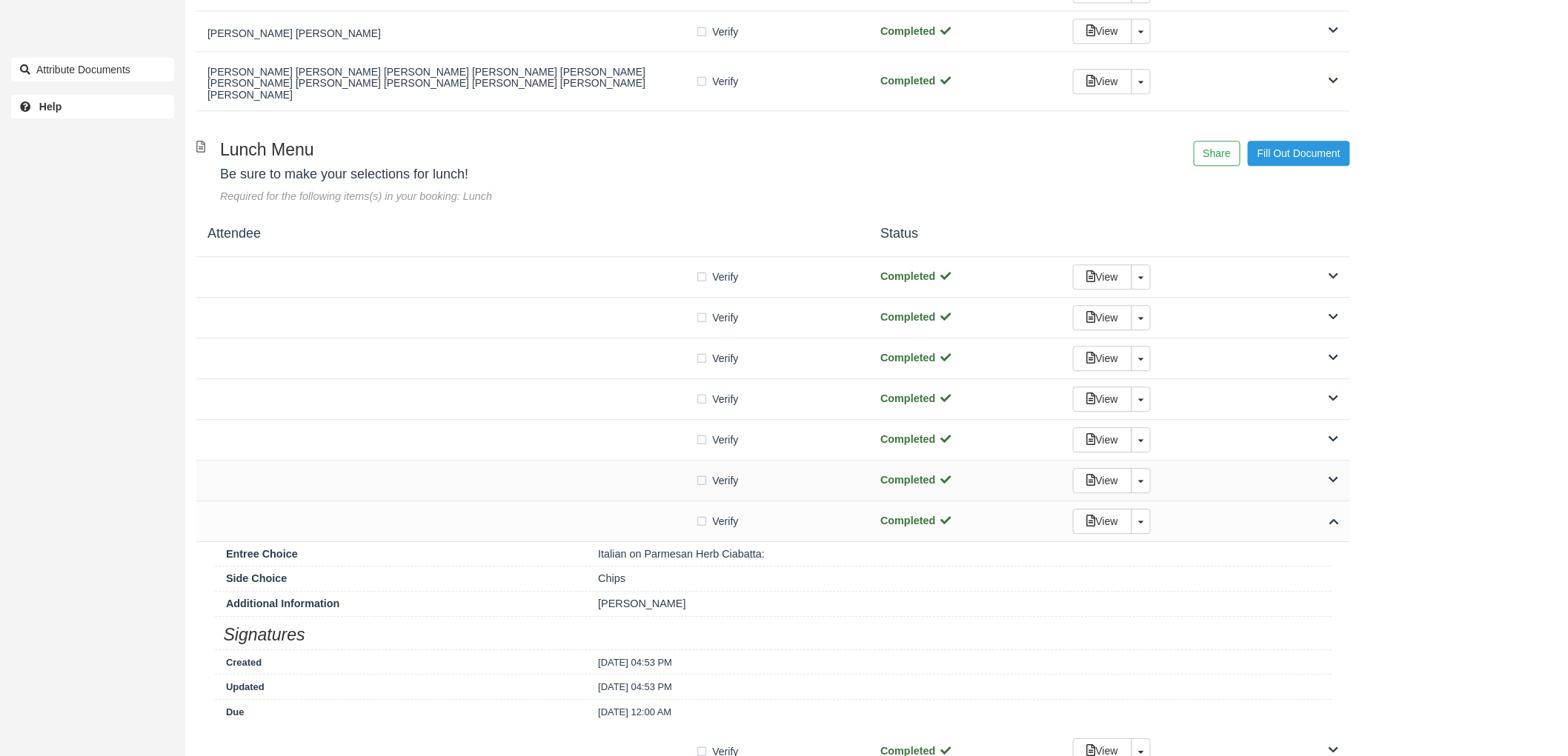
click at [639, 477] on div at bounding box center [452, 480] width 488 height 7
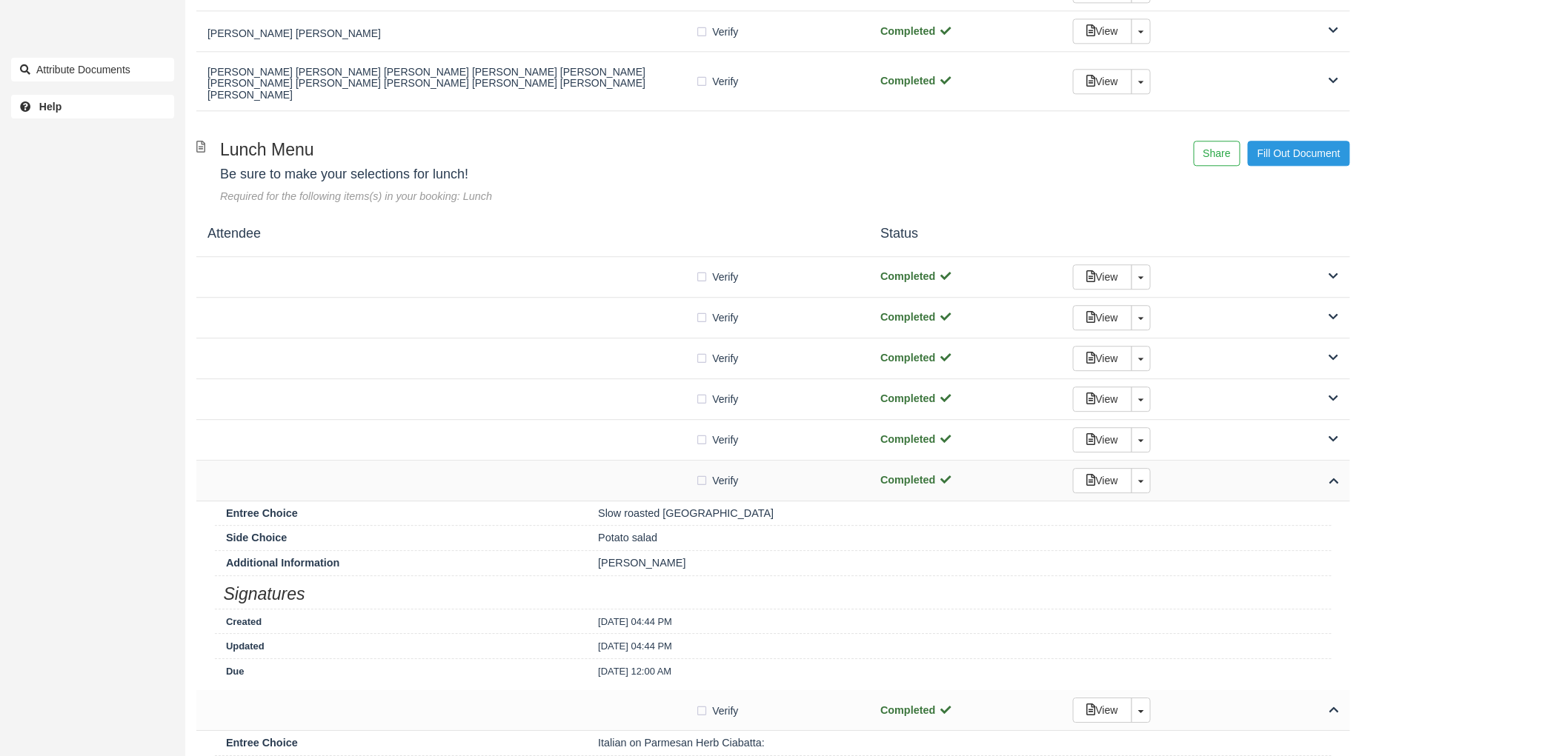
click at [636, 472] on div "Verify Verified" at bounding box center [533, 480] width 651 height 16
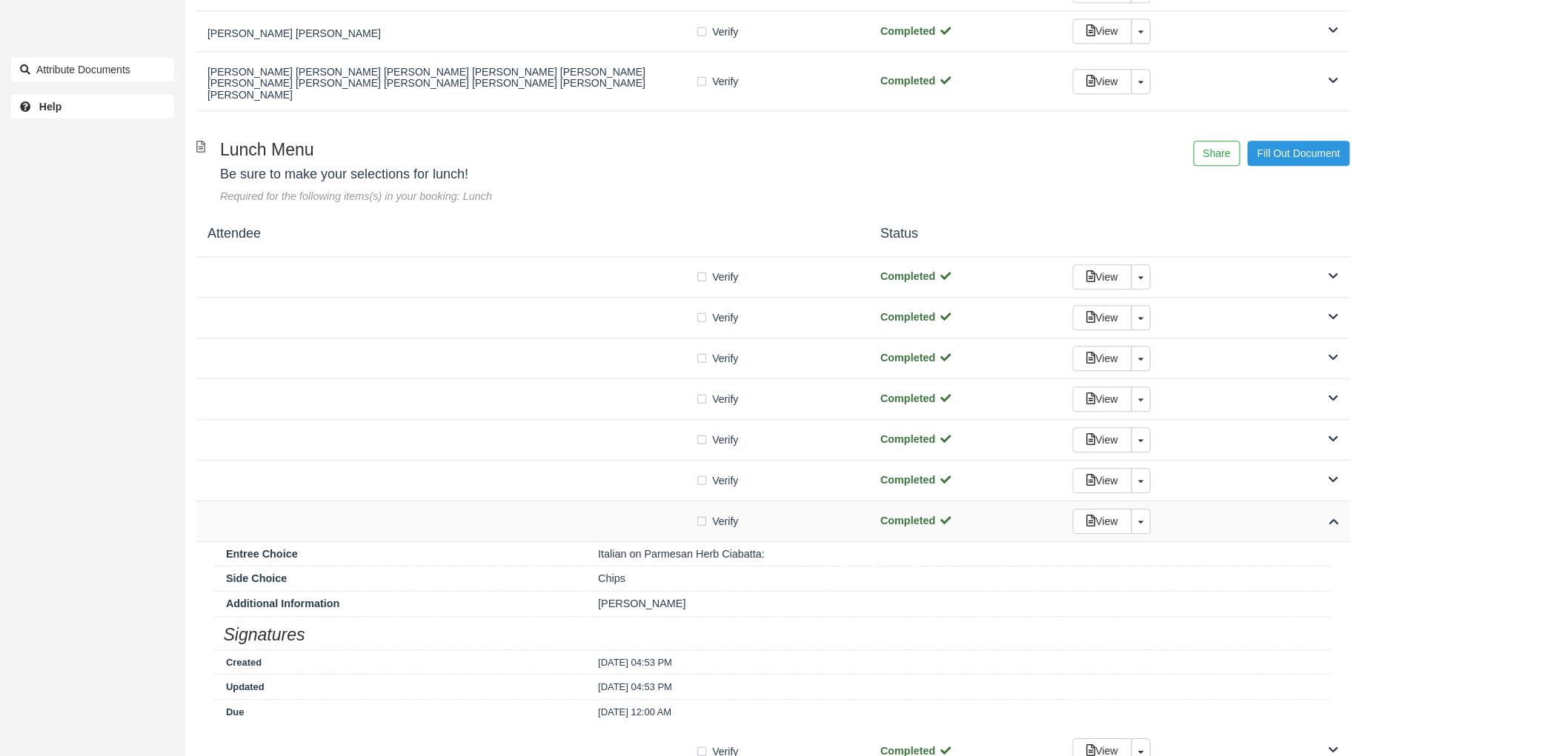
click at [639, 518] on div at bounding box center [452, 521] width 488 height 7
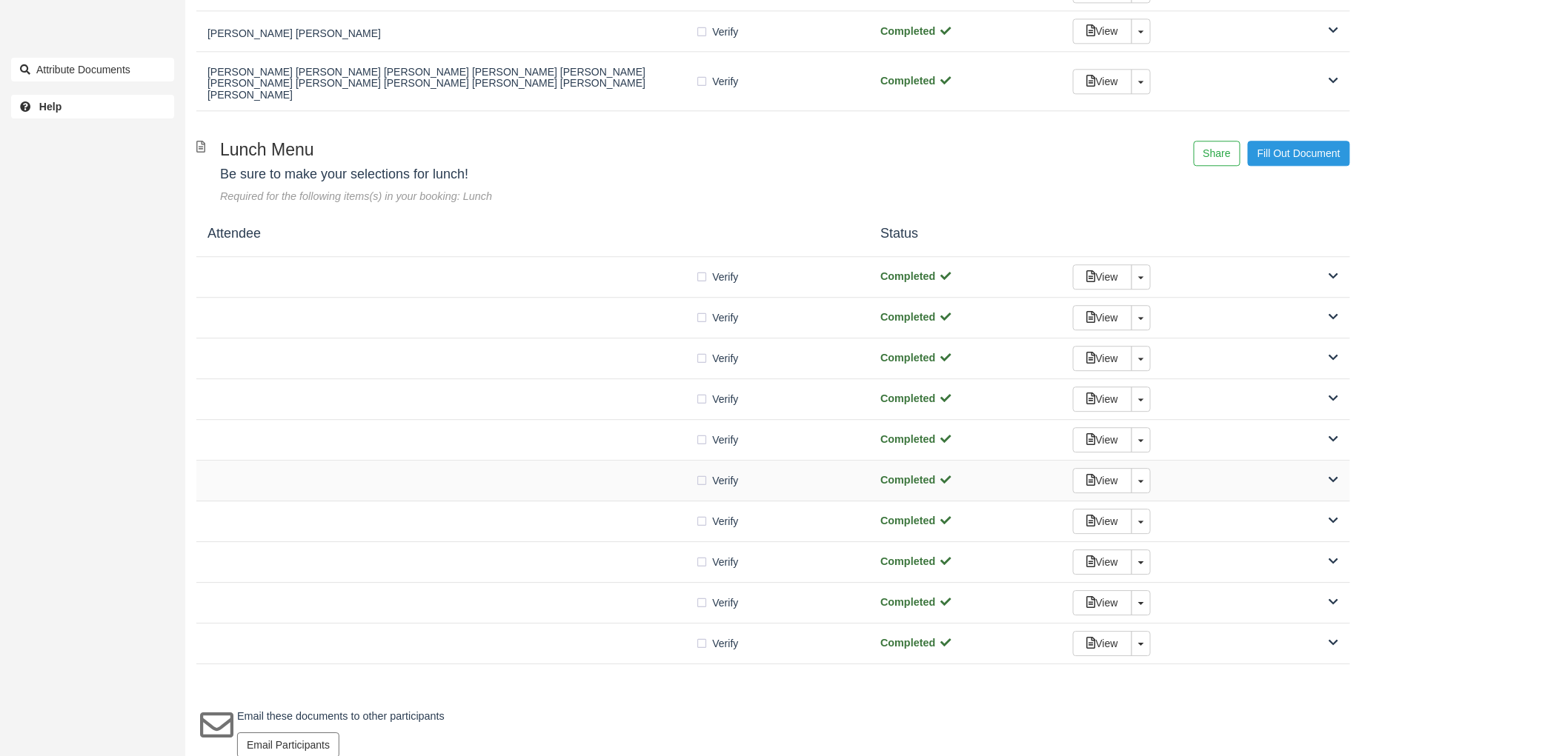
click at [642, 460] on div "Verify Verified Completed View Toggle Dropdown Detach" at bounding box center [773, 480] width 1154 height 41
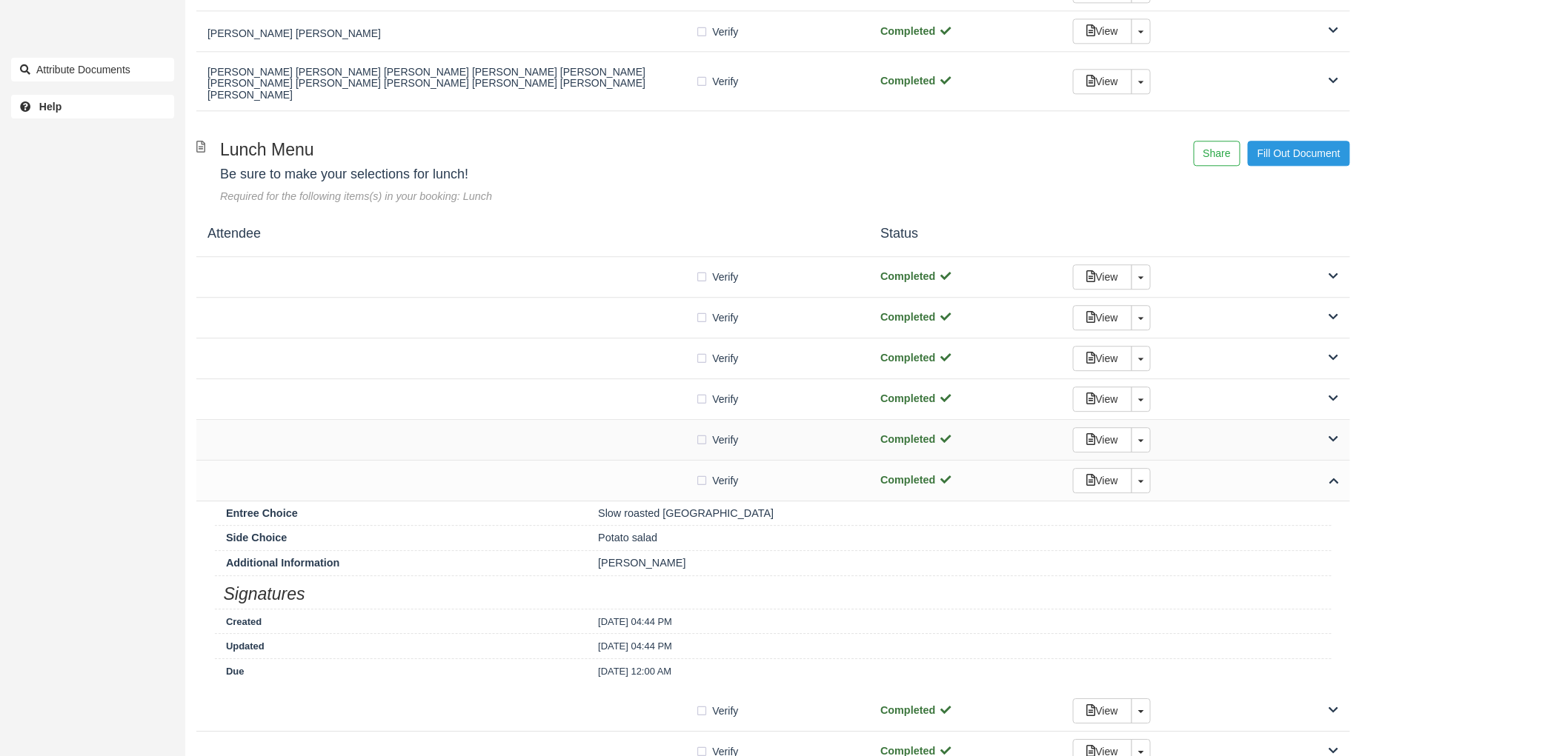
click at [637, 437] on div at bounding box center [452, 440] width 488 height 7
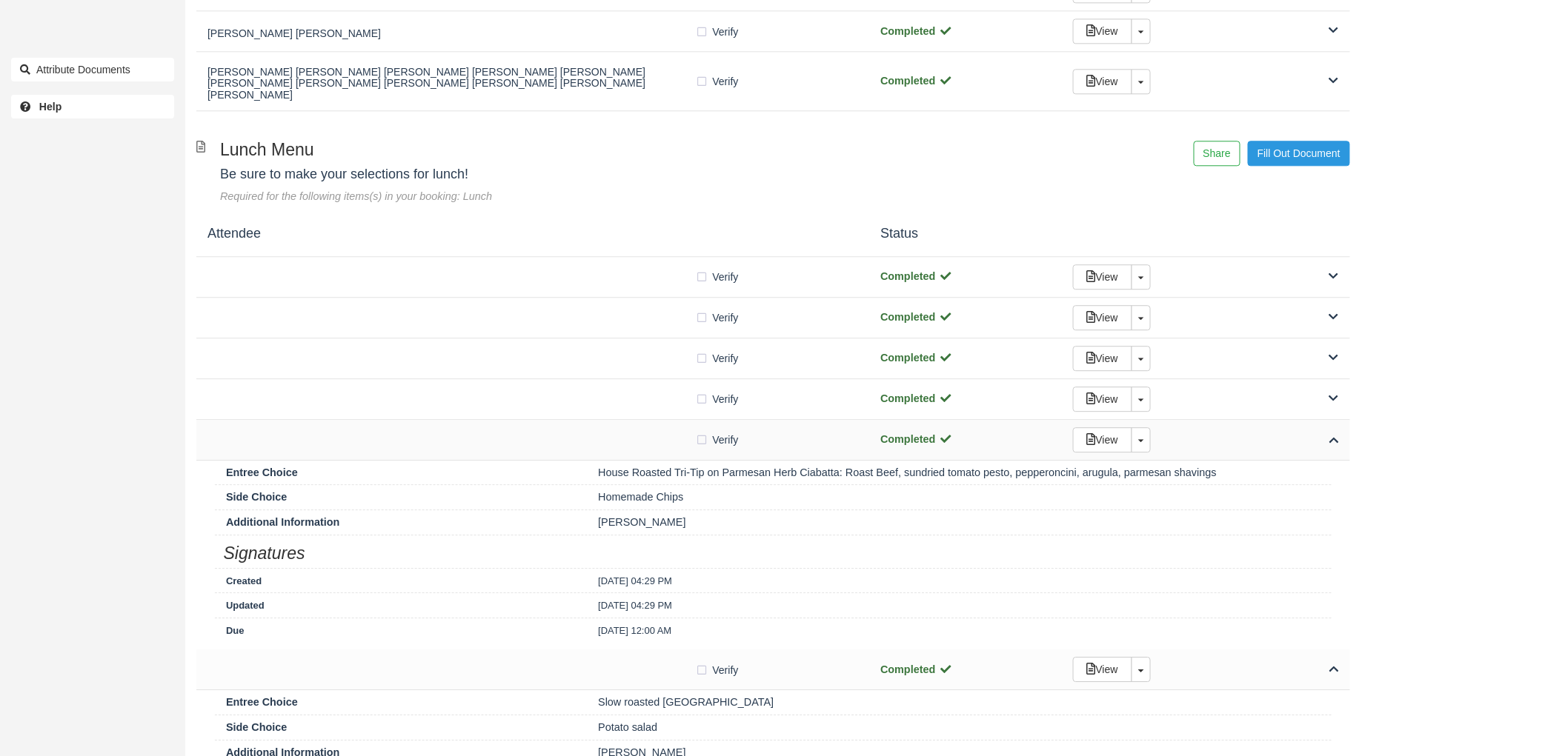
click at [633, 435] on div "Verify Verified Completed View Toggle Dropdown Detach" at bounding box center [773, 440] width 1154 height 41
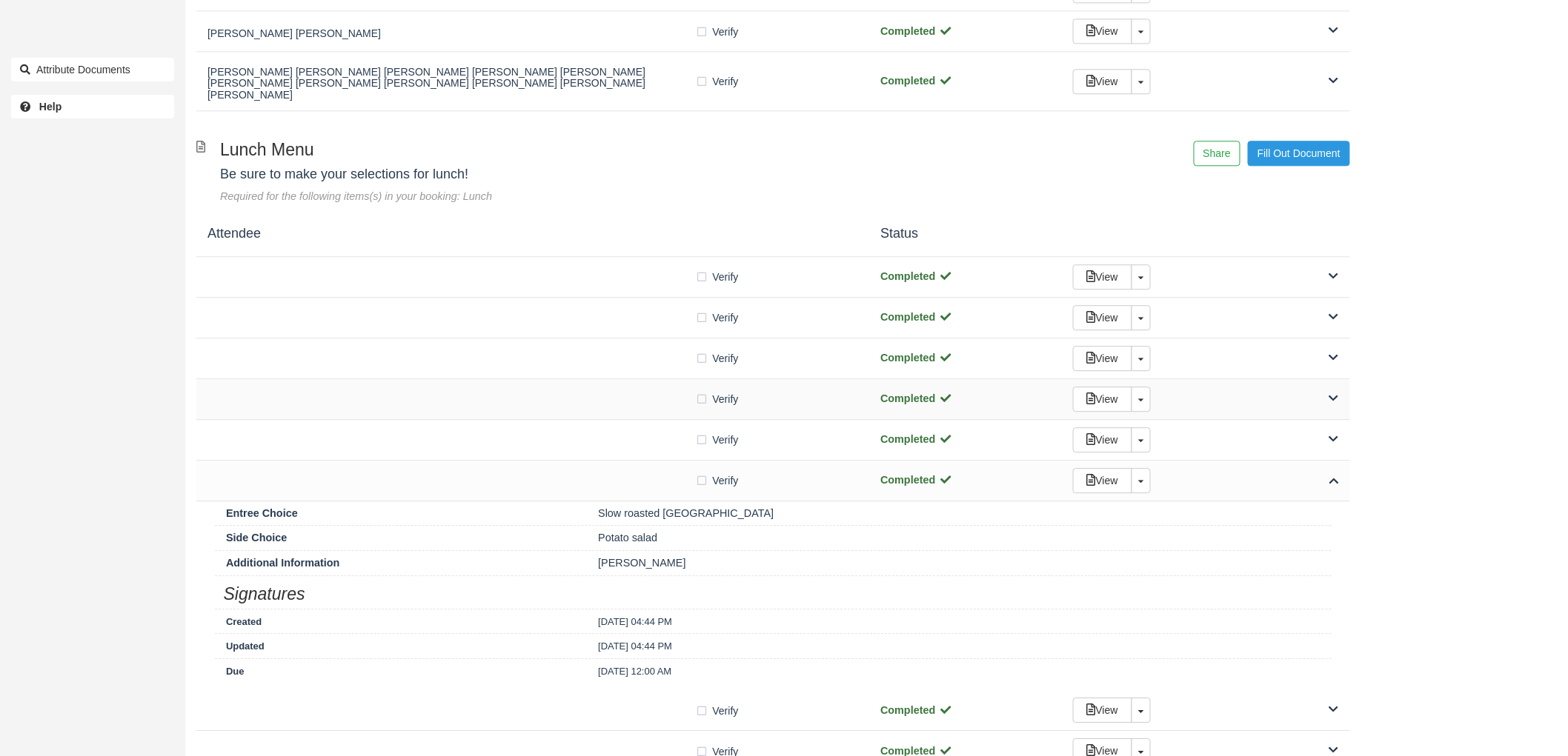
click at [635, 391] on div "Verify Verified" at bounding box center [533, 399] width 651 height 16
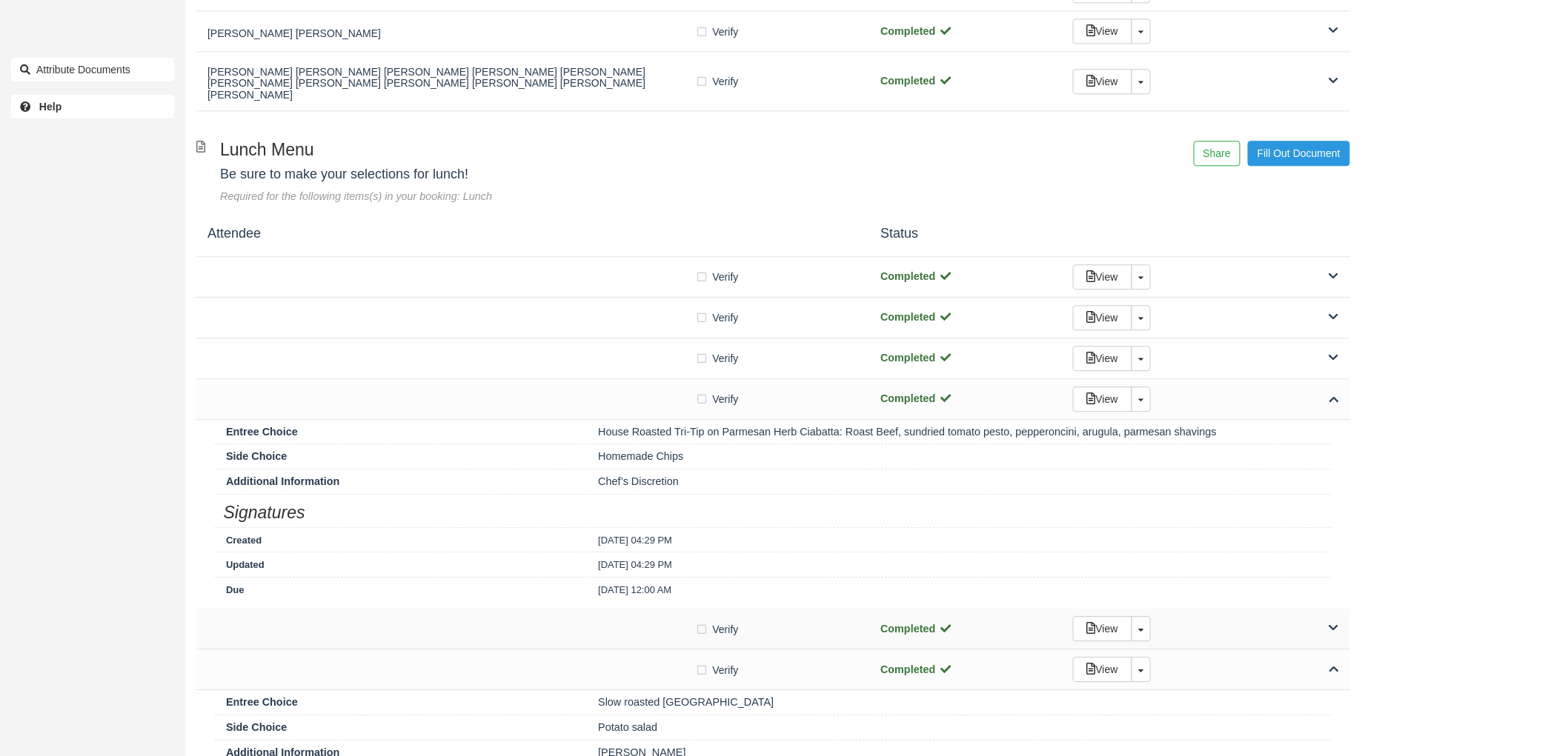
click at [633, 625] on div at bounding box center [452, 628] width 488 height 7
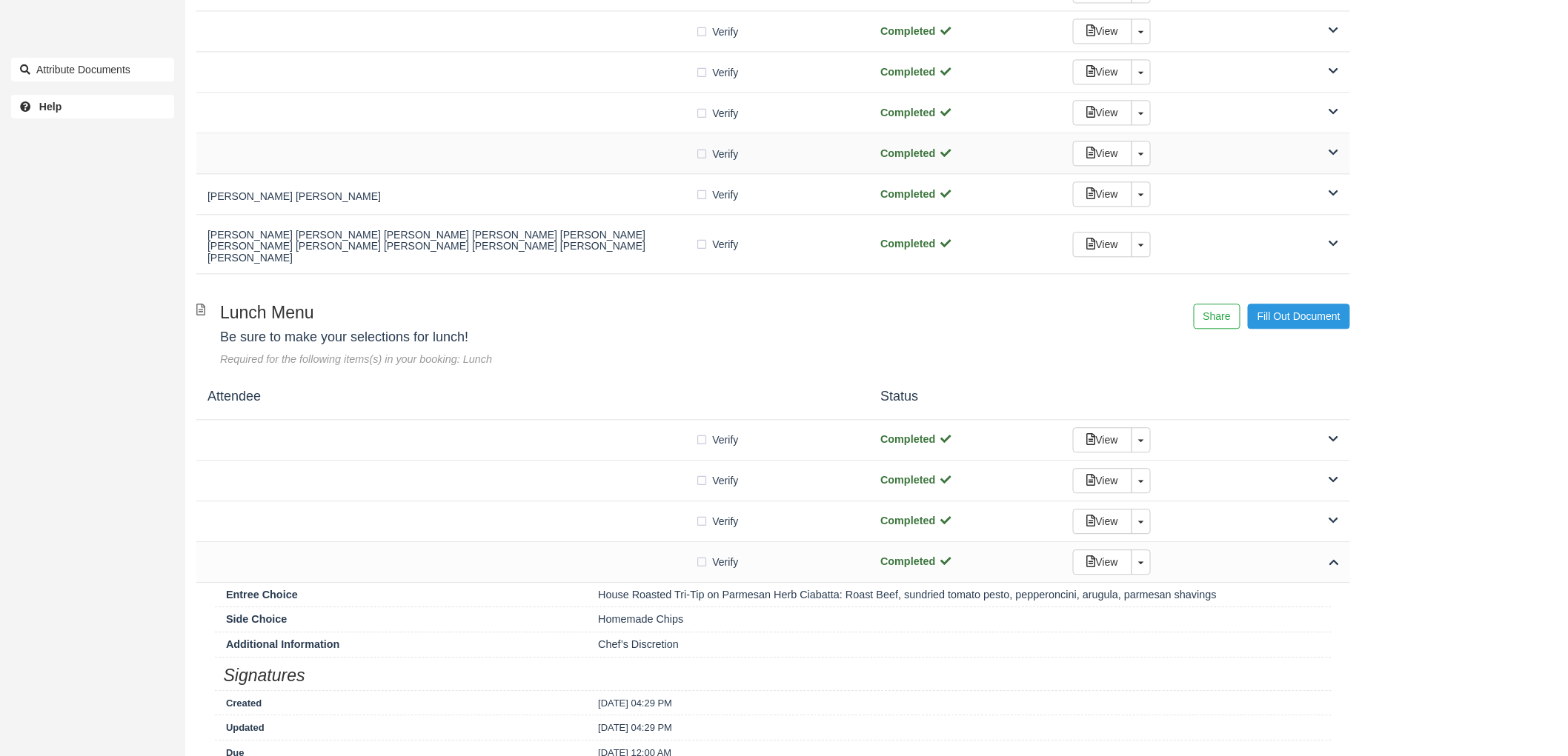
scroll to position [1349, 0]
click at [615, 434] on div "Verify Verified" at bounding box center [533, 441] width 651 height 16
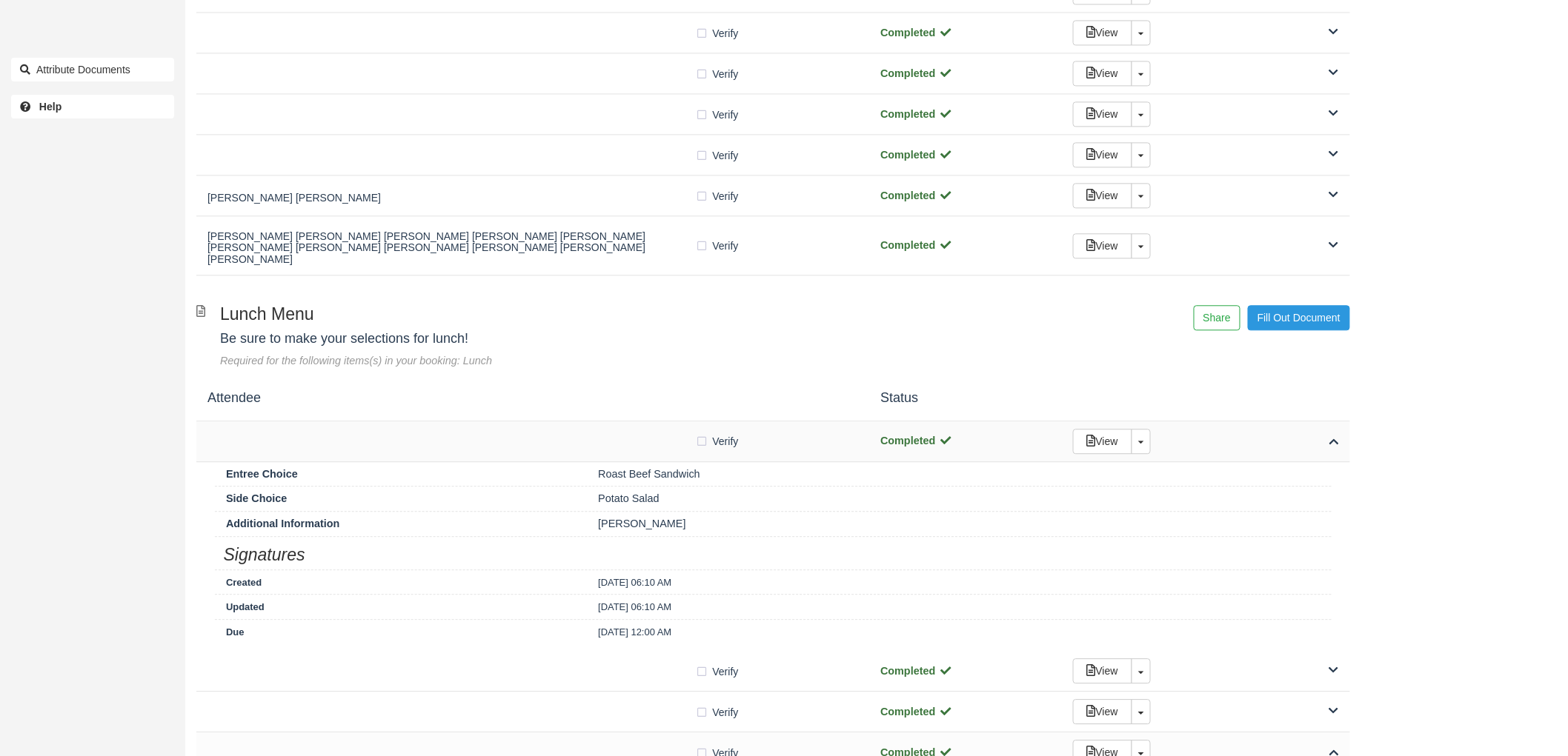
click at [615, 434] on div "Verify Verified" at bounding box center [533, 441] width 651 height 16
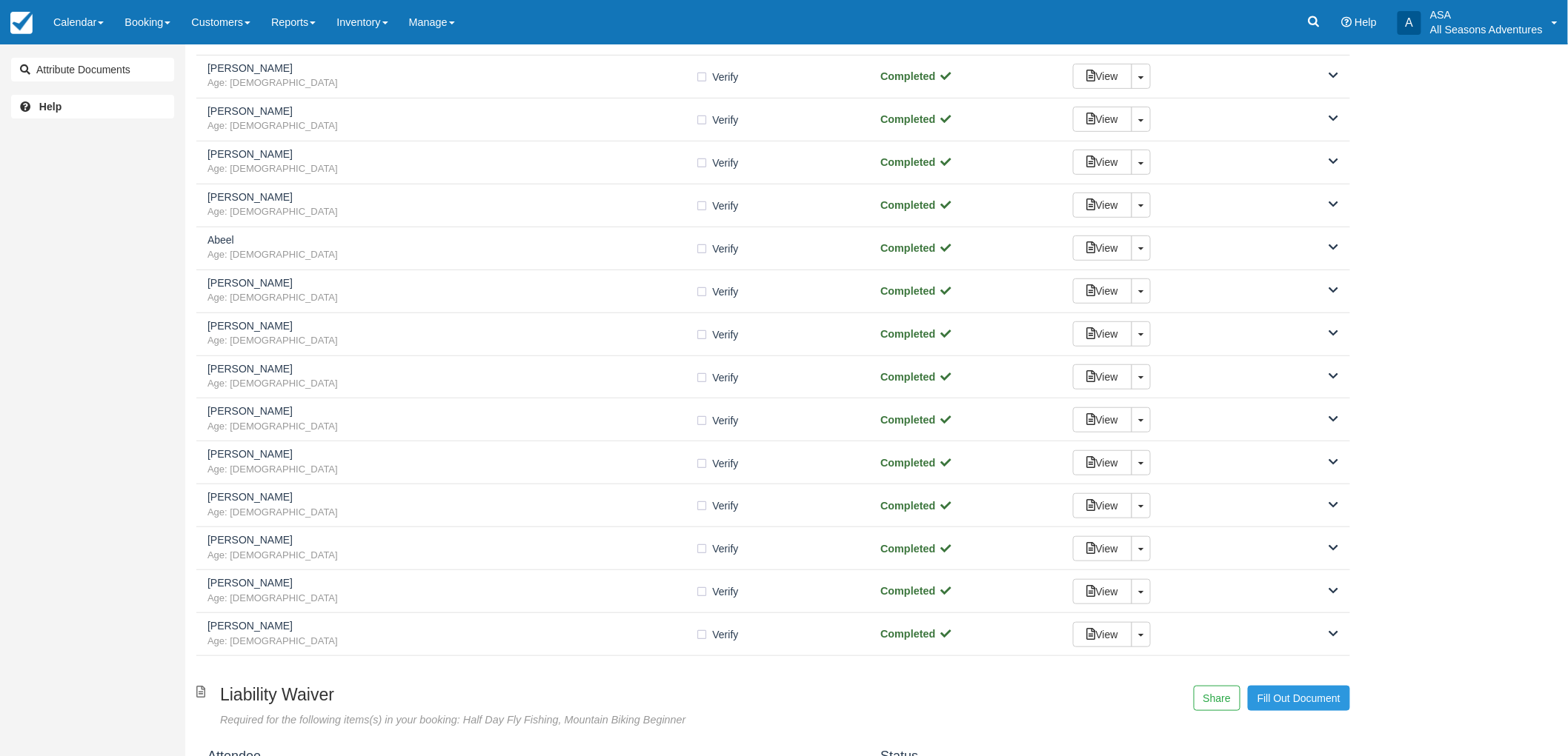
scroll to position [0, 0]
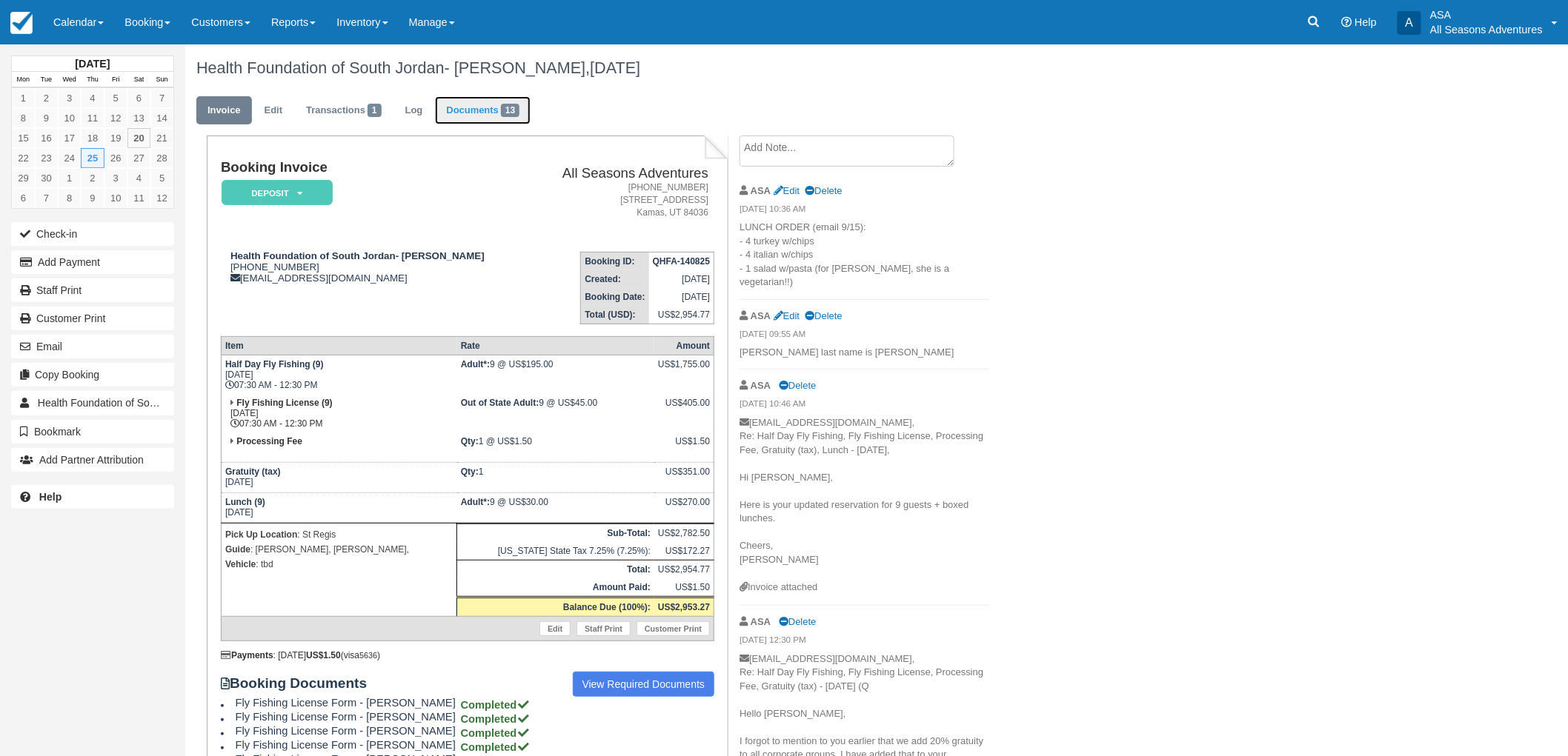
click at [492, 104] on link "Documents 13" at bounding box center [482, 110] width 95 height 29
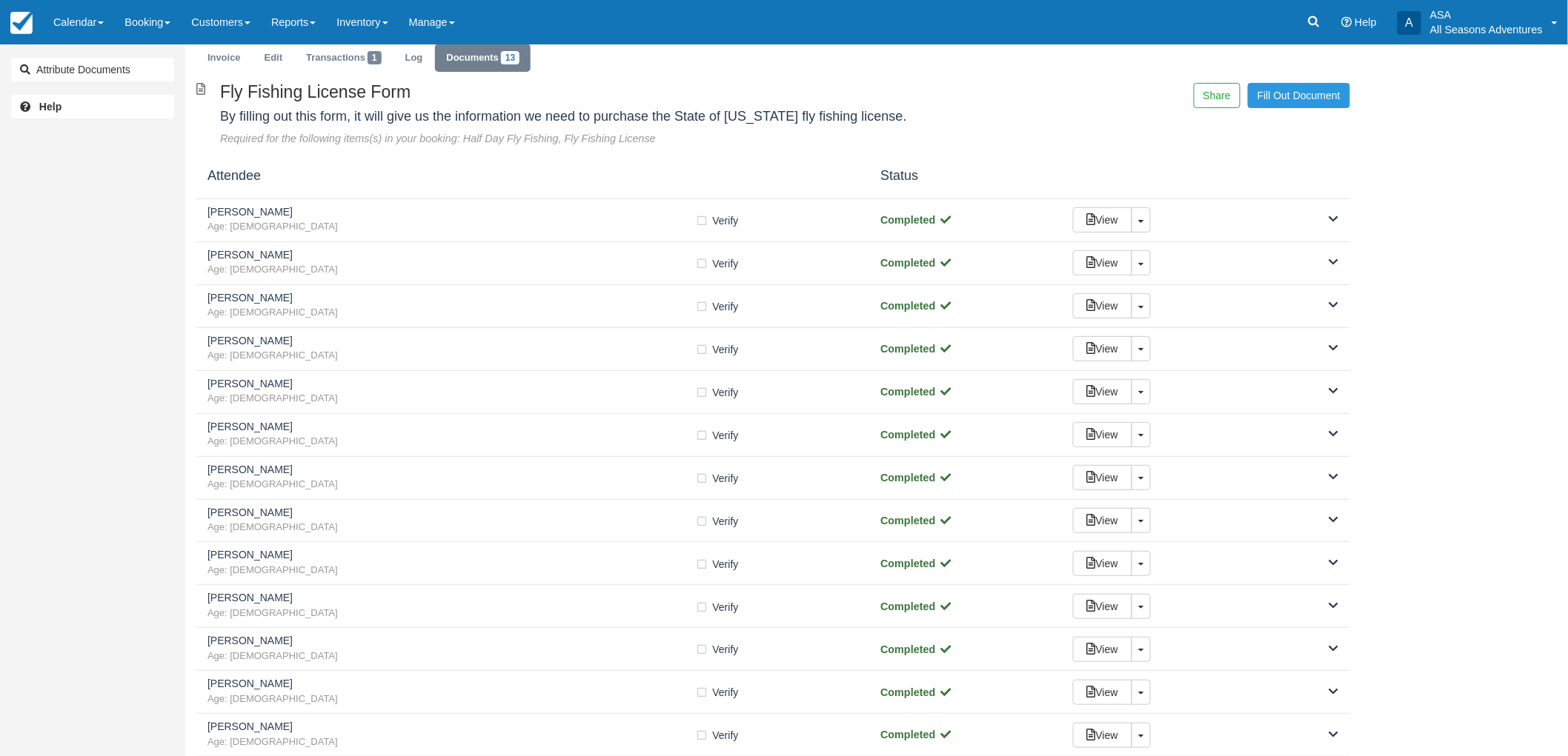
scroll to position [82, 0]
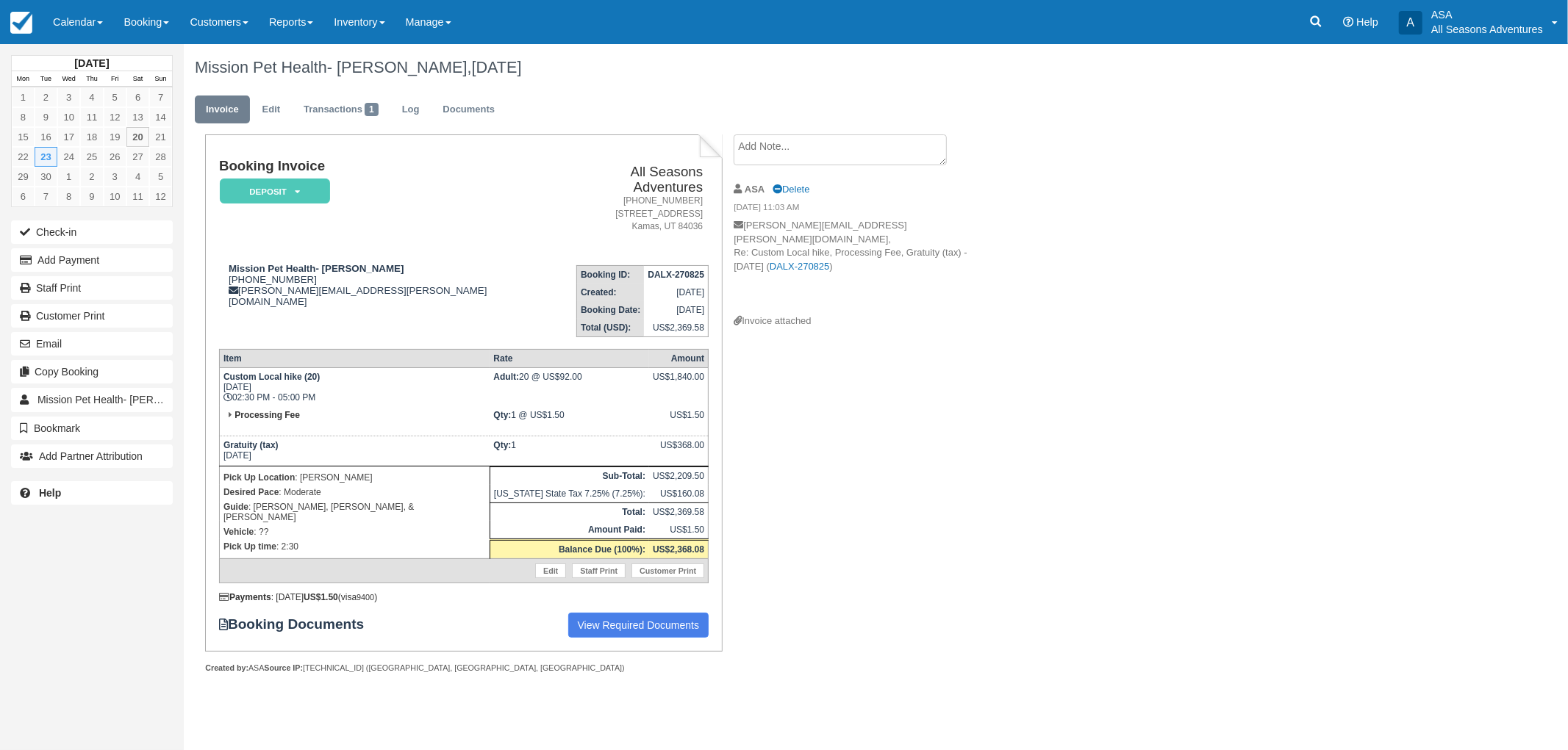
click at [1304, 306] on div "Mission Pet Health- [PERSON_NAME], [DATE] Invoice Edit Transactions 1 Log Docum…" at bounding box center [772, 375] width 1176 height 661
click at [134, 25] on link "Booking" at bounding box center [146, 22] width 66 height 44
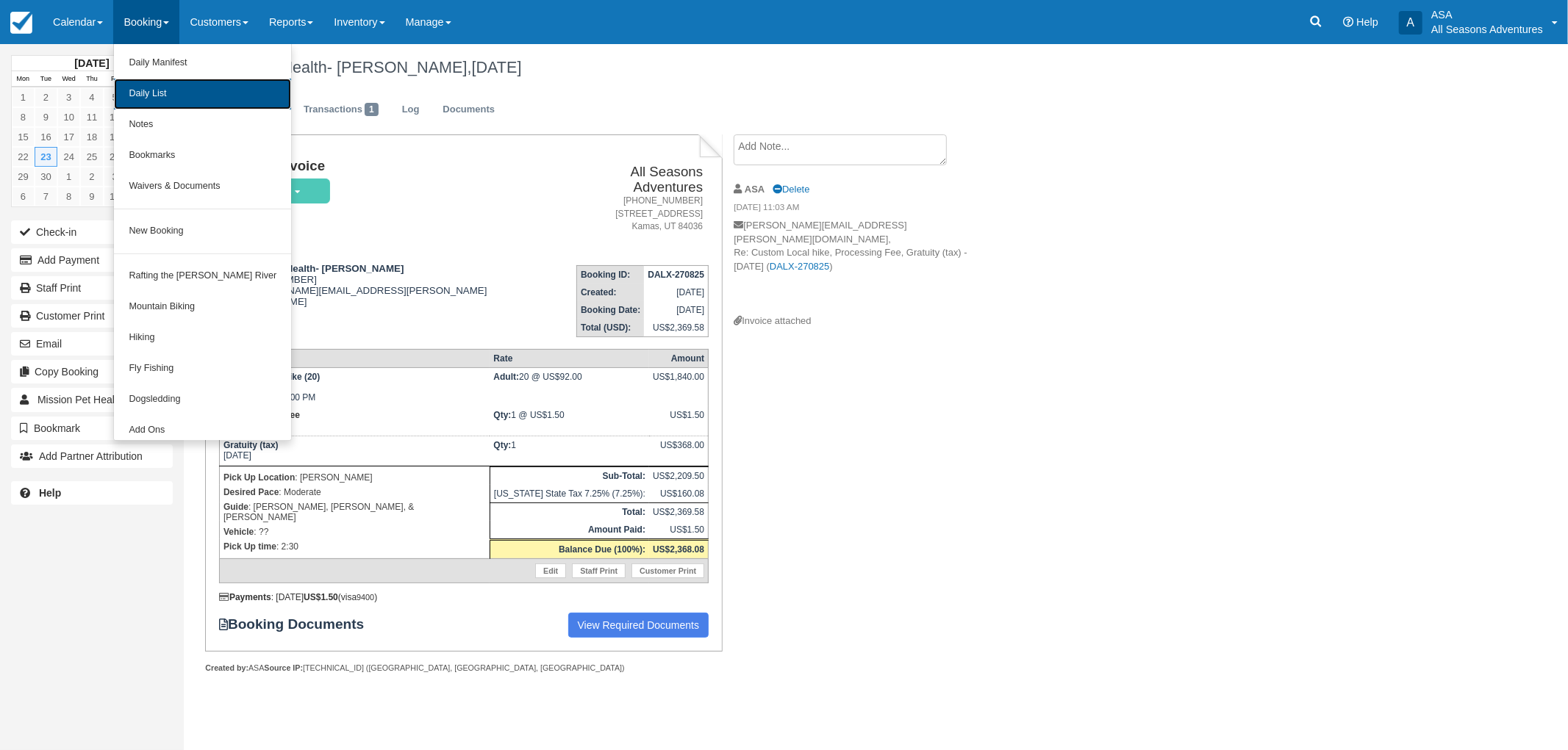
click at [148, 79] on link "Daily List" at bounding box center [203, 94] width 177 height 31
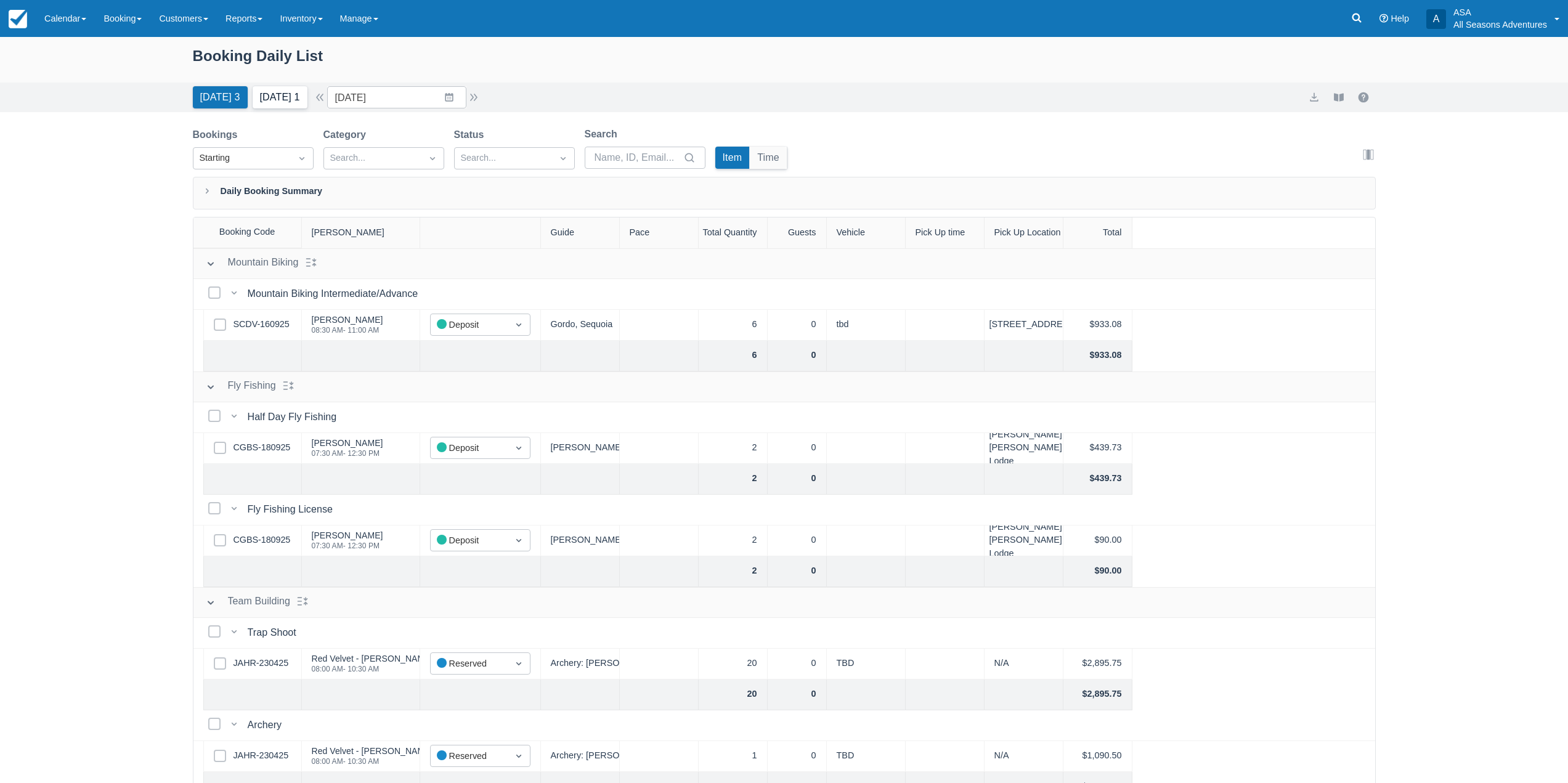
click at [286, 97] on button "[DATE] 1" at bounding box center [280, 97] width 54 height 22
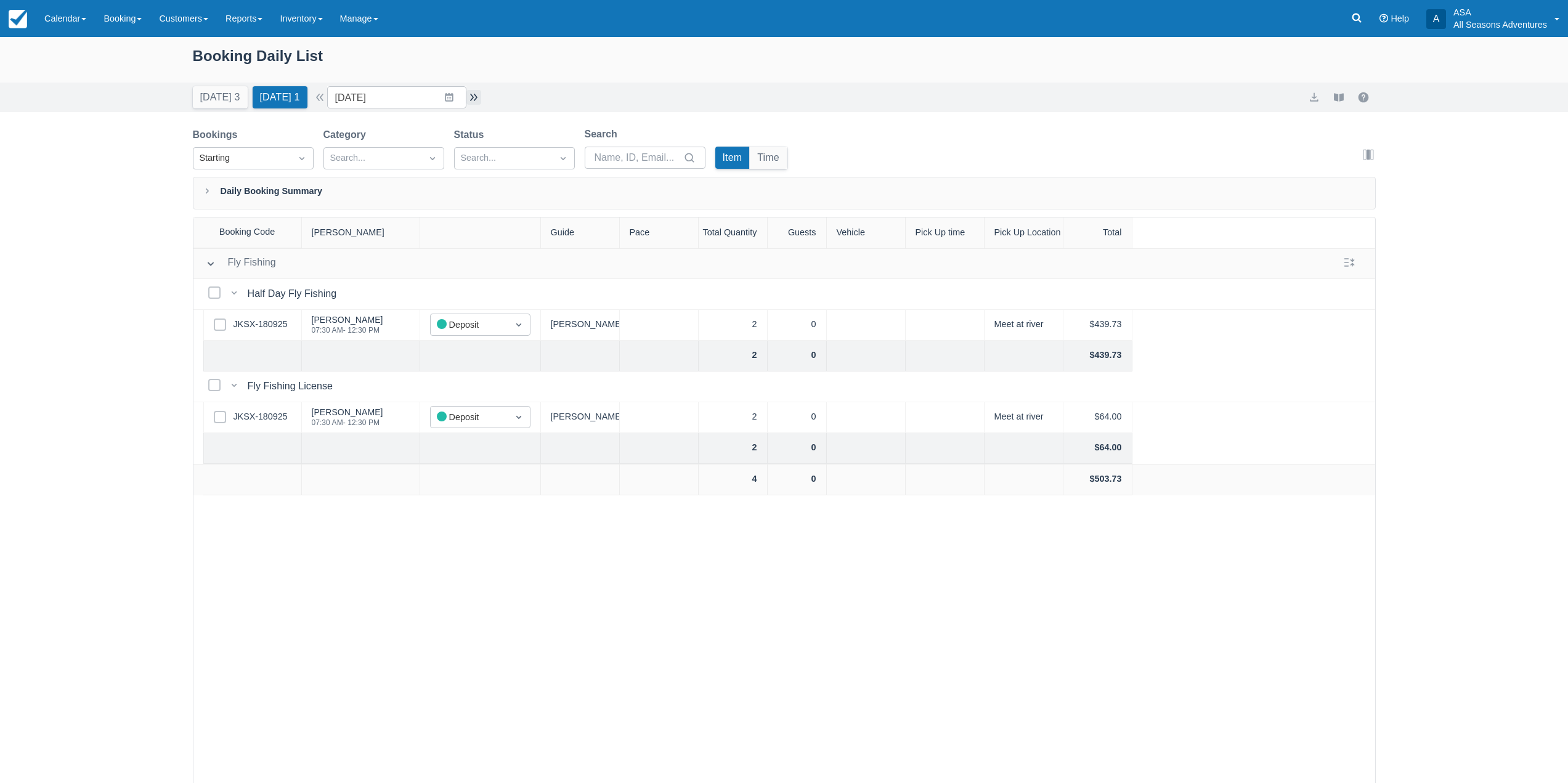
click at [481, 101] on button "button" at bounding box center [474, 97] width 15 height 15
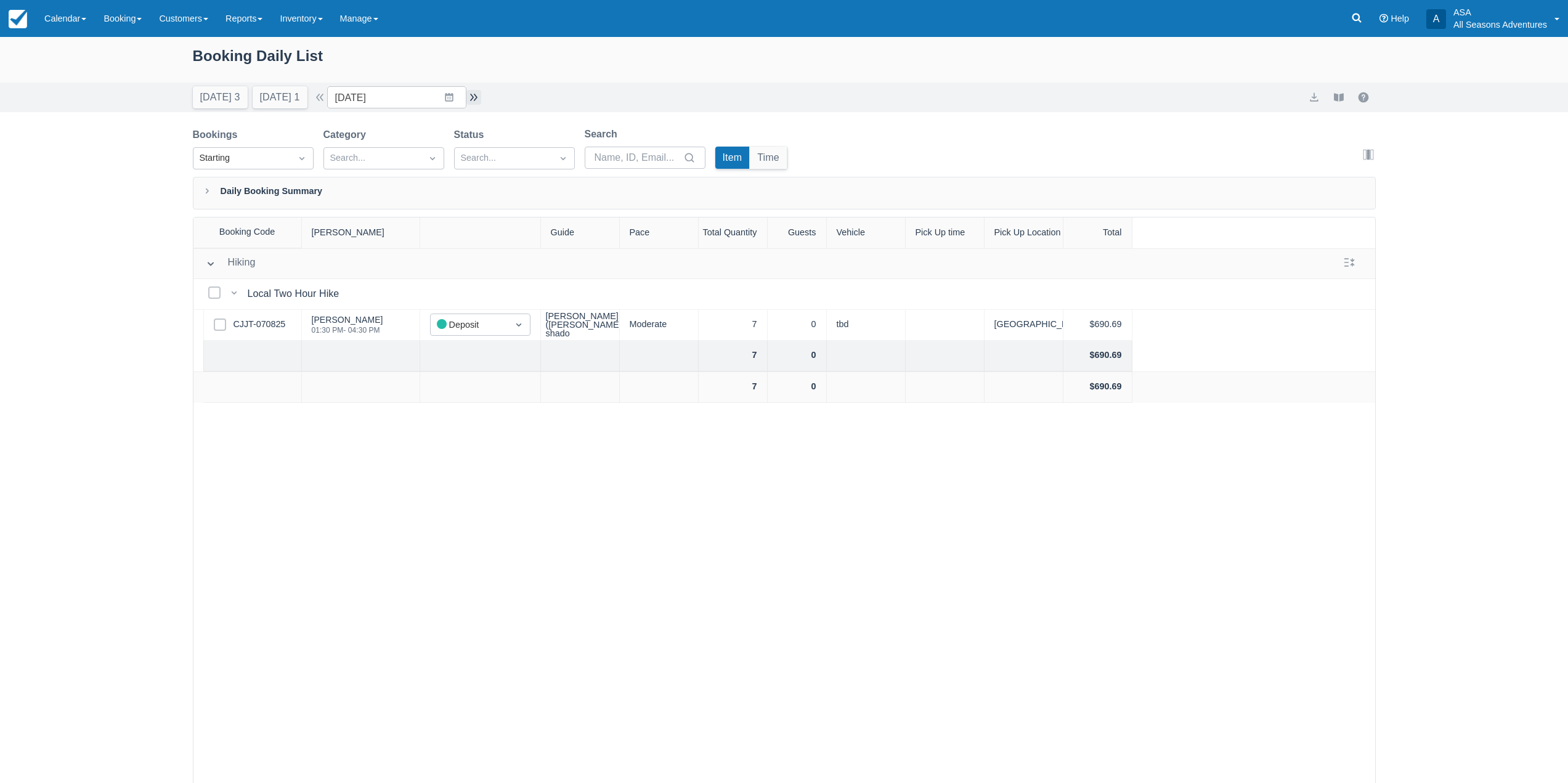
click at [478, 97] on button "button" at bounding box center [474, 97] width 15 height 15
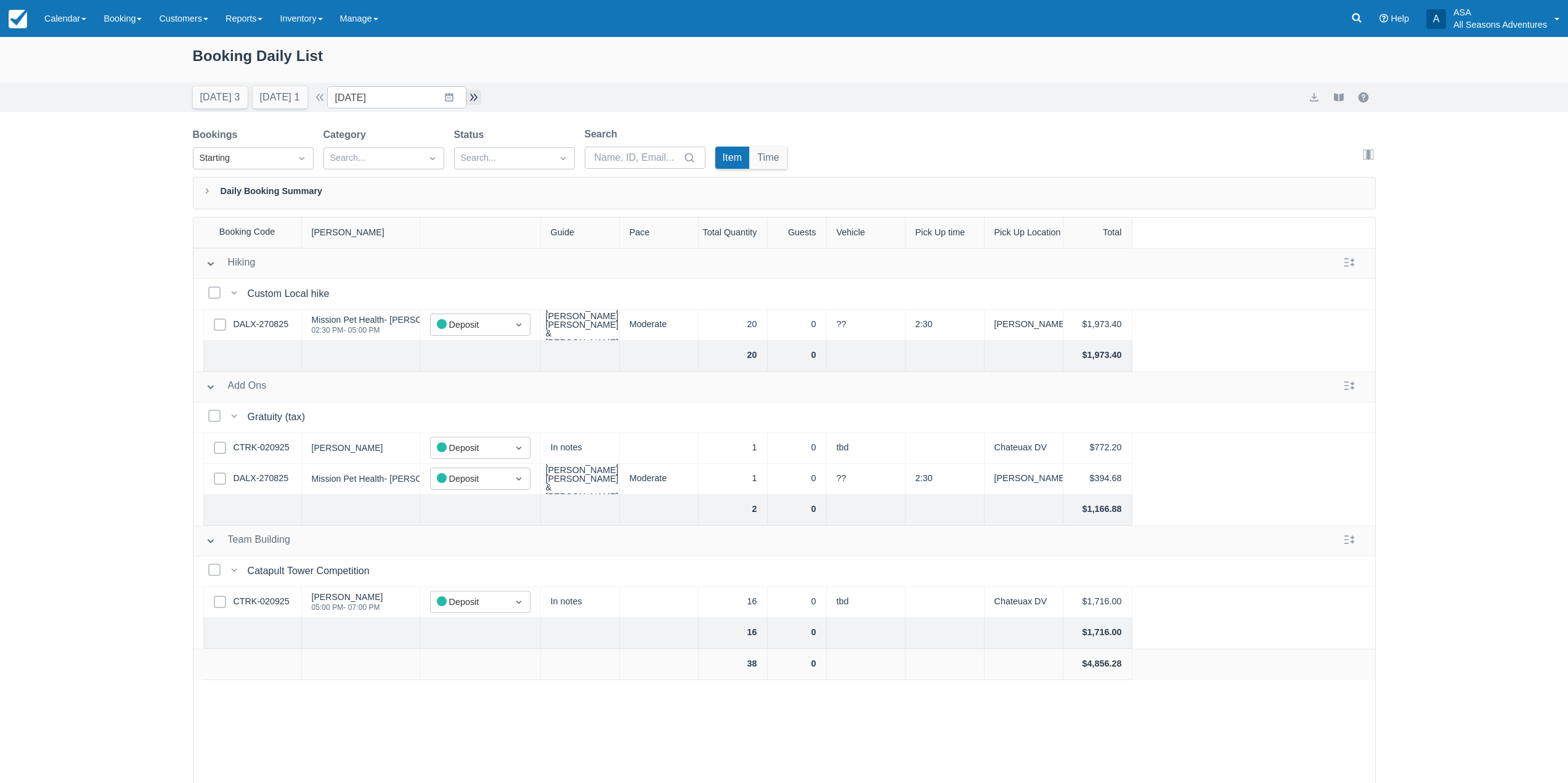
click at [480, 100] on button "button" at bounding box center [474, 97] width 15 height 15
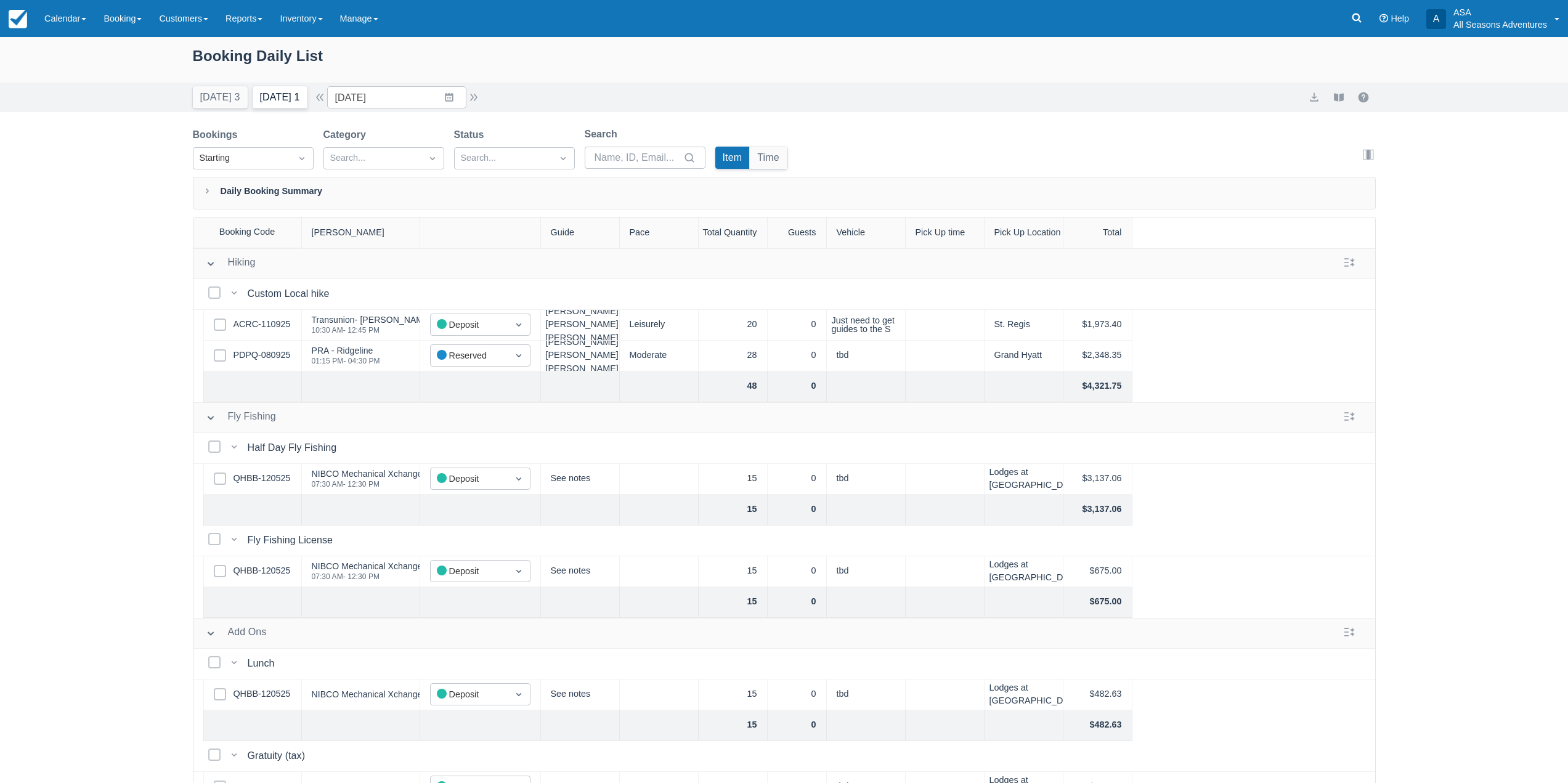
click at [305, 95] on button "Tomorrow 1" at bounding box center [280, 97] width 54 height 22
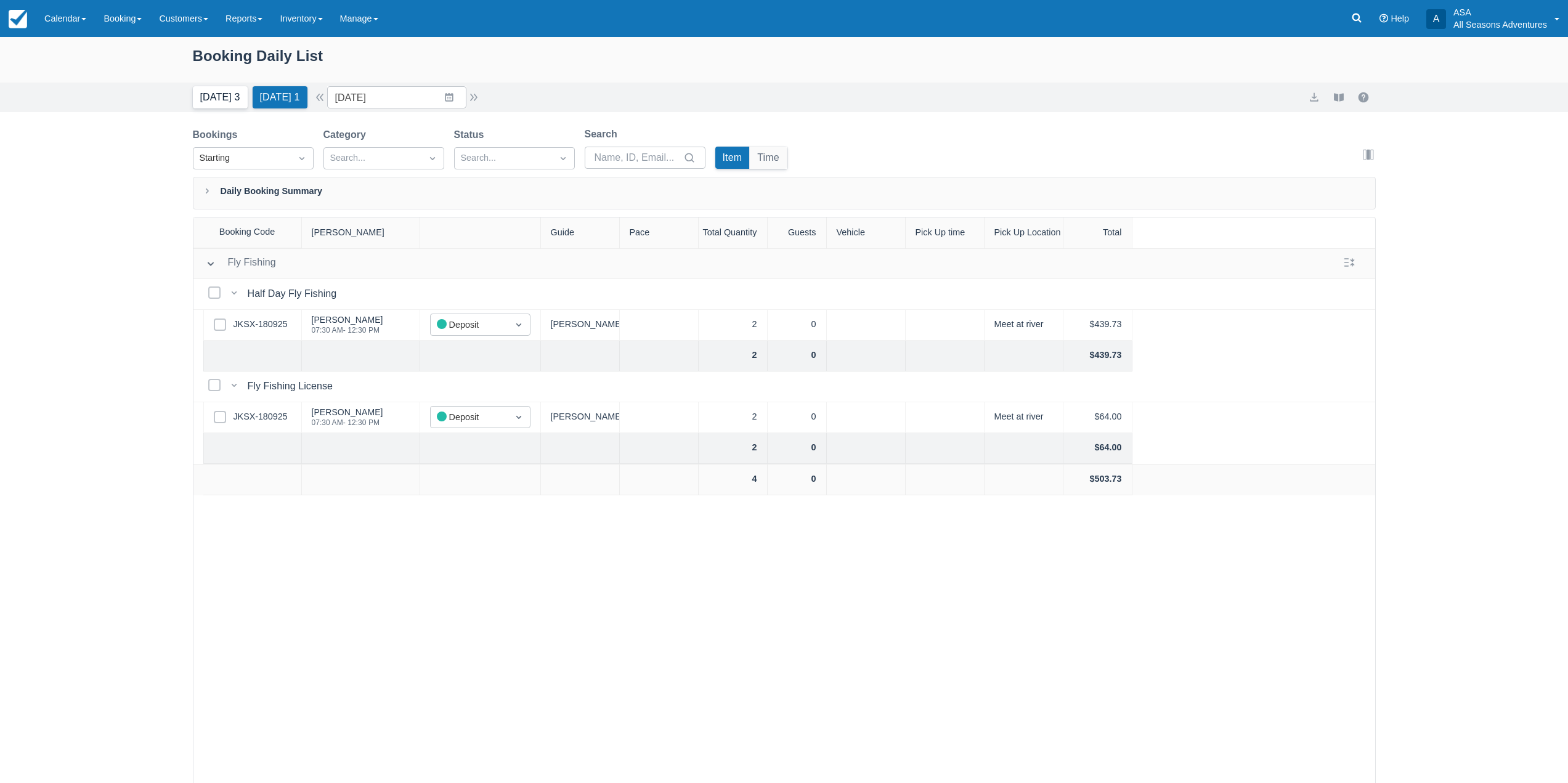
click at [230, 99] on button "Today 3" at bounding box center [220, 97] width 54 height 22
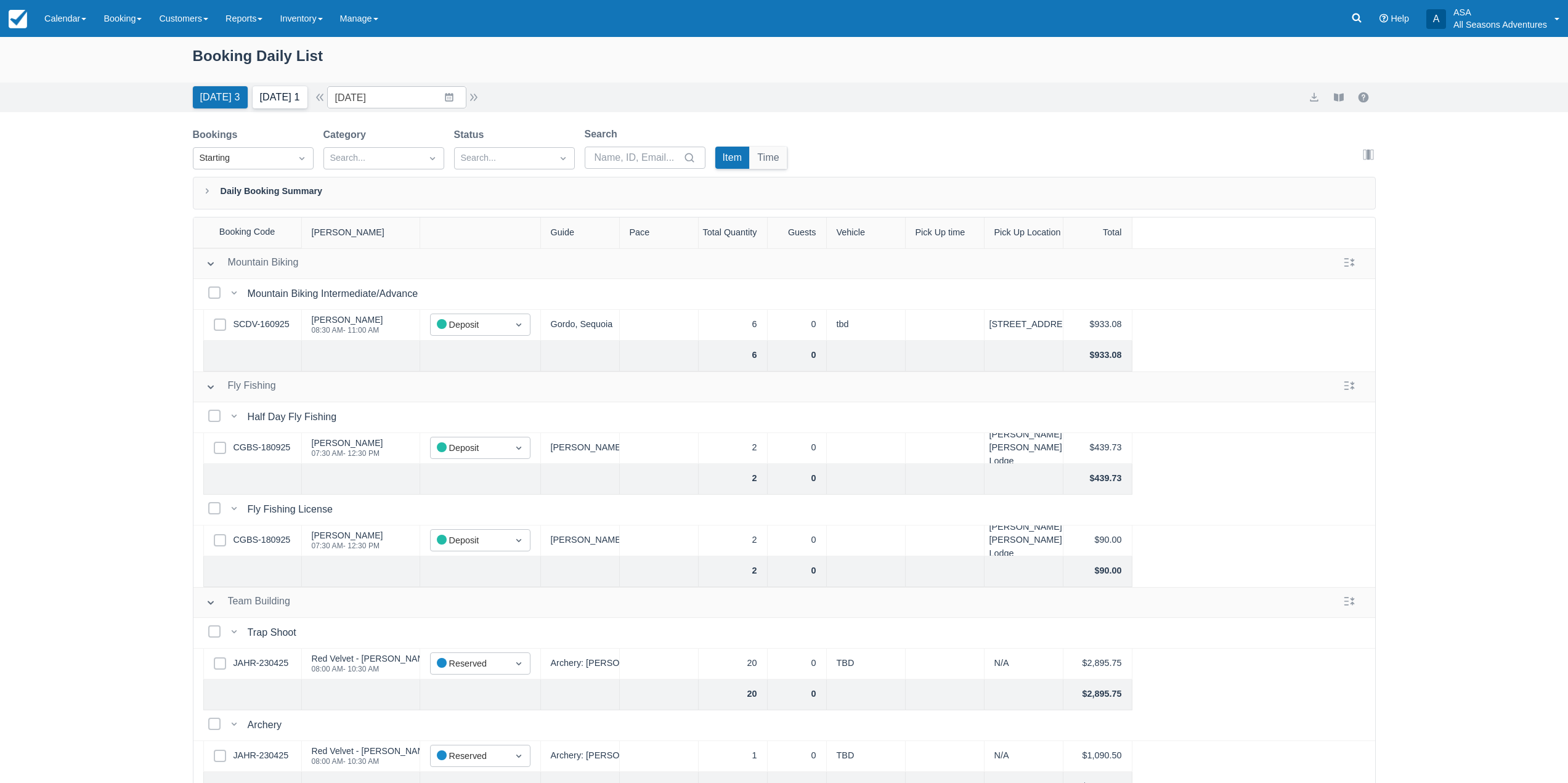
click at [281, 101] on button "Tomorrow 1" at bounding box center [280, 97] width 54 height 22
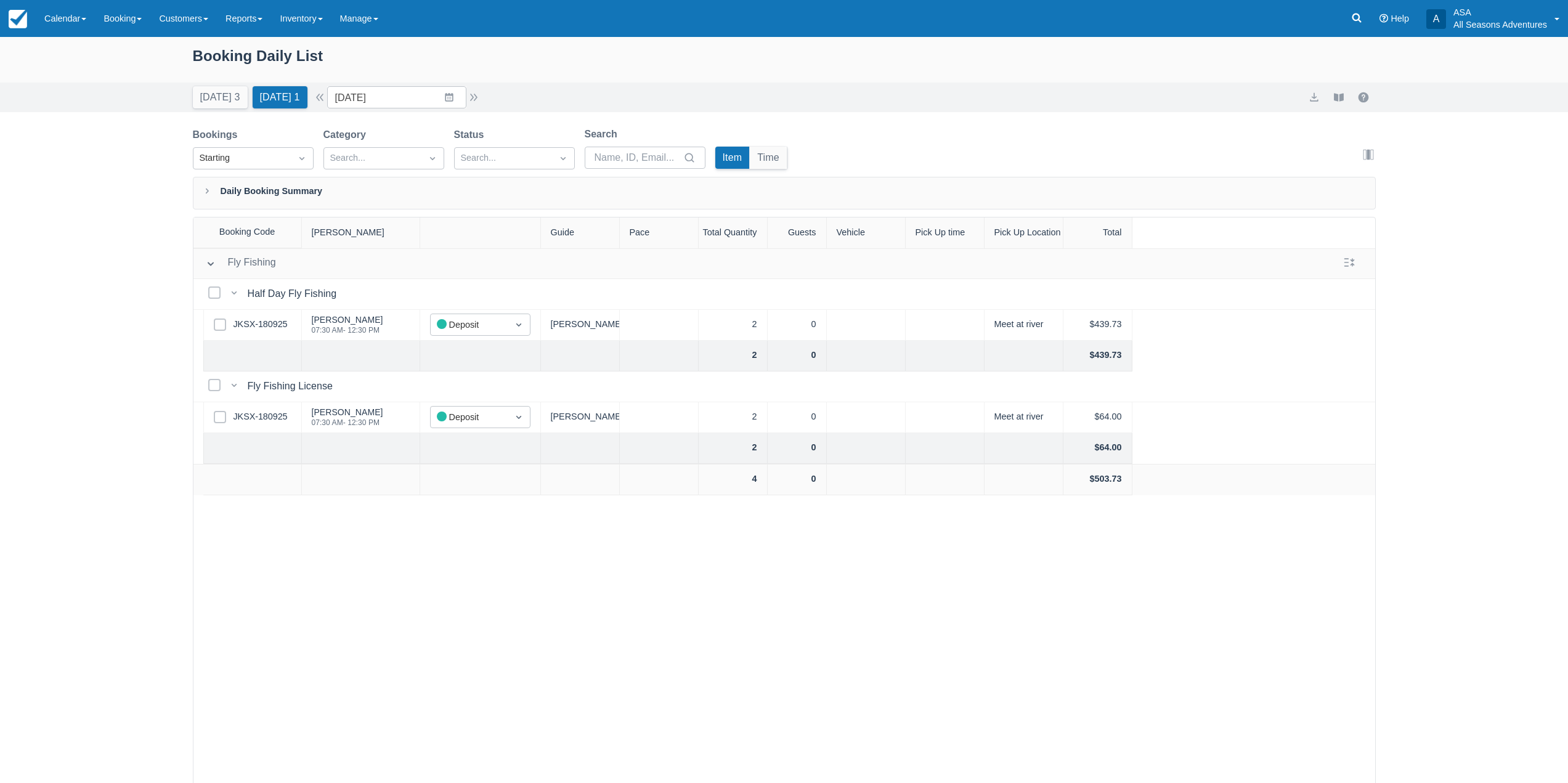
click at [222, 59] on div "Booking Daily List" at bounding box center [785, 62] width 1183 height 35
click at [159, 118] on div "Booking Daily List Today 3 Tomorrow 1 Date 09/21/25 Navigate forward to interac…" at bounding box center [784, 441] width 1568 height 809
drag, startPoint x: 193, startPoint y: 53, endPoint x: 361, endPoint y: 59, distance: 168.1
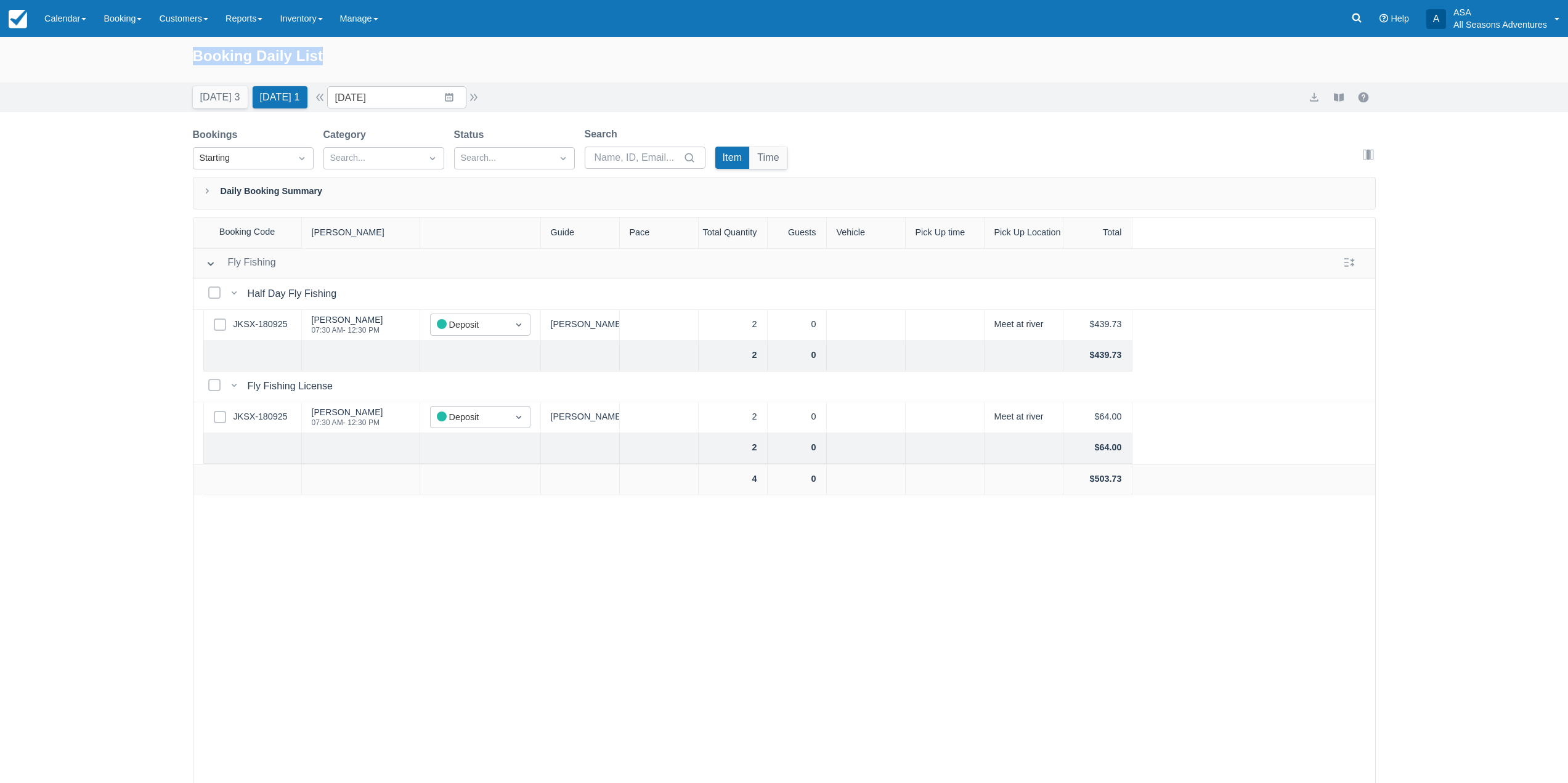
click at [361, 59] on div "Booking Daily List" at bounding box center [785, 62] width 1183 height 35
click at [277, 323] on link "JKSX-180925" at bounding box center [261, 324] width 54 height 13
click at [3, 356] on div "Booking Daily List Today 3 Tomorrow 1 Date 09/21/25 Navigate forward to interac…" at bounding box center [784, 441] width 1568 height 809
click at [217, 93] on button "Today 3" at bounding box center [220, 97] width 54 height 22
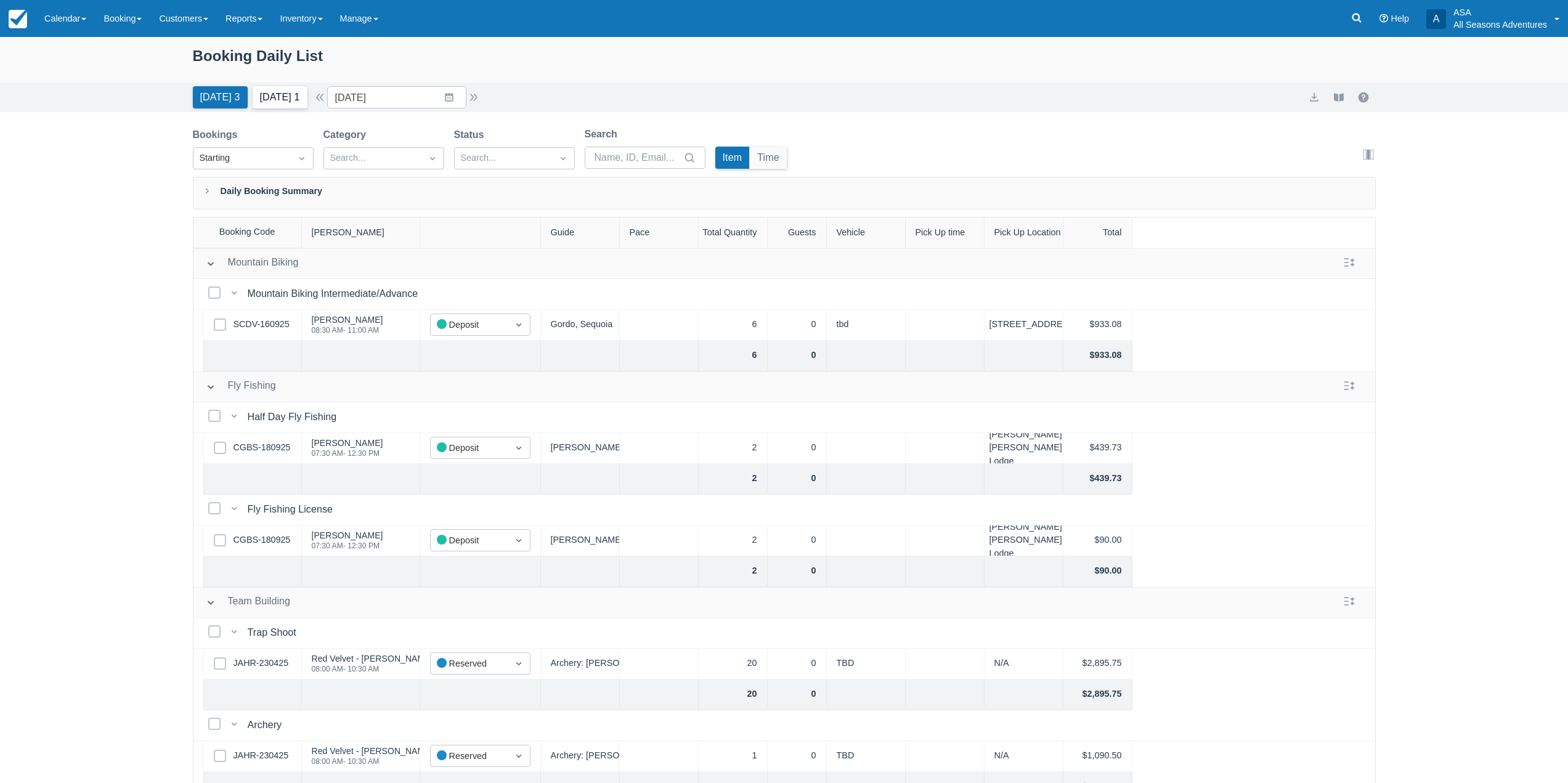
click at [254, 98] on button "Tomorrow 1" at bounding box center [280, 97] width 54 height 22
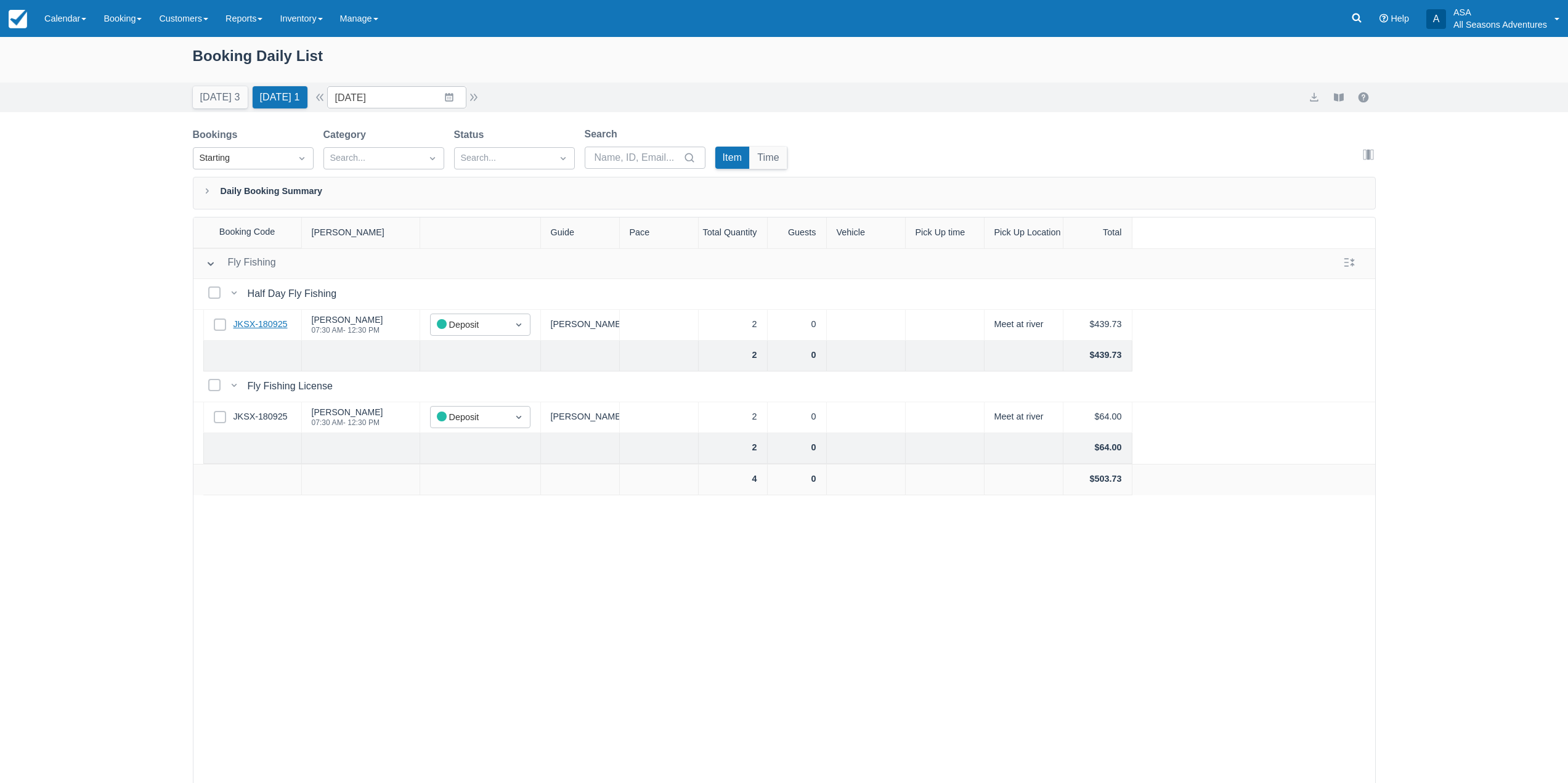
click at [253, 326] on link "JKSX-180925" at bounding box center [261, 324] width 54 height 13
click at [208, 92] on button "Today 3" at bounding box center [220, 97] width 54 height 22
type input "09/20/25"
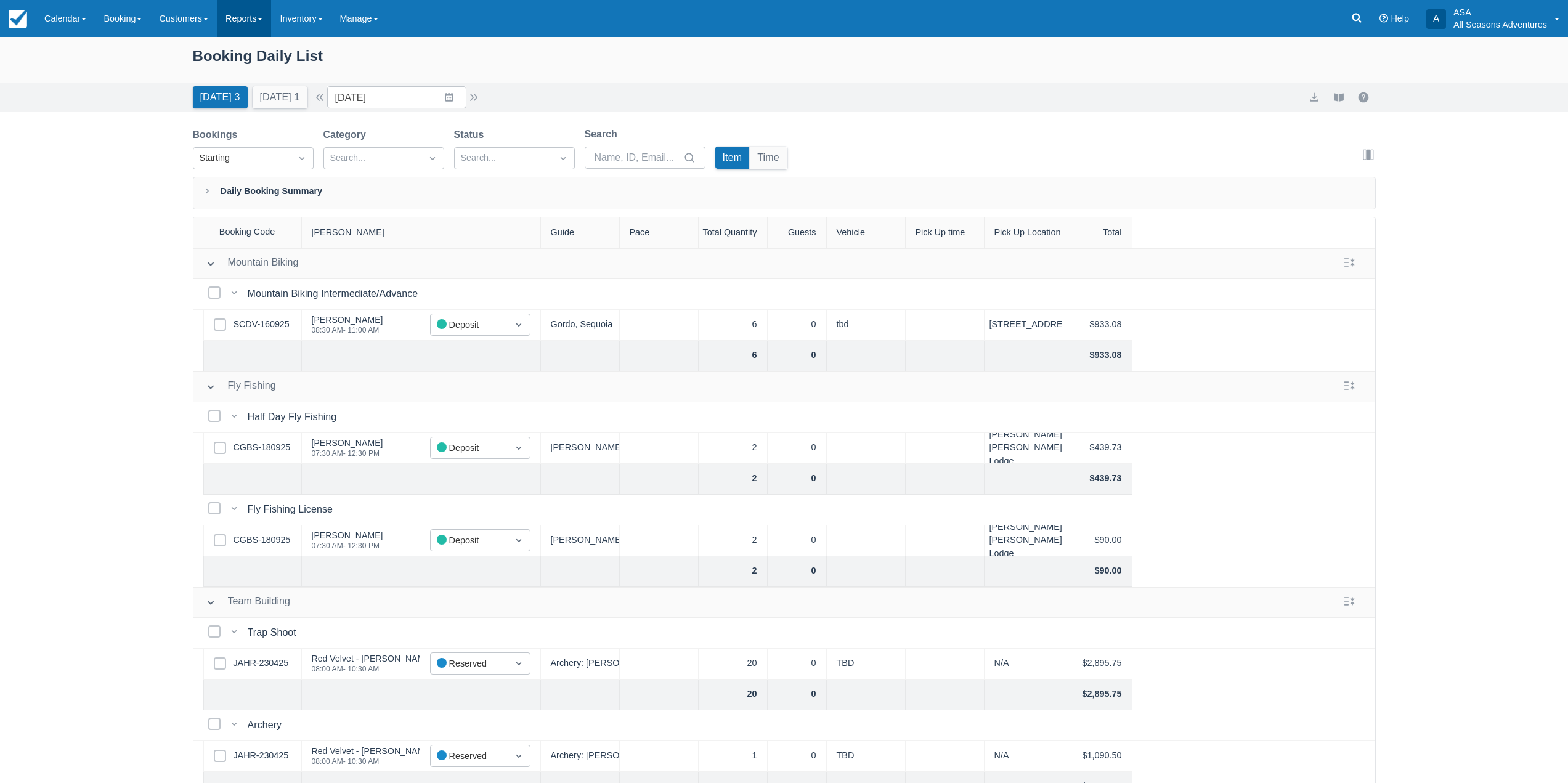
click at [193, 87] on button "Today 3" at bounding box center [220, 97] width 54 height 22
drag, startPoint x: 138, startPoint y: 34, endPoint x: 92, endPoint y: 1, distance: 56.6
click at [138, 34] on link "Booking" at bounding box center [122, 18] width 55 height 37
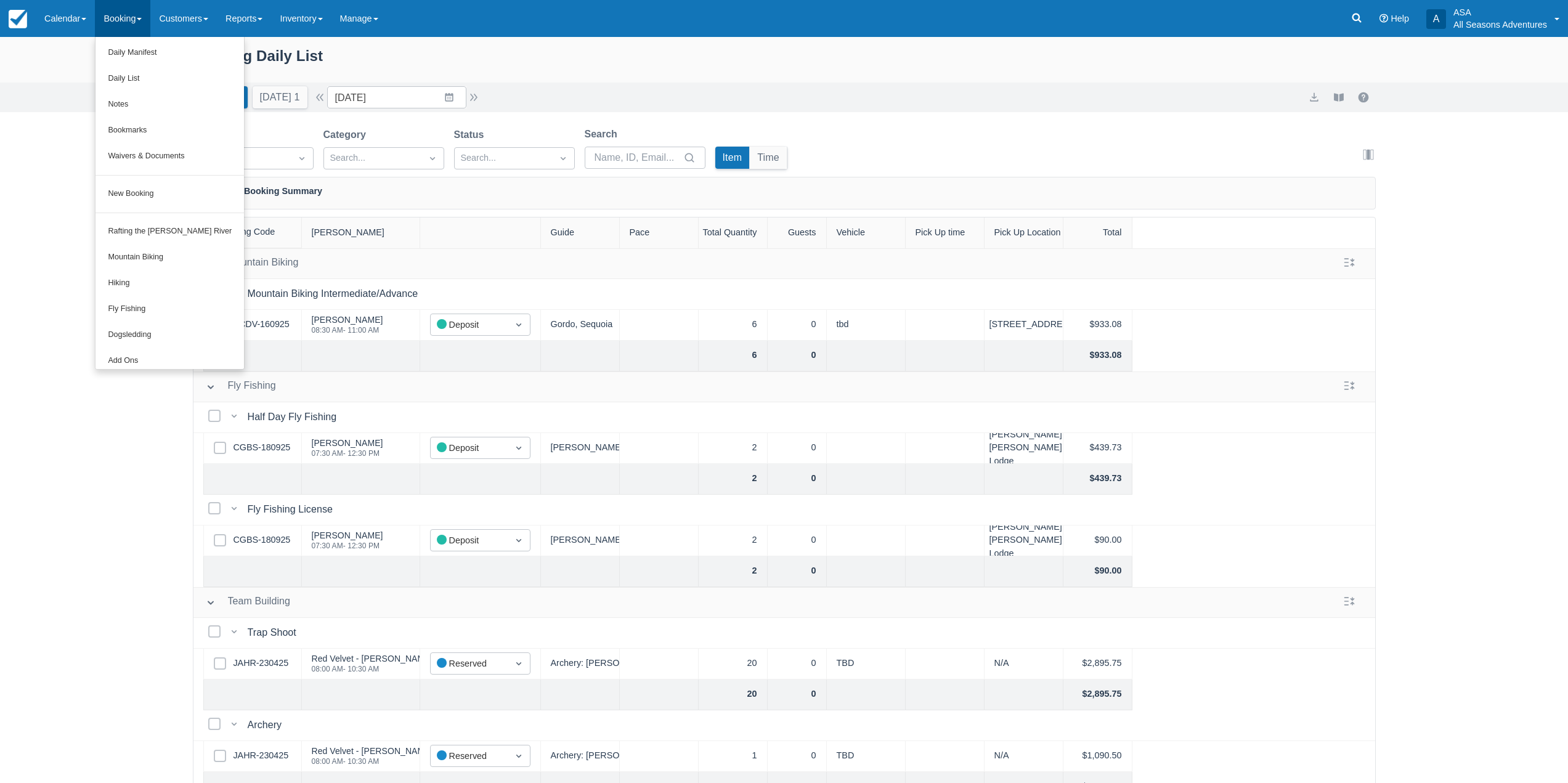
click at [421, 59] on div "Booking Daily List" at bounding box center [785, 62] width 1183 height 35
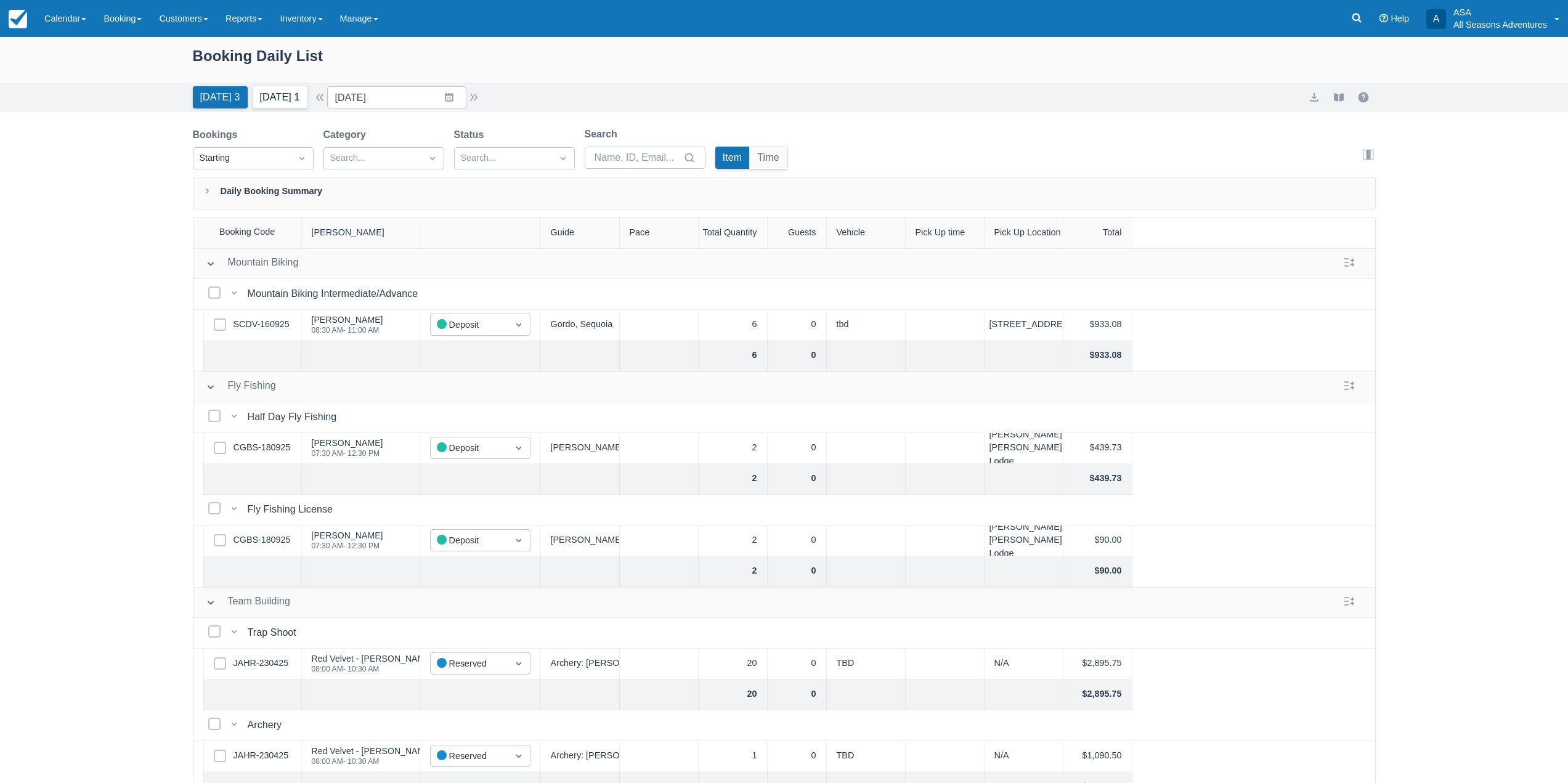
click at [308, 92] on button "Tomorrow 1" at bounding box center [280, 97] width 54 height 22
type input "09/21/25"
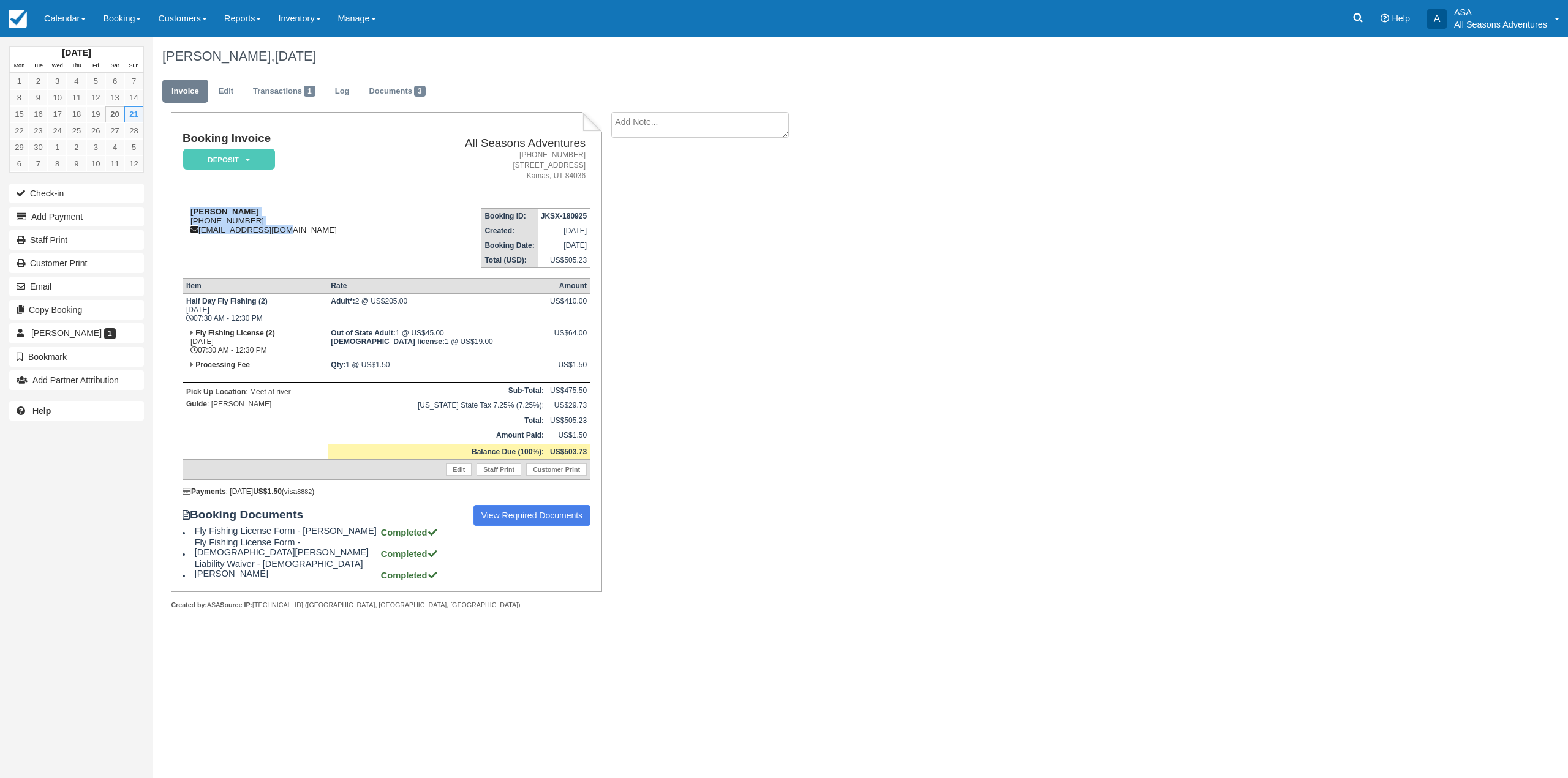
drag, startPoint x: 189, startPoint y: 208, endPoint x: 276, endPoint y: 226, distance: 88.8
click at [276, 226] on div "Grace Paik 1 (949) 922-5512 gjpaik79@gmail.com" at bounding box center [294, 221] width 221 height 28
click at [279, 230] on div "Grace Paik 1 (949) 922-5512 gjpaik79@gmail.com" at bounding box center [294, 221] width 221 height 28
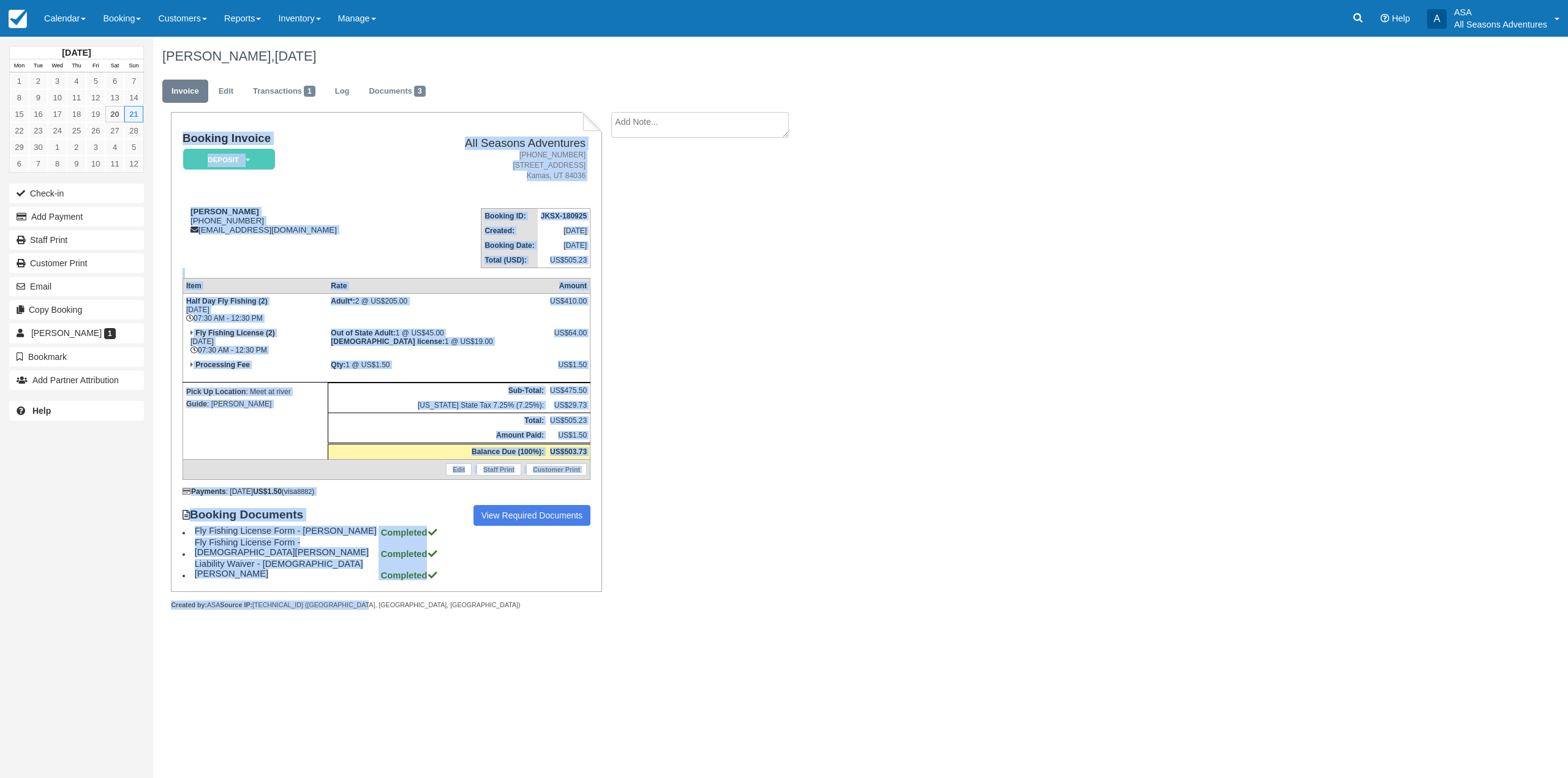
drag, startPoint x: 356, startPoint y: 589, endPoint x: 178, endPoint y: 209, distance: 419.6
click at [178, 209] on div "Booking Invoice Deposit   Pending Reserved Paid Waiting Cancelled All Seasons A…" at bounding box center [385, 361] width 431 height 498
click at [197, 224] on div "Grace Paik 1 (949) 922-5512 gjpaik79@gmail.com" at bounding box center [294, 221] width 221 height 28
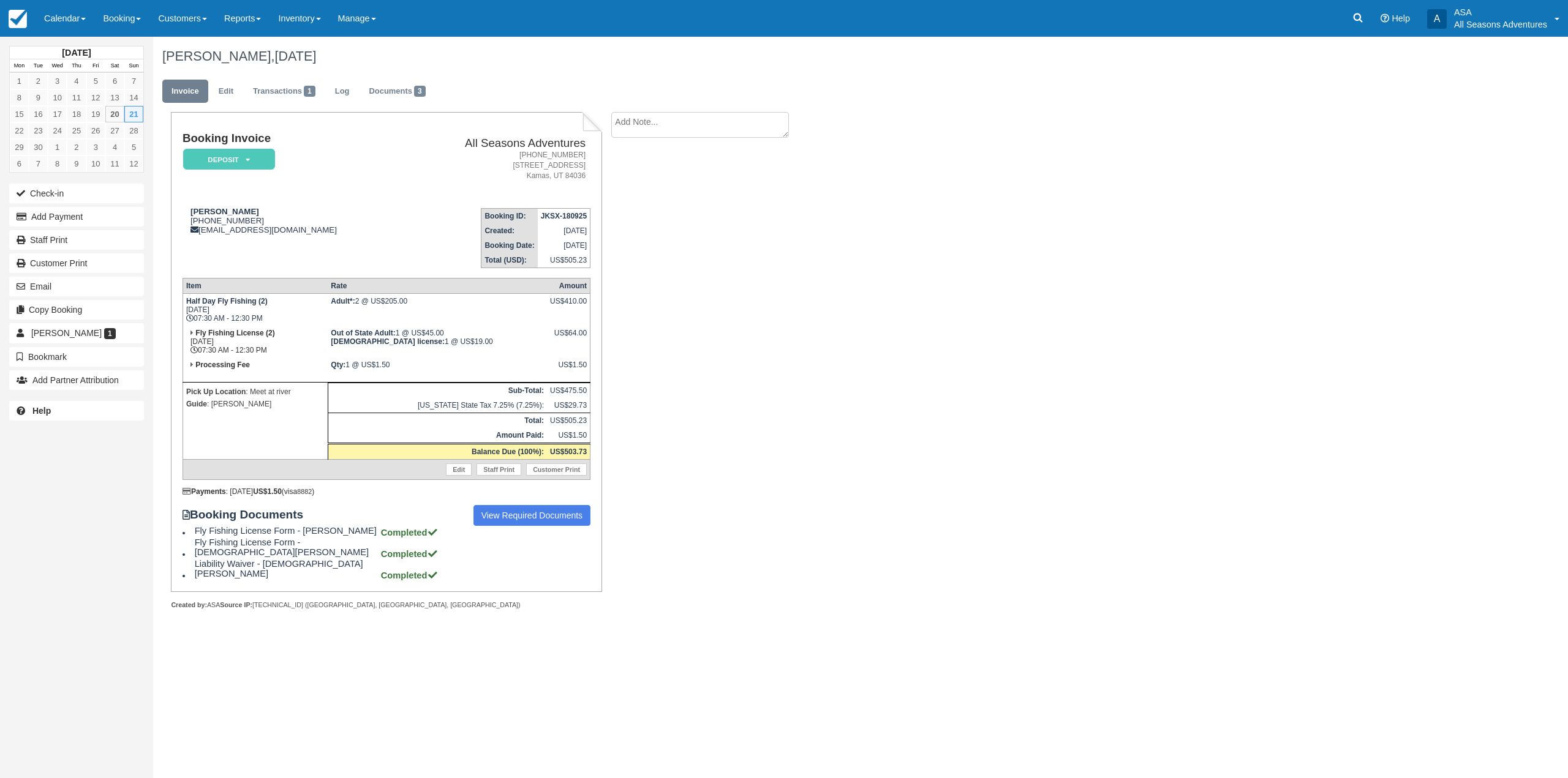
click at [178, 136] on div "Booking Invoice Deposit   Pending Reserved Paid Waiting Cancelled All Seasons A…" at bounding box center [385, 352] width 431 height 480
click at [201, 221] on div "Grace Paik 1 (949) 922-5512 gjpaik79@gmail.com" at bounding box center [294, 221] width 221 height 28
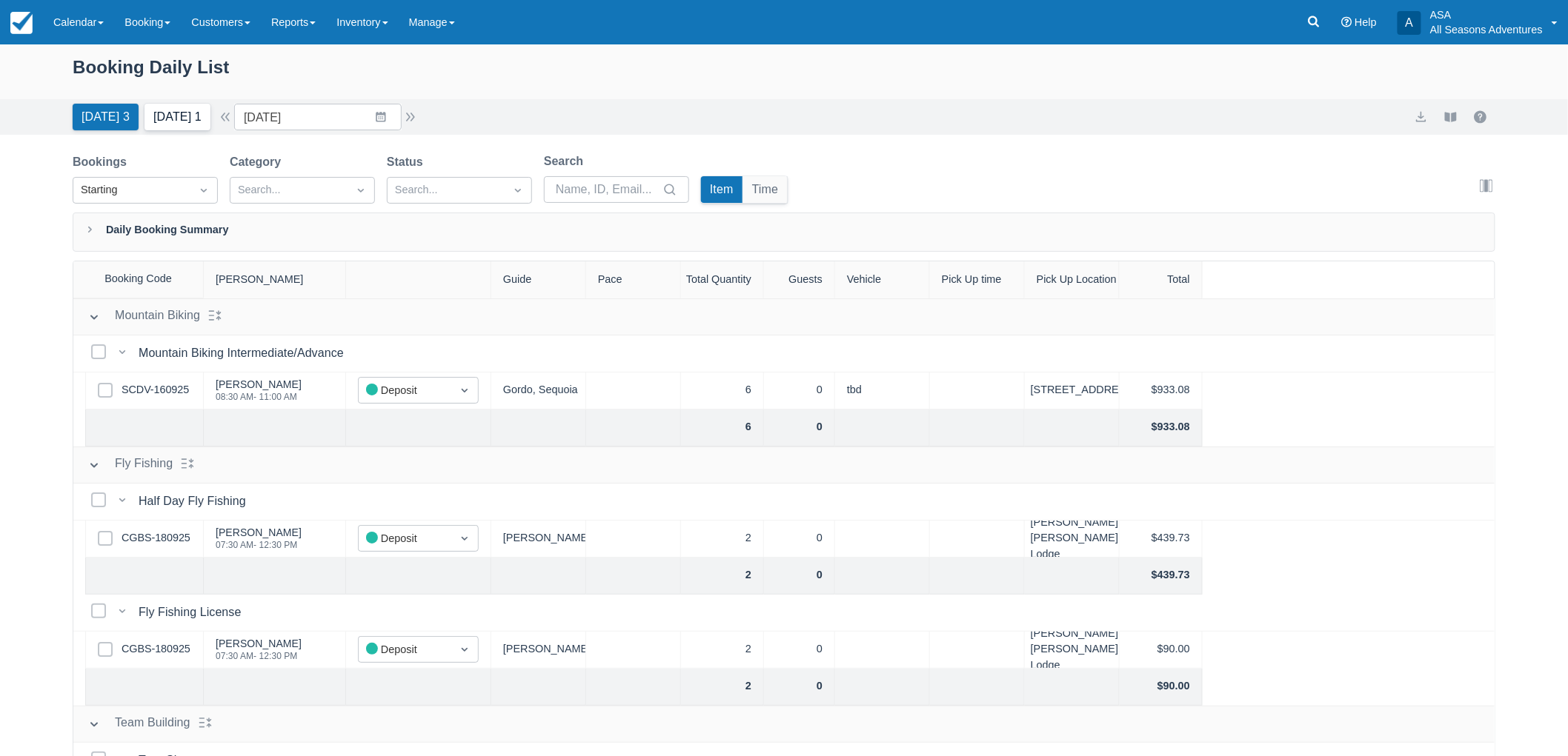
click at [210, 112] on button "[DATE] 1" at bounding box center [178, 117] width 65 height 27
type input "09/21/25"
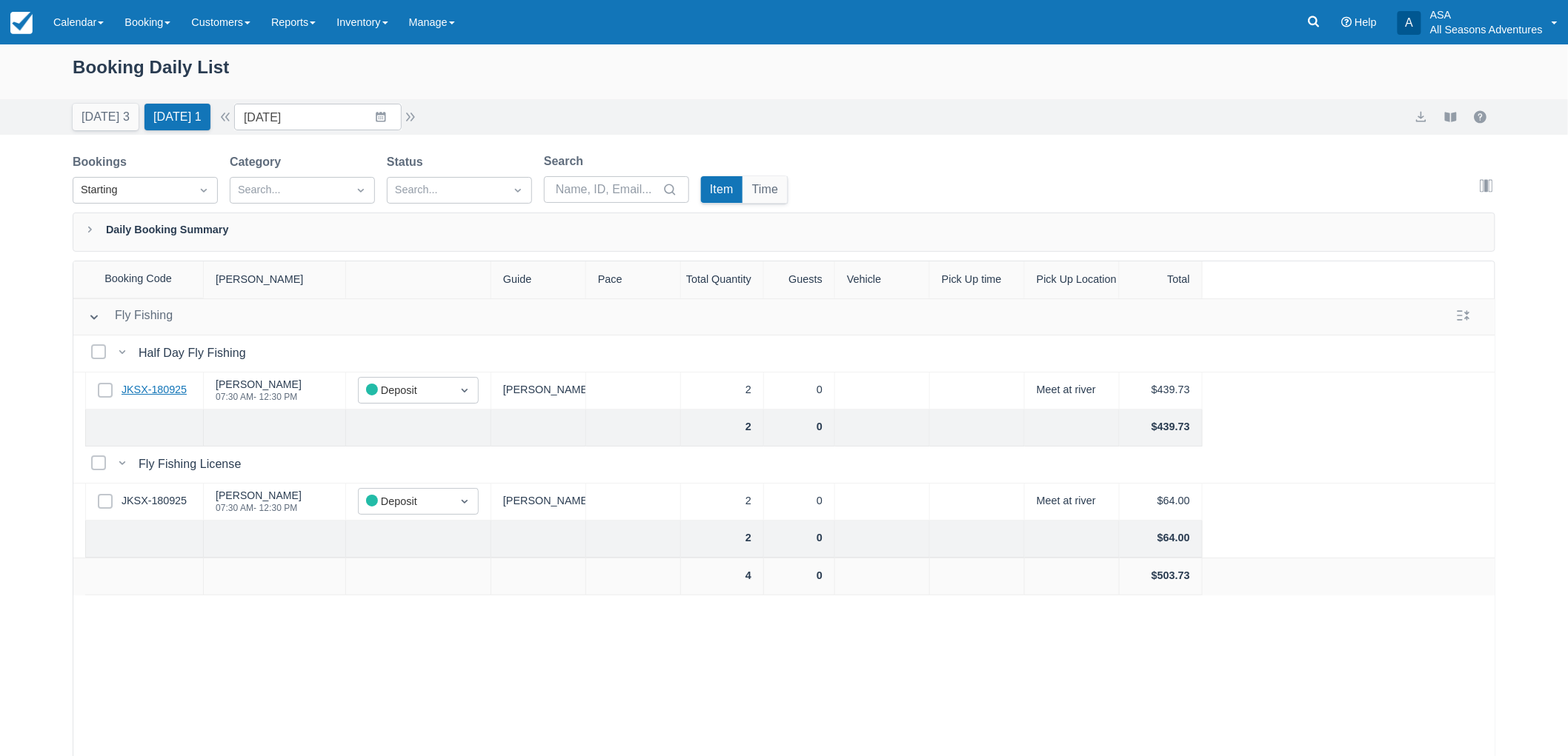
click at [180, 386] on link "JKSX-180925" at bounding box center [154, 390] width 65 height 16
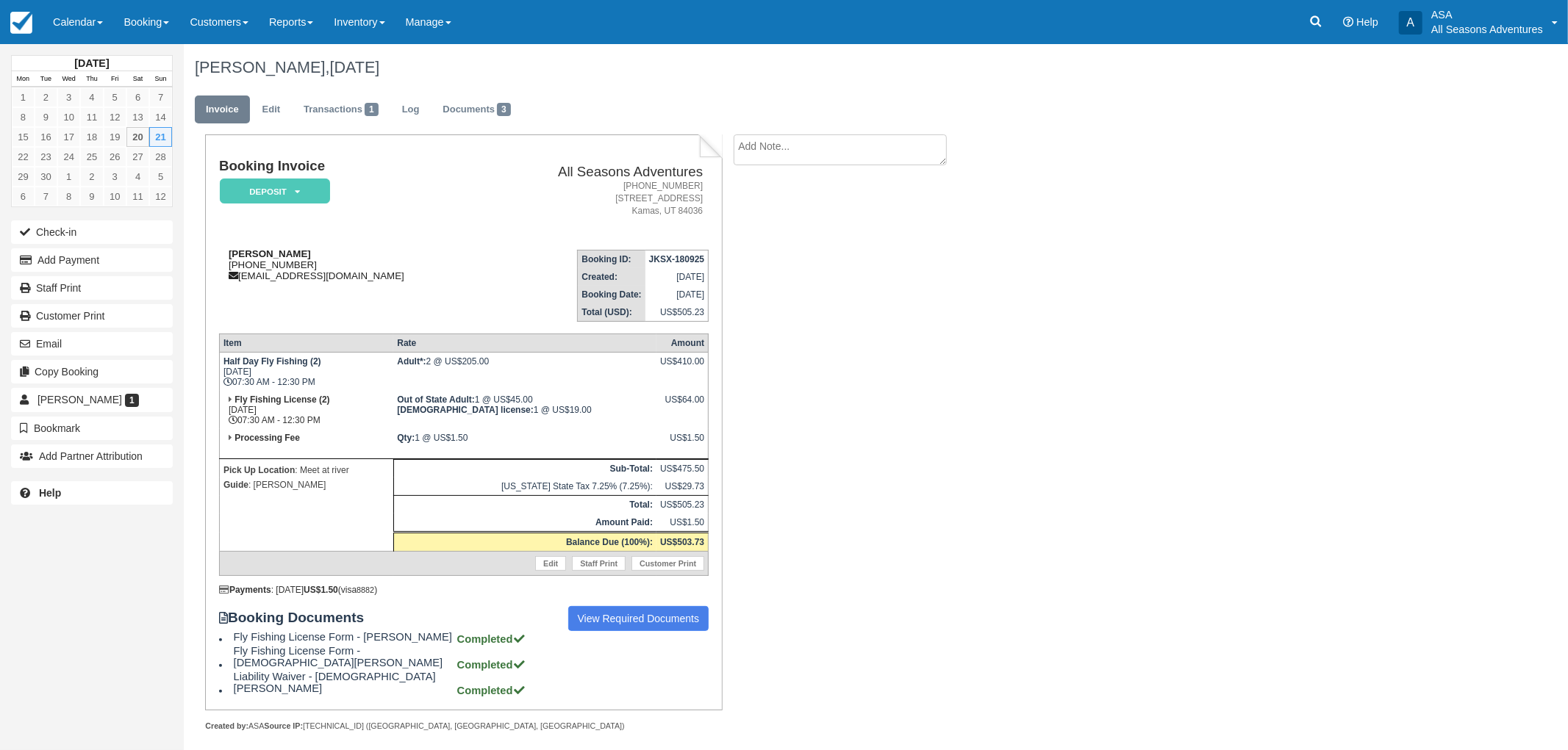
click at [297, 263] on div "Grace Paik 1 (949) 922-5512 gjpaik79@gmail.com" at bounding box center [352, 265] width 266 height 33
drag, startPoint x: 306, startPoint y: 266, endPoint x: 239, endPoint y: 271, distance: 67.2
click at [239, 271] on div "Grace Paik 1 (949) 922-5512 gjpaik79@gmail.com" at bounding box center [352, 265] width 266 height 33
copy div "949) 922-5512"
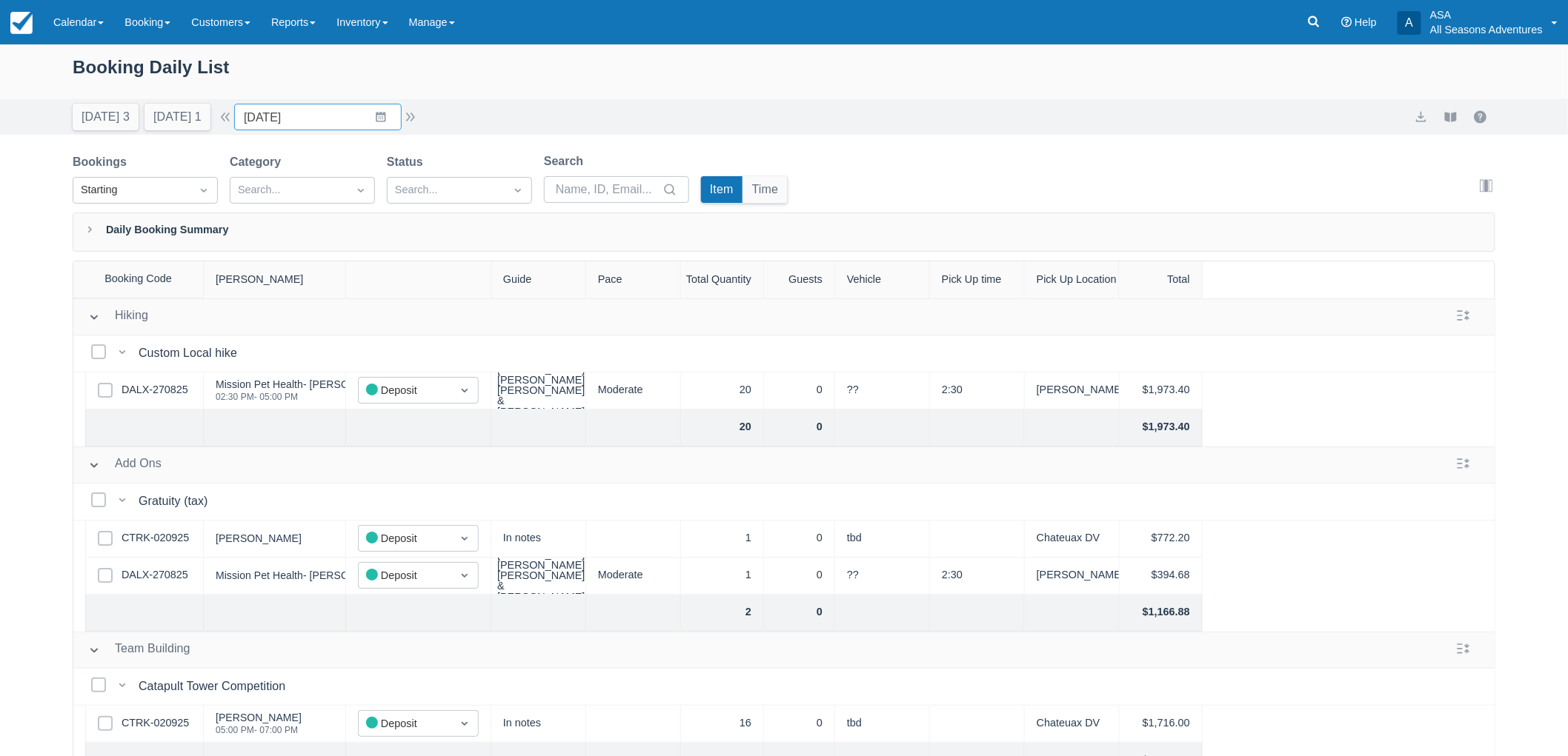
click at [294, 119] on input "[DATE]" at bounding box center [318, 117] width 168 height 27
click at [385, 121] on input "09/23/25" at bounding box center [318, 117] width 168 height 27
click at [420, 108] on button "button" at bounding box center [411, 117] width 18 height 18
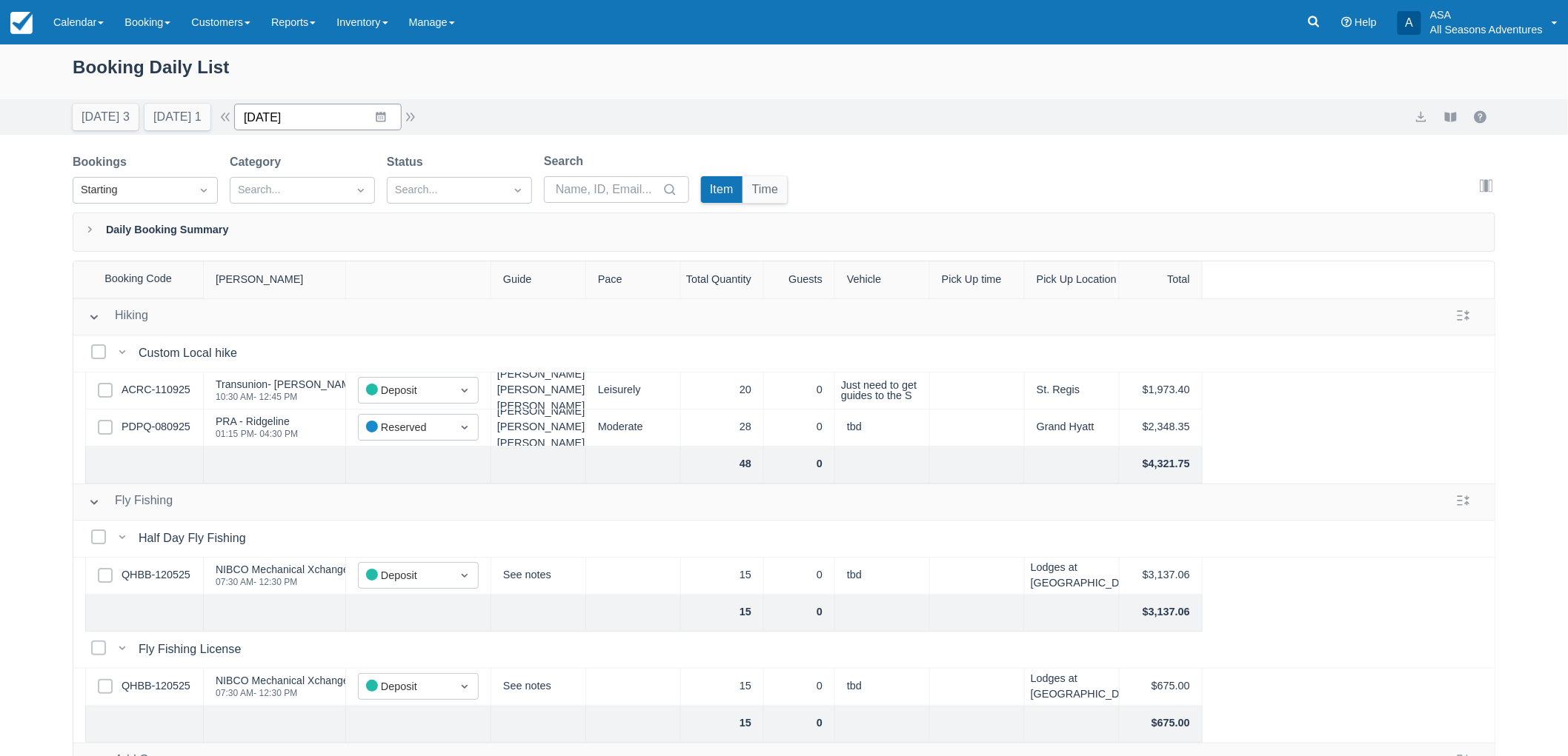
click at [402, 116] on input "09/24/25" at bounding box center [318, 117] width 168 height 27
click at [308, 309] on td "22" at bounding box center [294, 315] width 29 height 28
type input "09/22/25"
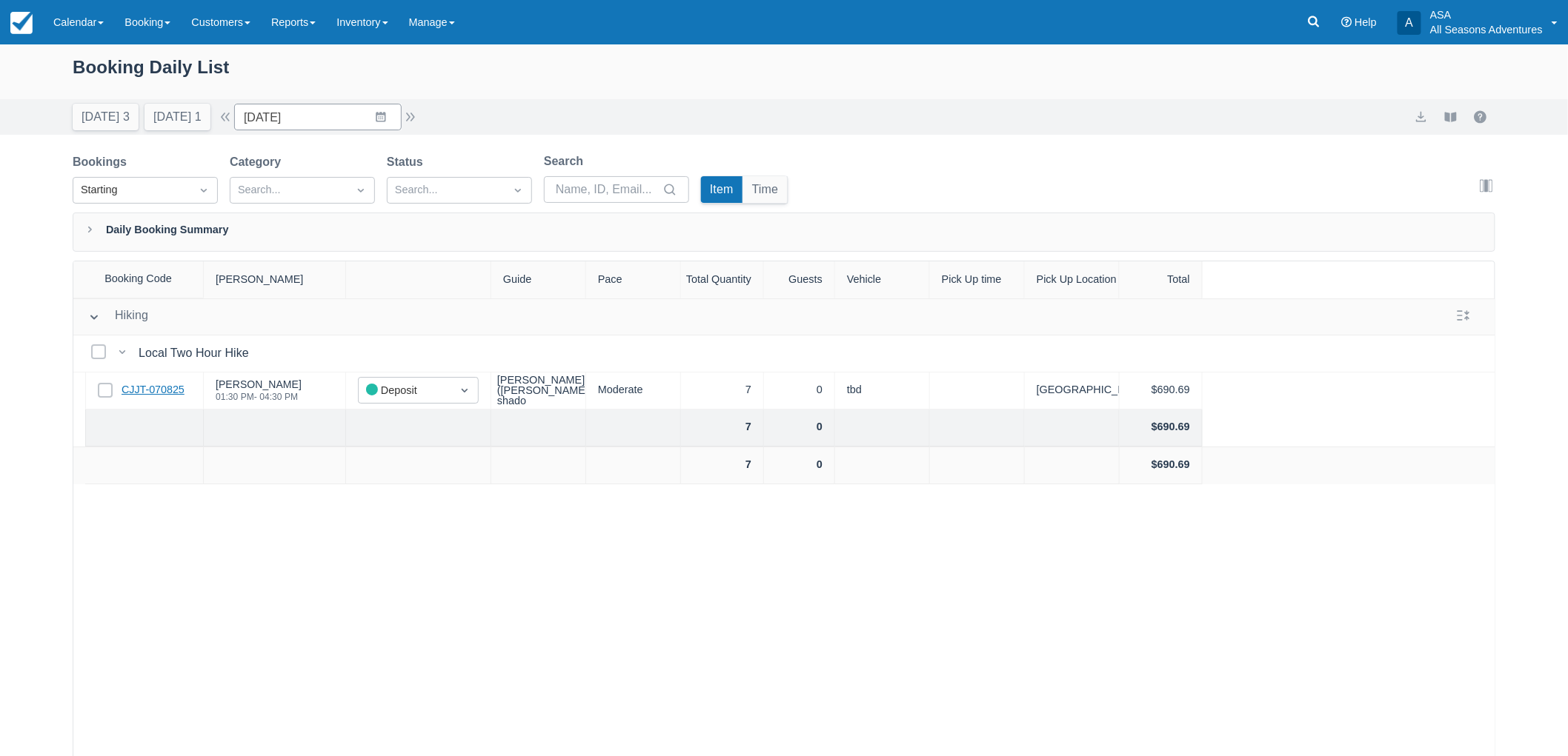
click at [169, 388] on link "CJJT-070825" at bounding box center [152, 390] width 63 height 16
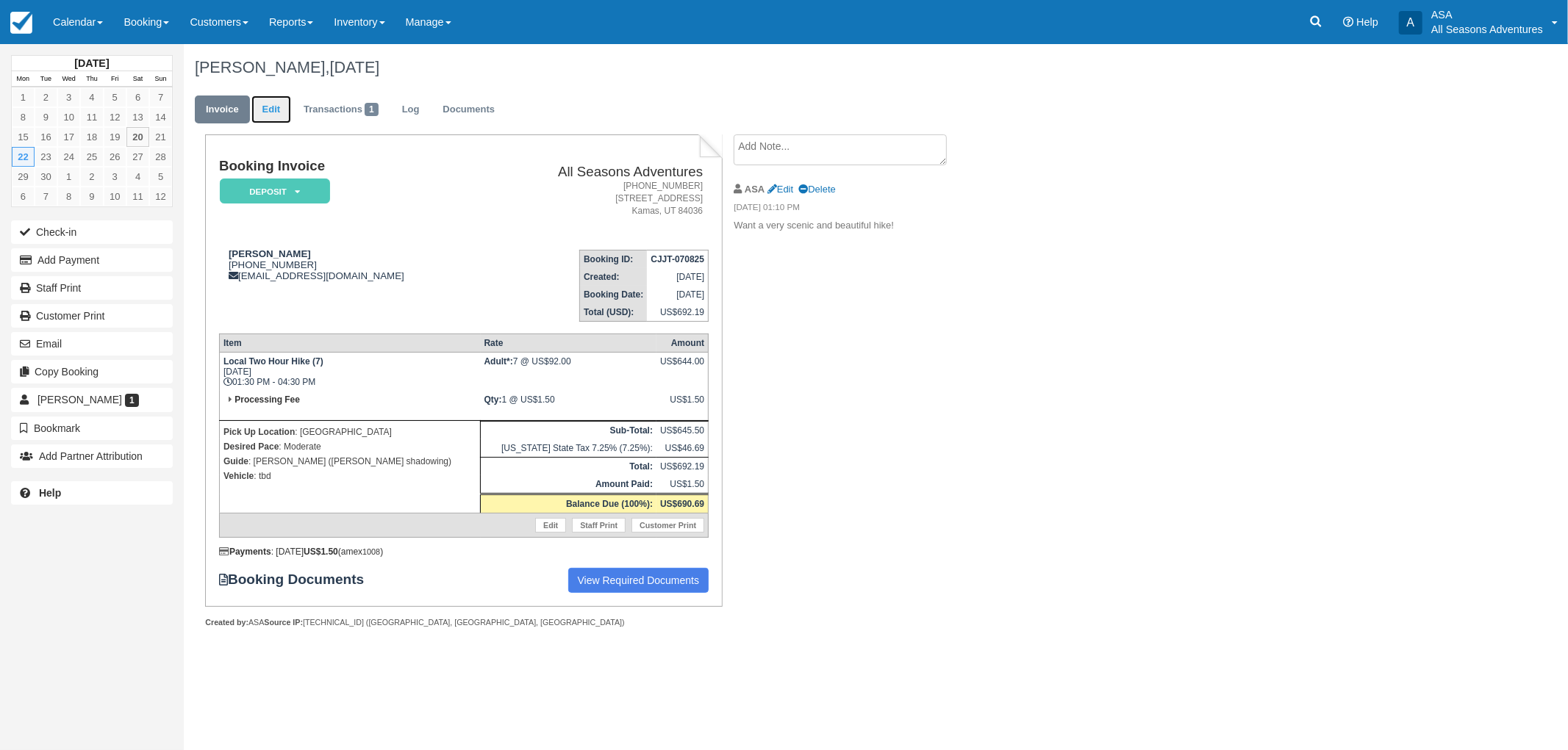
click at [280, 121] on link "Edit" at bounding box center [271, 109] width 39 height 29
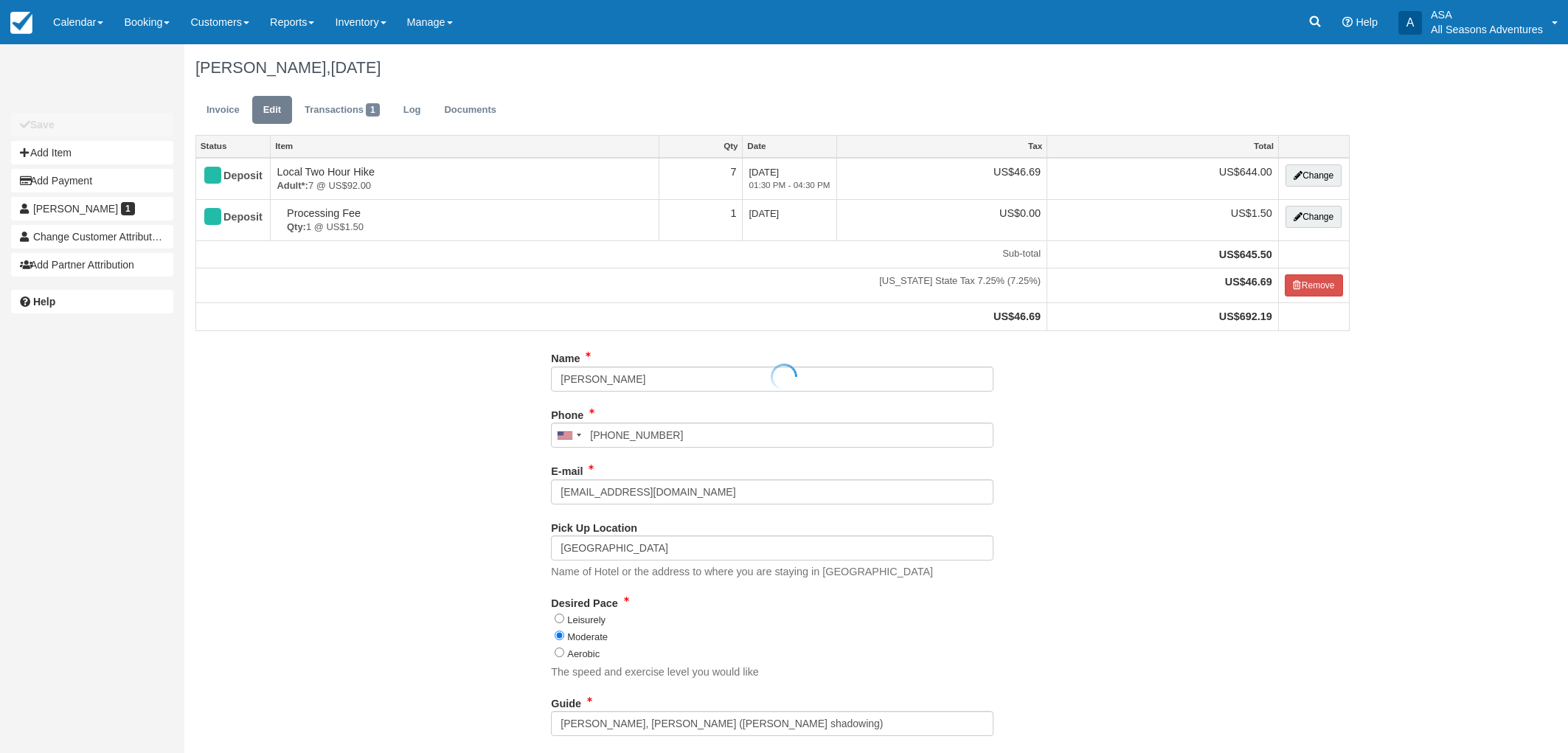
type input "(610) 368-7308"
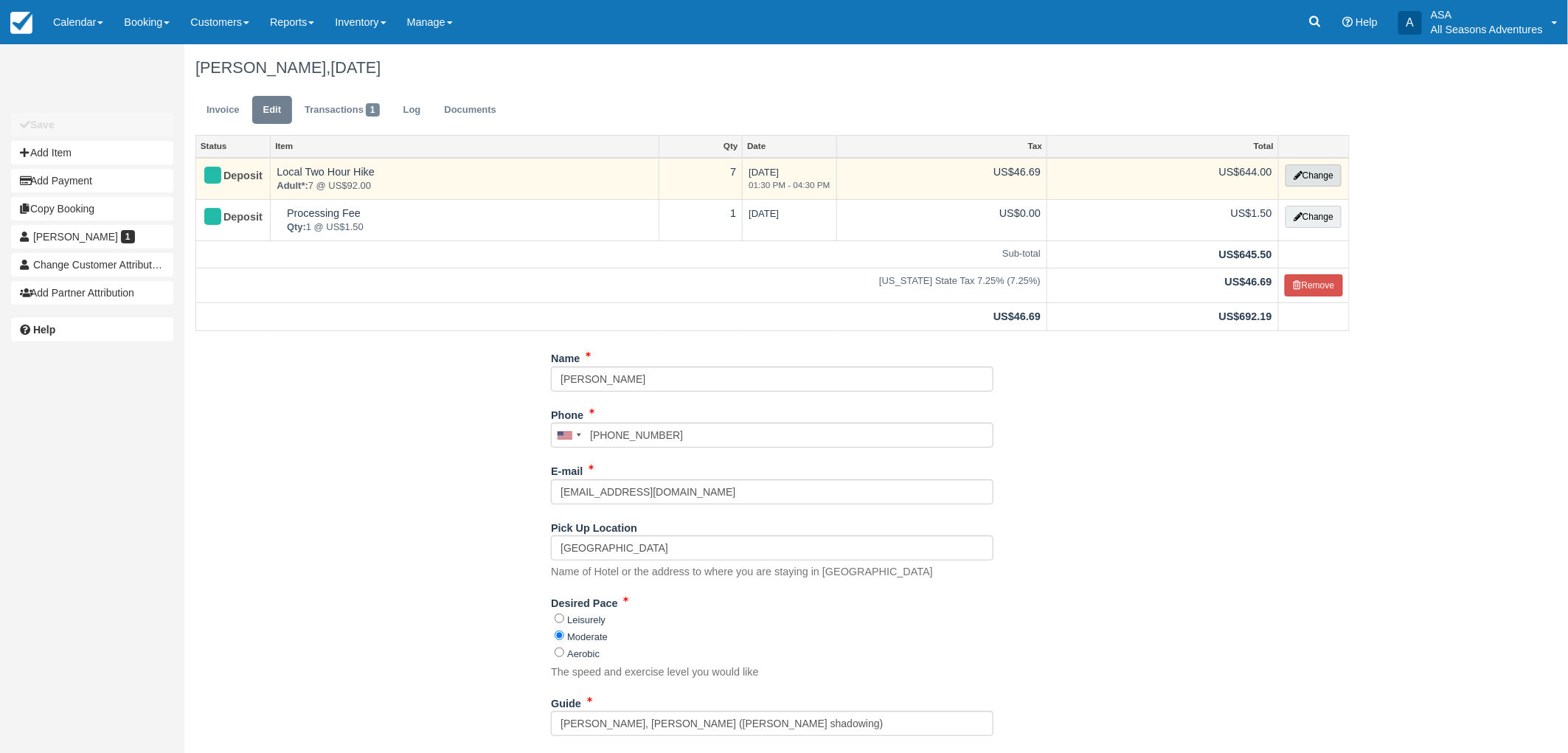
click at [1328, 173] on button "Change" at bounding box center [1313, 176] width 56 height 22
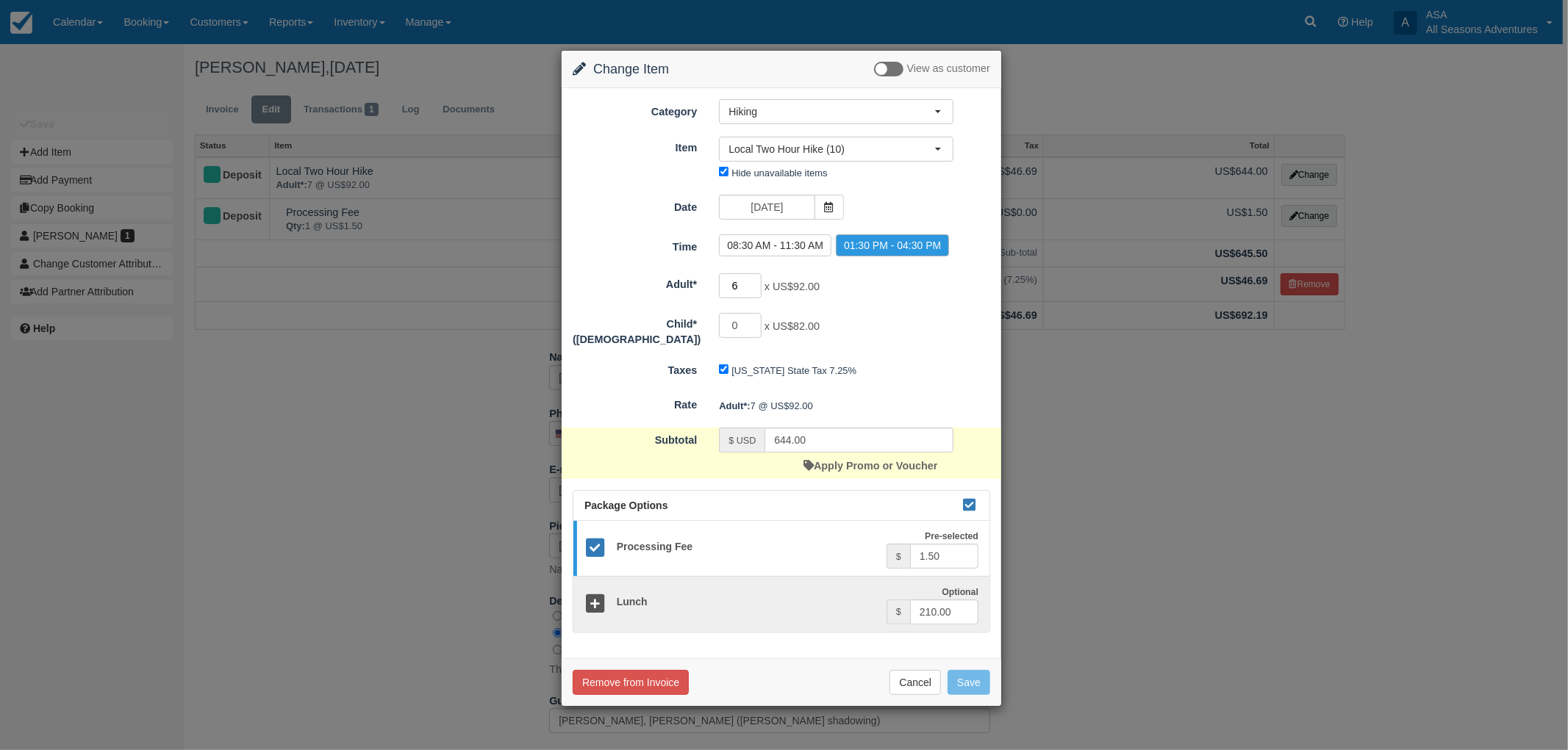
type input "6"
click at [753, 289] on input "6" at bounding box center [739, 285] width 42 height 25
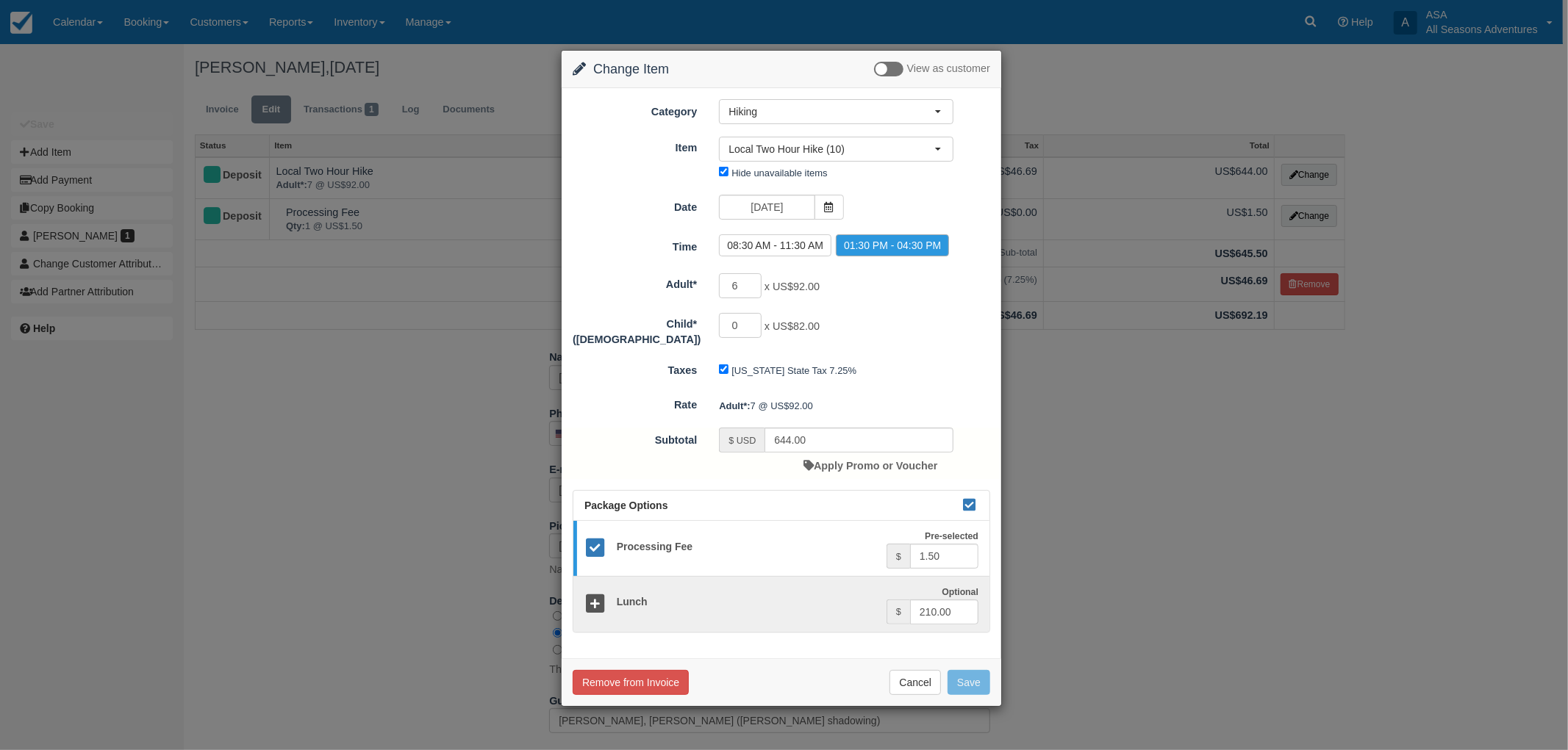
type input "552.00"
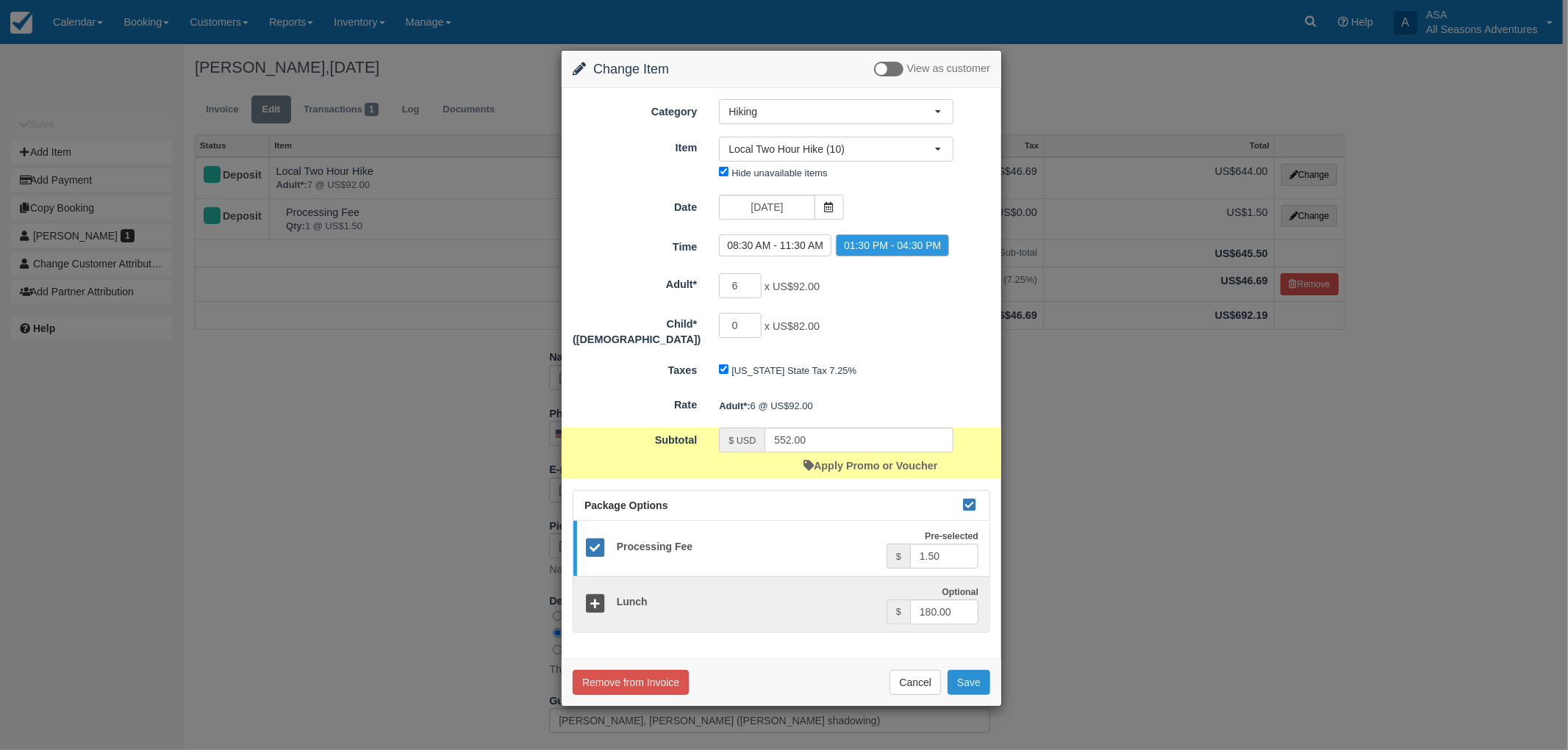
click at [971, 673] on button "Save" at bounding box center [968, 682] width 42 height 25
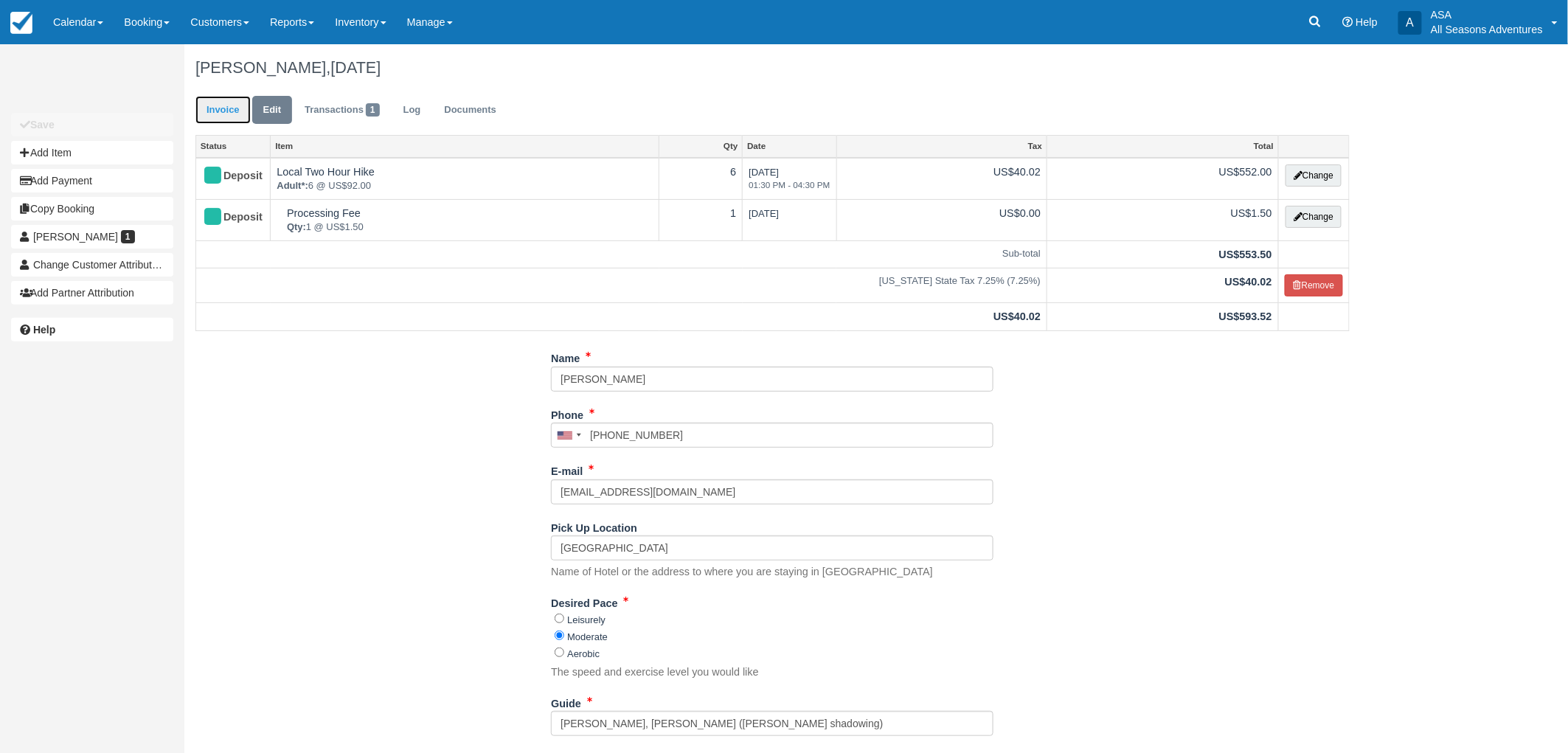
click at [220, 109] on link "Invoice" at bounding box center [223, 110] width 55 height 29
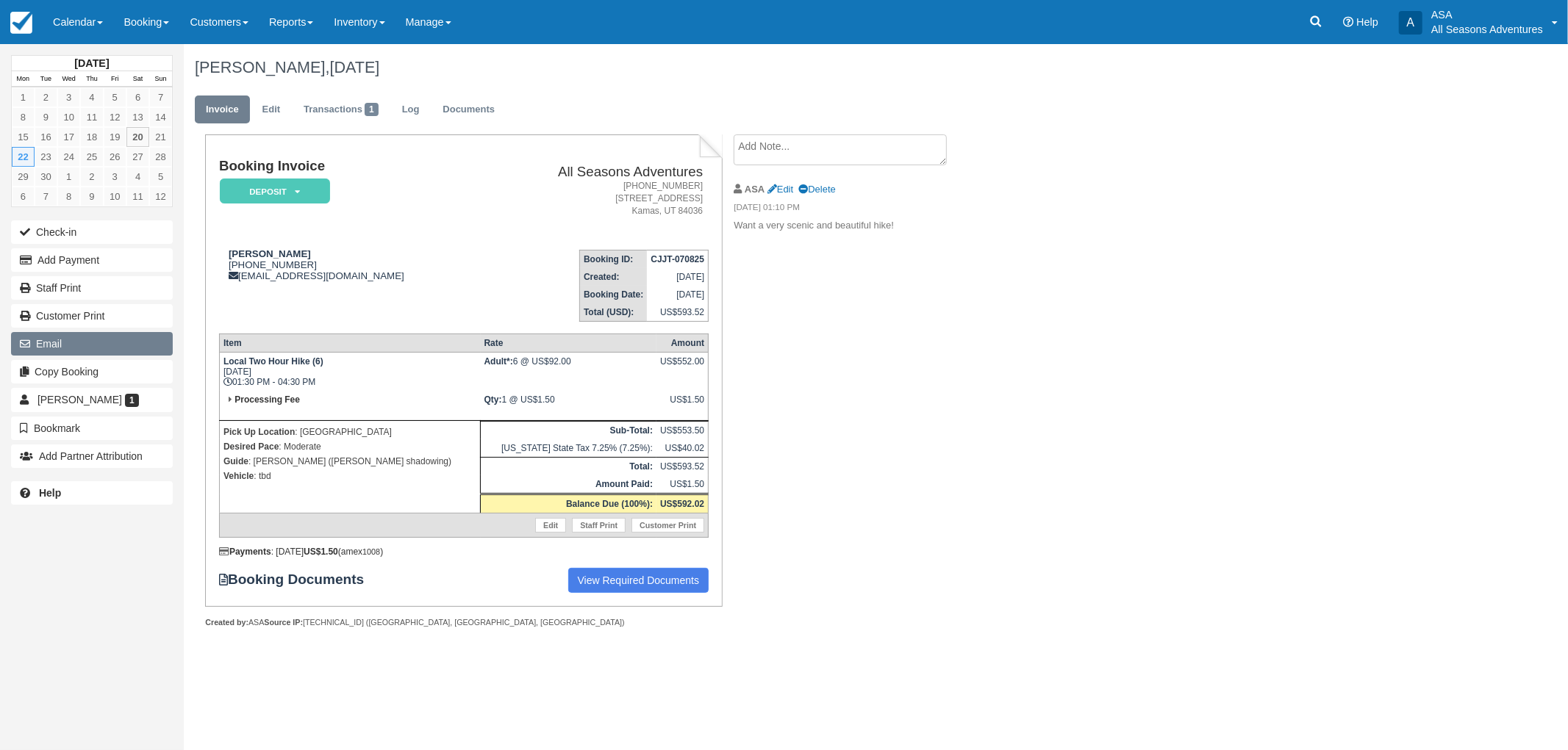
click at [104, 334] on button "Email" at bounding box center [92, 344] width 161 height 24
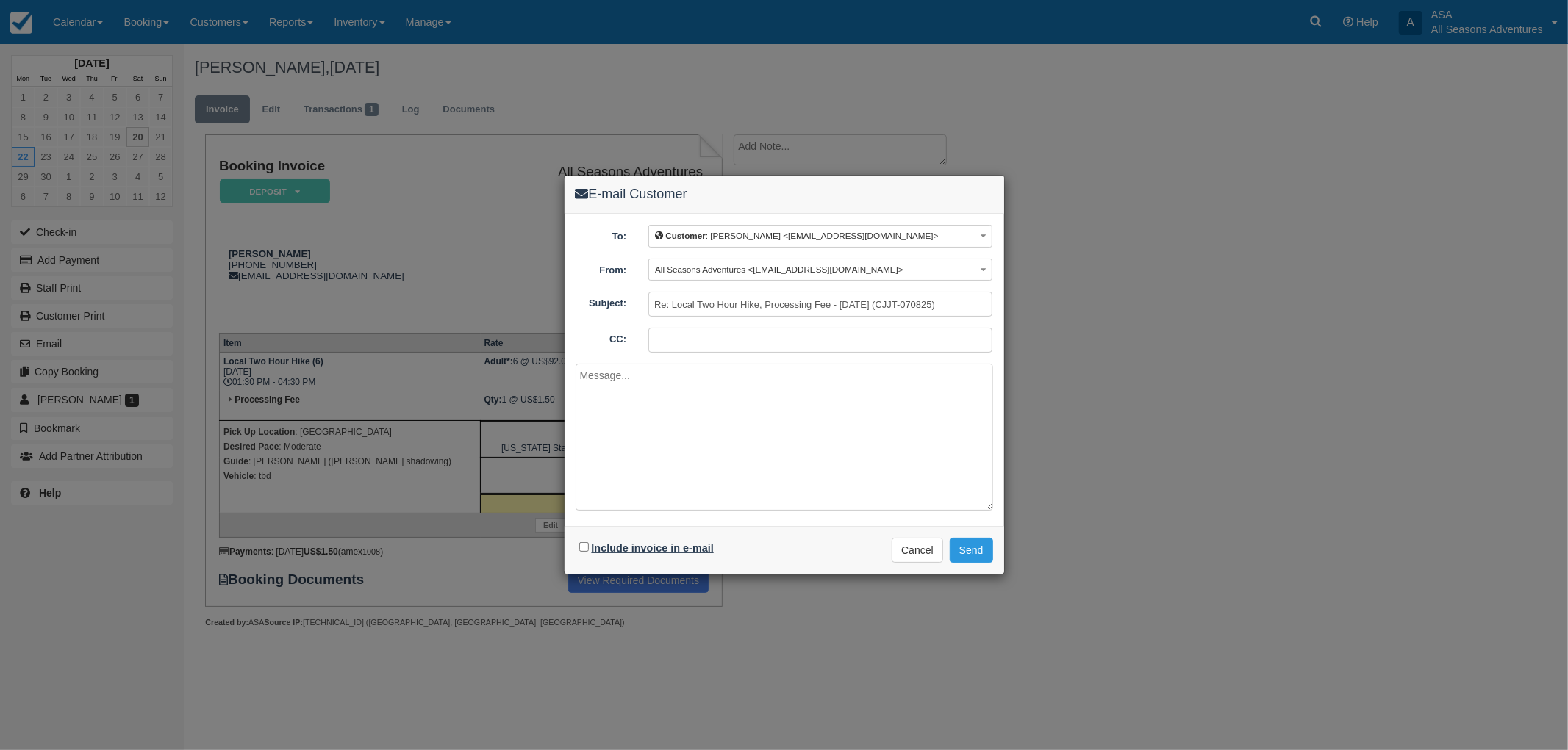
click at [628, 542] on label "Include invoice in e-mail" at bounding box center [653, 548] width 122 height 12
click at [589, 542] on input "Include invoice in e-mail" at bounding box center [584, 547] width 10 height 10
checkbox input "true"
click at [726, 438] on textarea at bounding box center [784, 437] width 417 height 147
click at [821, 419] on textarea "[PERSON_NAME], Here is your updated invoice.\\" at bounding box center [784, 437] width 417 height 147
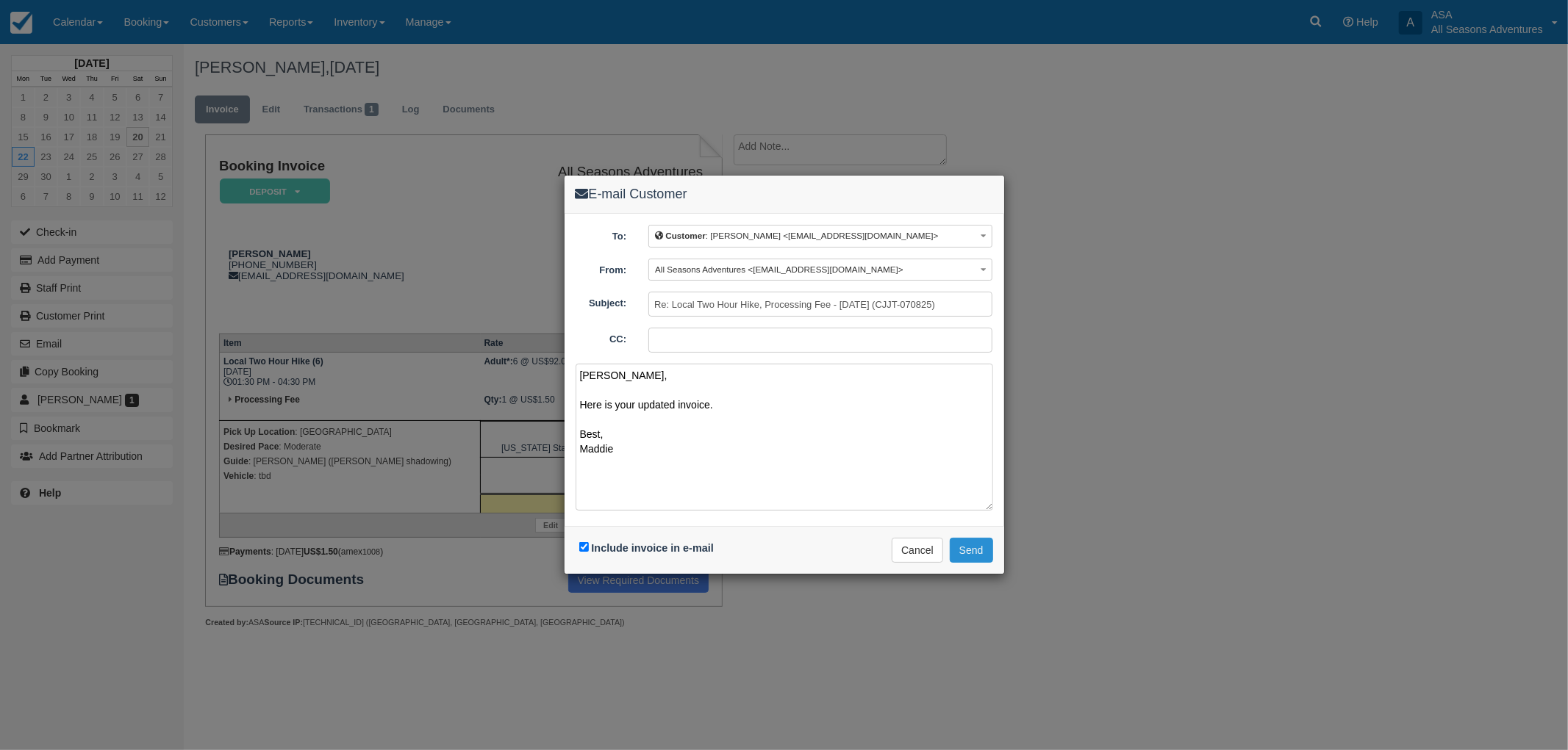
type textarea "[PERSON_NAME], Here is your updated invoice. Best, Maddie"
click at [969, 554] on button "Send" at bounding box center [972, 550] width 43 height 25
